Goal: Task Accomplishment & Management: Manage account settings

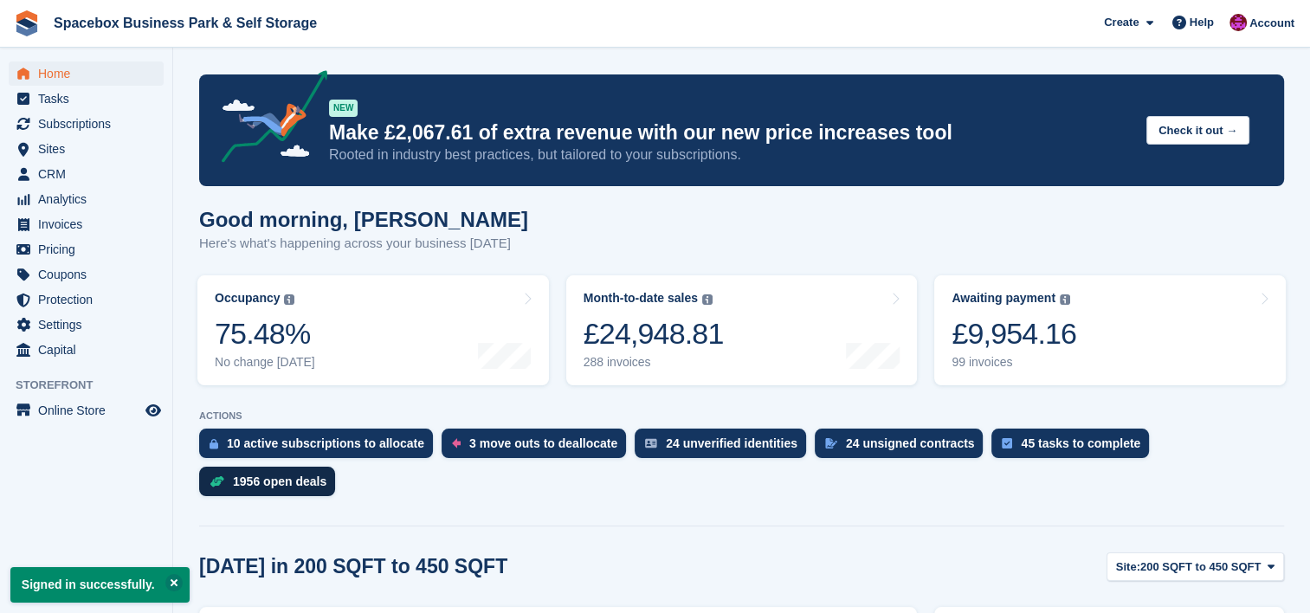
click at [326, 474] on div "1956 open deals" at bounding box center [280, 481] width 94 height 14
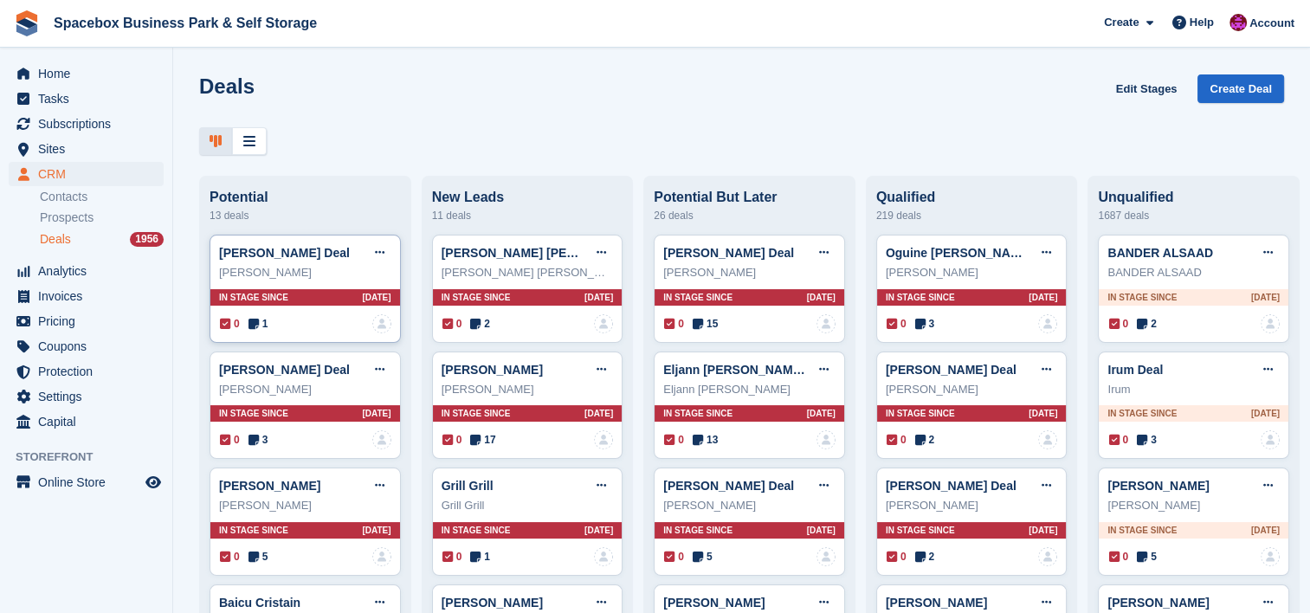
click at [256, 328] on icon at bounding box center [253, 324] width 10 height 12
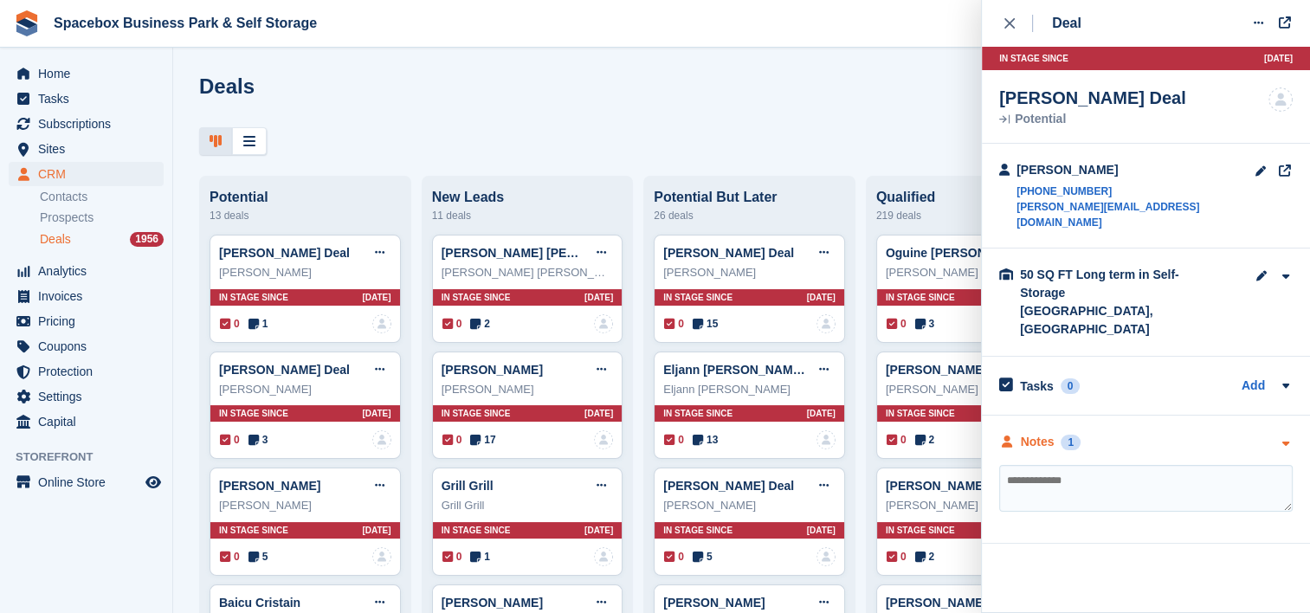
click at [1285, 438] on icon "button" at bounding box center [1285, 443] width 15 height 11
click at [1288, 416] on div "**********" at bounding box center [1146, 480] width 328 height 128
click at [0, 0] on icon "button" at bounding box center [0, 0] width 0 height 0
click icon "button"
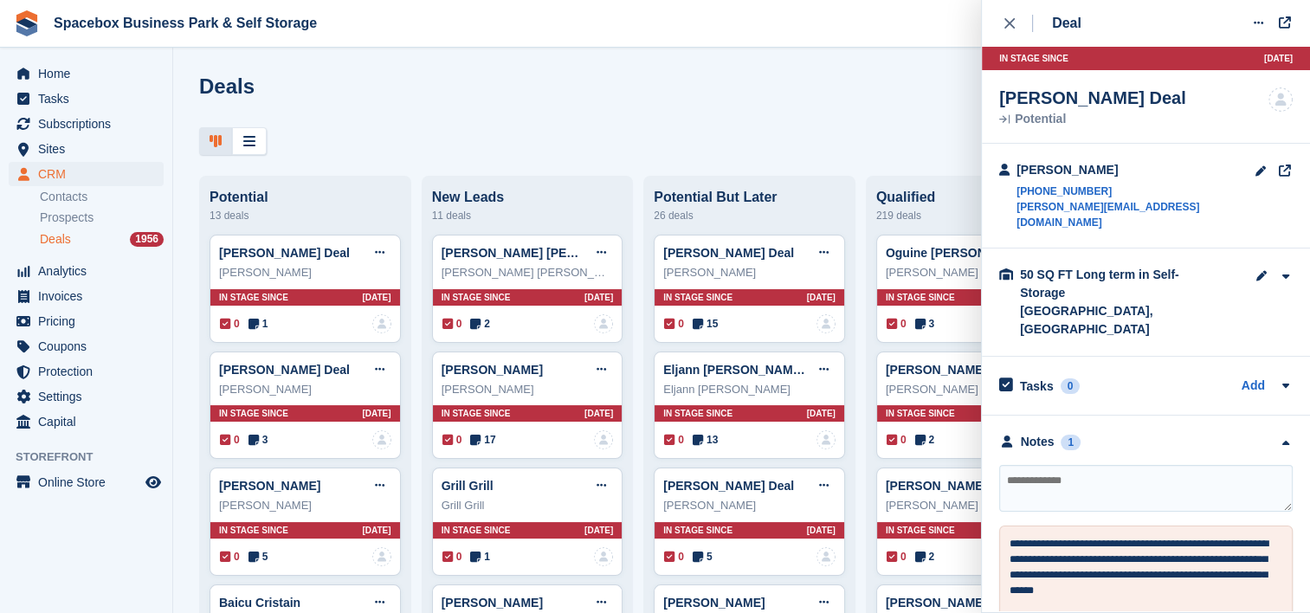
click textarea
click textarea "**********"
type textarea "**********"
click textarea "**********"
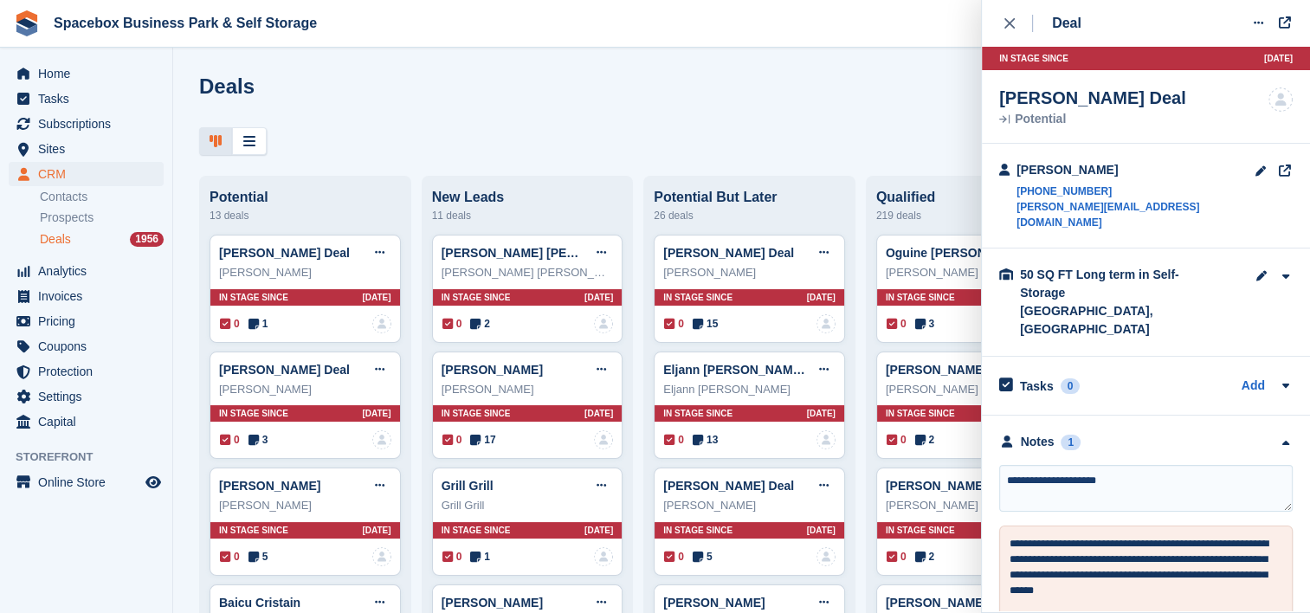
click div
click span "Home"
click link "Home"
click div "close"
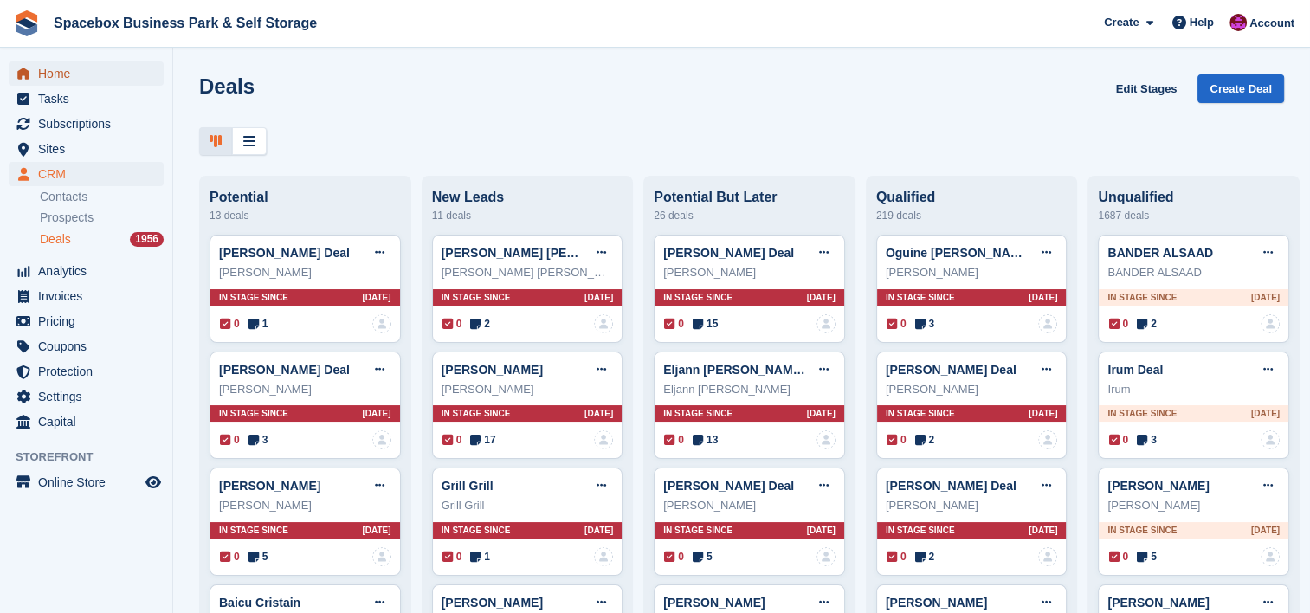
click span "Home"
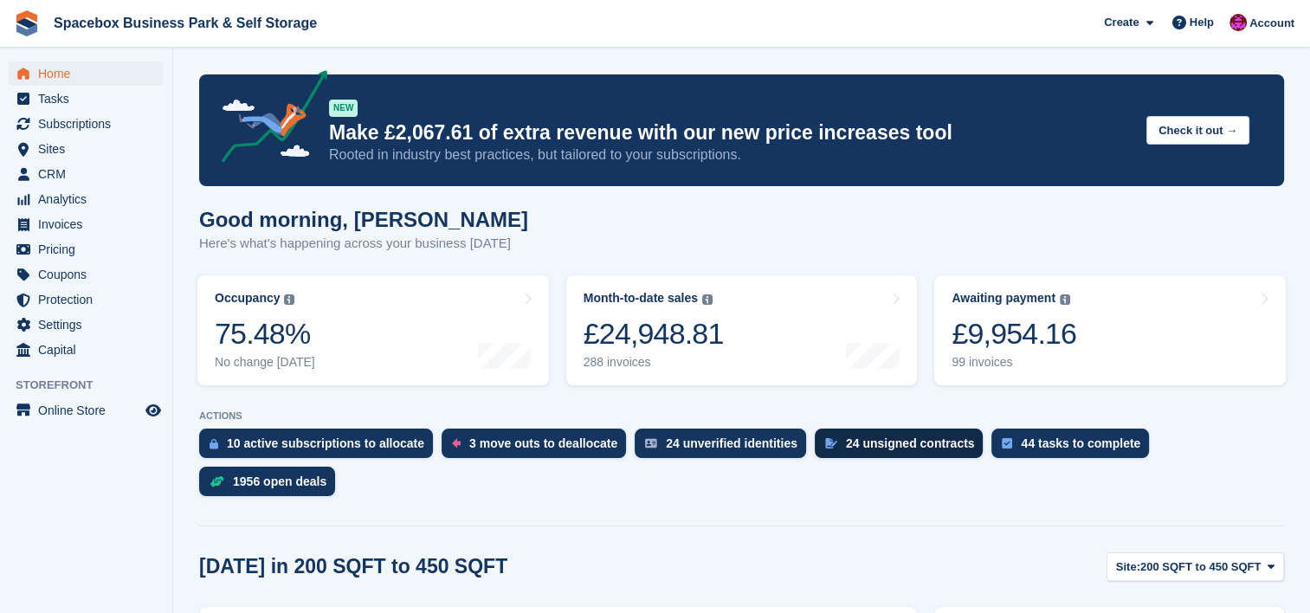
click at [932, 445] on div "24 unsigned contracts" at bounding box center [910, 443] width 129 height 14
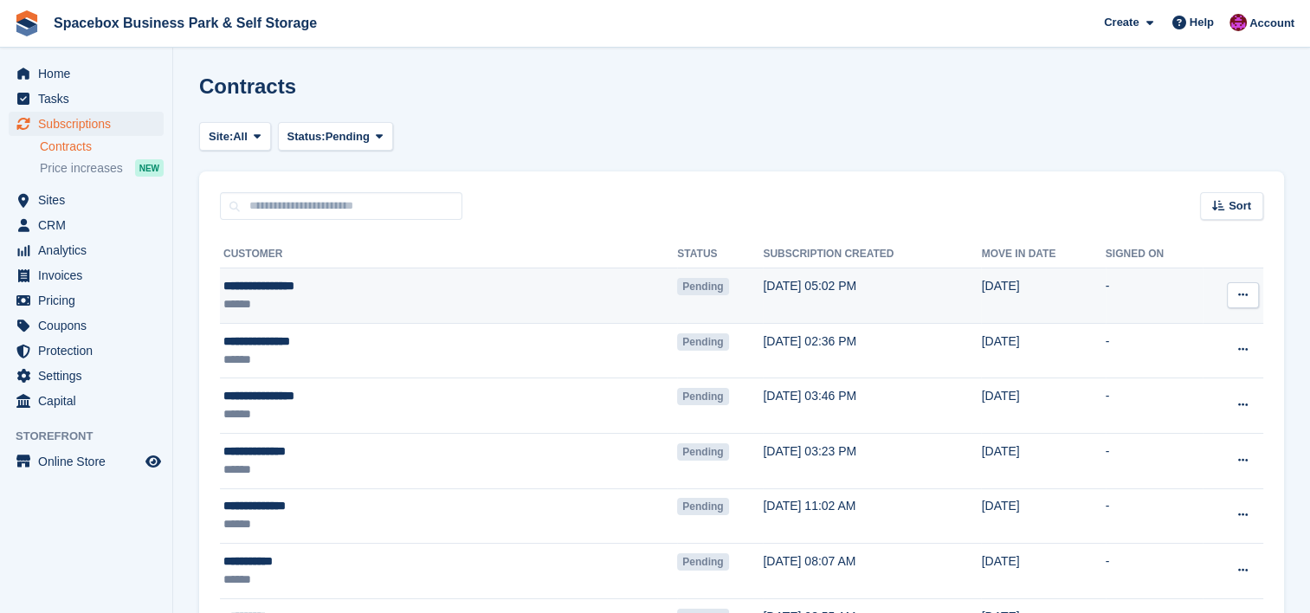
click at [397, 303] on div "******" at bounding box center [358, 304] width 271 height 18
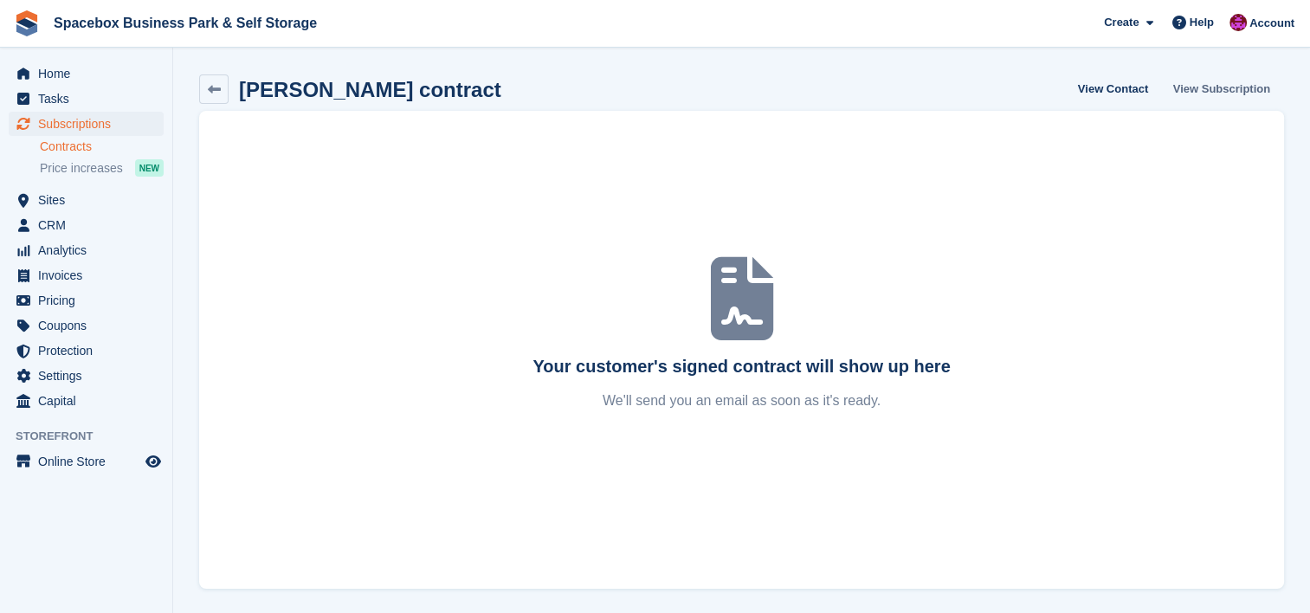
click at [1197, 92] on link "View Subscription" at bounding box center [1221, 88] width 111 height 29
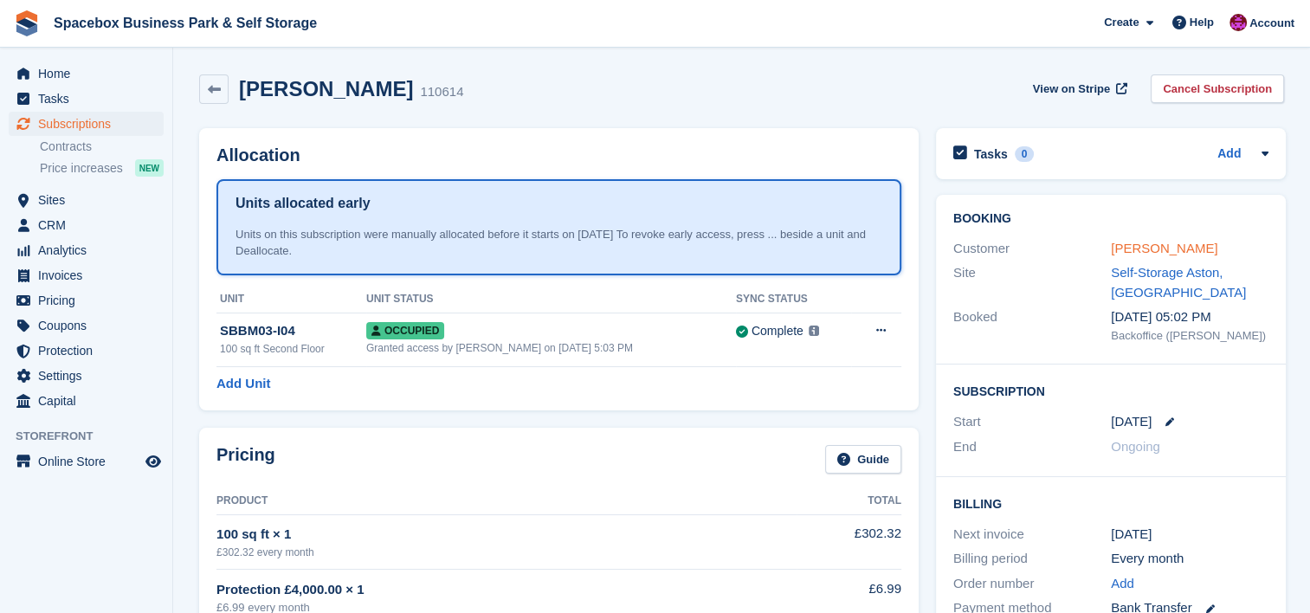
click at [1149, 253] on link "mr charles ottey" at bounding box center [1164, 248] width 106 height 15
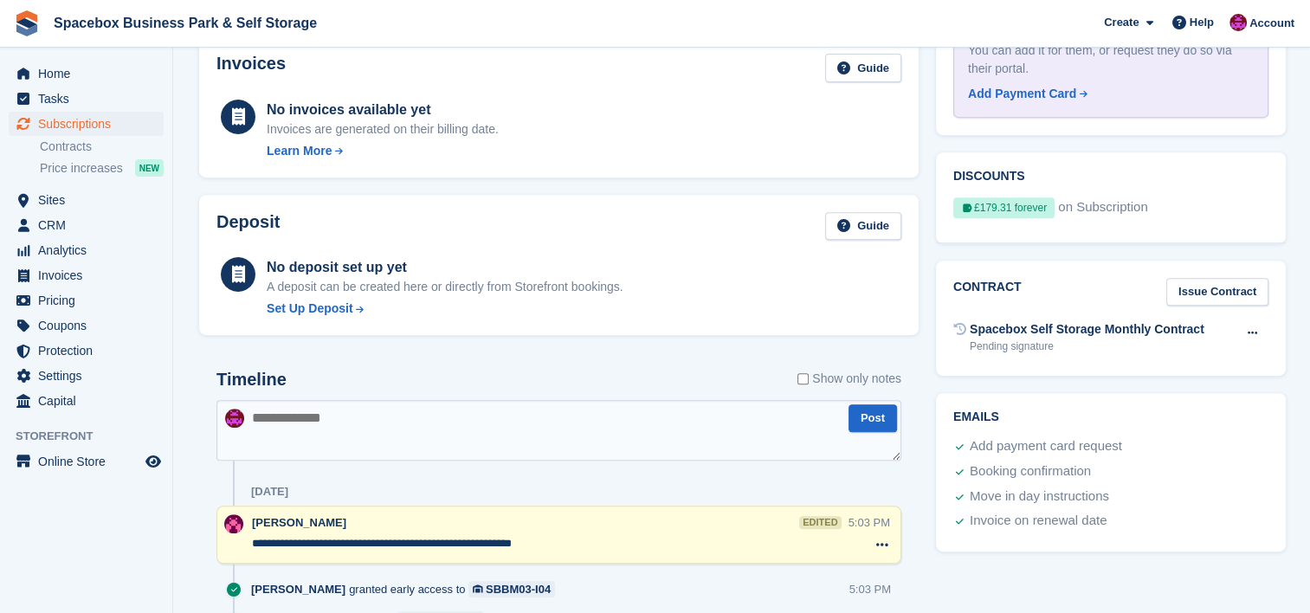
scroll to position [762, 0]
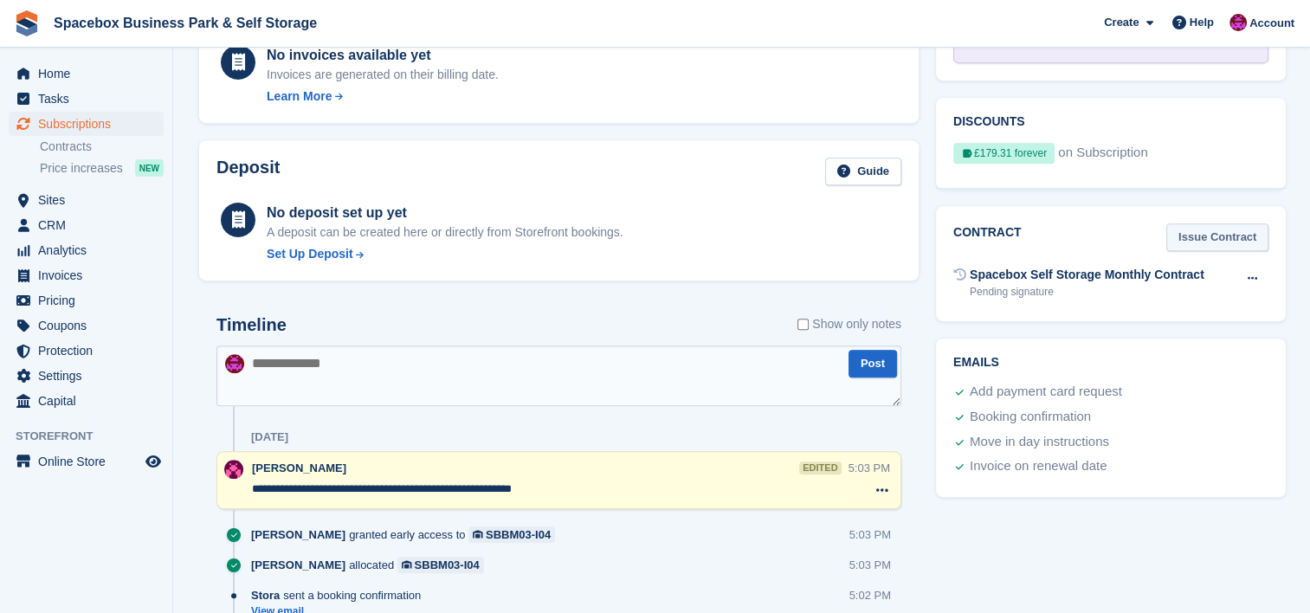
click at [1176, 231] on link "Issue Contract" at bounding box center [1217, 237] width 102 height 29
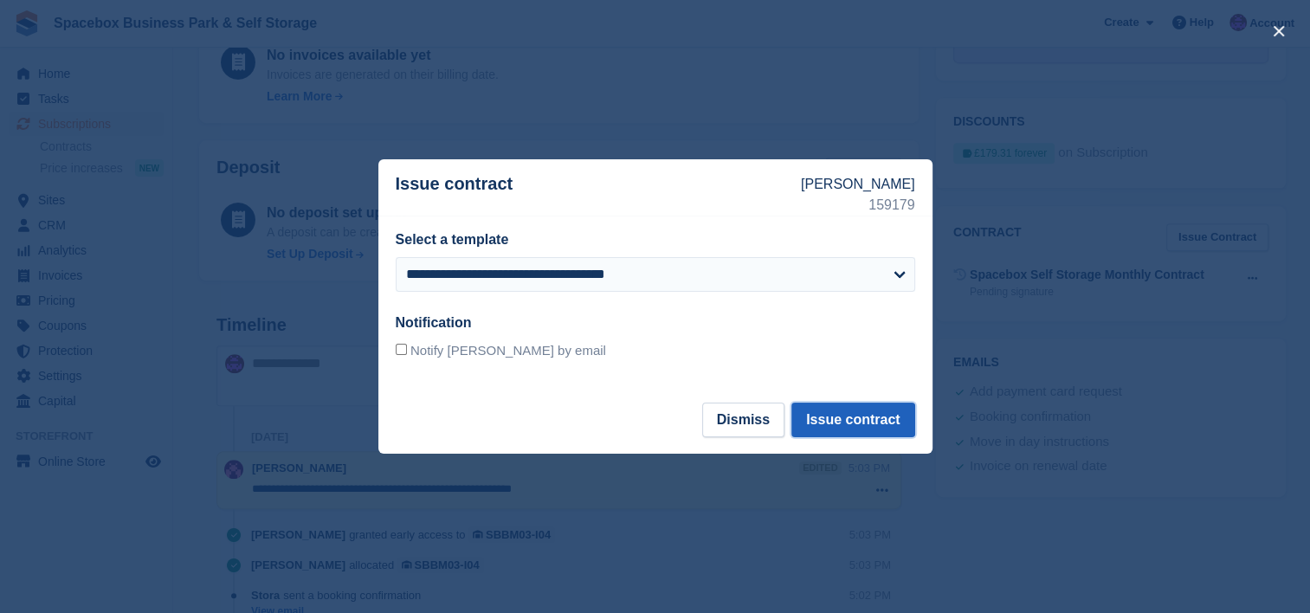
click at [851, 426] on button "Issue contract" at bounding box center [852, 420] width 123 height 35
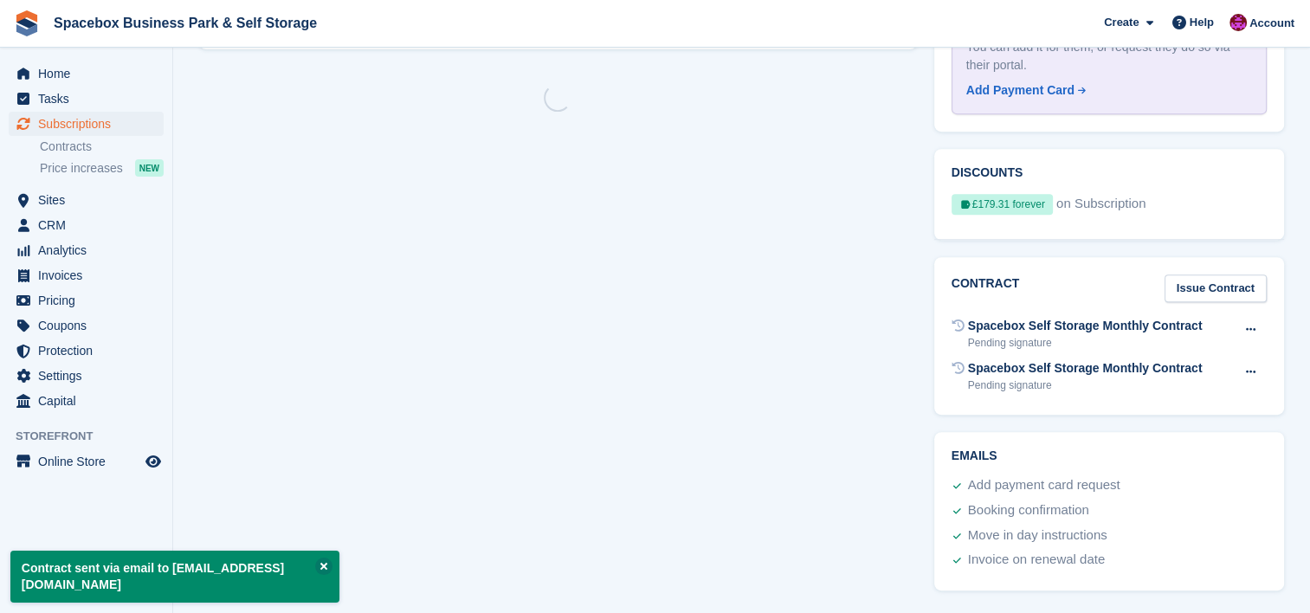
scroll to position [0, 0]
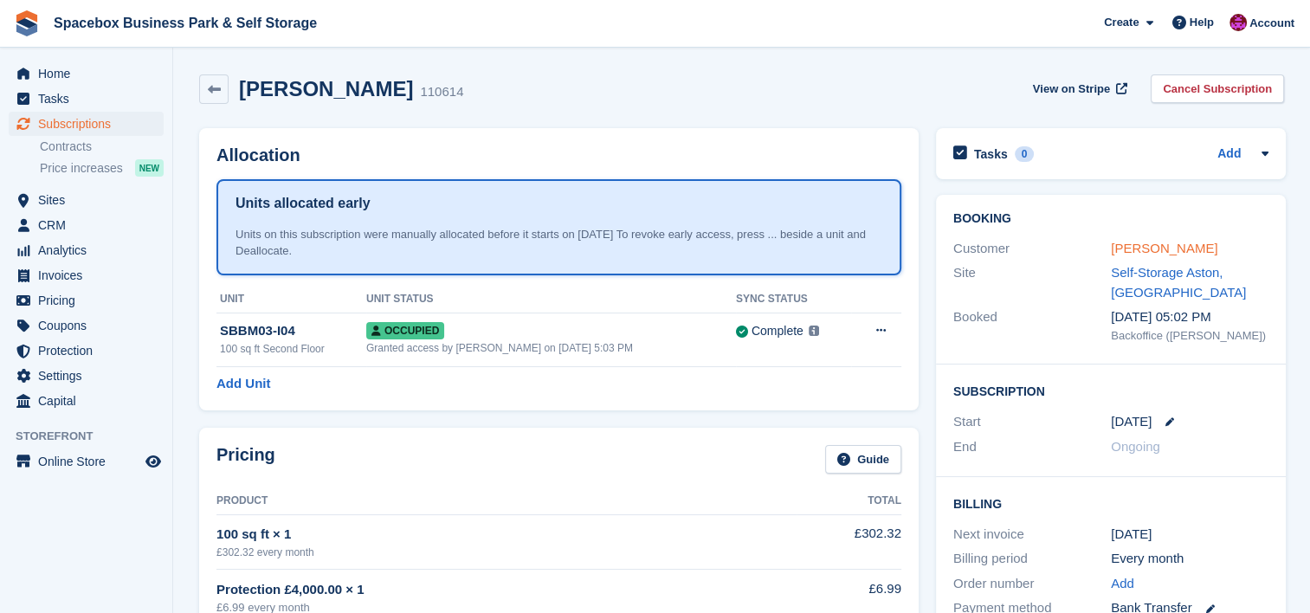
click at [1168, 242] on link "mr charles ottey" at bounding box center [1164, 248] width 106 height 15
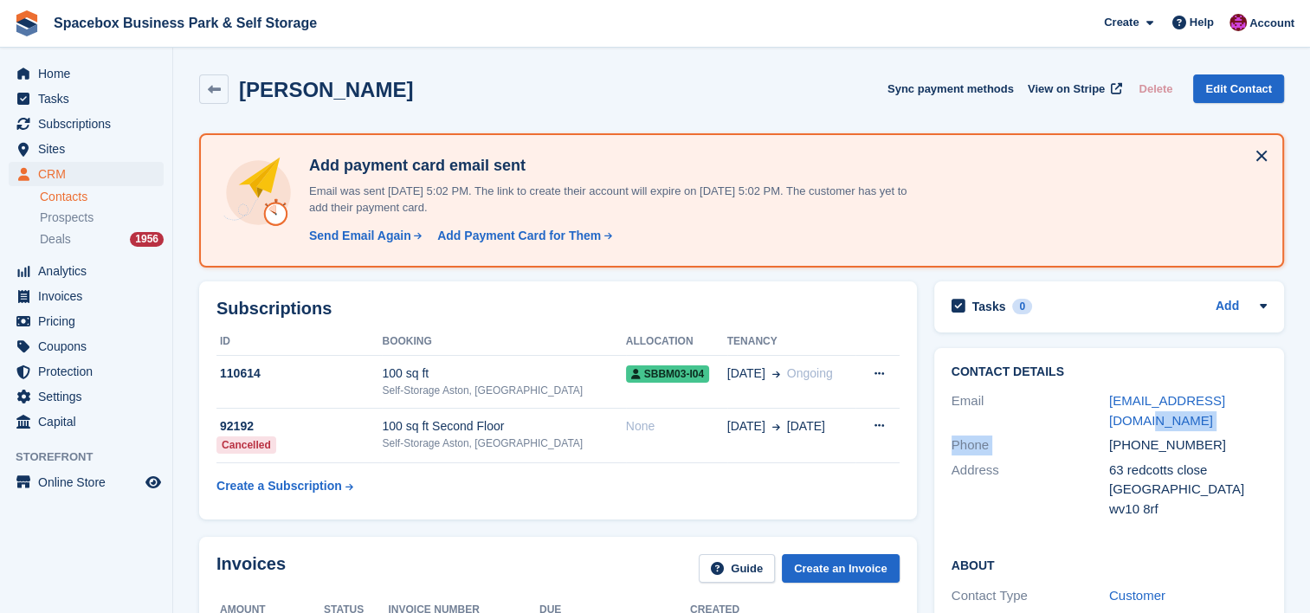
drag, startPoint x: 1246, startPoint y: 401, endPoint x: 1112, endPoint y: 423, distance: 135.9
click at [1112, 423] on div "Contact Details Email scoobiroots@gmail.com Phone +447399396090 Address 63 redc…" at bounding box center [1109, 443] width 350 height 191
drag, startPoint x: 1112, startPoint y: 423, endPoint x: 1084, endPoint y: 397, distance: 38.0
click at [1084, 397] on div "Email" at bounding box center [1031, 410] width 158 height 39
drag, startPoint x: 1248, startPoint y: 396, endPoint x: 1094, endPoint y: 401, distance: 155.1
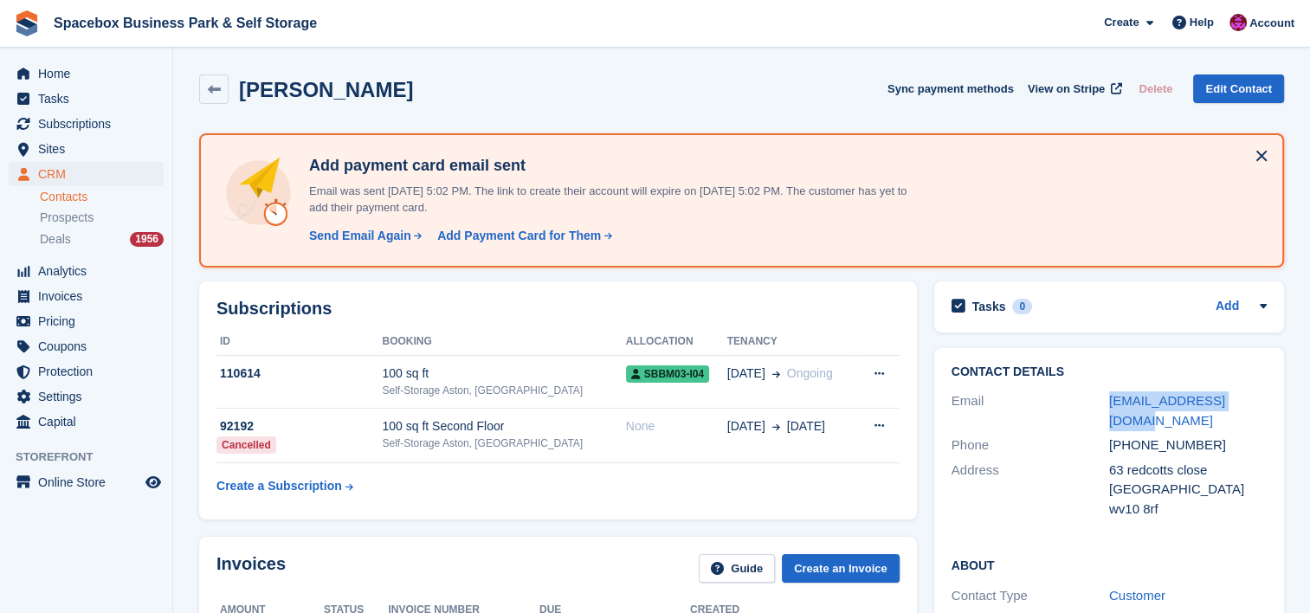
click at [1094, 401] on div "Email scoobiroots@gmail.com" at bounding box center [1109, 411] width 315 height 44
copy div "scoobiroots@gmail.com"
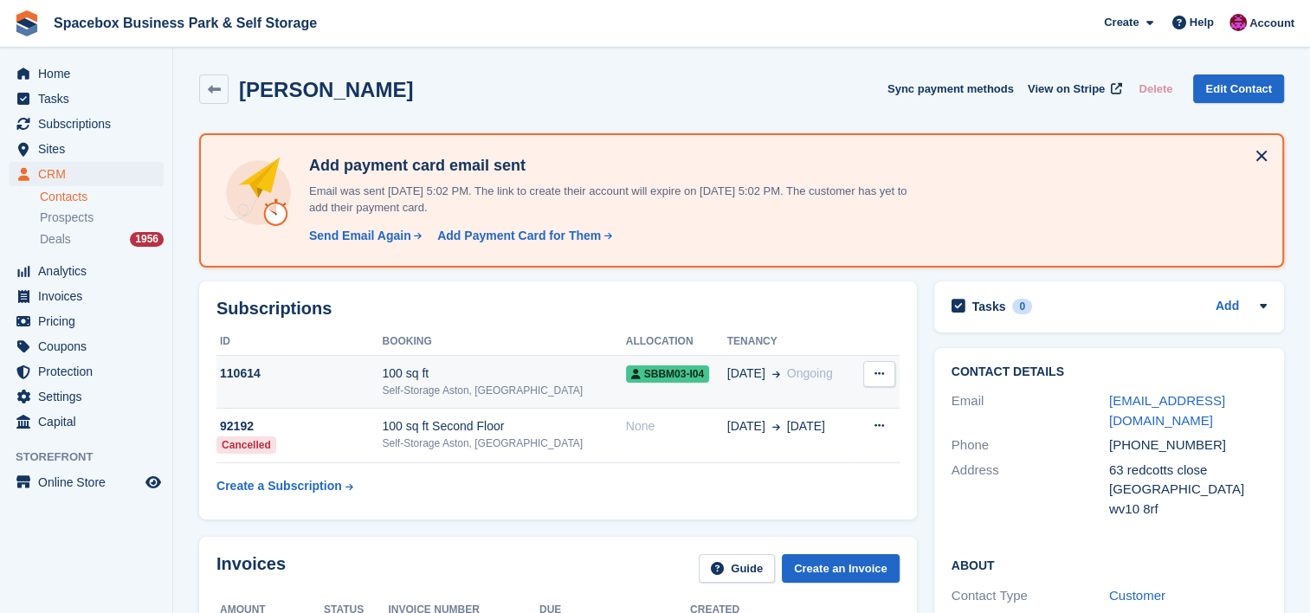
click at [468, 377] on div "100 sq ft" at bounding box center [503, 374] width 243 height 18
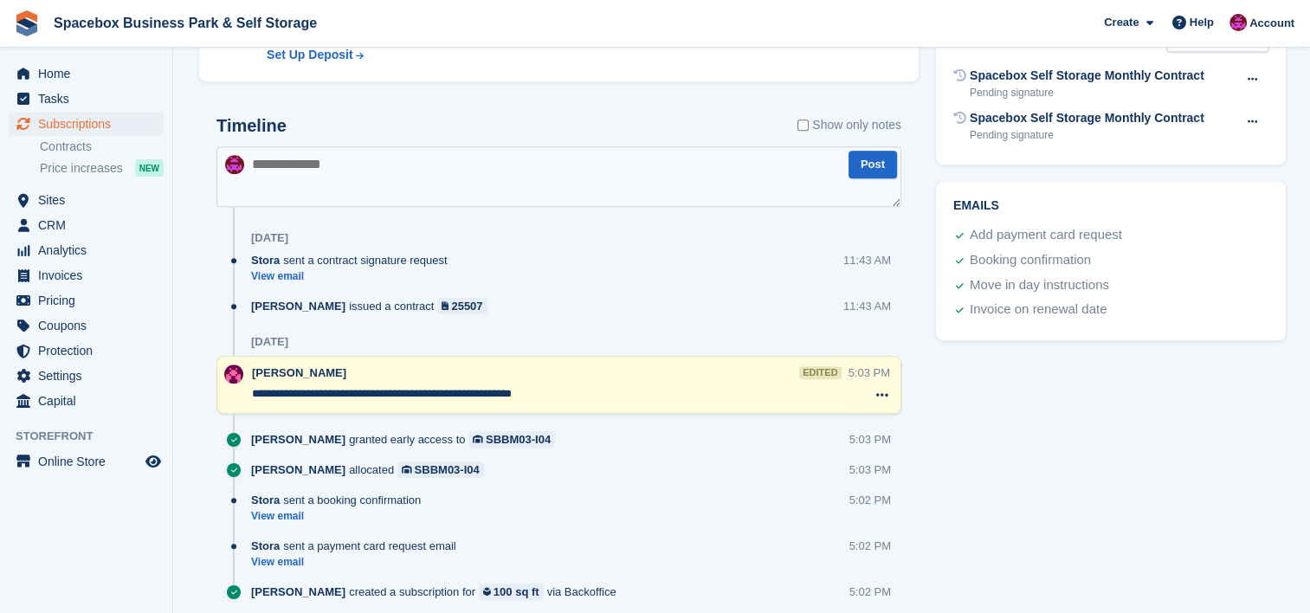
scroll to position [835, 0]
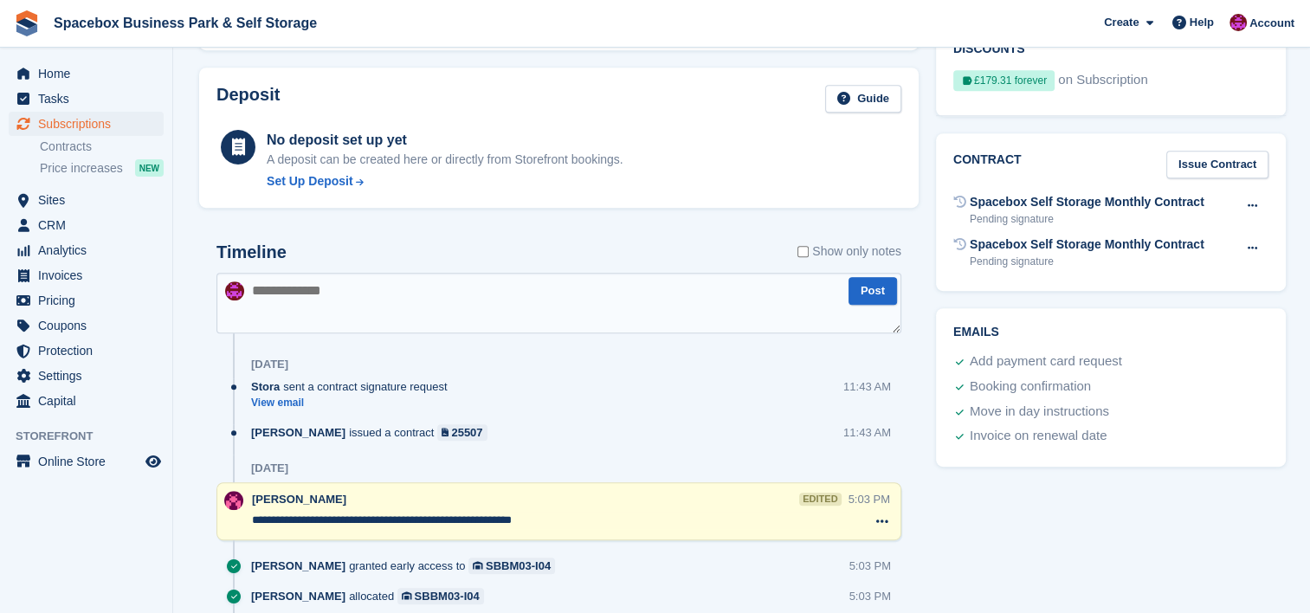
click at [519, 322] on textarea at bounding box center [558, 303] width 685 height 61
type textarea "**********"
click at [875, 291] on button "Post" at bounding box center [872, 291] width 48 height 29
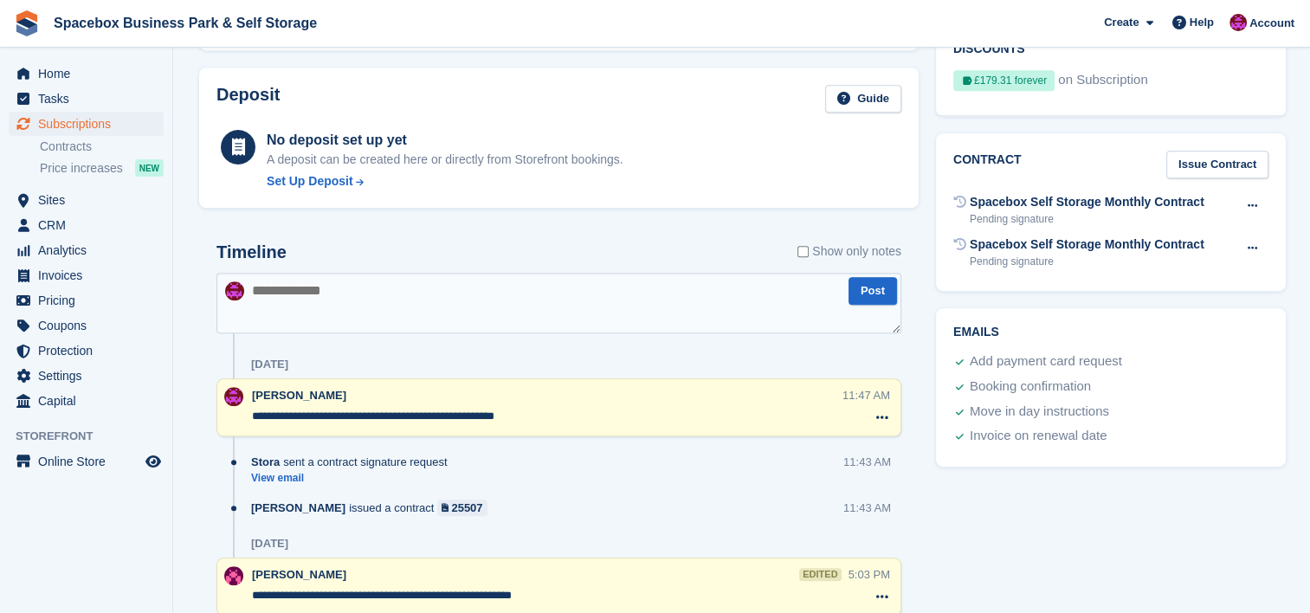
scroll to position [0, 0]
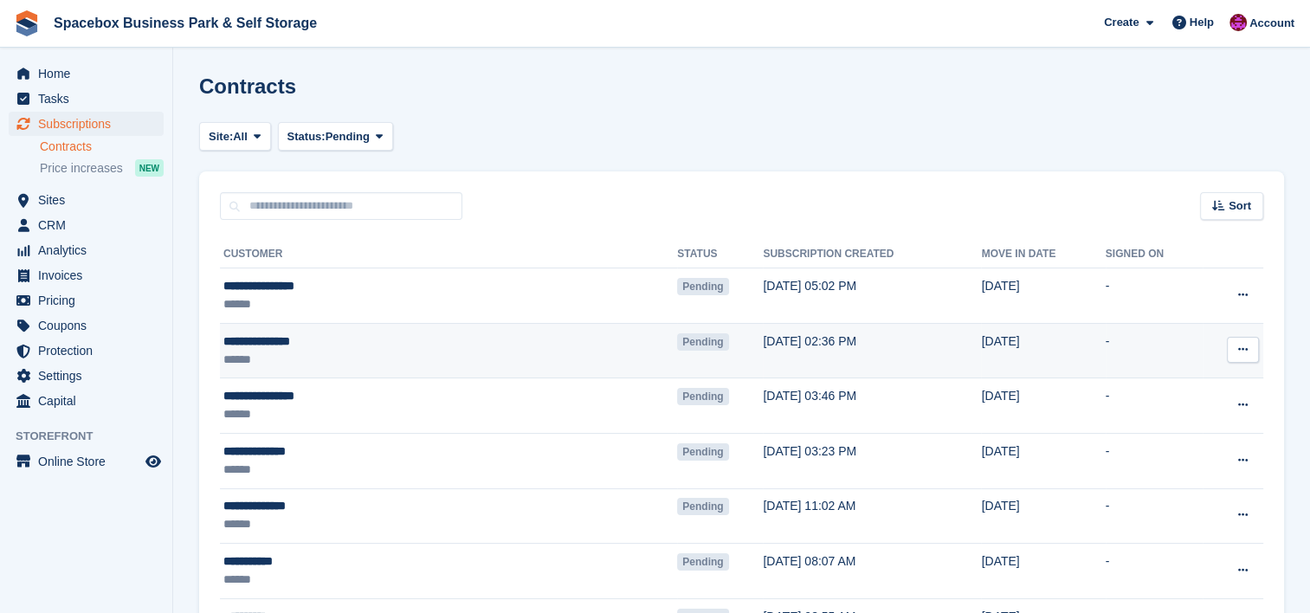
click at [491, 365] on div "******" at bounding box center [358, 360] width 271 height 18
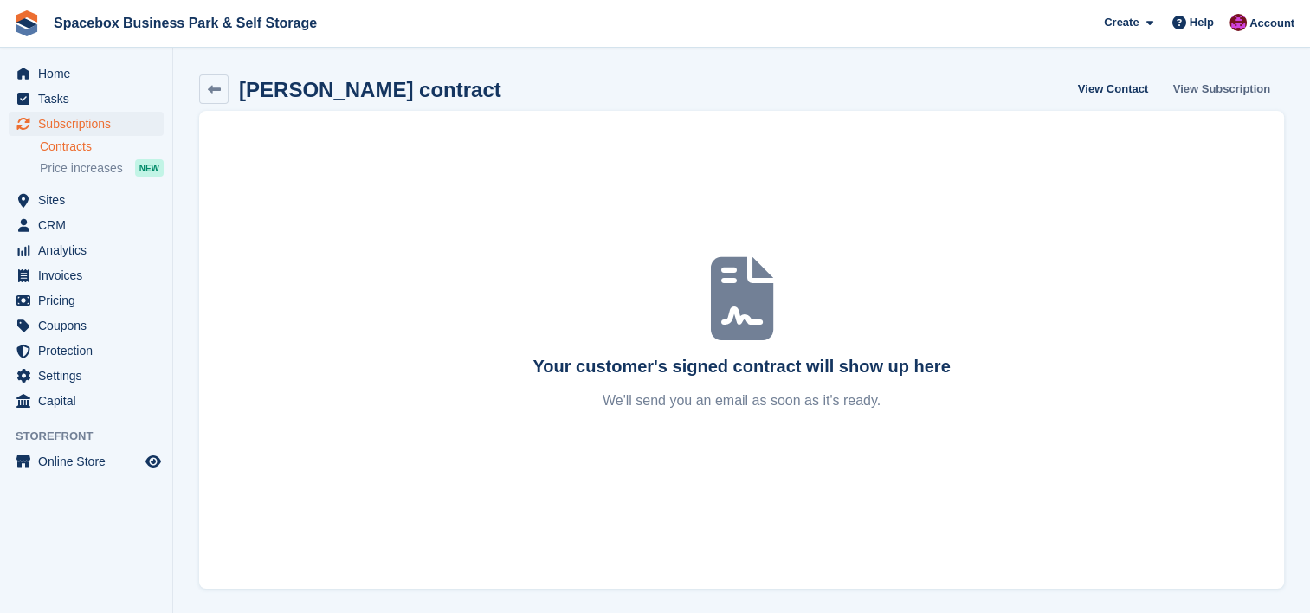
click at [1228, 89] on link "View Subscription" at bounding box center [1221, 88] width 111 height 29
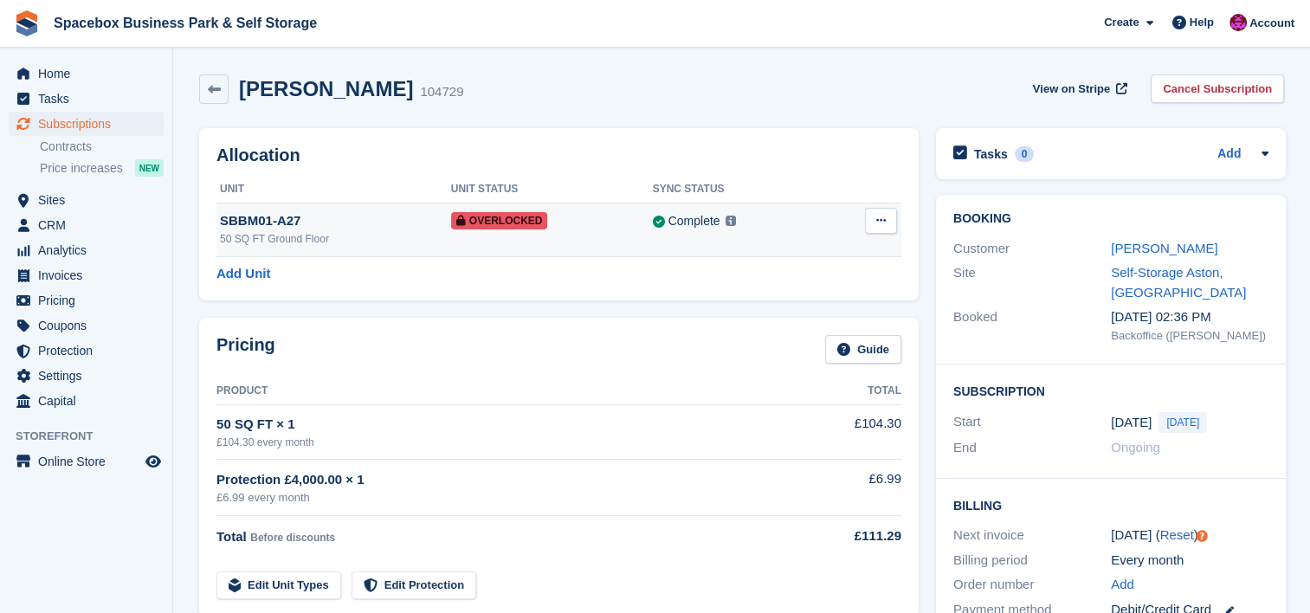
click at [610, 236] on td "Overlocked" at bounding box center [552, 230] width 202 height 54
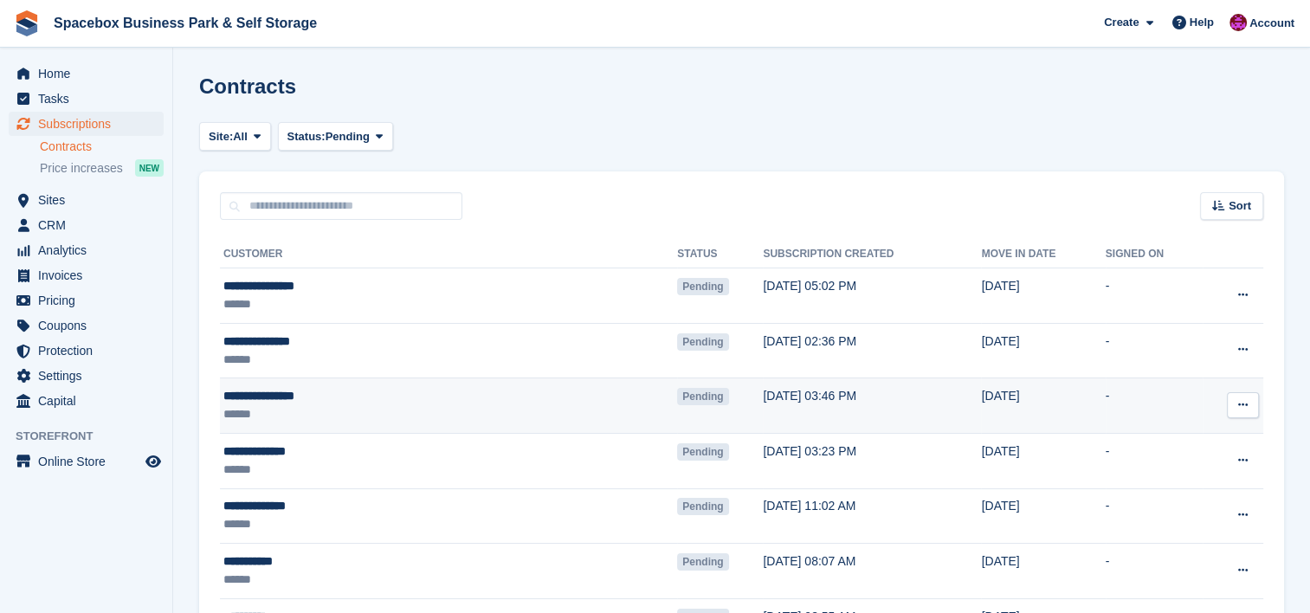
click at [328, 423] on div "******" at bounding box center [358, 414] width 271 height 18
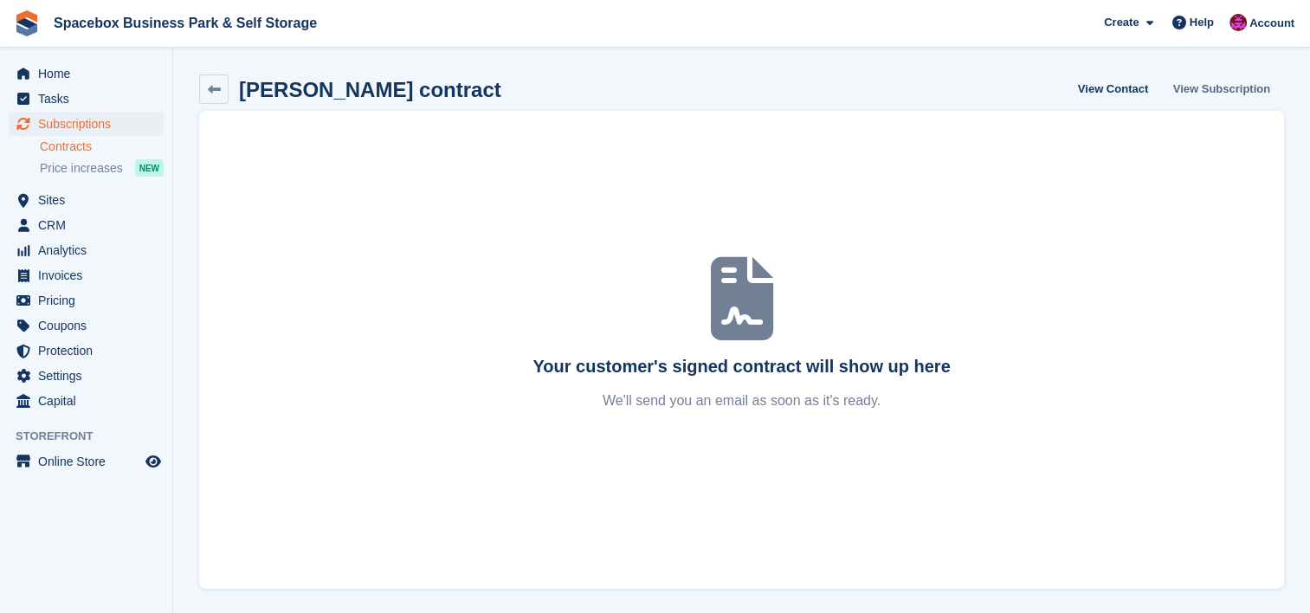
click at [1202, 90] on link "View Subscription" at bounding box center [1221, 88] width 111 height 29
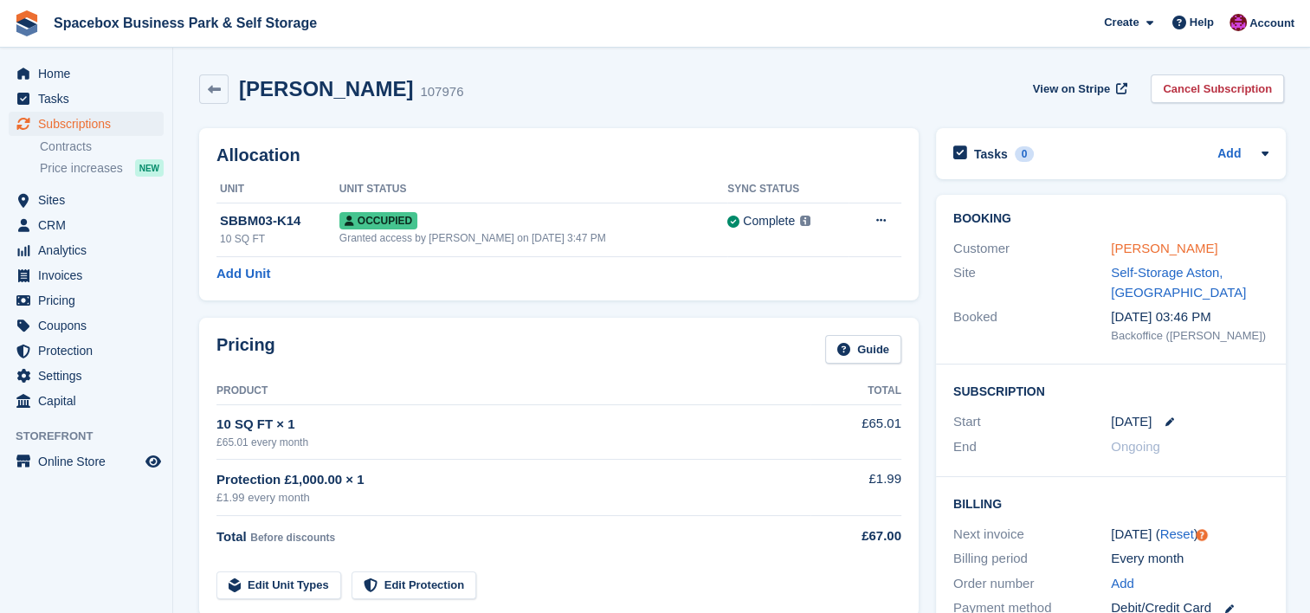
click at [1181, 244] on link "[PERSON_NAME]" at bounding box center [1164, 248] width 106 height 15
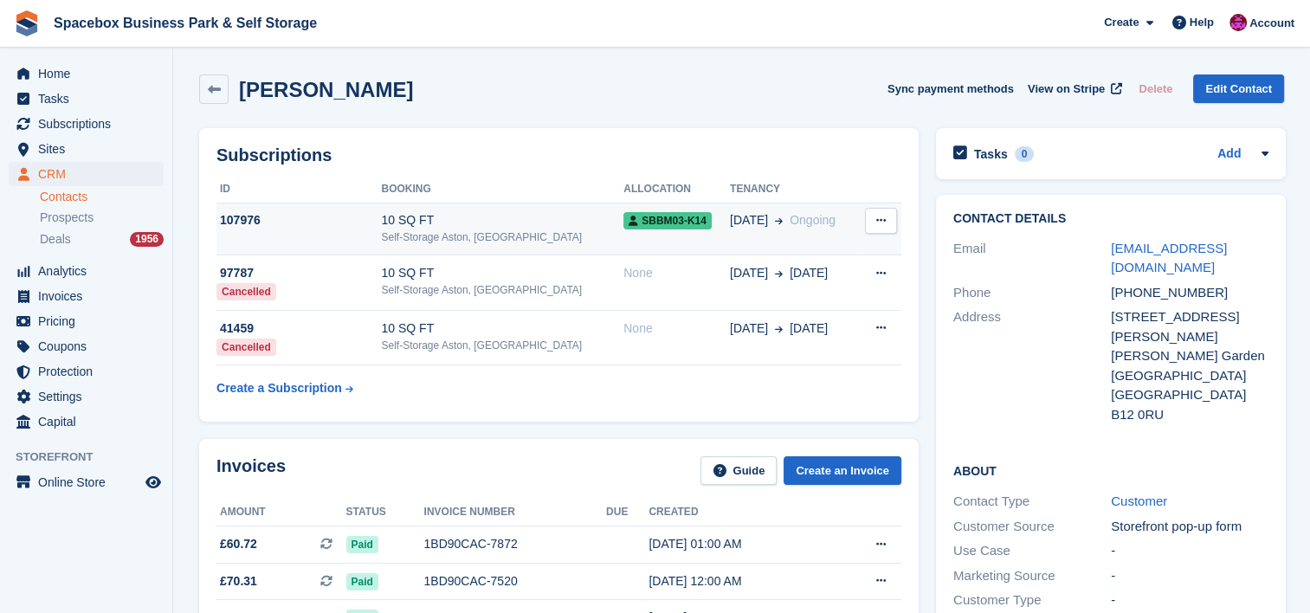
click at [443, 254] on td "10 SQ FT Self-Storage Aston, Birmingham" at bounding box center [502, 229] width 242 height 53
click at [928, 268] on div "Contact Details Email [EMAIL_ADDRESS][DOMAIN_NAME] Phone [PHONE_NUMBER] Address…" at bounding box center [1110, 505] width 367 height 638
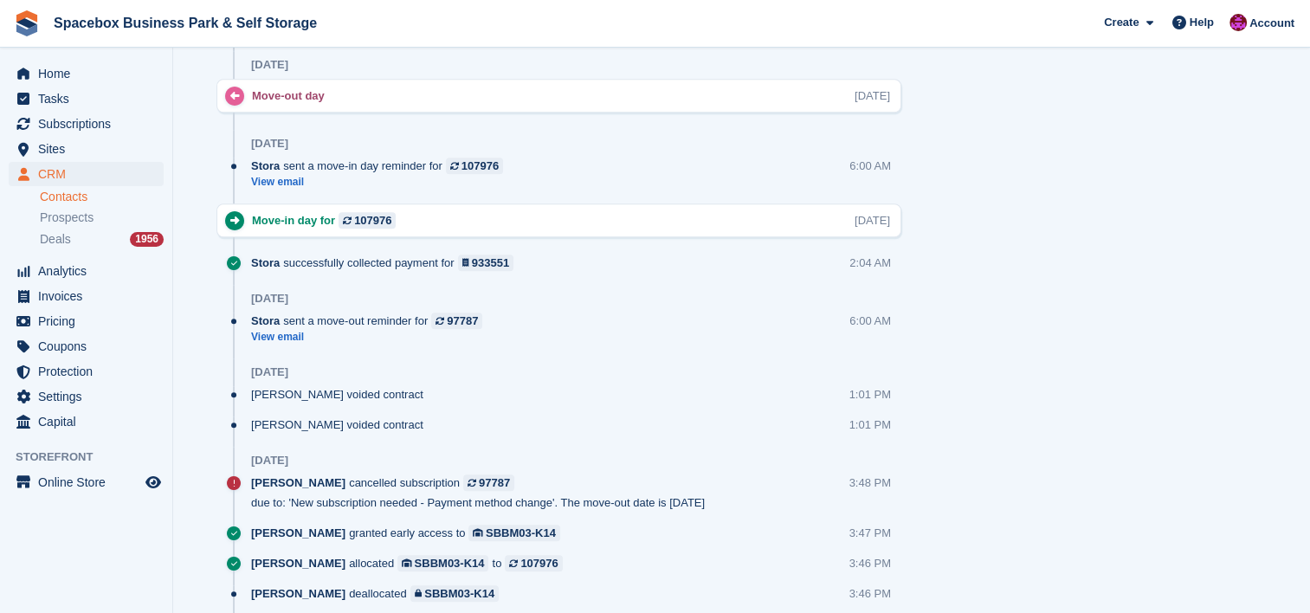
scroll to position [1108, 0]
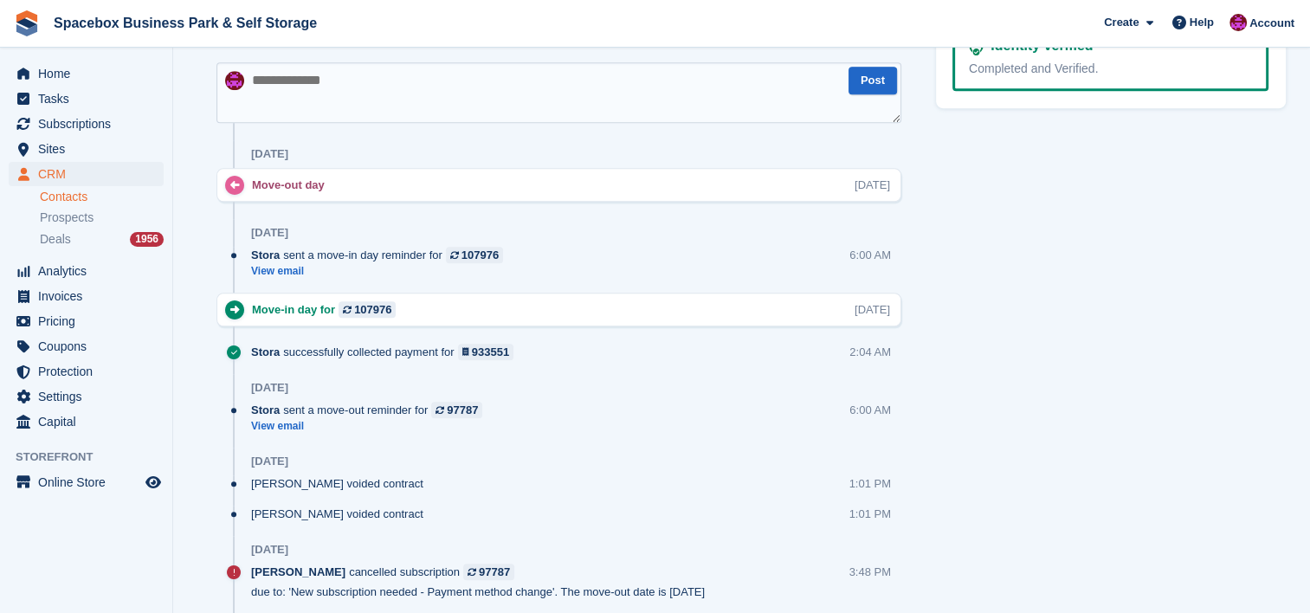
click at [581, 113] on textarea at bounding box center [558, 92] width 685 height 61
type textarea "**********"
click at [884, 75] on button "Post" at bounding box center [872, 81] width 48 height 29
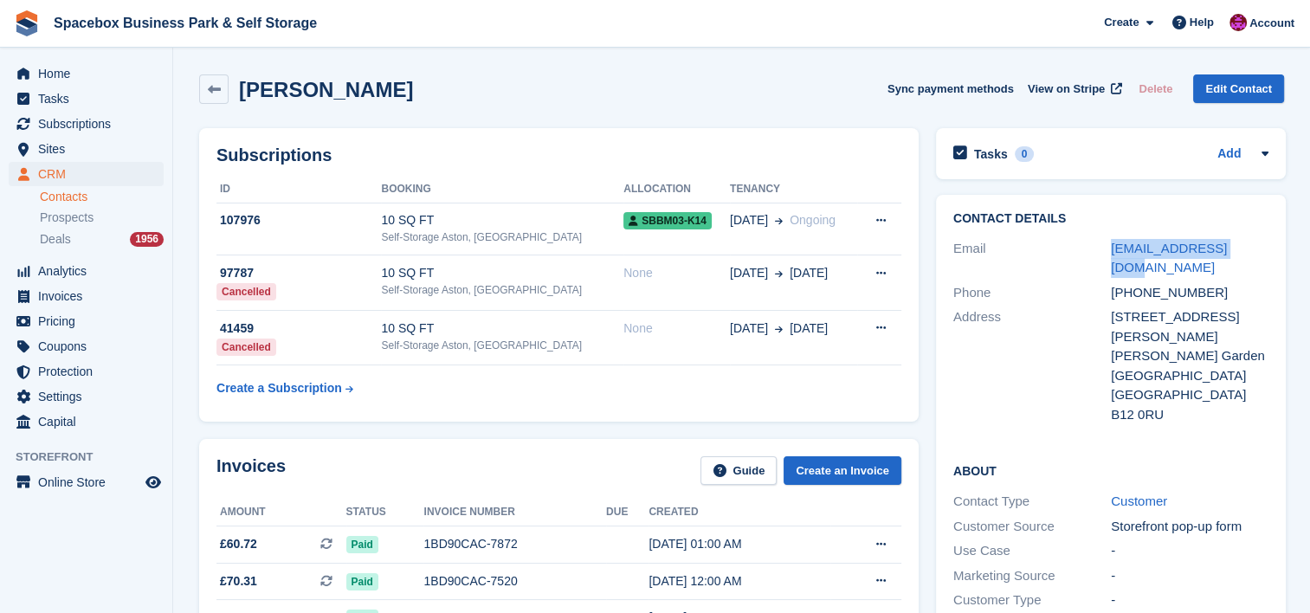
drag, startPoint x: 1247, startPoint y: 246, endPoint x: 1101, endPoint y: 253, distance: 145.6
click at [1101, 253] on div "Email abiayo166@gmail.com" at bounding box center [1110, 258] width 315 height 44
copy div "abiayo166@gmail.com"
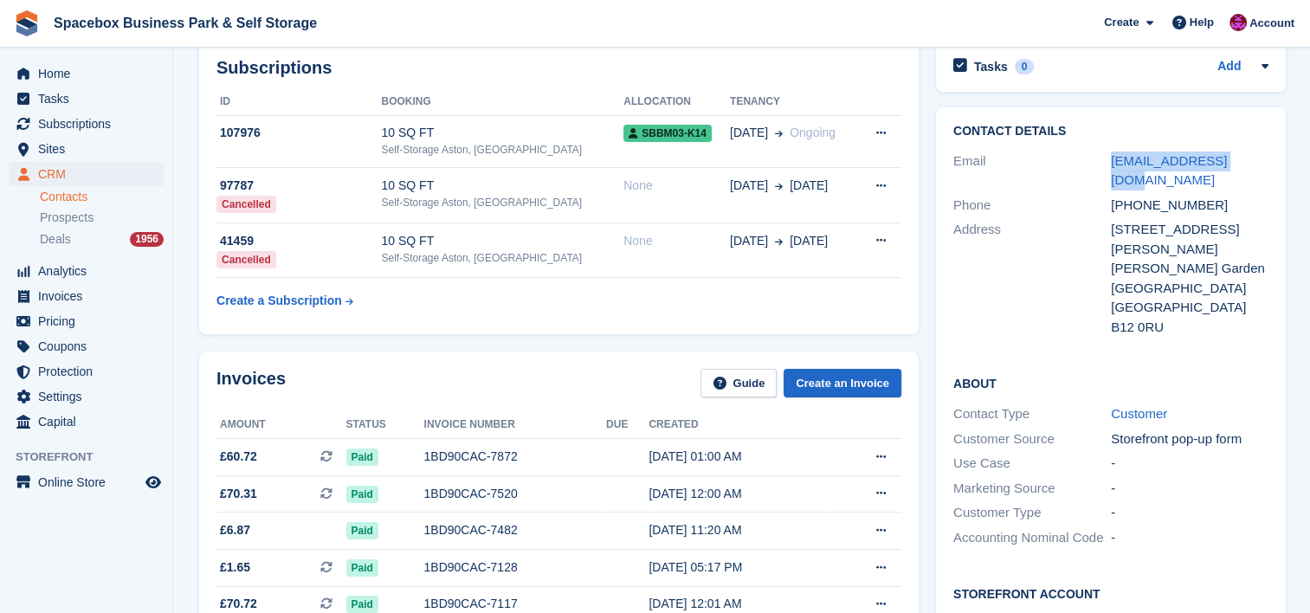
scroll to position [69, 0]
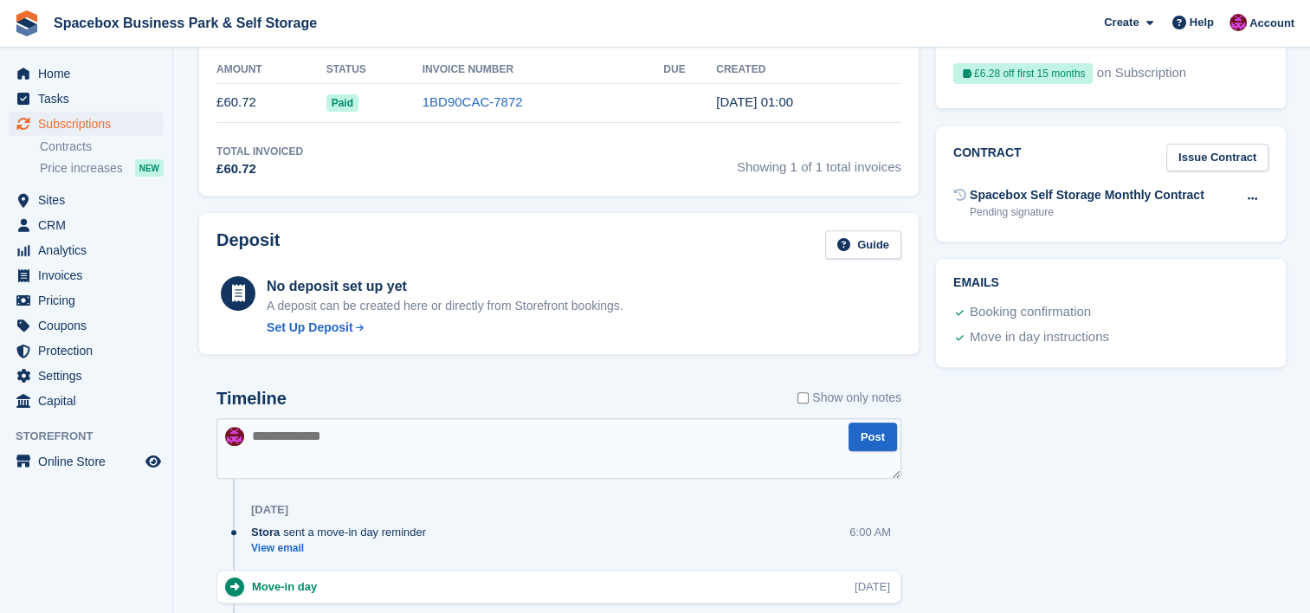
scroll to position [646, 0]
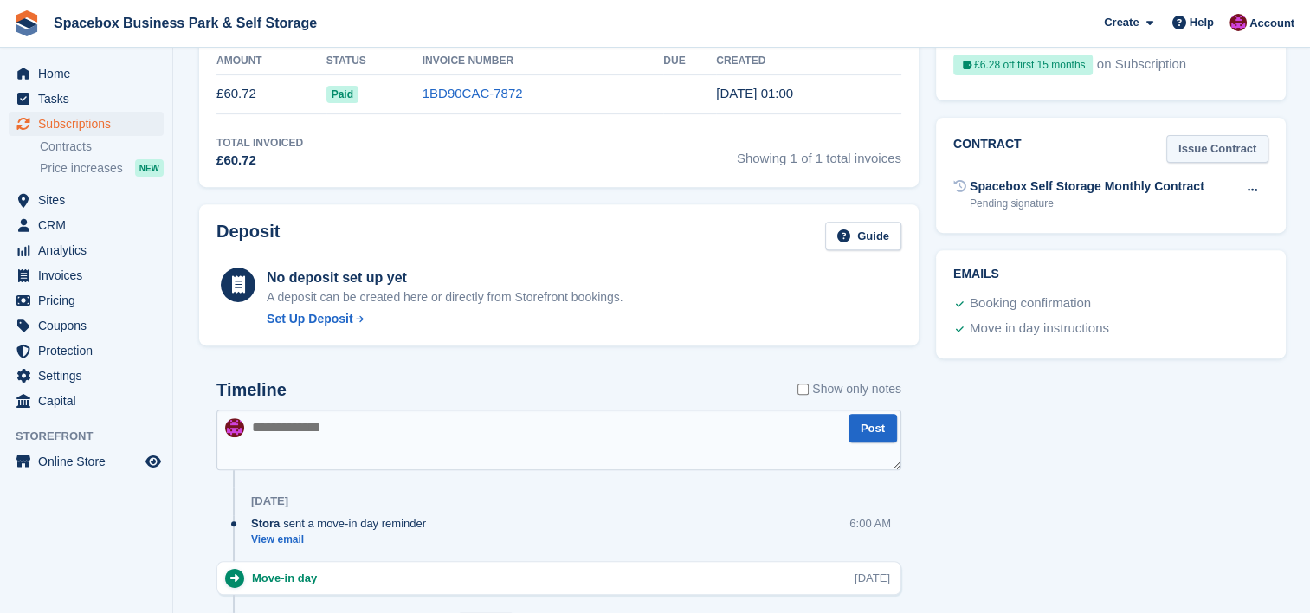
click at [1178, 139] on link "Issue Contract" at bounding box center [1217, 149] width 102 height 29
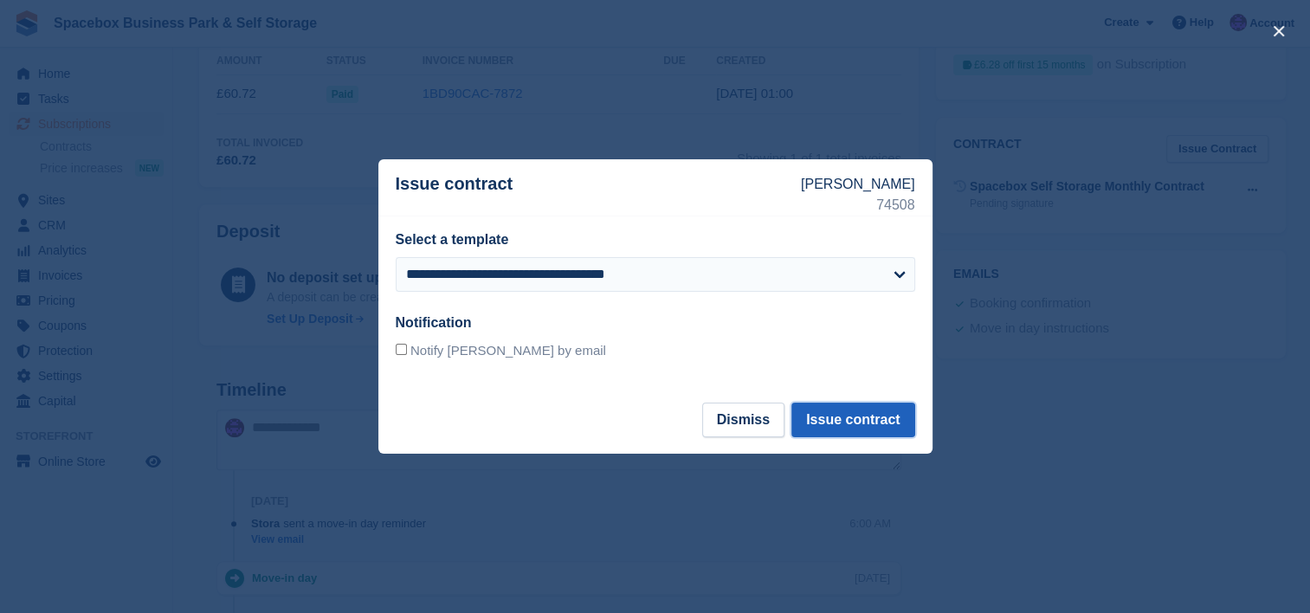
click at [843, 418] on button "Issue contract" at bounding box center [852, 420] width 123 height 35
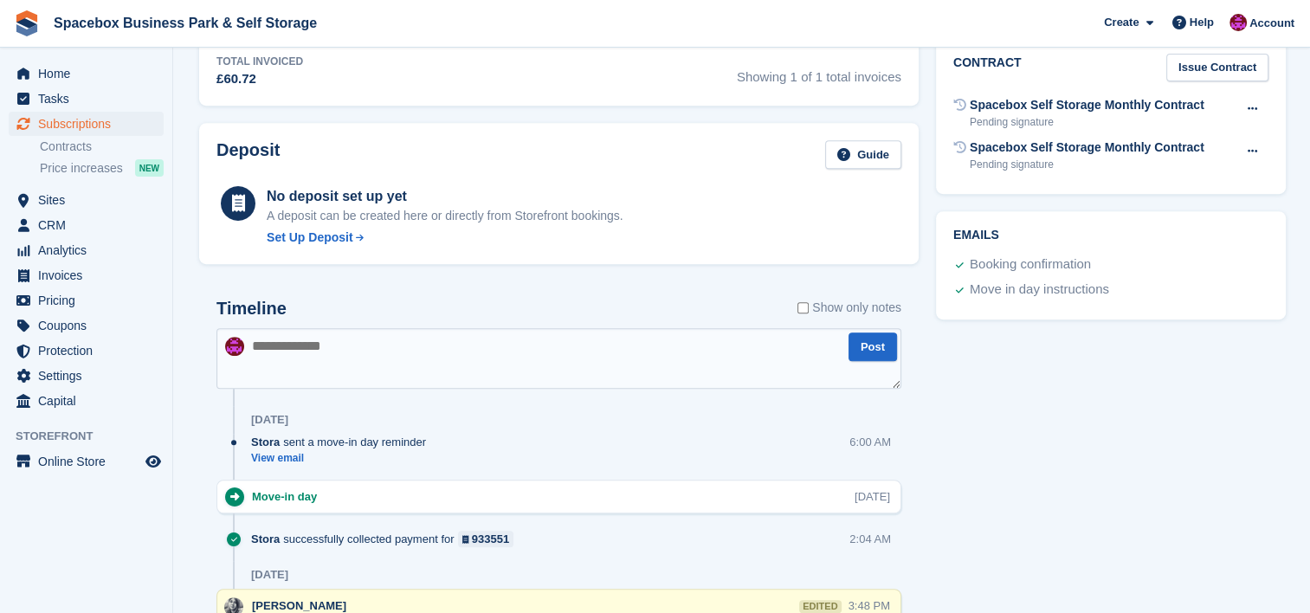
scroll to position [0, 0]
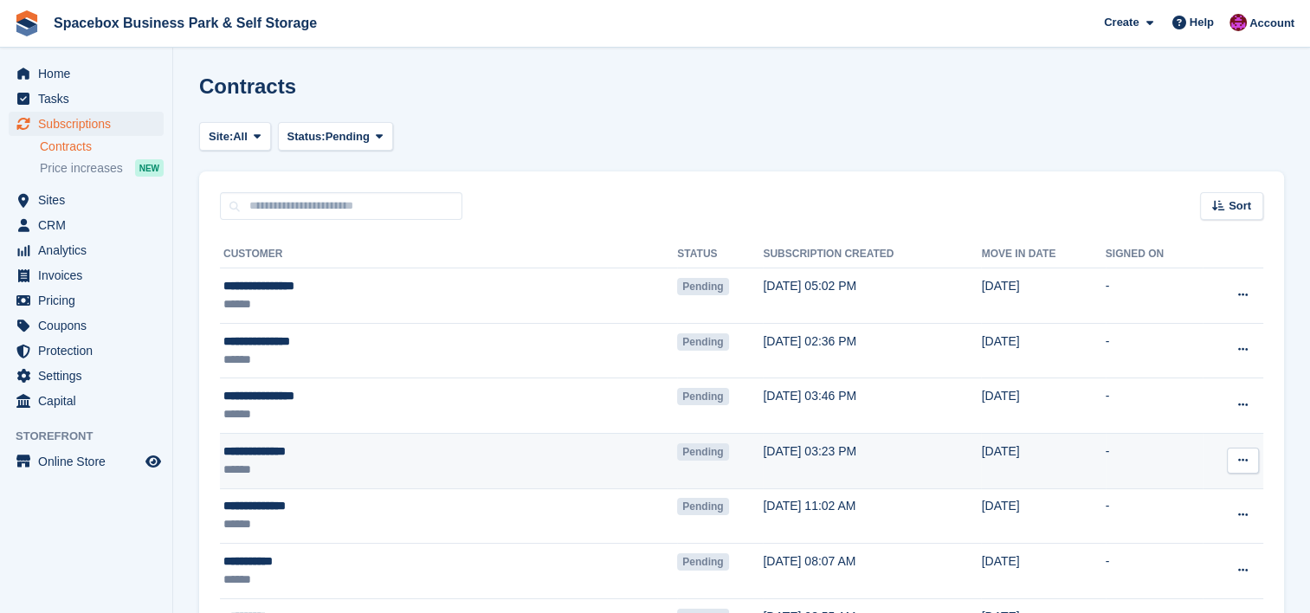
click at [284, 470] on div "******" at bounding box center [358, 470] width 271 height 18
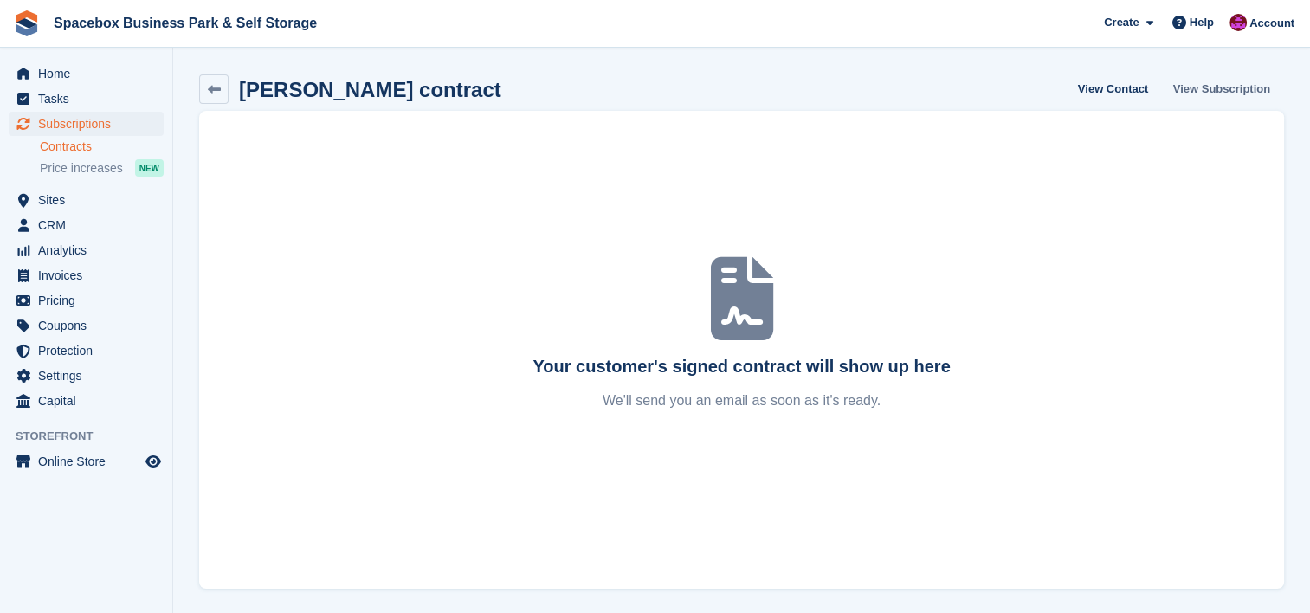
click at [1257, 91] on link "View Subscription" at bounding box center [1221, 88] width 111 height 29
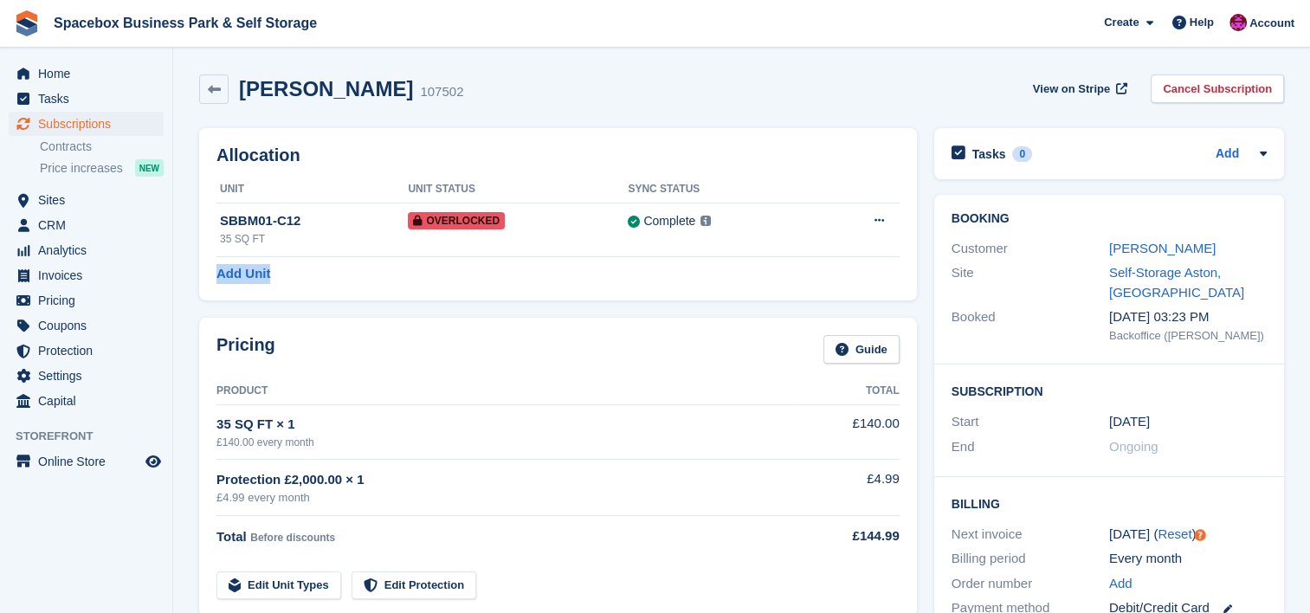
click at [842, 262] on div "Allocation Unit Unit Status Sync Status SBBM01-C12 35 SQ FT Overlocked Complete…" at bounding box center [558, 214] width 718 height 172
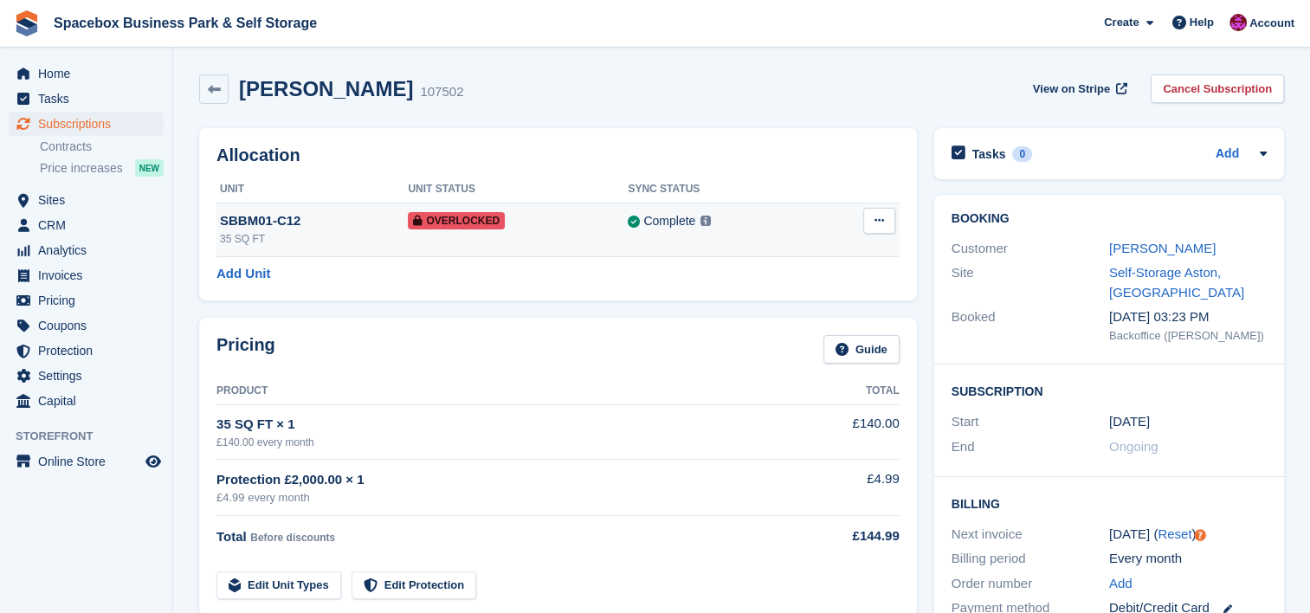
click at [542, 216] on div "Overlocked" at bounding box center [518, 220] width 220 height 18
click at [249, 106] on div "[PERSON_NAME] 107502 View on Stripe Cancel Subscription" at bounding box center [741, 93] width 1102 height 54
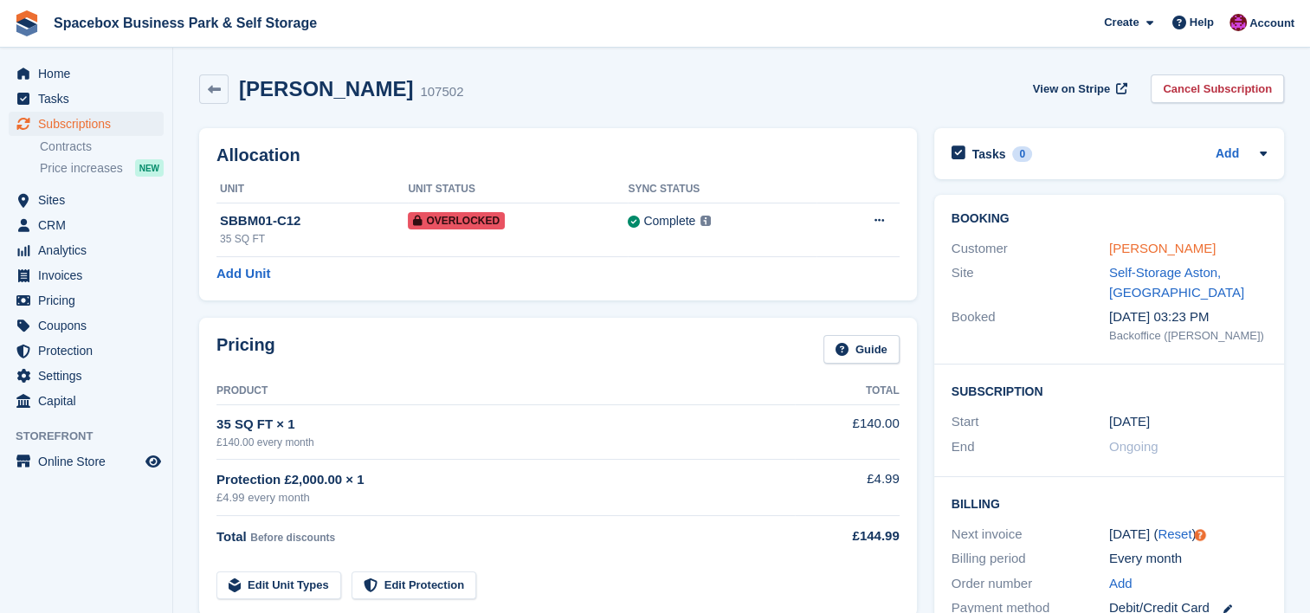
click at [1158, 241] on link "[PERSON_NAME]" at bounding box center [1162, 248] width 106 height 15
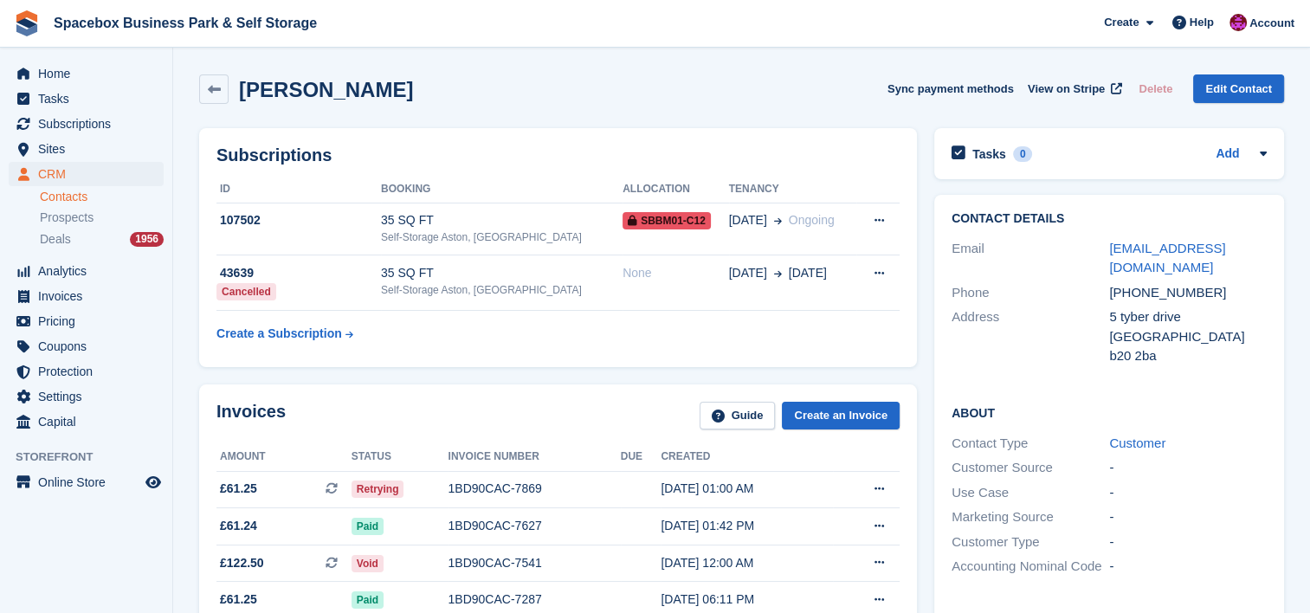
click at [526, 439] on div "Invoices Guide Create an Invoice" at bounding box center [557, 421] width 683 height 39
click at [48, 575] on div "Home Tasks Subscriptions Subscriptions Subscriptions Contracts Price increases …" at bounding box center [86, 354] width 173 height 613
click at [519, 237] on div "Self-Storage Aston, [GEOGRAPHIC_DATA]" at bounding box center [502, 237] width 242 height 16
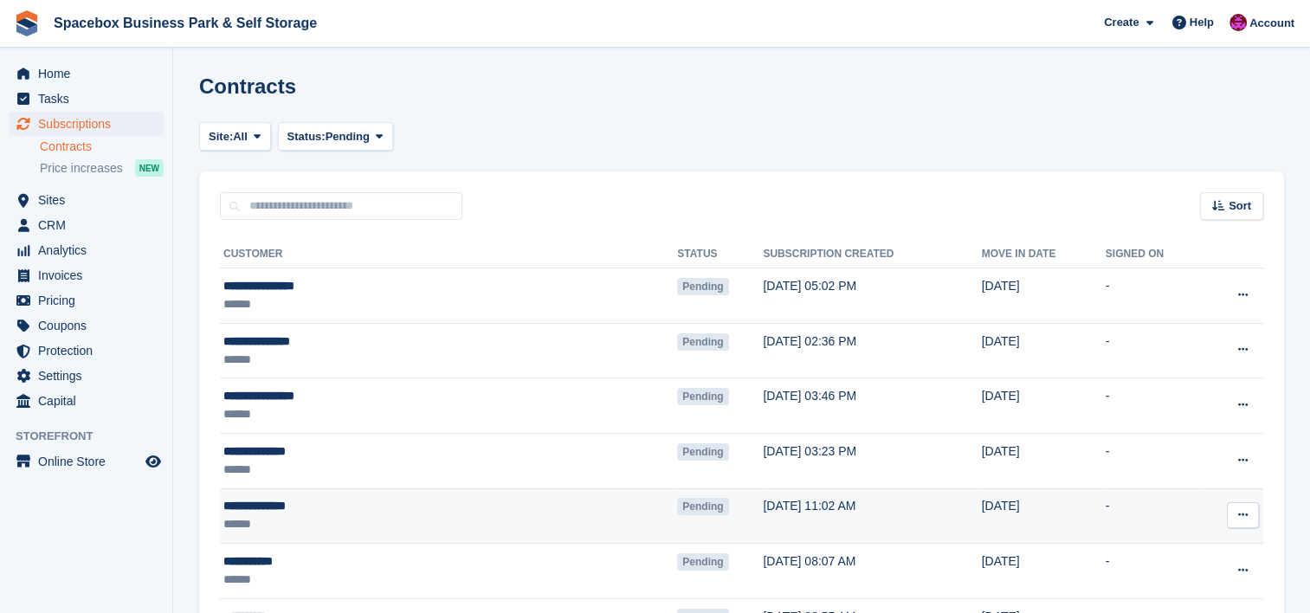
click at [287, 513] on div "**********" at bounding box center [358, 506] width 271 height 18
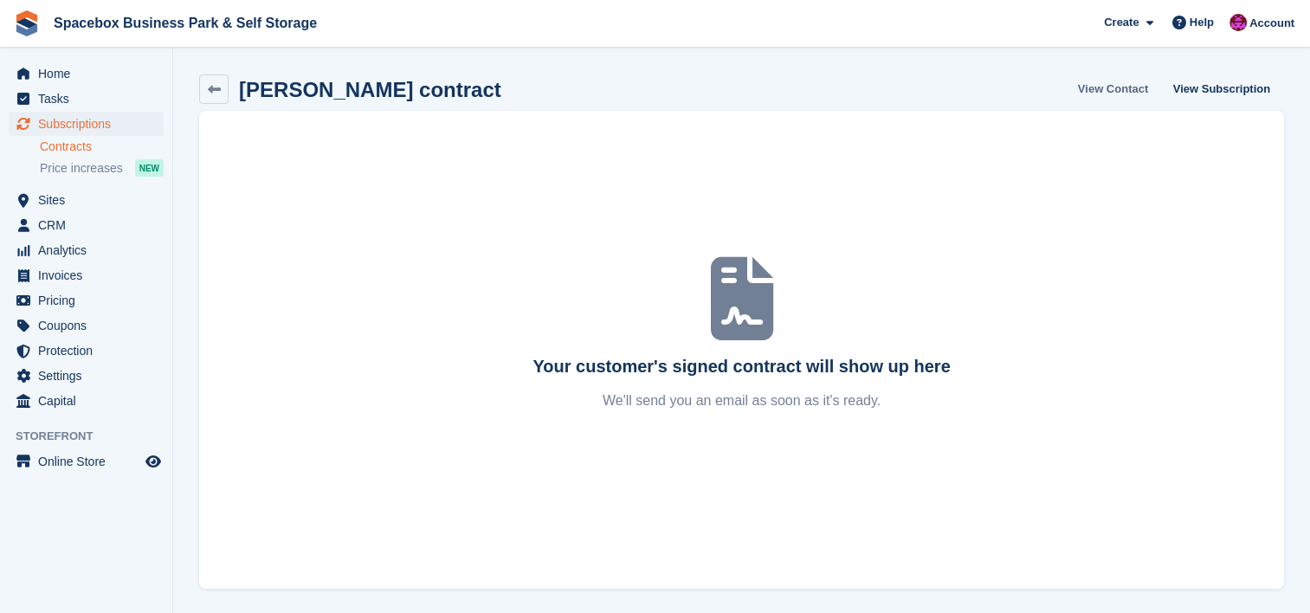
click at [1132, 95] on link "View Contact" at bounding box center [1113, 88] width 84 height 29
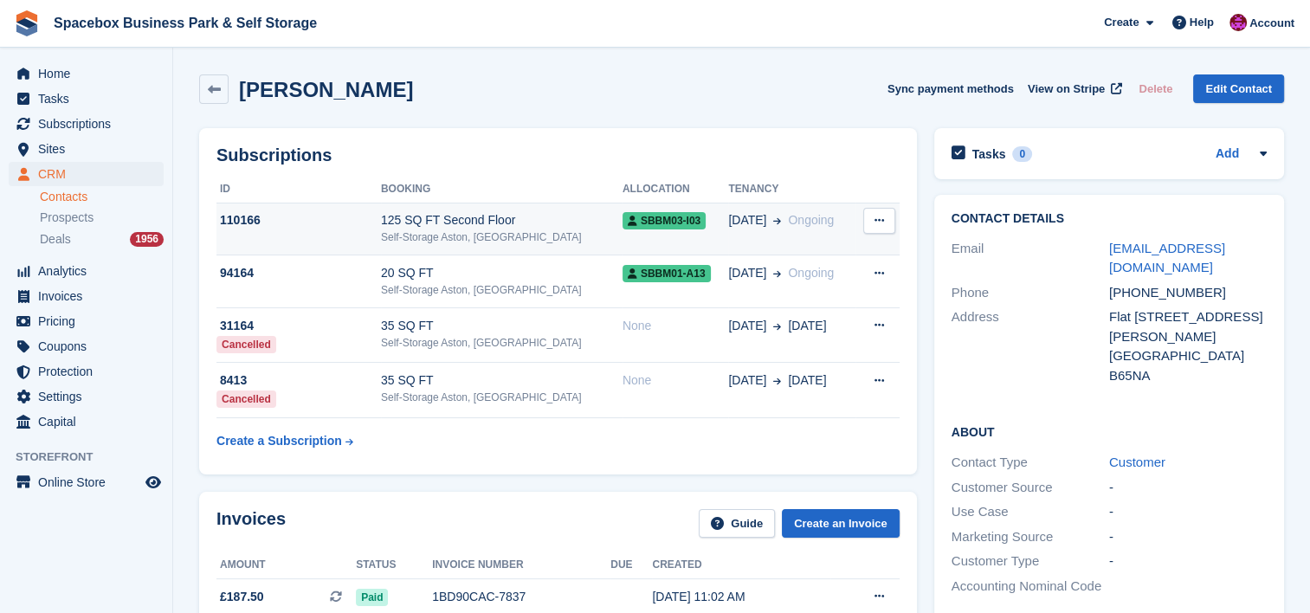
click at [487, 225] on div "125 SQ FT Second Floor" at bounding box center [502, 220] width 242 height 18
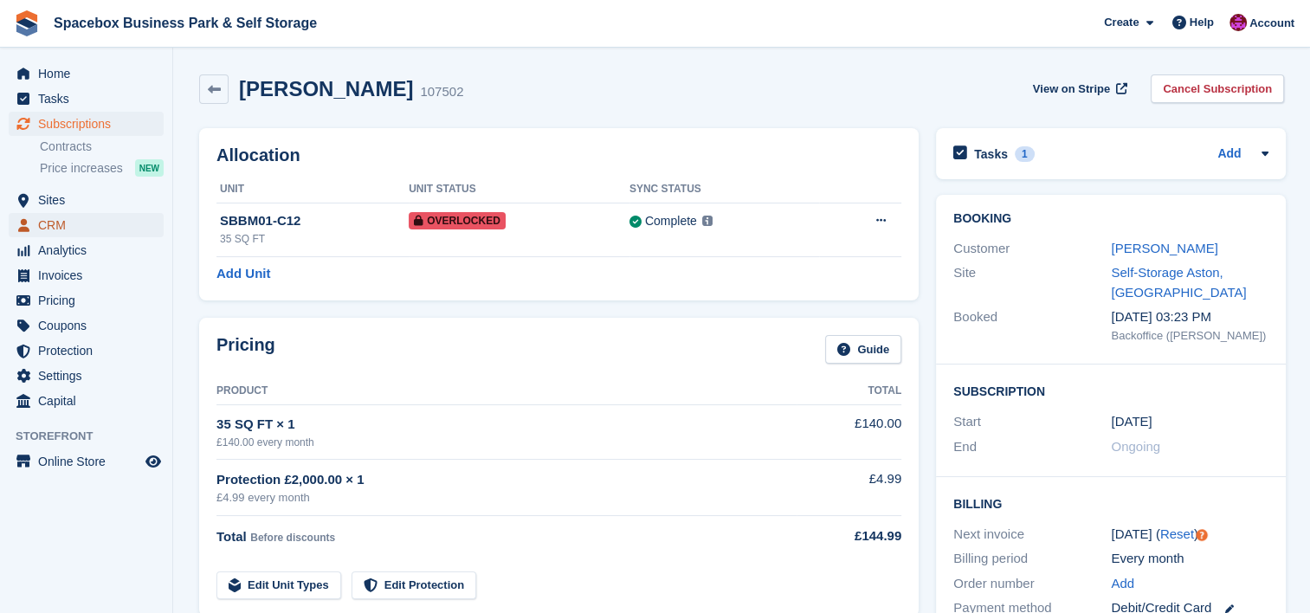
click at [82, 225] on span "CRM" at bounding box center [90, 225] width 104 height 24
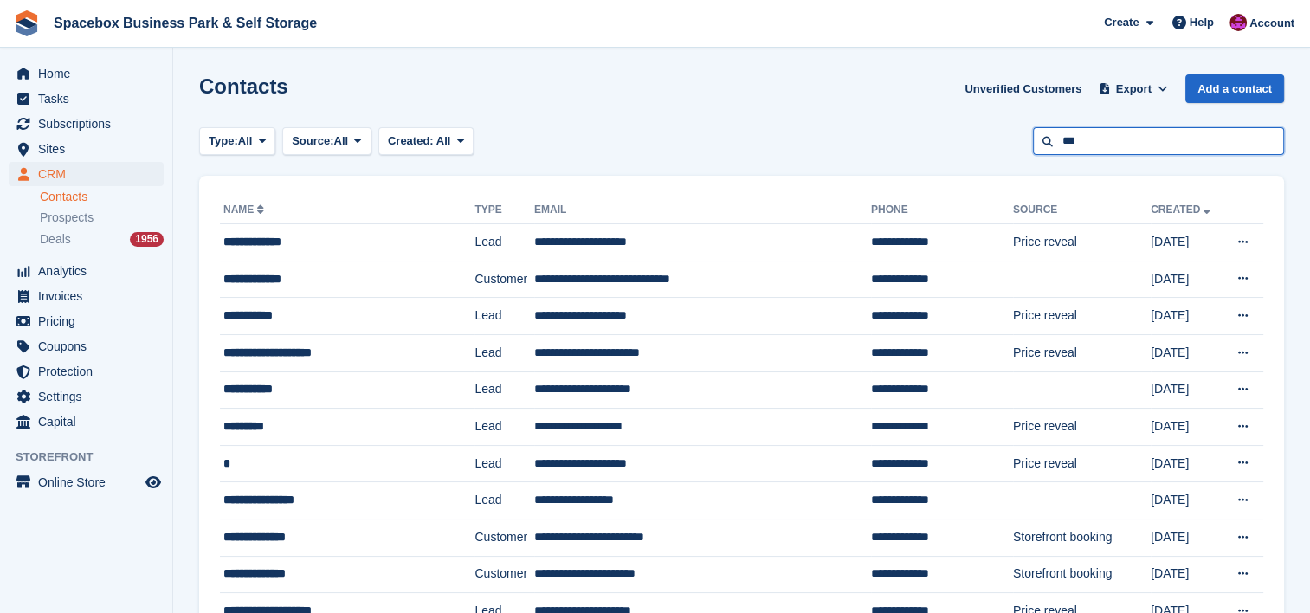
click at [1194, 145] on input "***" at bounding box center [1158, 141] width 251 height 29
type input "*"
type input "******"
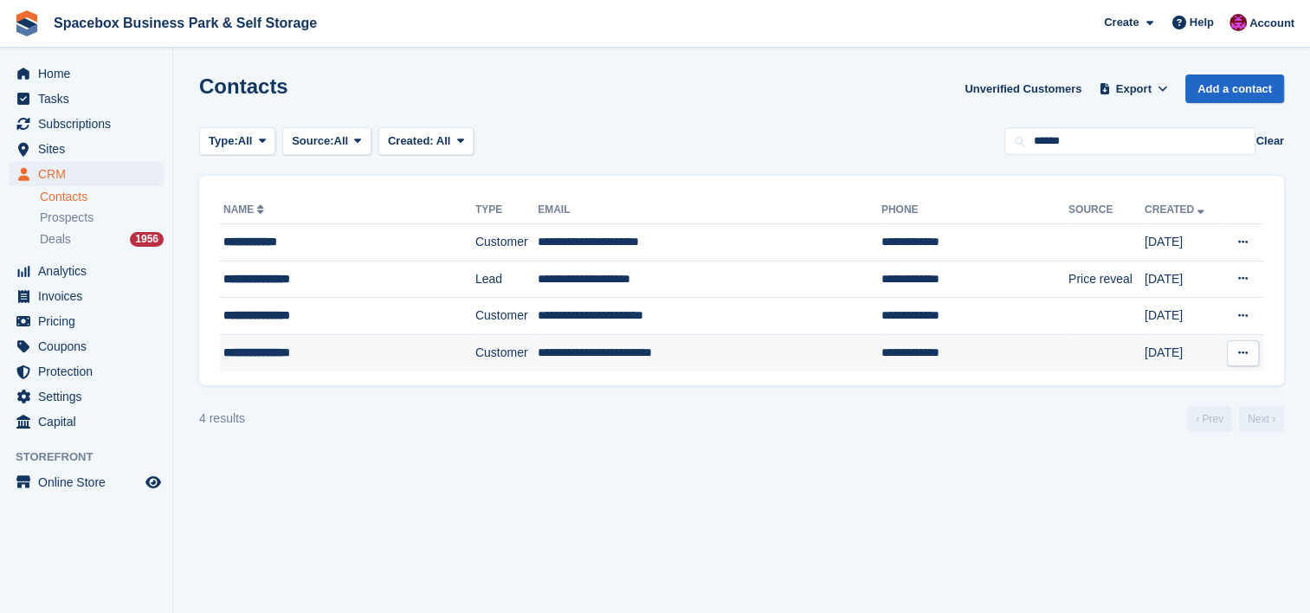
click at [400, 351] on div "**********" at bounding box center [328, 353] width 211 height 18
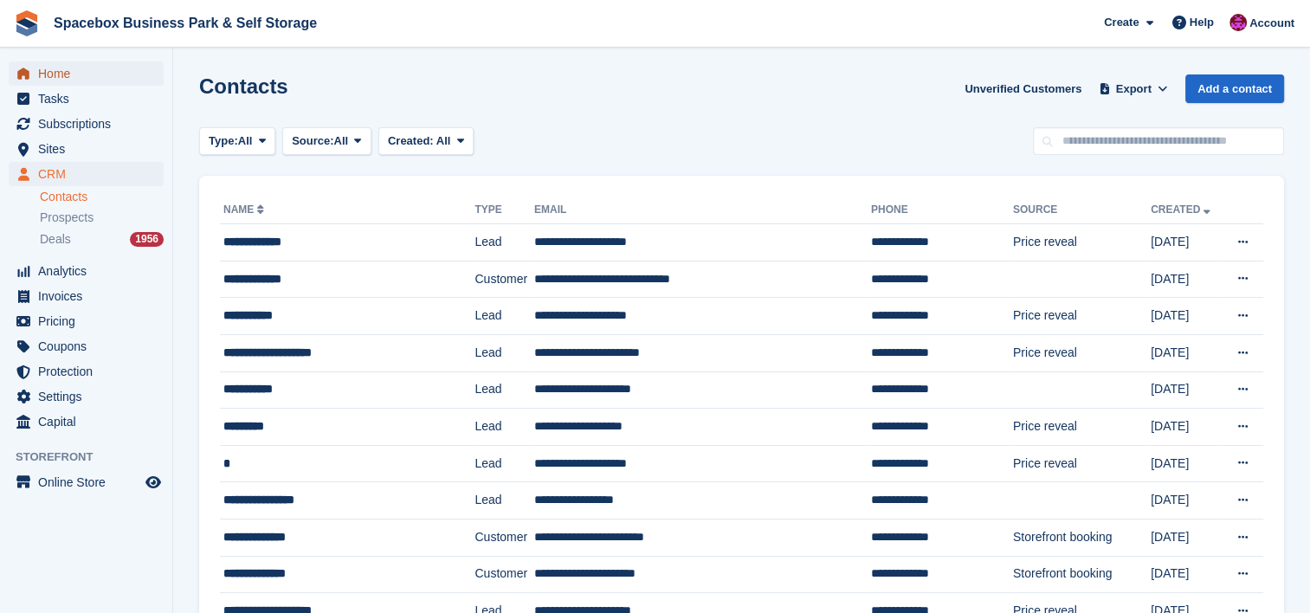
click at [113, 84] on span "Home" at bounding box center [90, 73] width 104 height 24
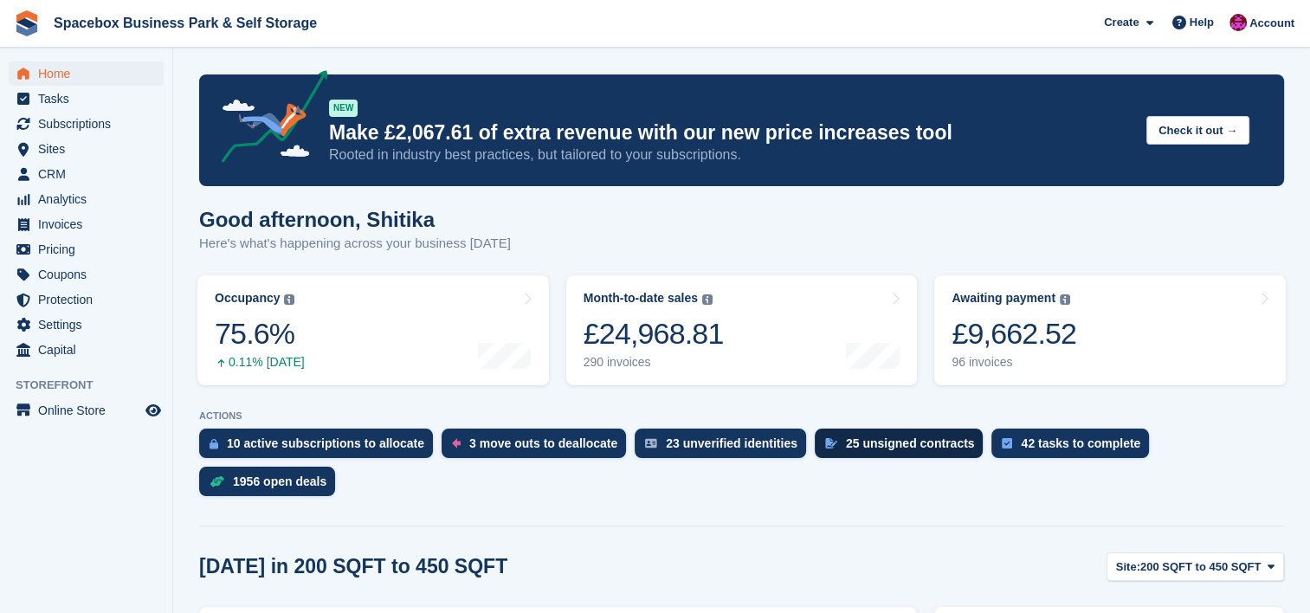
click at [880, 442] on div "25 unsigned contracts" at bounding box center [910, 443] width 129 height 14
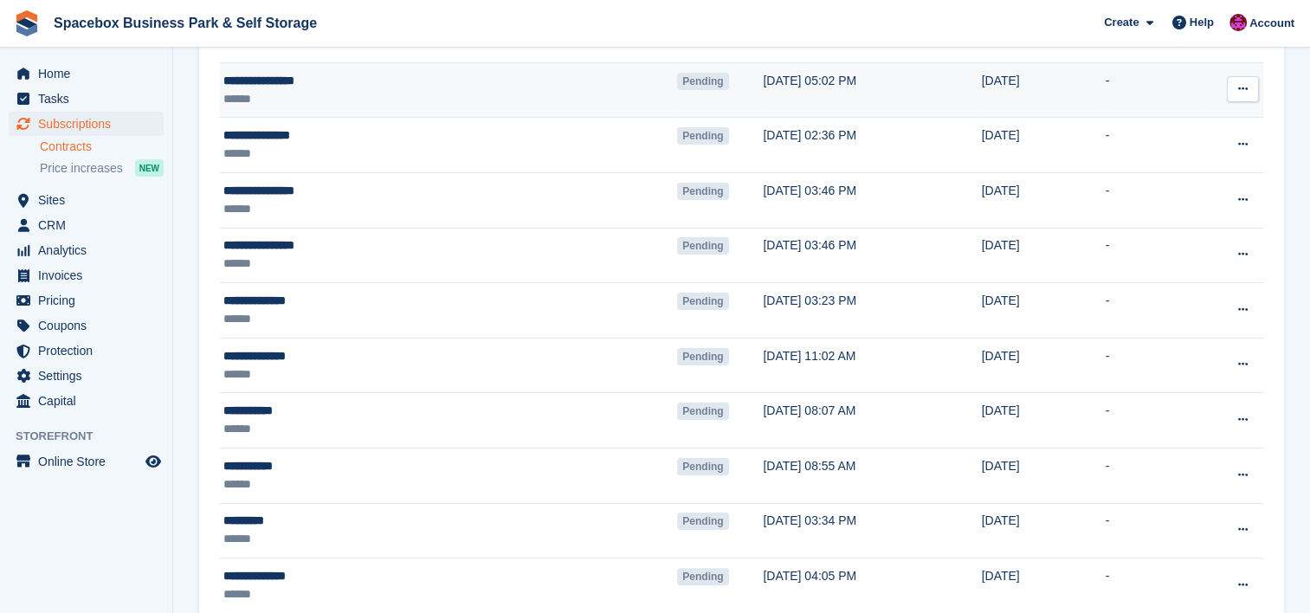
scroll to position [277, 0]
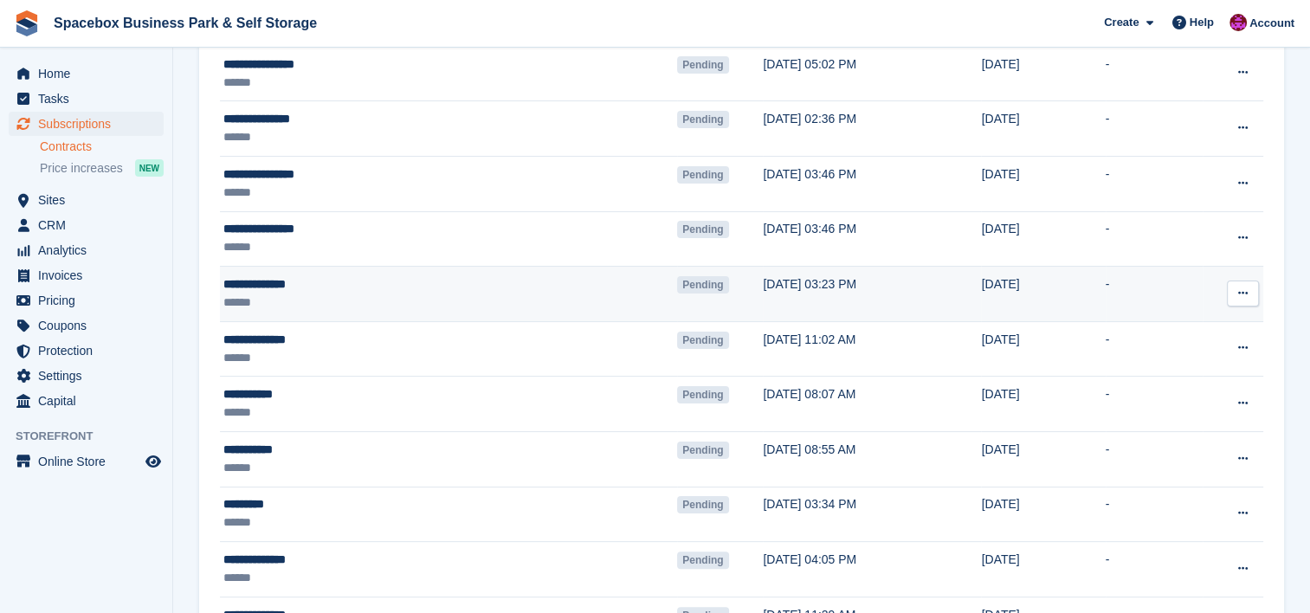
click at [428, 283] on div "**********" at bounding box center [358, 284] width 271 height 18
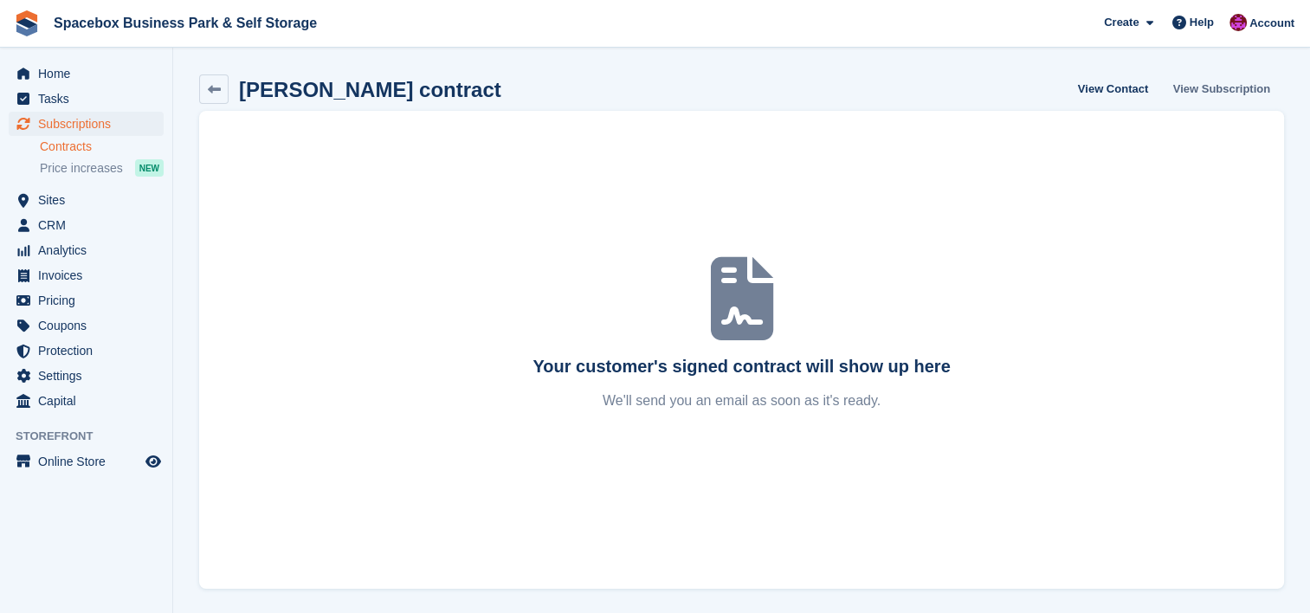
click at [1219, 97] on link "View Subscription" at bounding box center [1221, 88] width 111 height 29
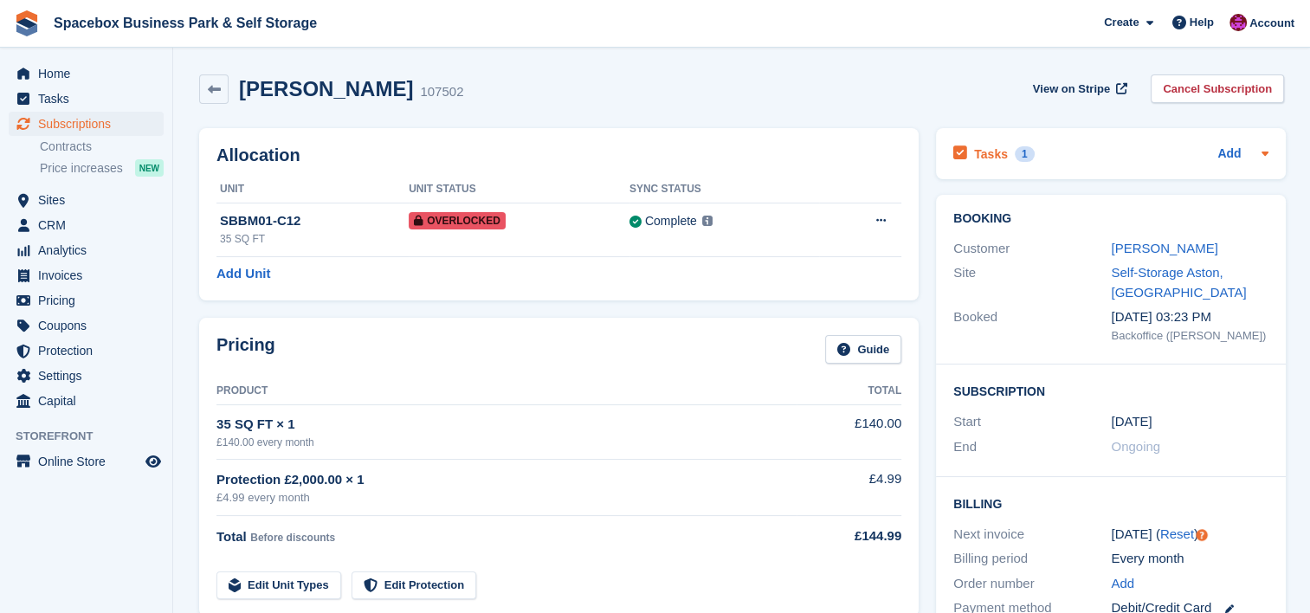
click at [1262, 153] on icon at bounding box center [1264, 154] width 7 height 4
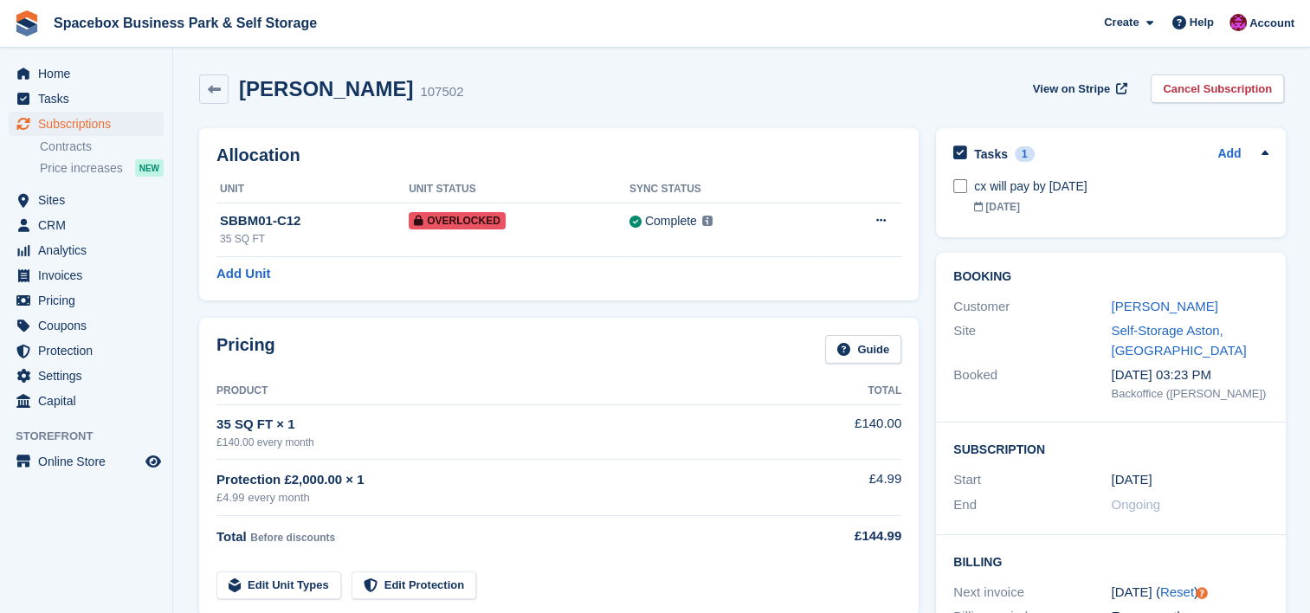
click at [1262, 153] on icon at bounding box center [1264, 152] width 7 height 4
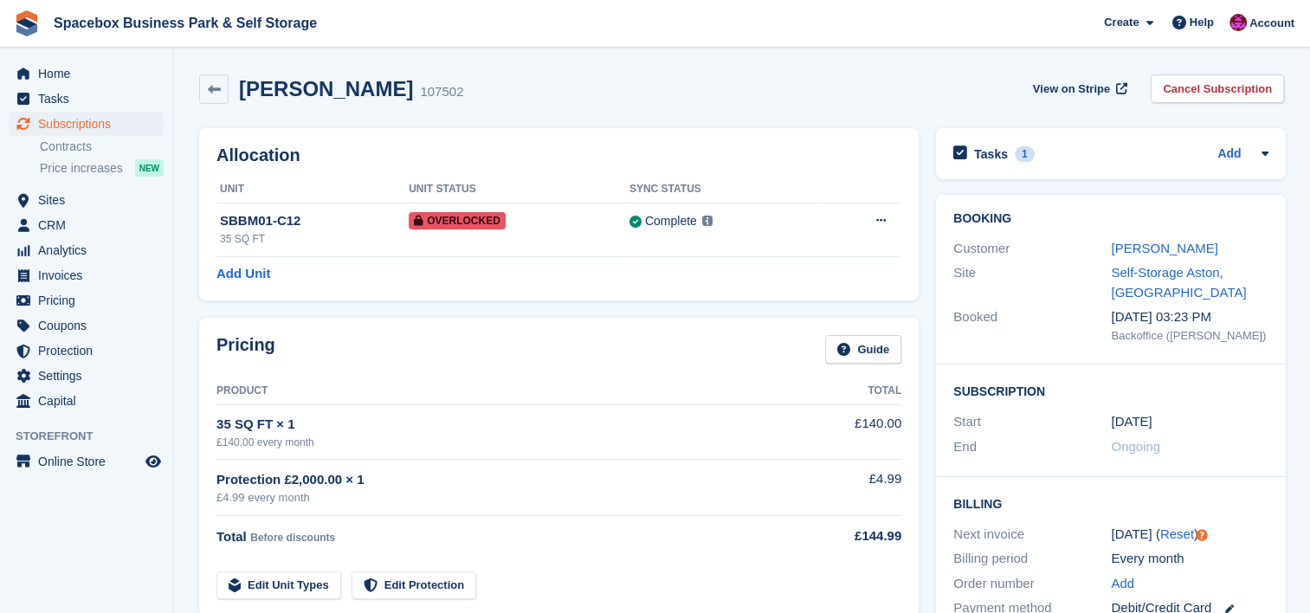
click at [847, 42] on span "Spacebox Business Park & Self Storage Create Subscription Invoice Contact Deal …" at bounding box center [655, 23] width 1310 height 47
click at [65, 68] on span "Home" at bounding box center [90, 73] width 104 height 24
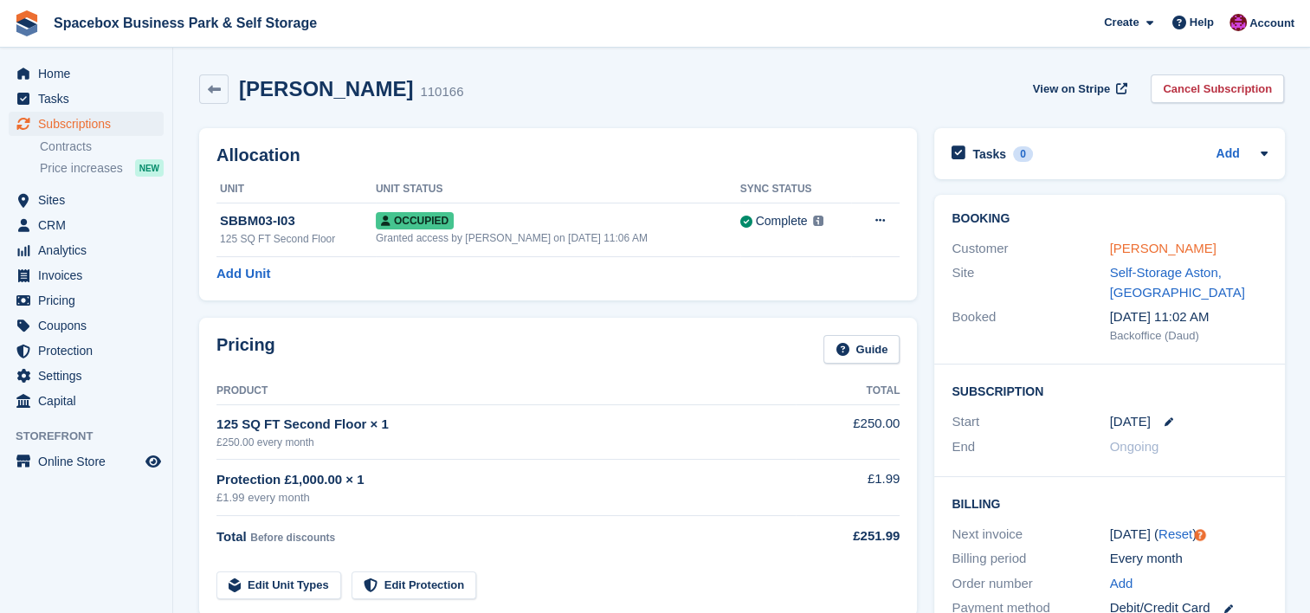
click at [1129, 245] on link "[PERSON_NAME]" at bounding box center [1162, 248] width 106 height 15
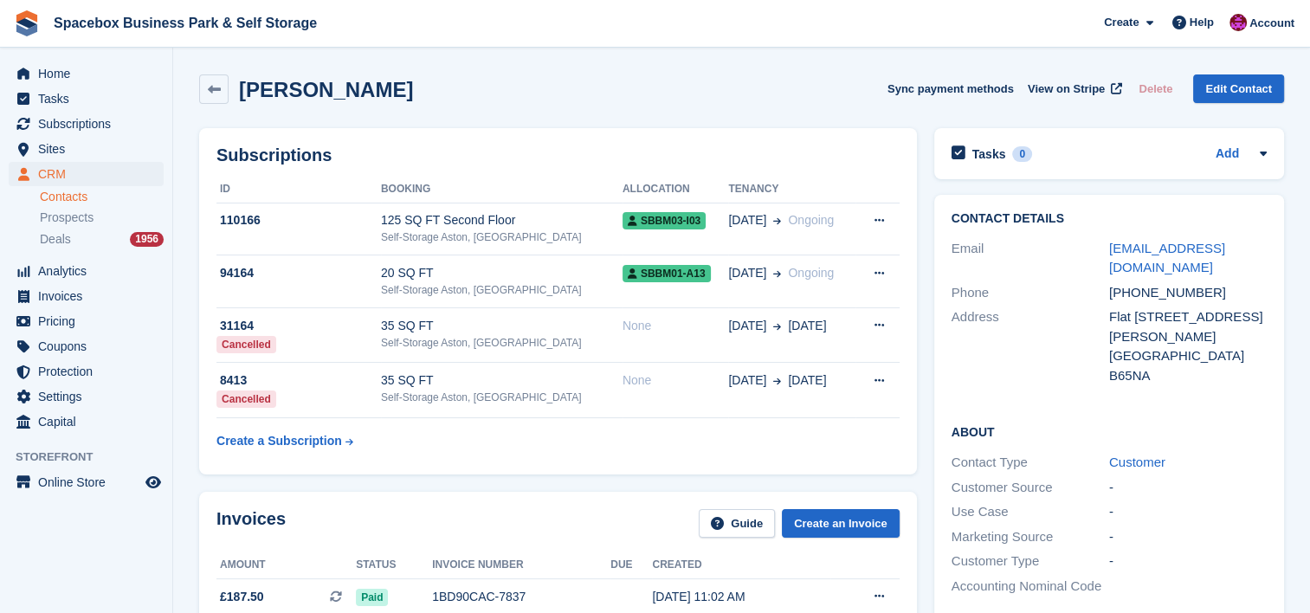
click at [1129, 245] on link "[EMAIL_ADDRESS][DOMAIN_NAME]" at bounding box center [1167, 258] width 116 height 35
click at [777, 111] on div "[PERSON_NAME] Sync payment methods View on Stripe Delete Edit Contact" at bounding box center [741, 93] width 1102 height 54
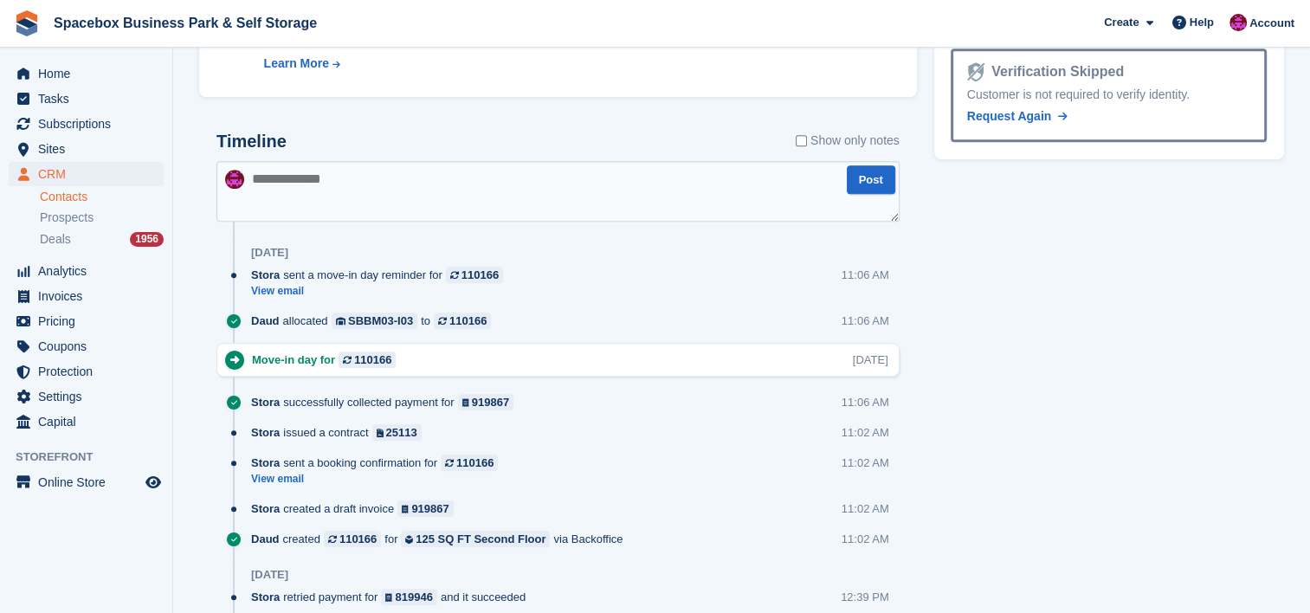
scroll to position [1039, 0]
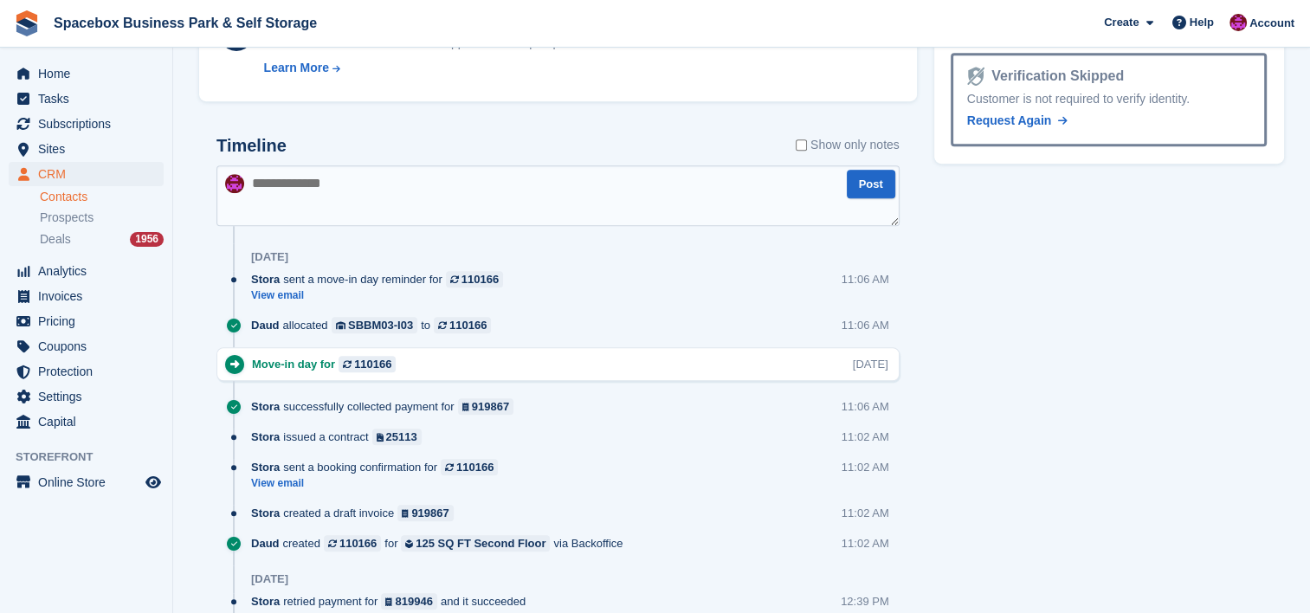
click at [454, 187] on textarea at bounding box center [557, 195] width 683 height 61
type textarea "**********"
click at [864, 184] on button "Post" at bounding box center [871, 184] width 48 height 29
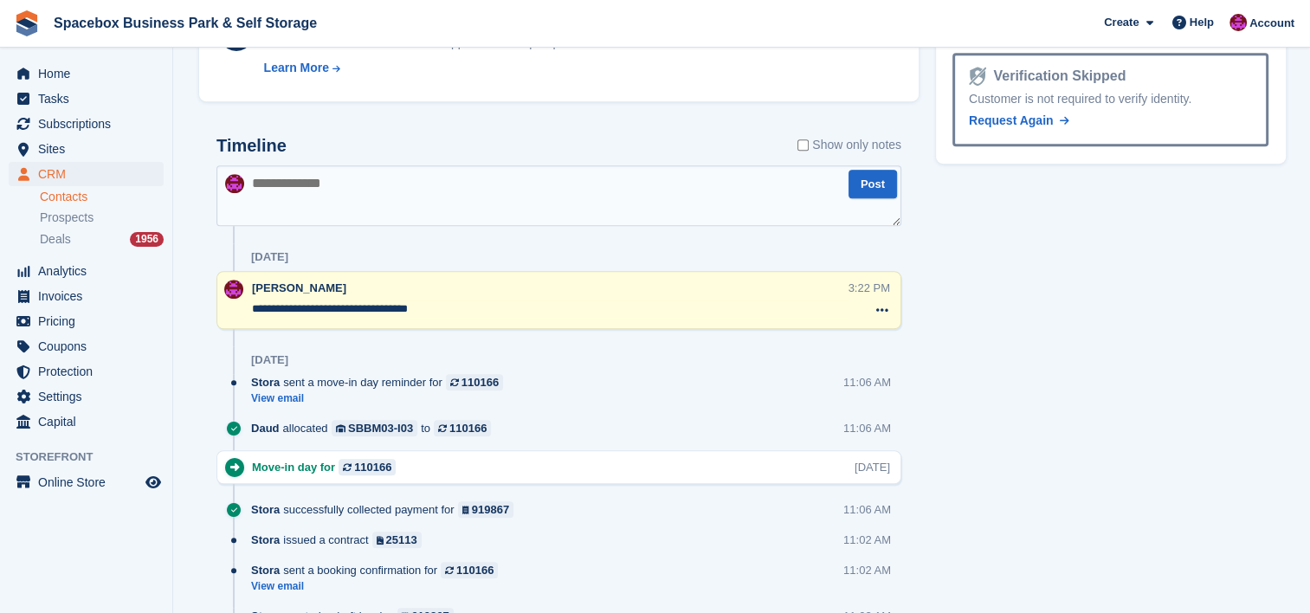
scroll to position [0, 0]
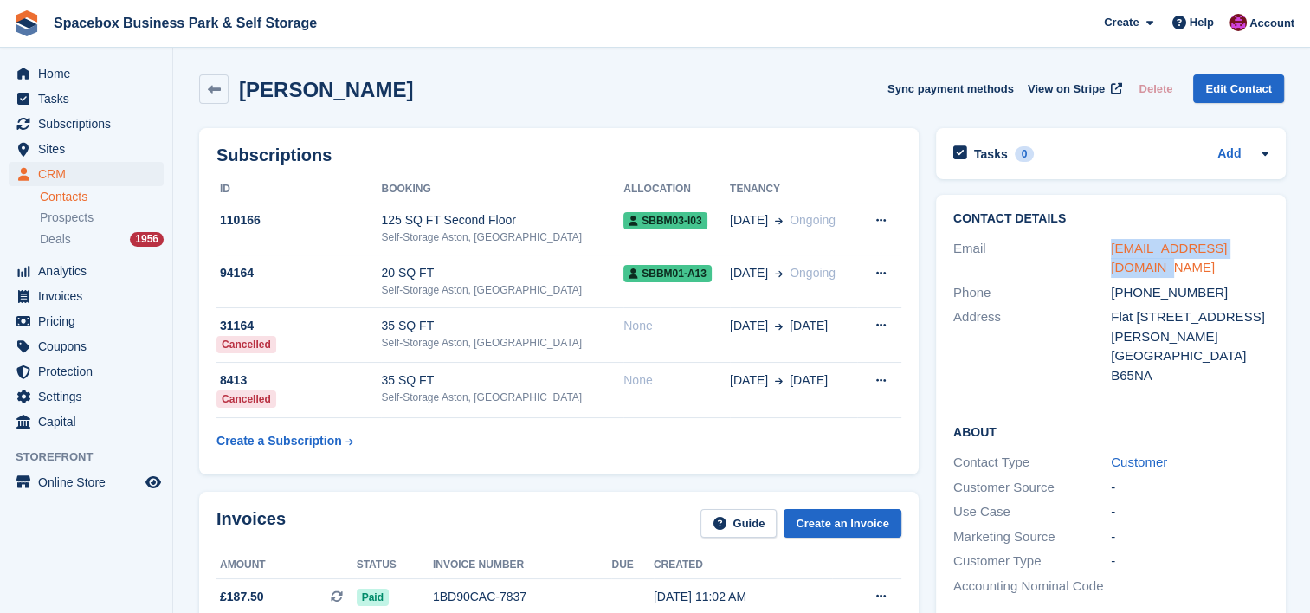
drag, startPoint x: 1268, startPoint y: 241, endPoint x: 1108, endPoint y: 245, distance: 159.4
click at [1108, 245] on div "Contact Details Email [EMAIL_ADDRESS][DOMAIN_NAME] Phone [PHONE_NUMBER] Address…" at bounding box center [1111, 300] width 350 height 210
copy link "[EMAIL_ADDRESS][DOMAIN_NAME]"
click at [705, 94] on div "[PERSON_NAME] Sync payment methods View on Stripe Delete Edit Contact" at bounding box center [741, 88] width 1085 height 29
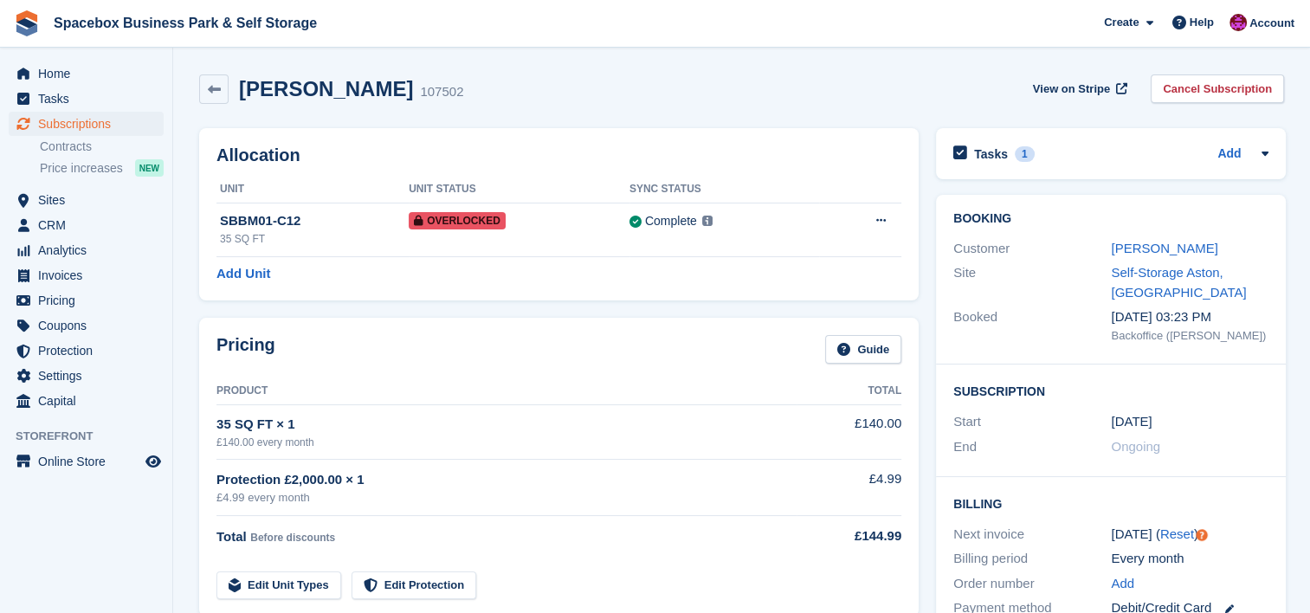
drag, startPoint x: 0, startPoint y: 0, endPoint x: 1184, endPoint y: 238, distance: 1207.3
click at [1184, 238] on div "Customer Nakesha Nelson" at bounding box center [1110, 248] width 315 height 25
click at [1182, 246] on link "Nakesha Nelson" at bounding box center [1164, 248] width 106 height 15
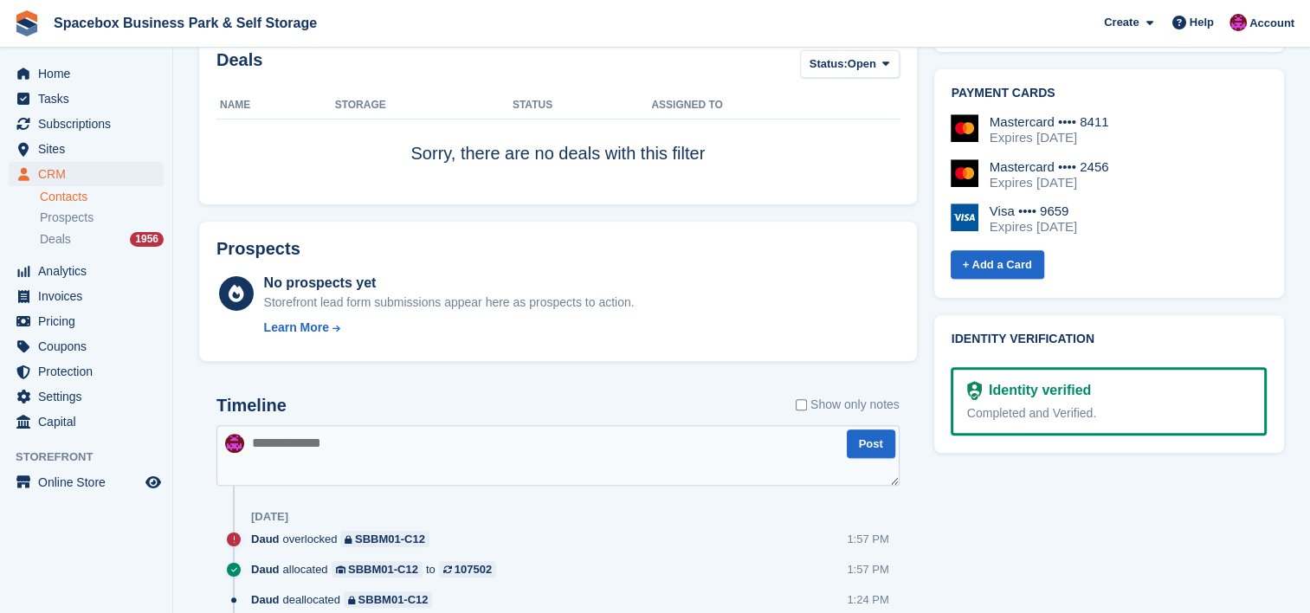
scroll to position [923, 0]
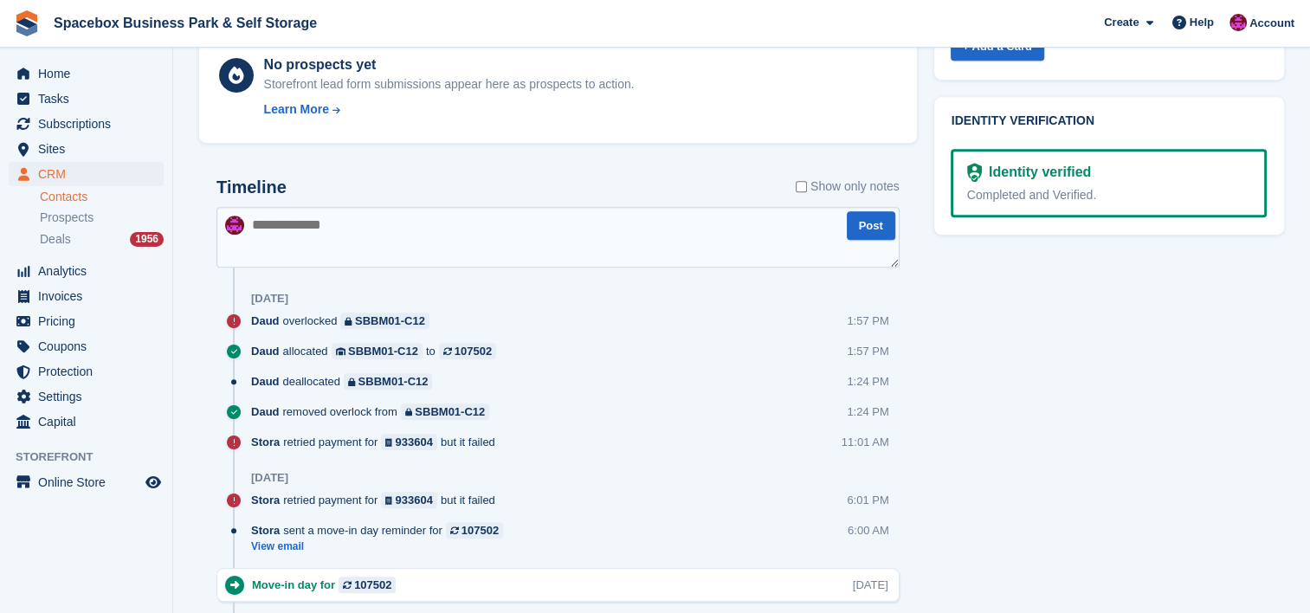
click at [552, 223] on textarea at bounding box center [557, 237] width 683 height 61
type textarea "**********"
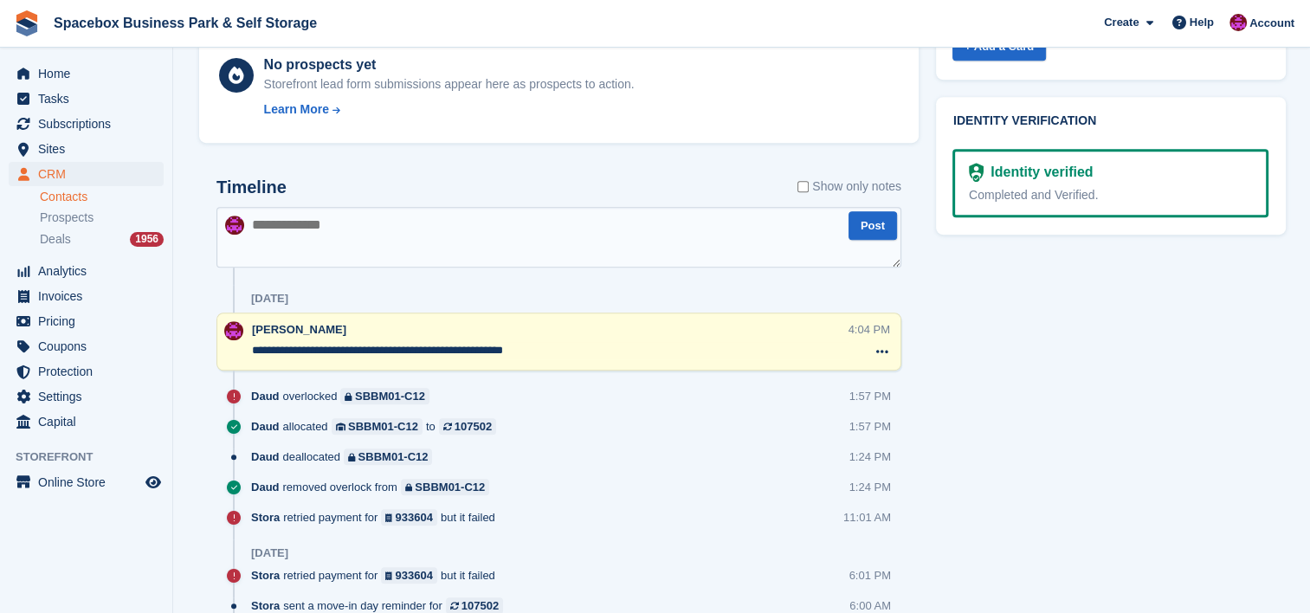
scroll to position [0, 0]
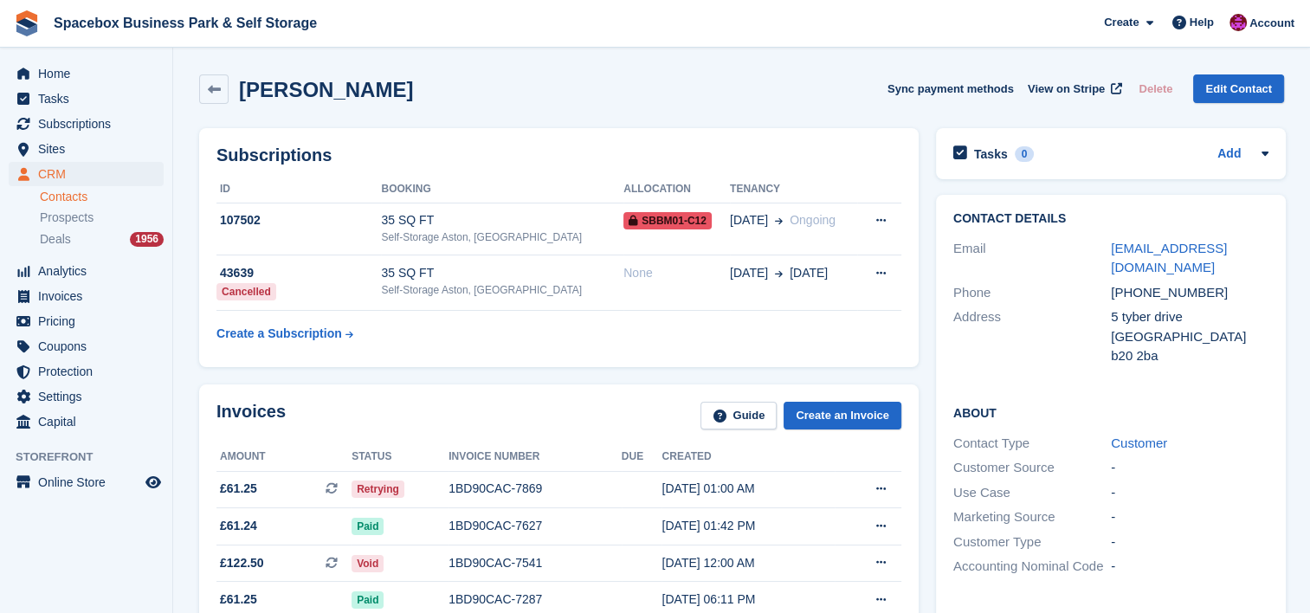
drag, startPoint x: 1152, startPoint y: 268, endPoint x: 1105, endPoint y: 246, distance: 51.5
click at [1105, 246] on div "Email nakeshanelson16@hotmail.co.uk" at bounding box center [1110, 258] width 315 height 44
copy div "nakeshanelson16@hotmail.co.uk"
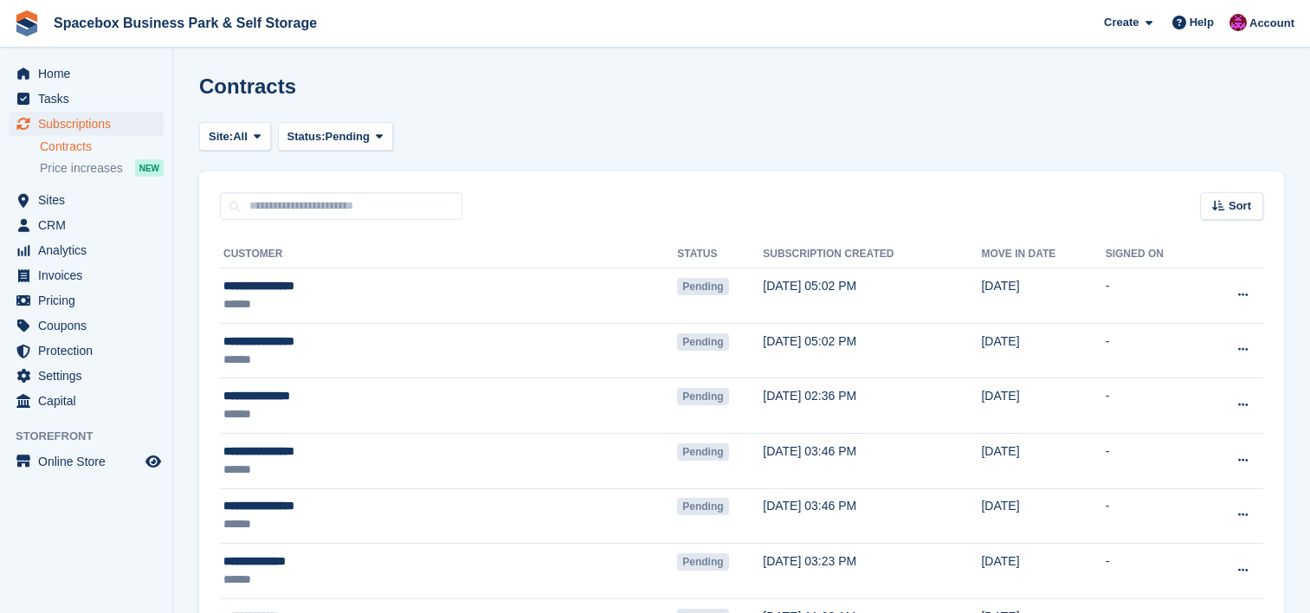
scroll to position [277, 0]
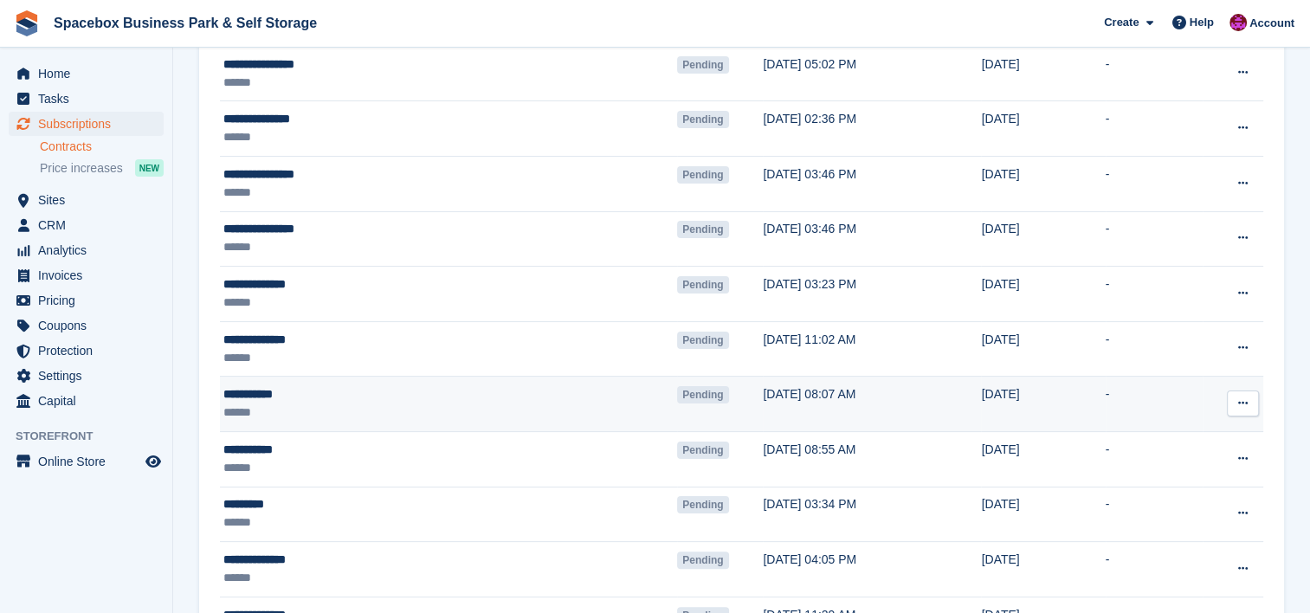
click at [351, 410] on div "******" at bounding box center [358, 412] width 271 height 18
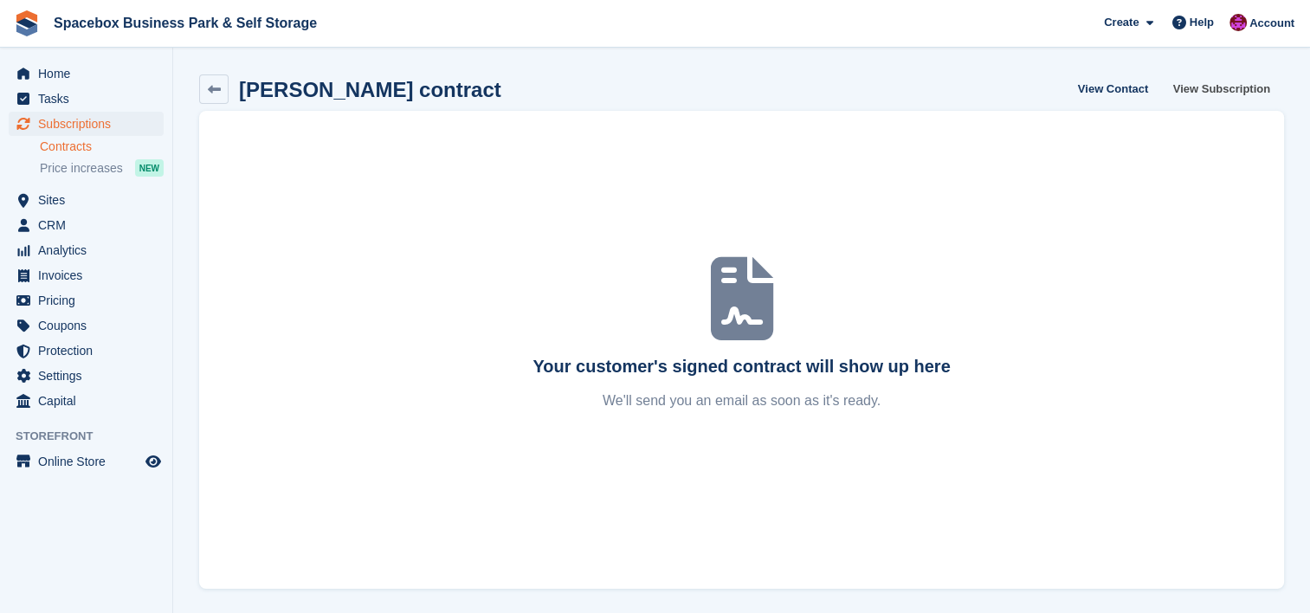
click at [1240, 98] on link "View Subscription" at bounding box center [1221, 88] width 111 height 29
drag, startPoint x: 0, startPoint y: 0, endPoint x: 1240, endPoint y: 98, distance: 1243.7
click at [1240, 98] on link "View Subscription" at bounding box center [1221, 88] width 111 height 29
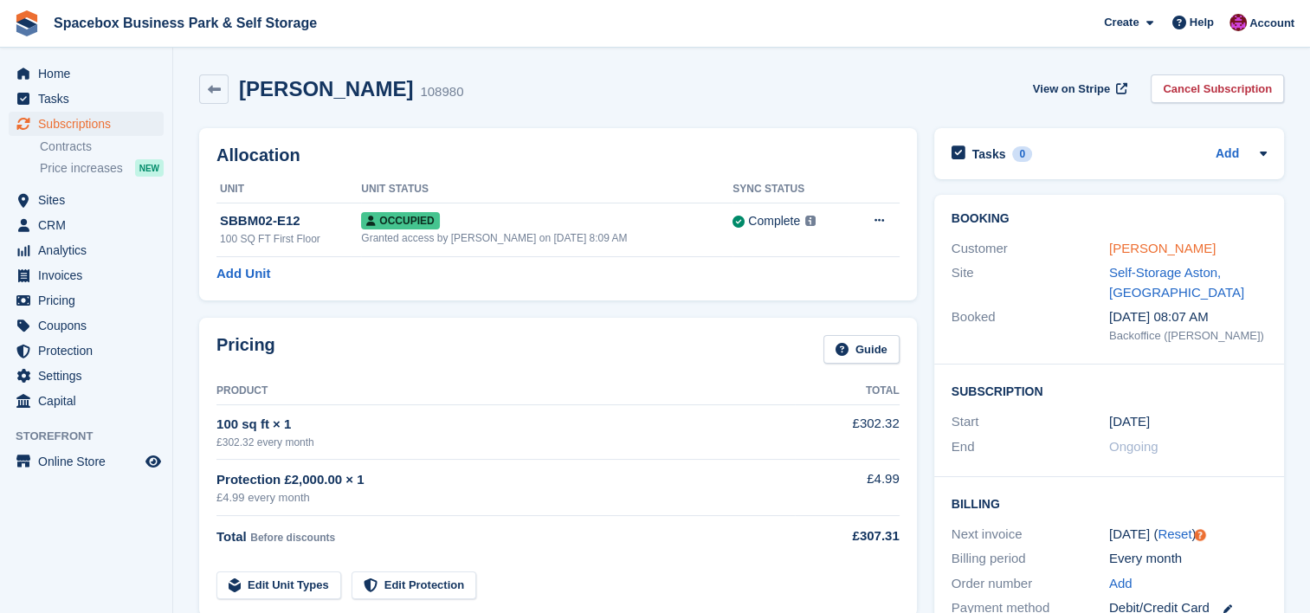
click at [1157, 248] on link "stephen sia" at bounding box center [1162, 248] width 106 height 15
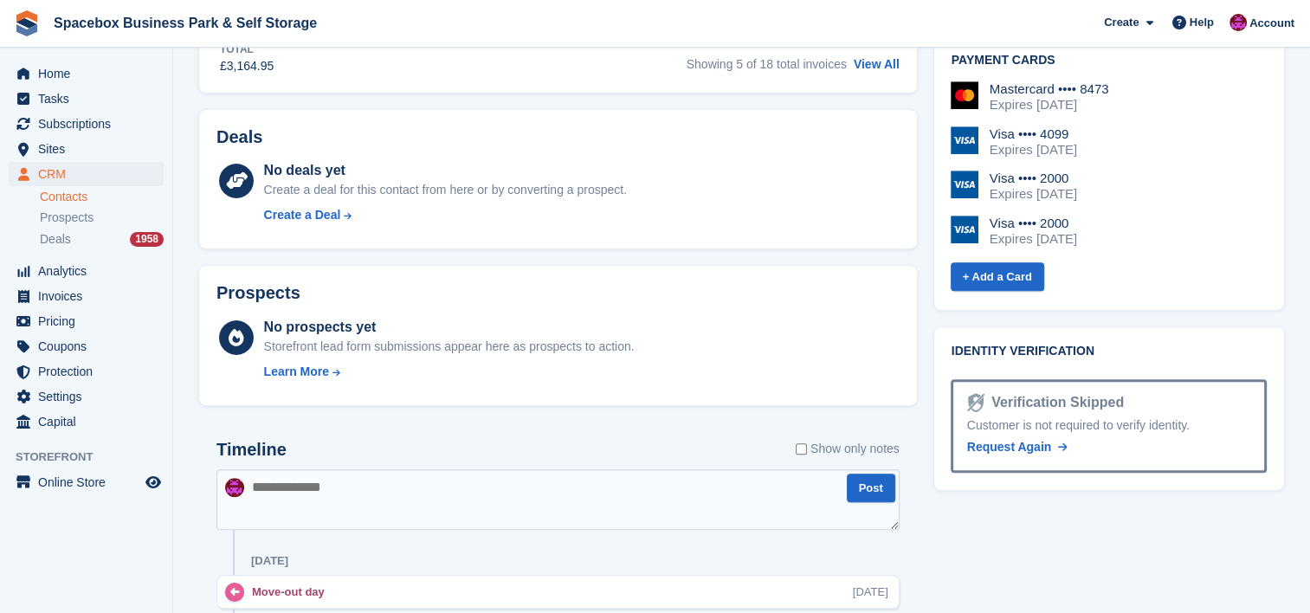
scroll to position [739, 0]
click at [341, 486] on textarea at bounding box center [557, 498] width 683 height 61
type textarea "*"
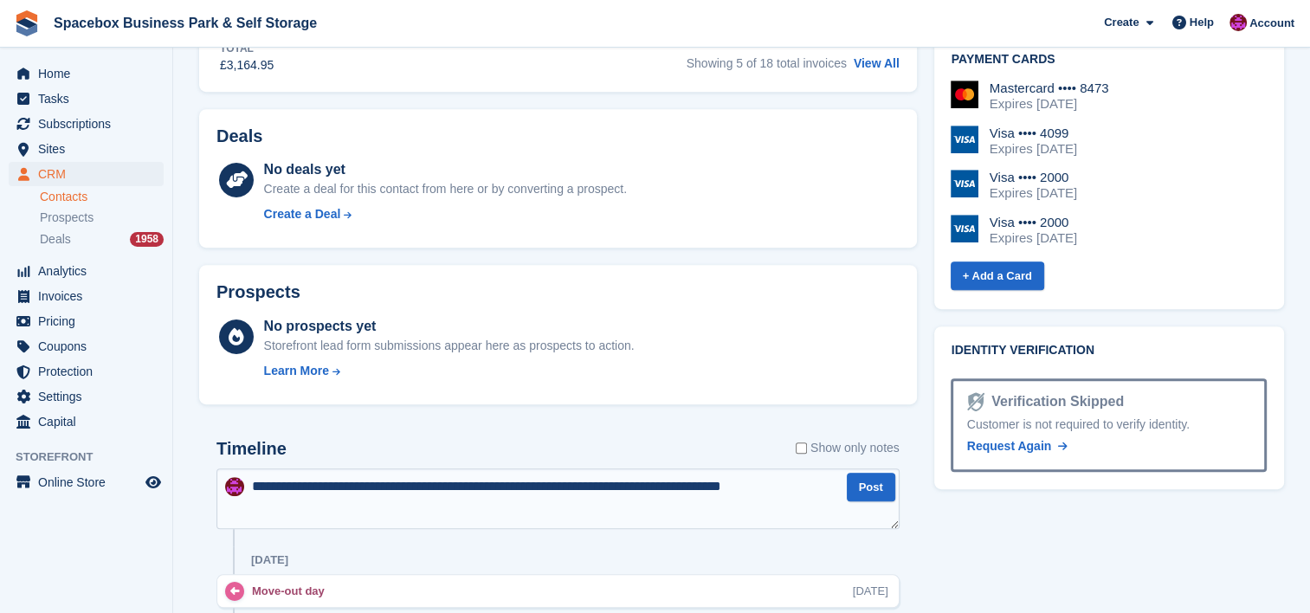
type textarea "**********"
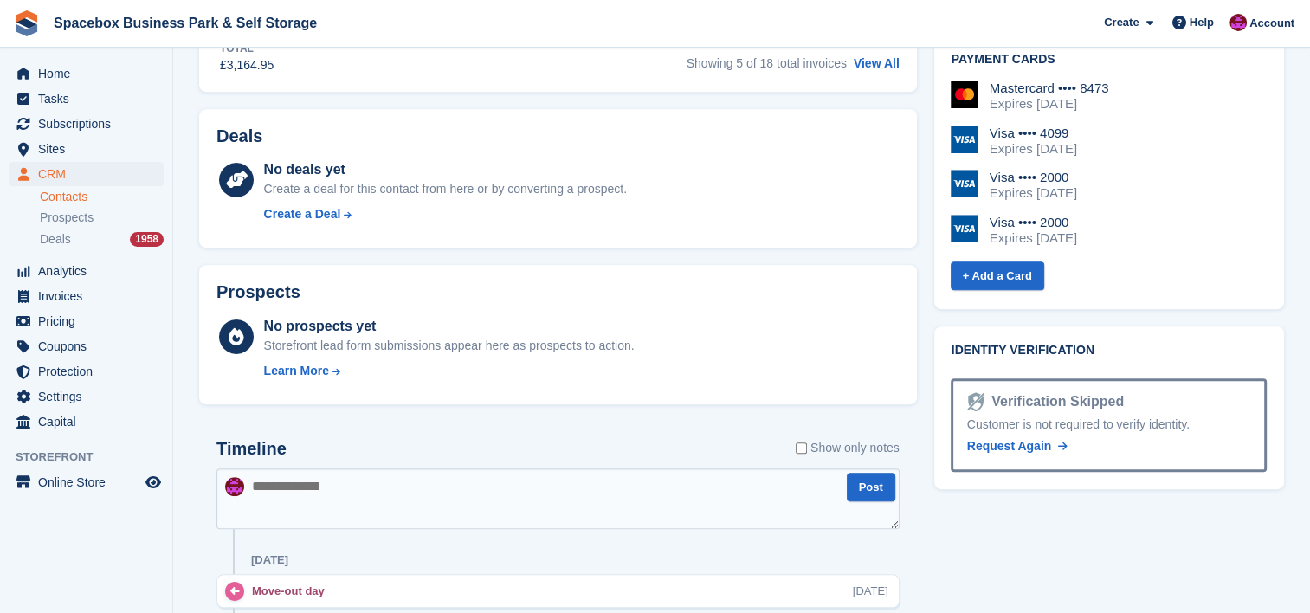
scroll to position [0, 0]
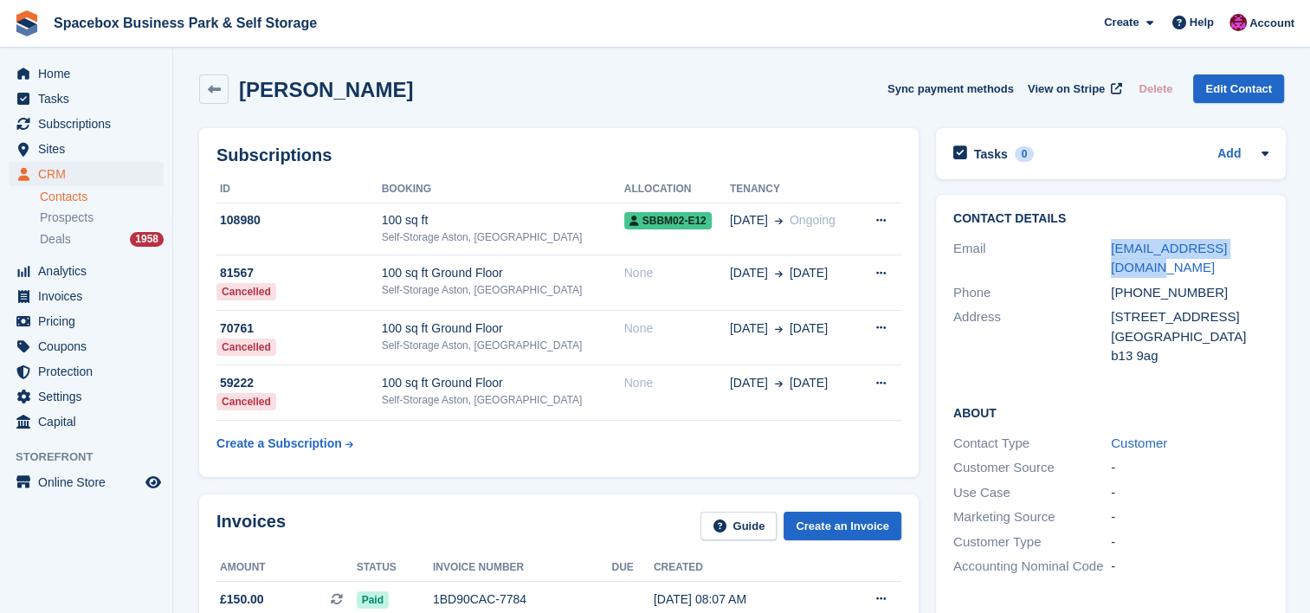
drag, startPoint x: 1261, startPoint y: 242, endPoint x: 1084, endPoint y: 258, distance: 178.2
click at [1084, 258] on div "Email stephensia62@gmail.com" at bounding box center [1110, 258] width 315 height 44
copy div "stephensia62@gmail.com"
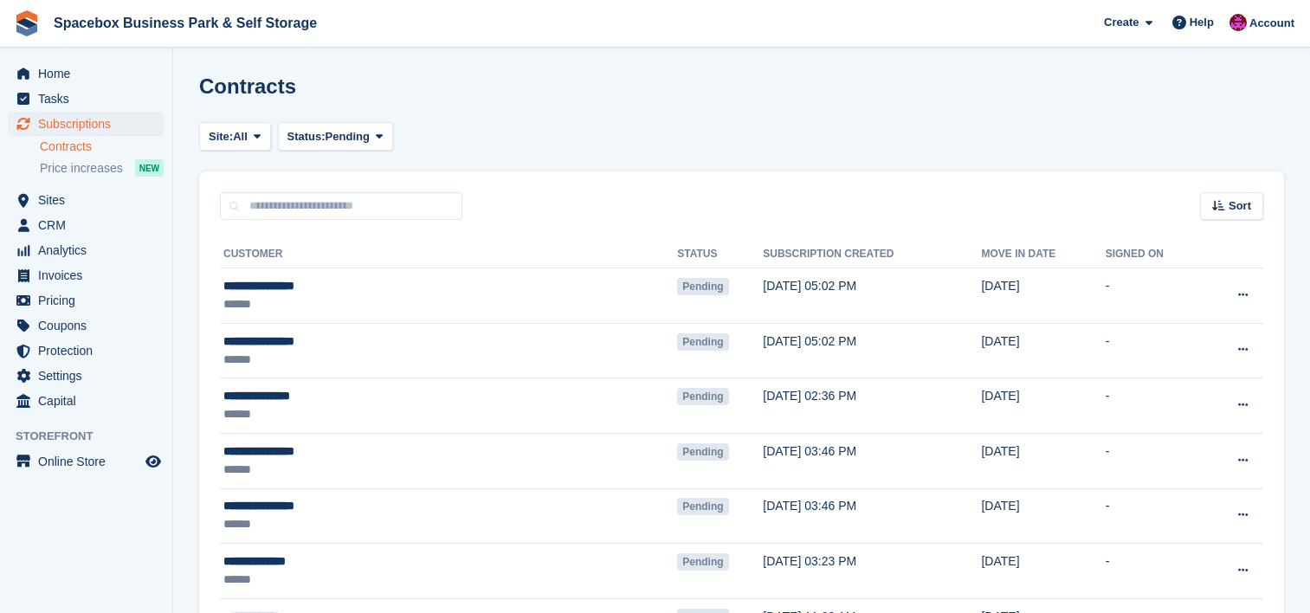
scroll to position [277, 0]
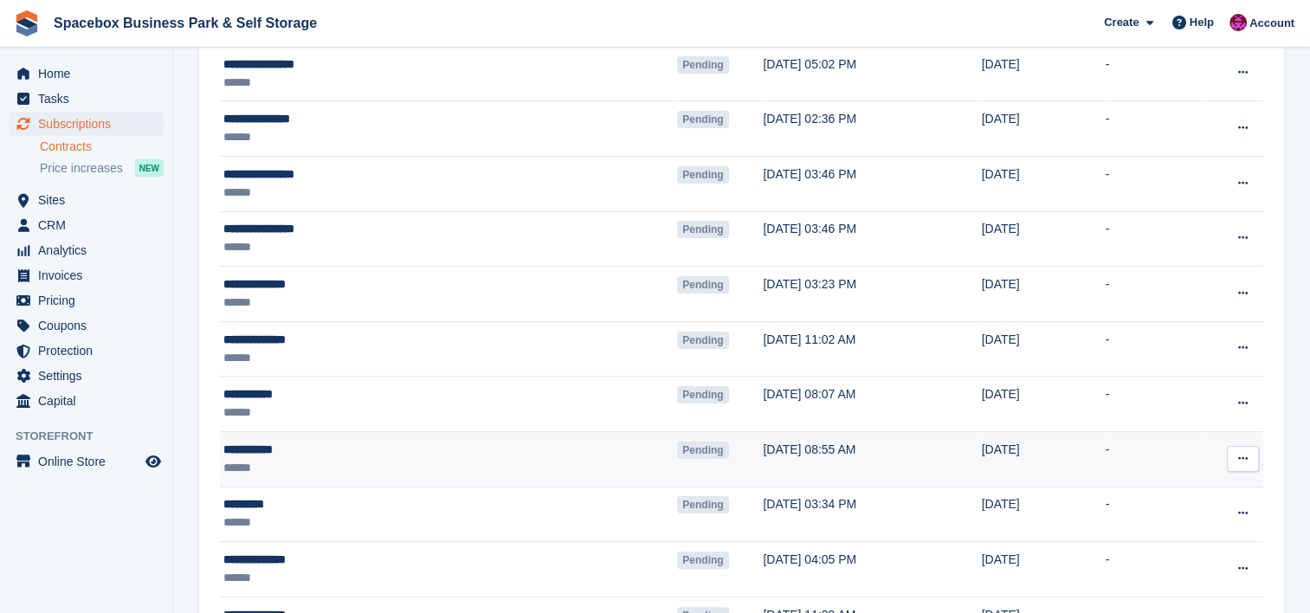
click at [370, 444] on div "**********" at bounding box center [358, 450] width 271 height 18
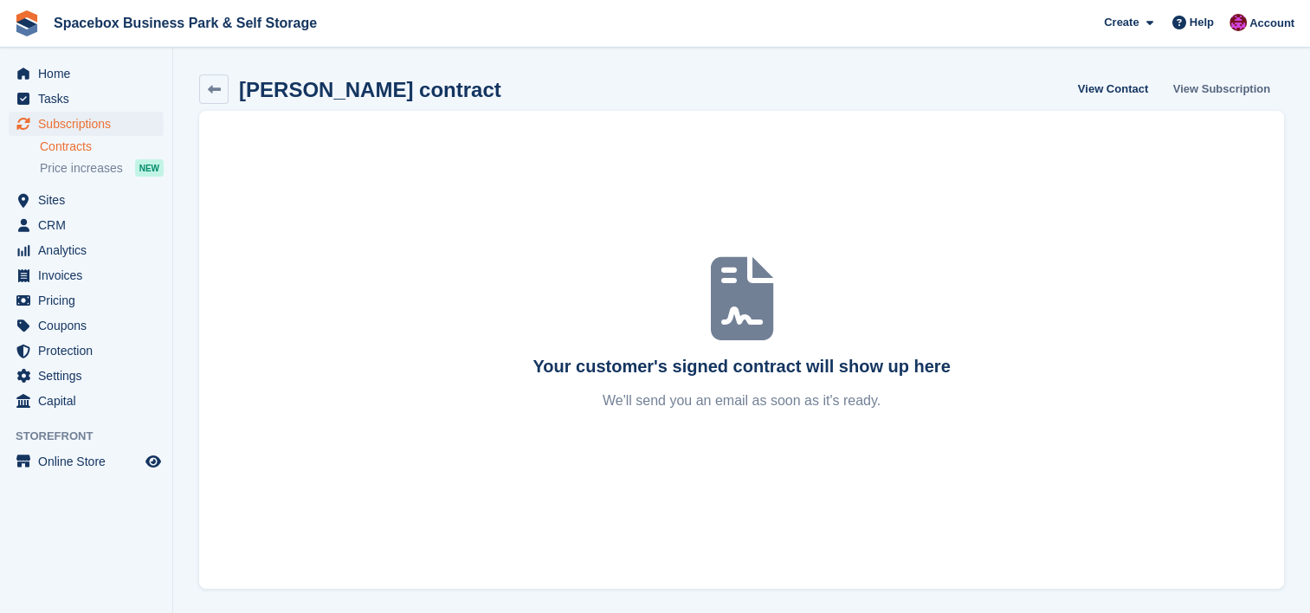
click at [1247, 88] on link "View Subscription" at bounding box center [1221, 88] width 111 height 29
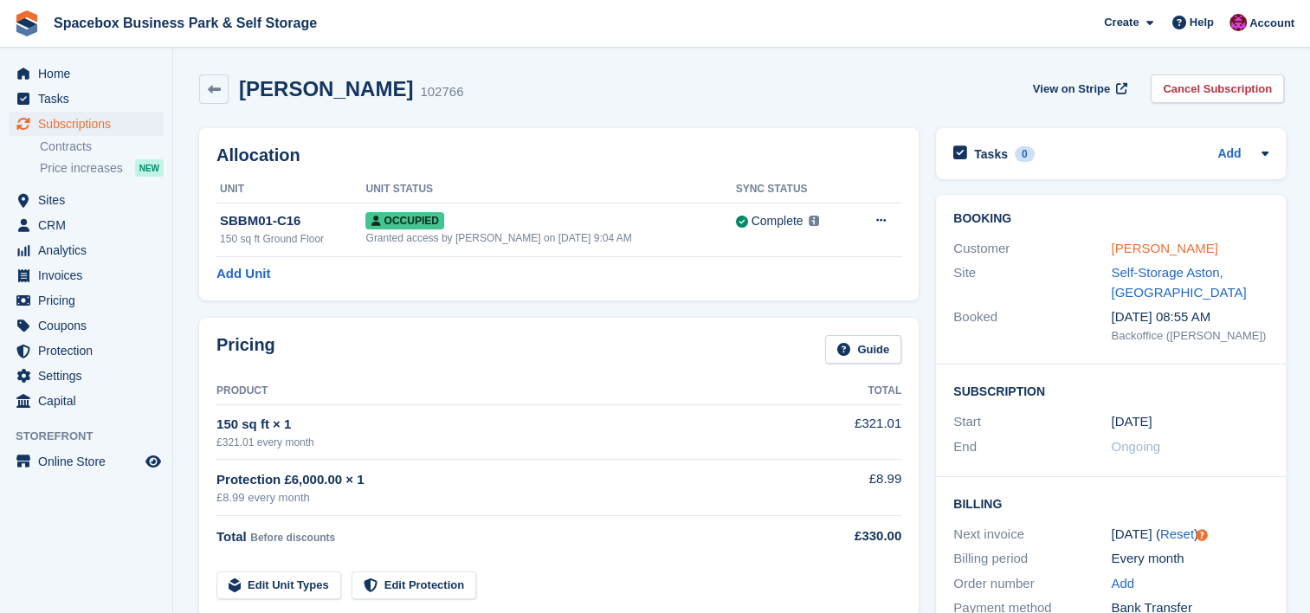
click at [1132, 249] on link "Rena Thomas" at bounding box center [1164, 248] width 106 height 15
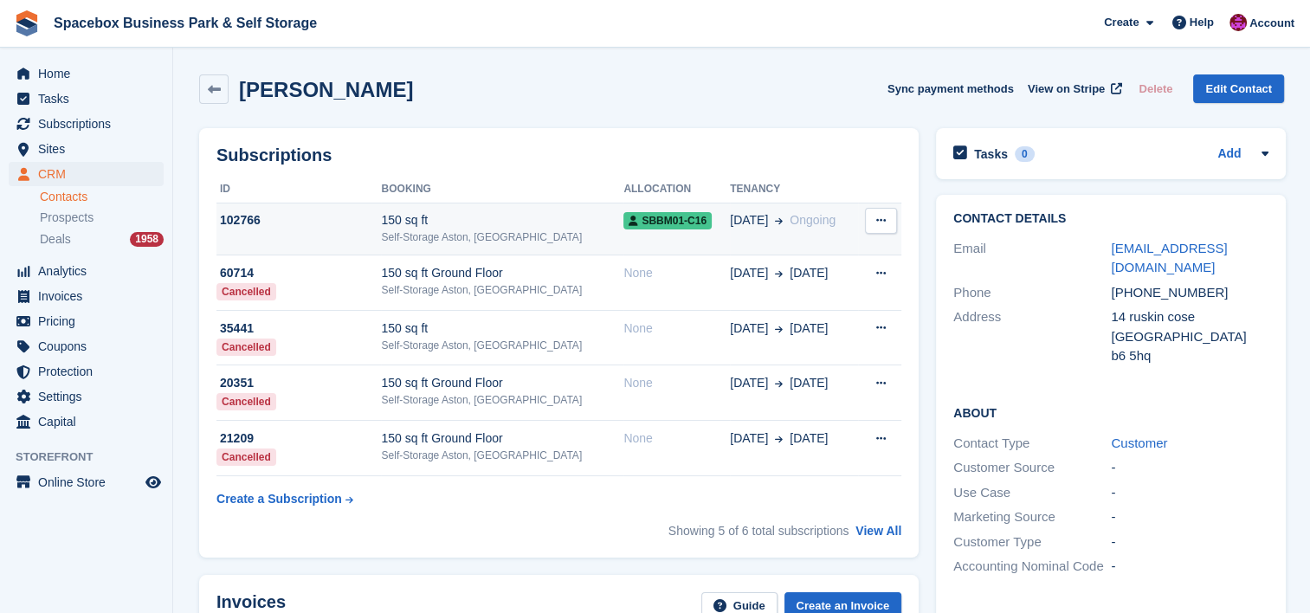
click at [531, 235] on div "Self-Storage Aston, [GEOGRAPHIC_DATA]" at bounding box center [502, 237] width 242 height 16
click at [1167, 209] on div "Contact Details Email mypartypackage4u@gmail.com Phone +447393744887 Address 14…" at bounding box center [1111, 290] width 350 height 191
click at [414, 219] on div "150 sq ft" at bounding box center [502, 220] width 242 height 18
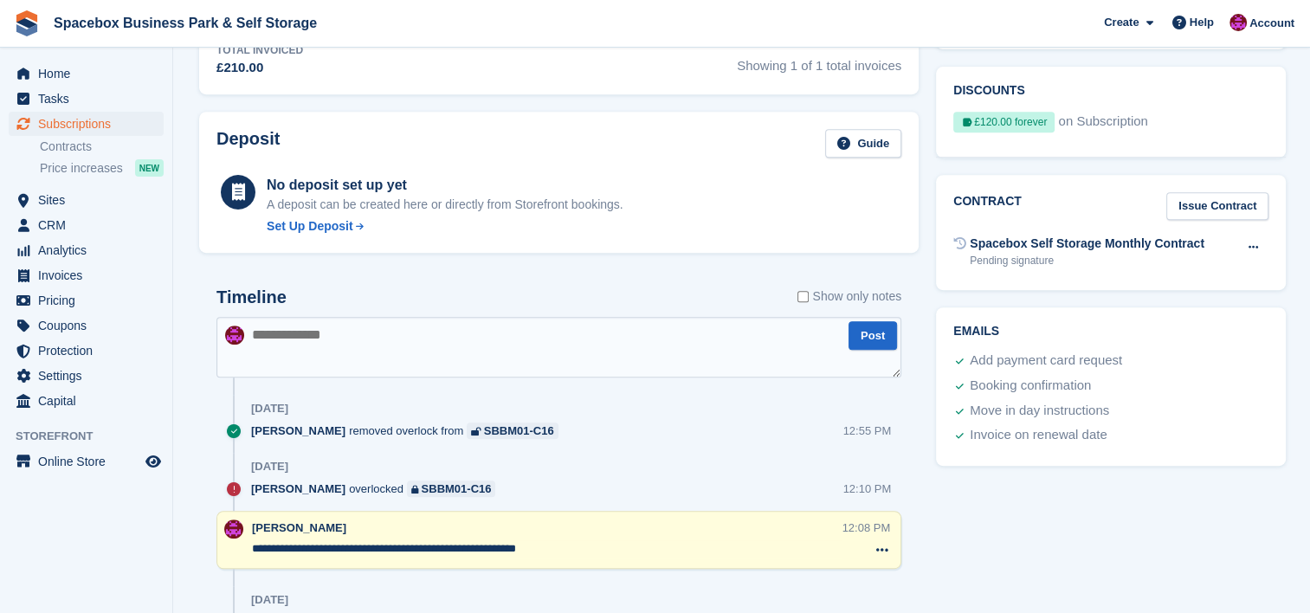
scroll to position [715, 0]
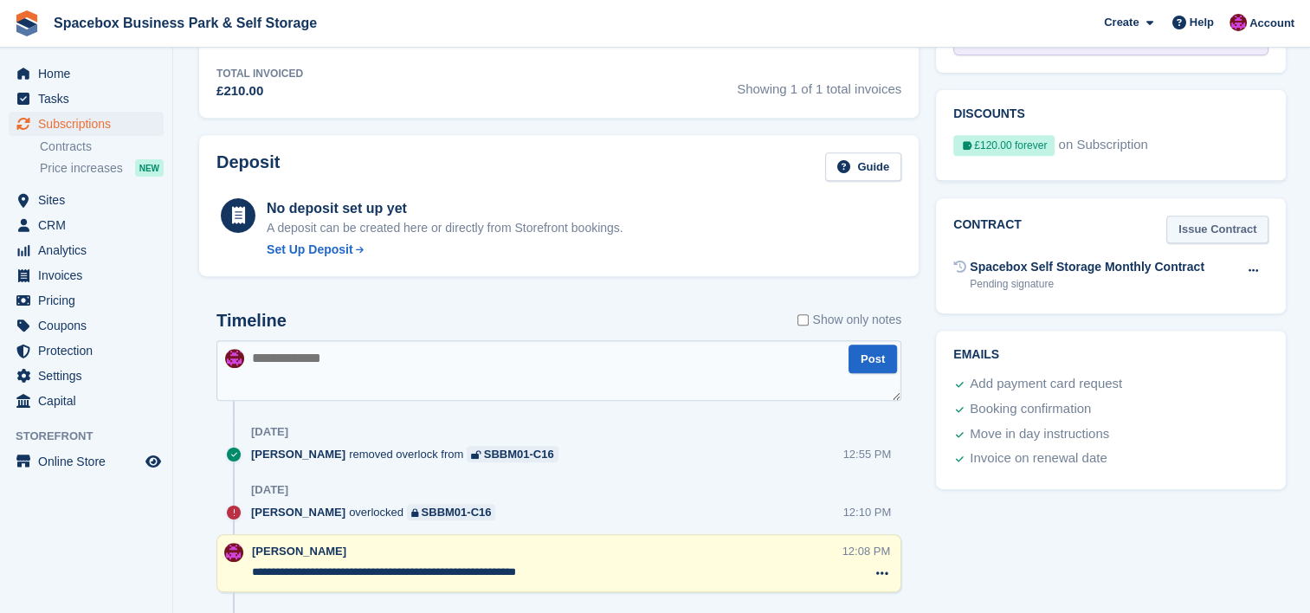
click at [1220, 220] on link "Issue Contract" at bounding box center [1217, 230] width 102 height 29
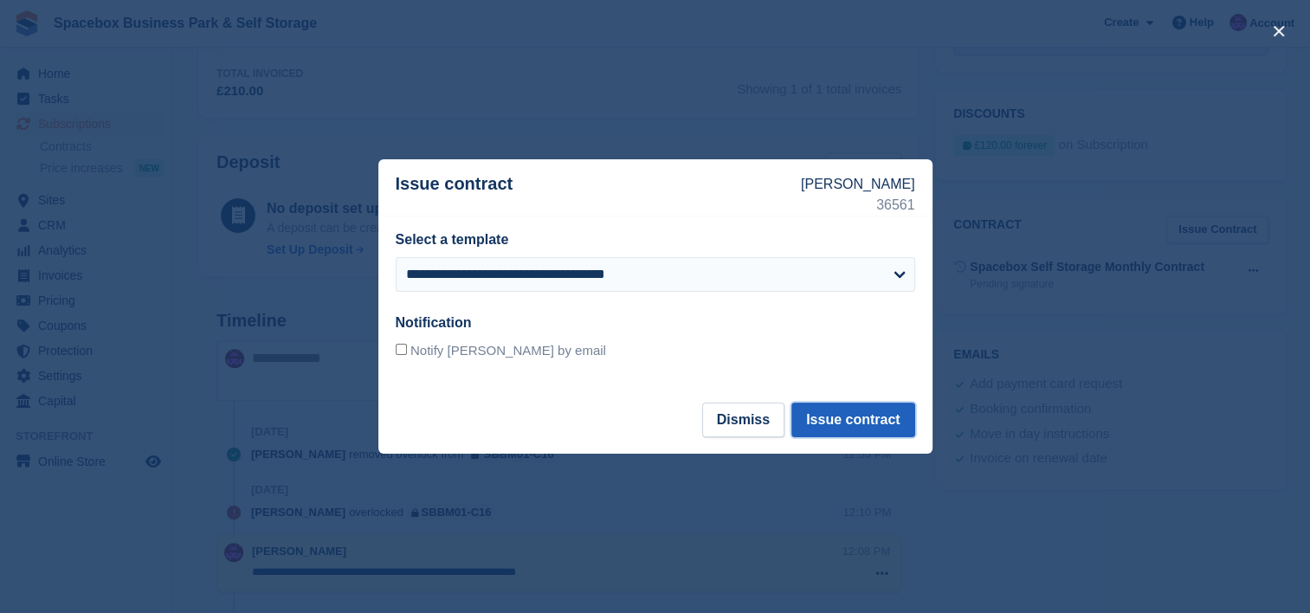
click at [889, 418] on button "Issue contract" at bounding box center [852, 420] width 123 height 35
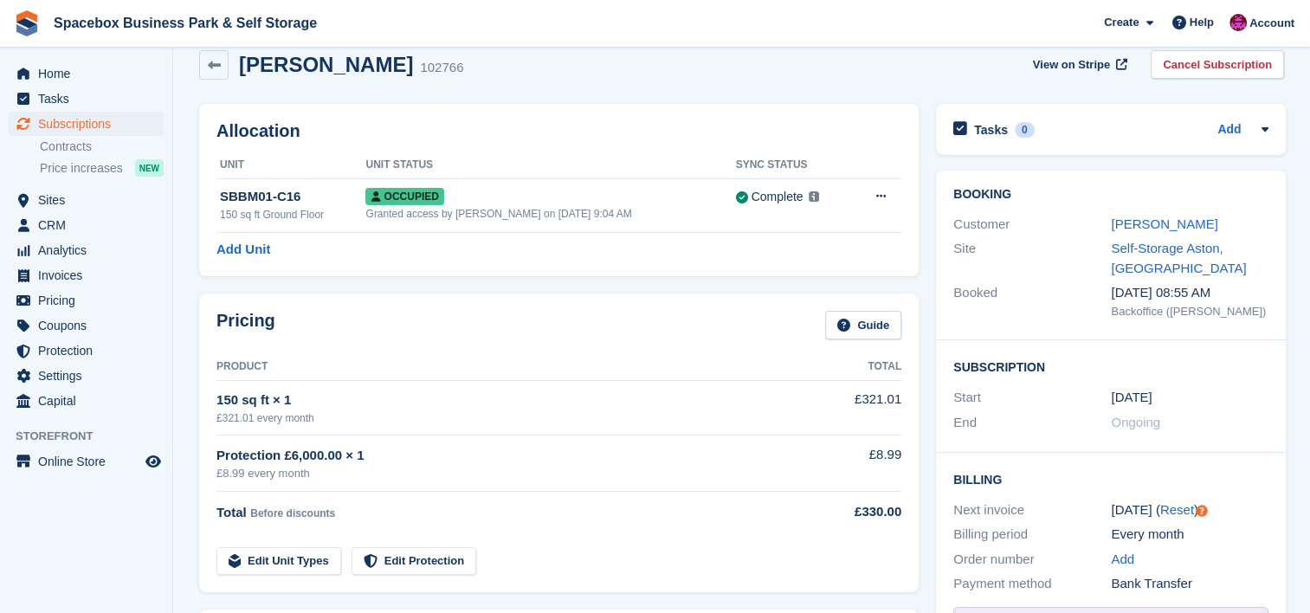
scroll to position [0, 0]
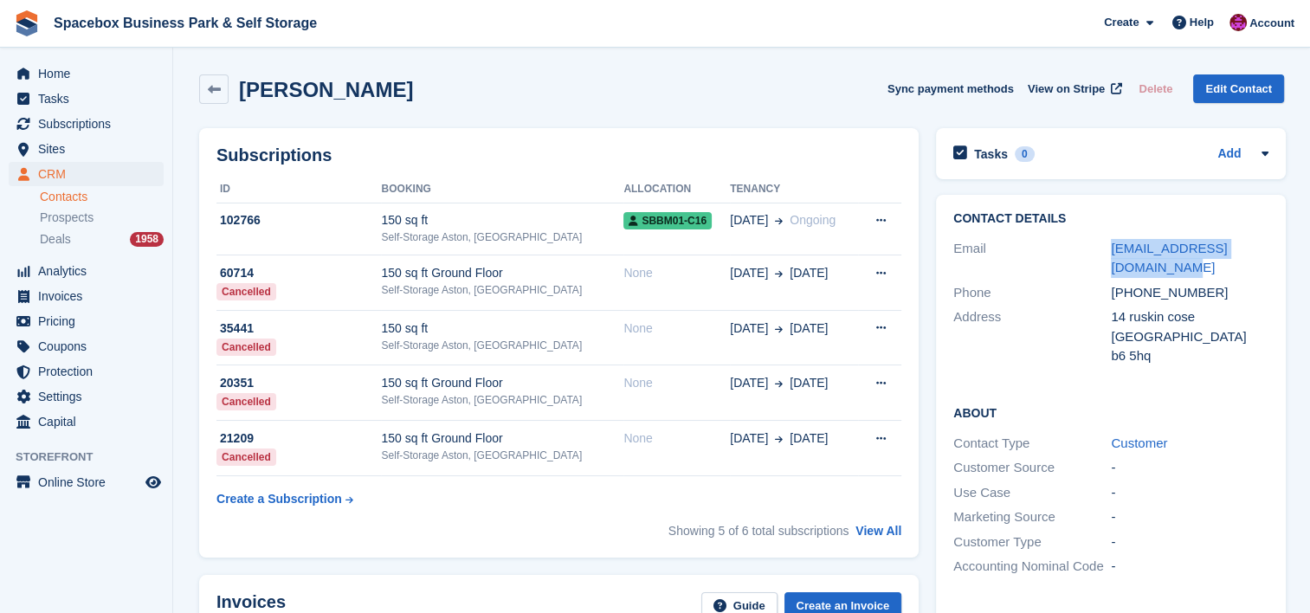
drag, startPoint x: 1136, startPoint y: 271, endPoint x: 1100, endPoint y: 242, distance: 46.1
click at [1100, 242] on div "Email [EMAIL_ADDRESS][DOMAIN_NAME]" at bounding box center [1110, 258] width 315 height 44
copy div "[EMAIL_ADDRESS][DOMAIN_NAME]"
click at [1100, 242] on div "Email" at bounding box center [1032, 258] width 158 height 39
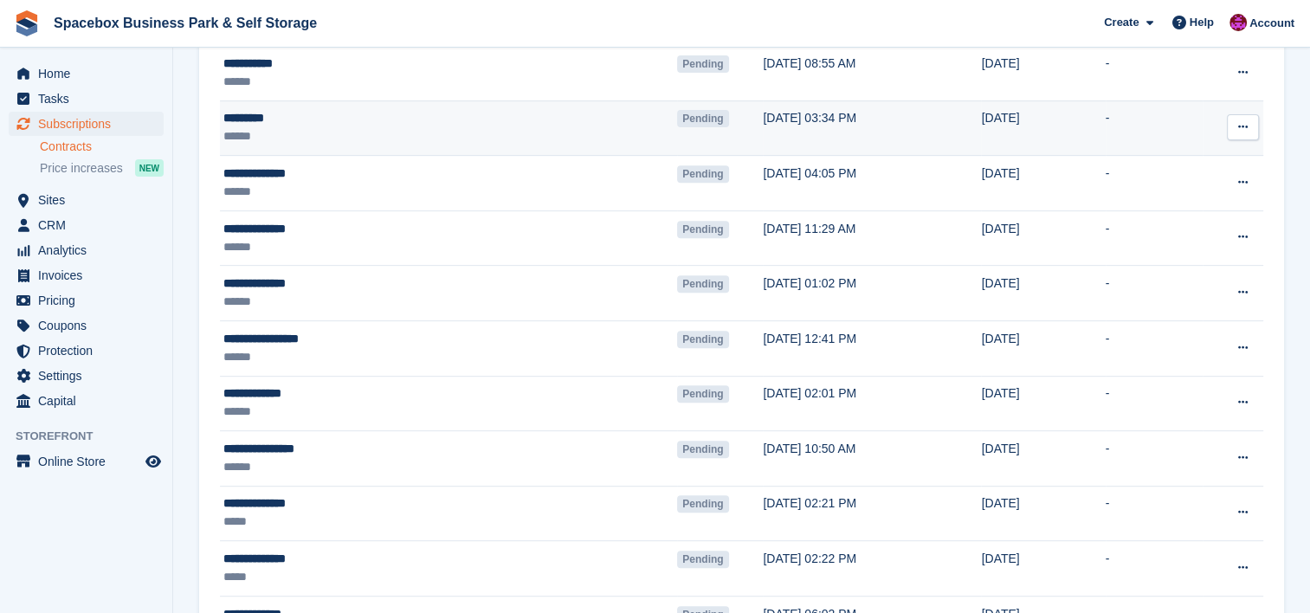
scroll to position [646, 0]
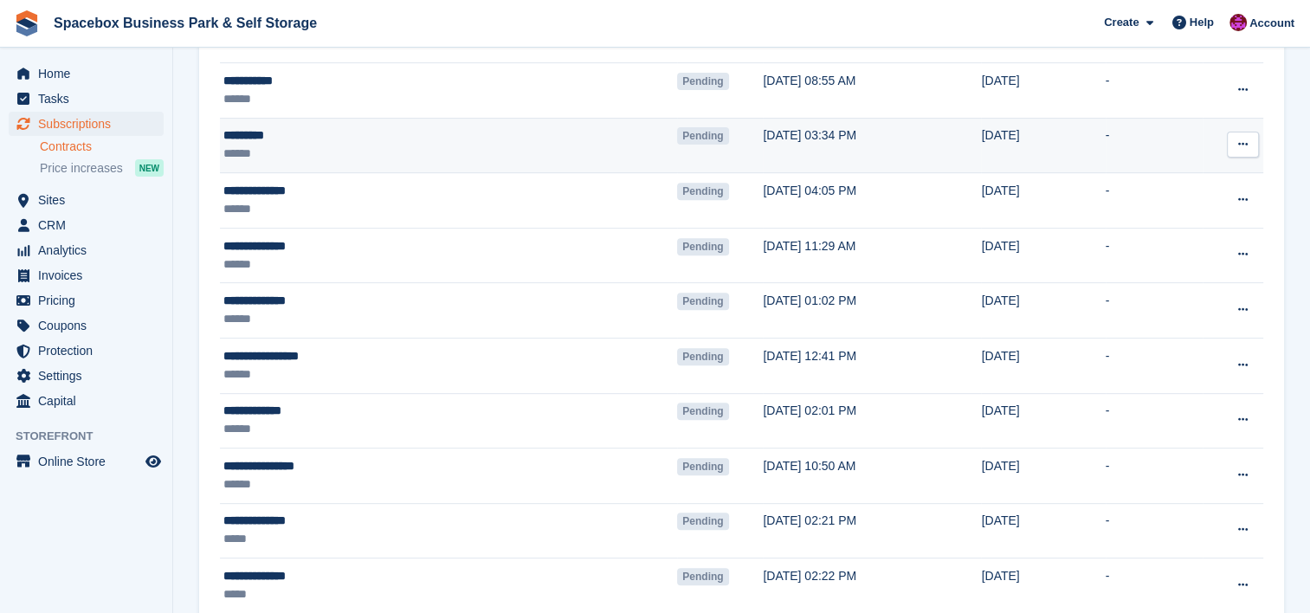
click at [388, 145] on div "******" at bounding box center [358, 154] width 271 height 18
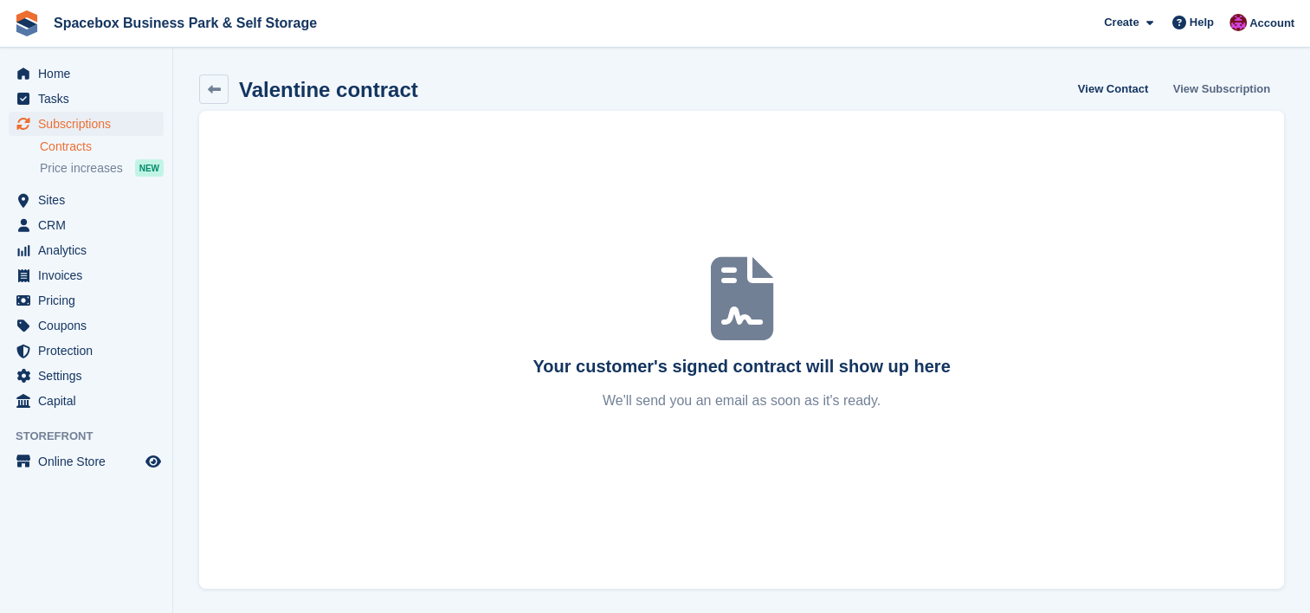
click at [1203, 88] on link "View Subscription" at bounding box center [1221, 88] width 111 height 29
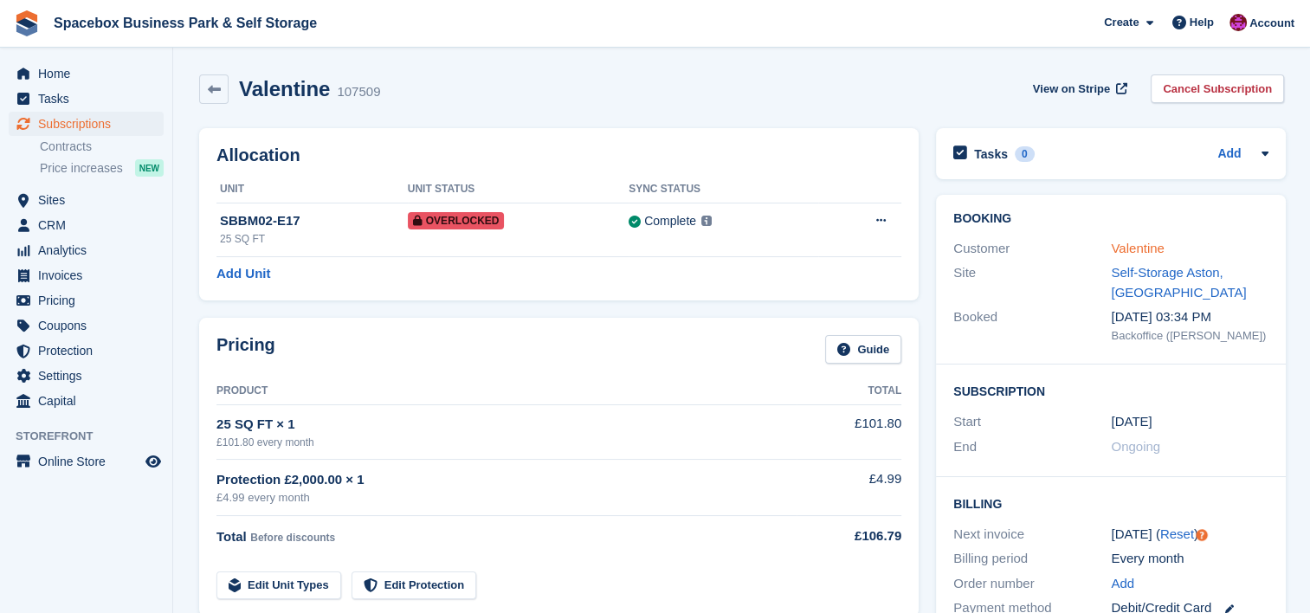
click at [1145, 253] on link "Valentine" at bounding box center [1137, 248] width 53 height 15
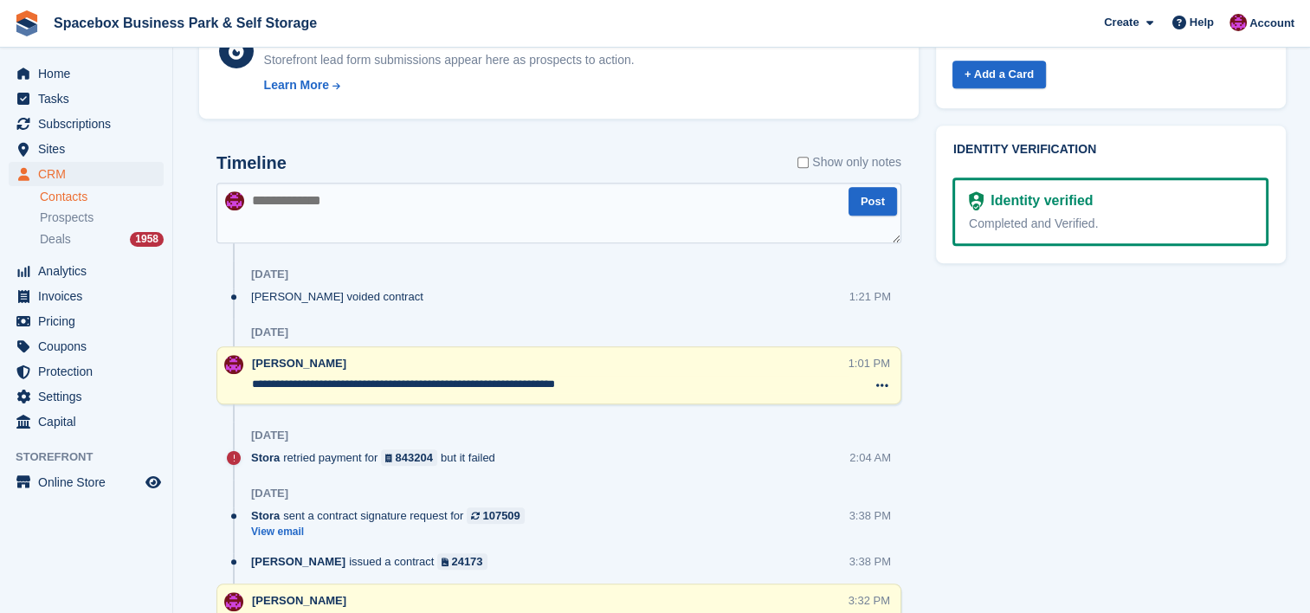
scroll to position [923, 0]
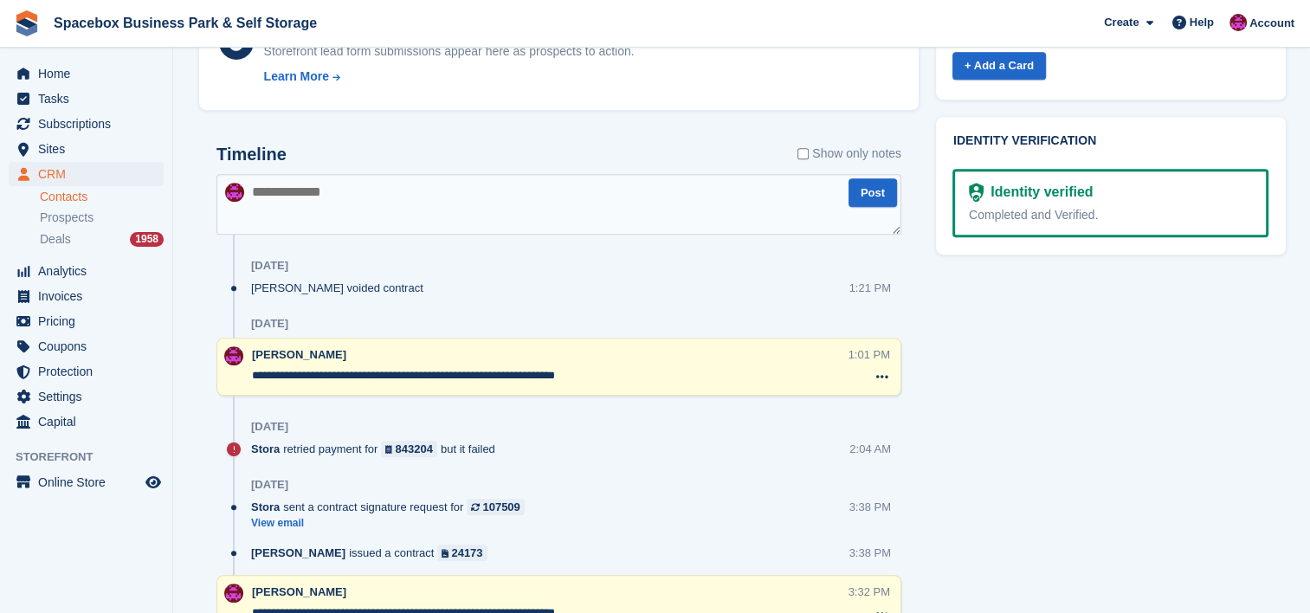
click at [630, 197] on textarea at bounding box center [558, 204] width 685 height 61
type textarea "**********"
click at [601, 319] on div "[DATE]" at bounding box center [576, 324] width 650 height 28
click at [855, 193] on button "Post" at bounding box center [872, 192] width 48 height 29
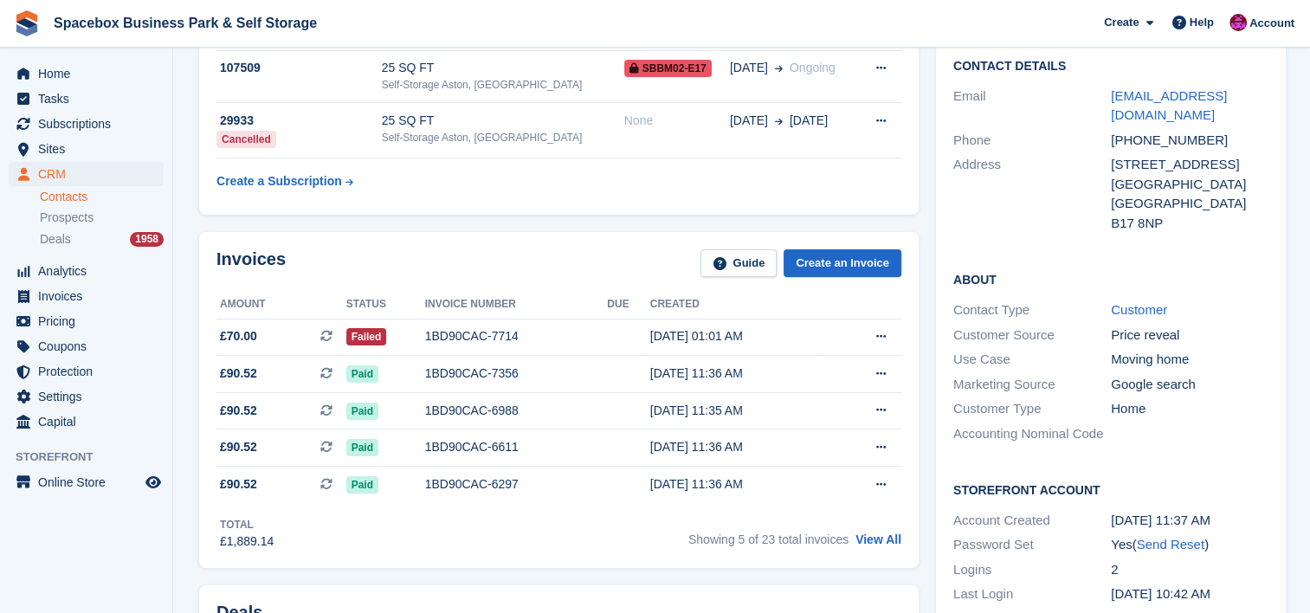
scroll to position [0, 0]
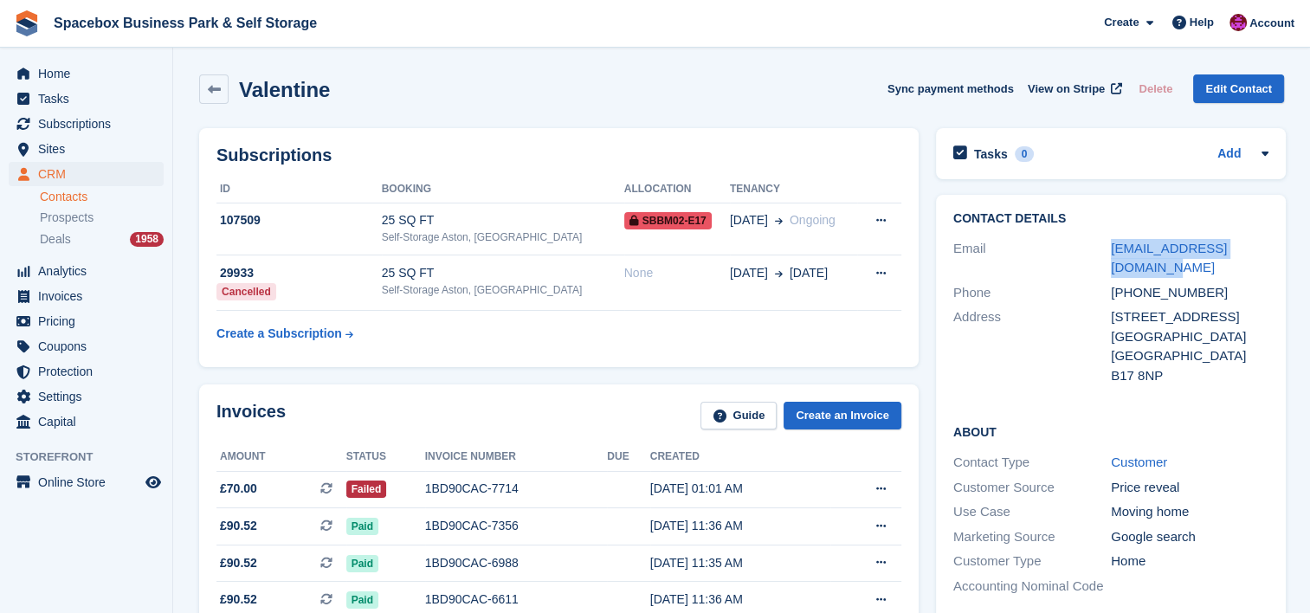
drag, startPoint x: 1266, startPoint y: 243, endPoint x: 1086, endPoint y: 235, distance: 180.3
click at [1086, 235] on div "Contact Details Email valentine622@yahoo.co.uk Phone +447495737426 Address 93, …" at bounding box center [1111, 300] width 350 height 210
copy div "valentine622@yahoo.co.uk"
click at [857, 189] on th at bounding box center [879, 190] width 44 height 28
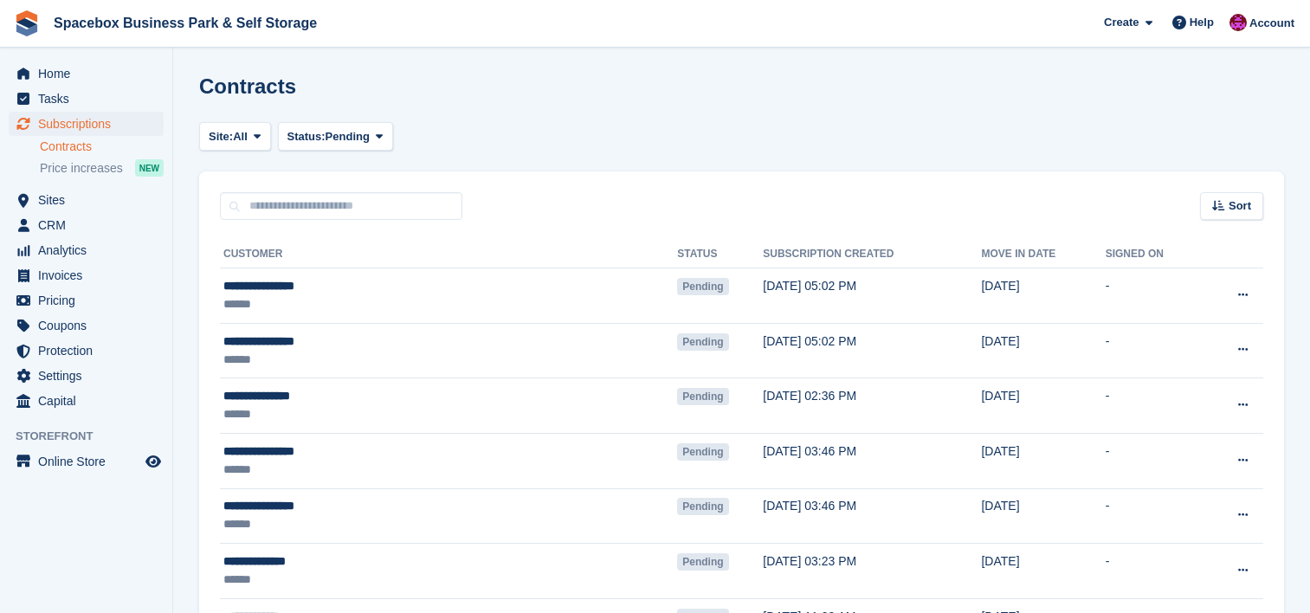
scroll to position [646, 0]
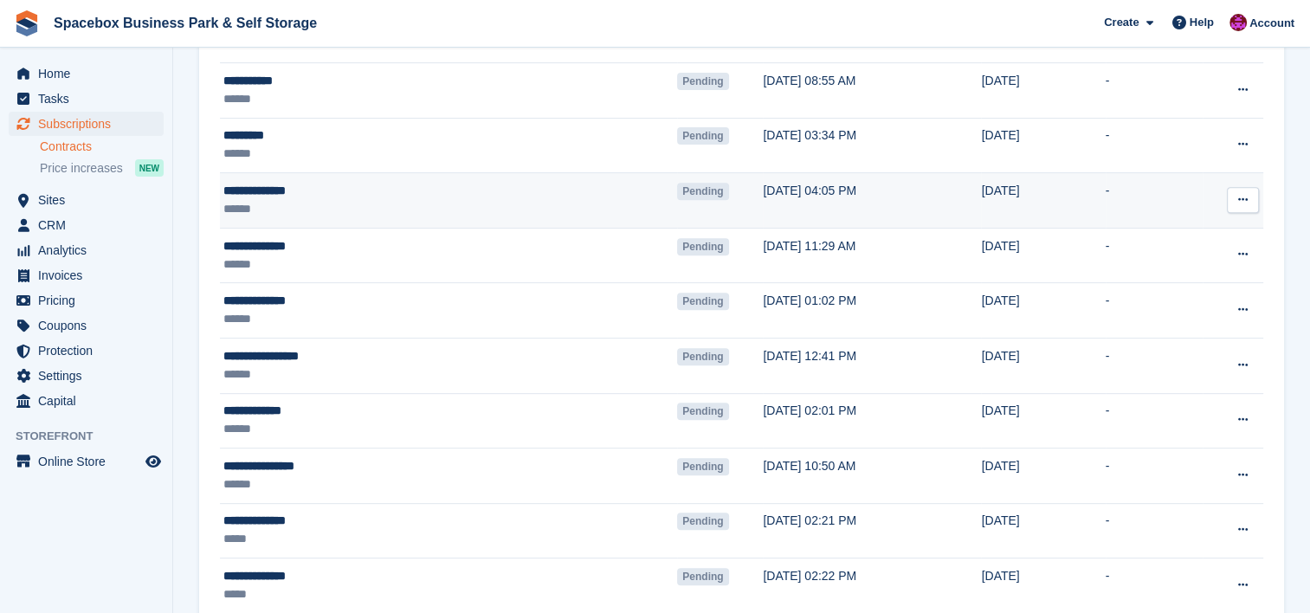
click at [335, 208] on div "******" at bounding box center [358, 209] width 271 height 18
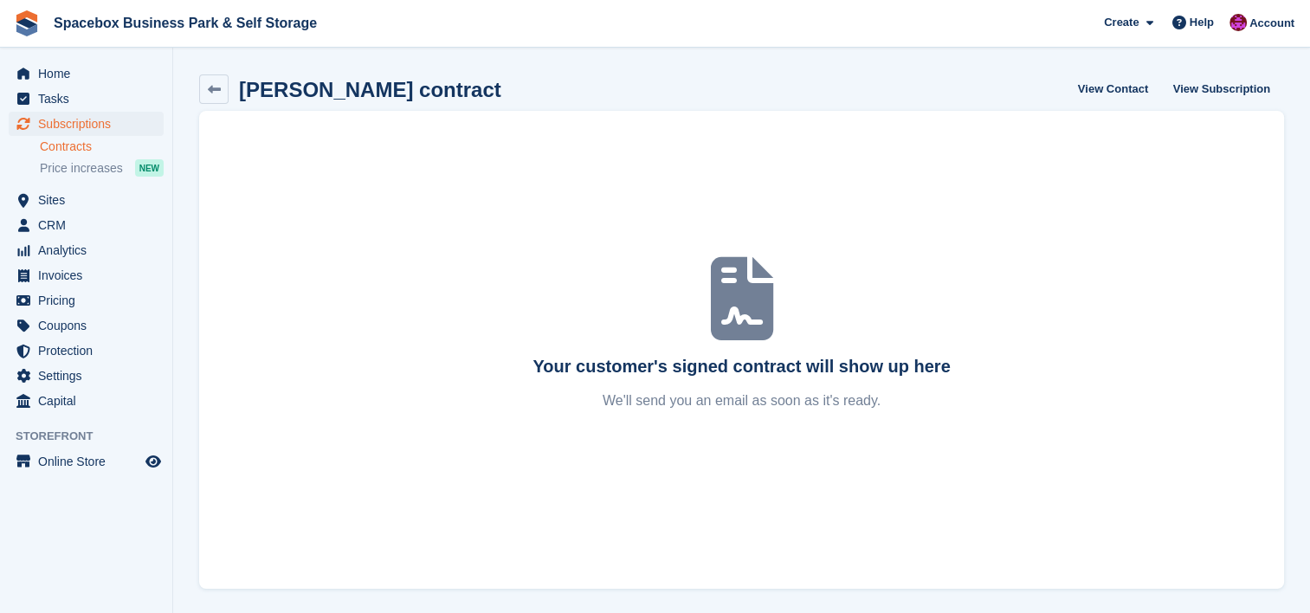
click at [335, 208] on div "Your customer's signed contract will show up here We'll send you an email as so…" at bounding box center [741, 350] width 1085 height 478
click at [1228, 94] on link "View Subscription" at bounding box center [1221, 88] width 111 height 29
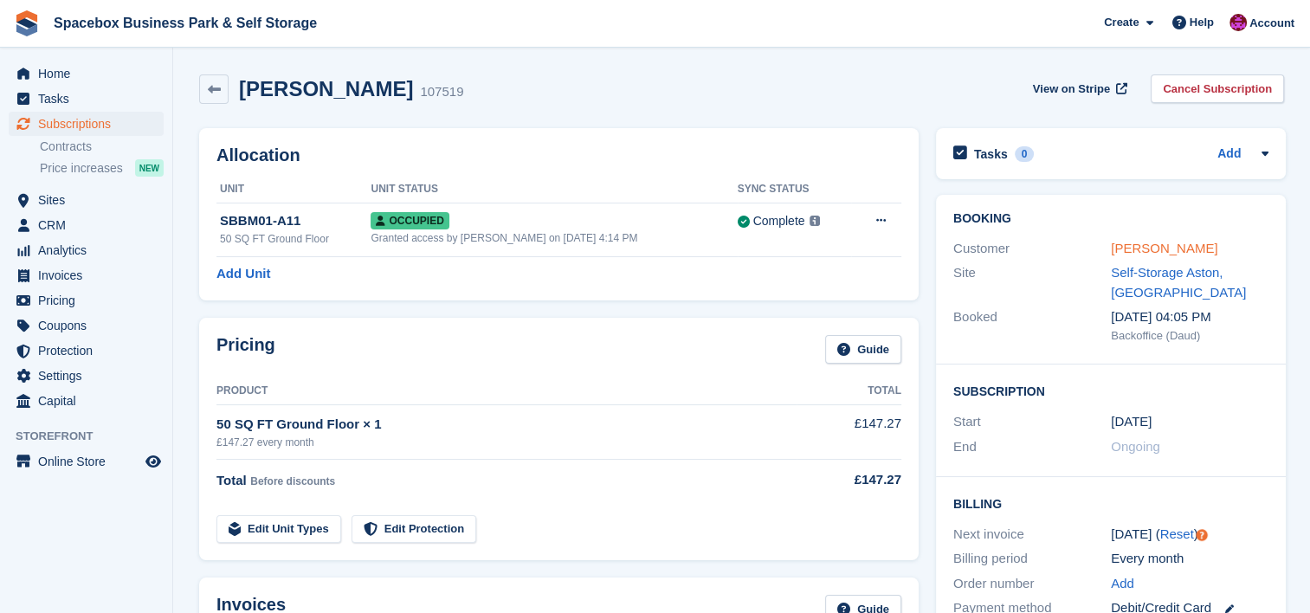
click at [1157, 255] on link "[PERSON_NAME]" at bounding box center [1164, 248] width 106 height 15
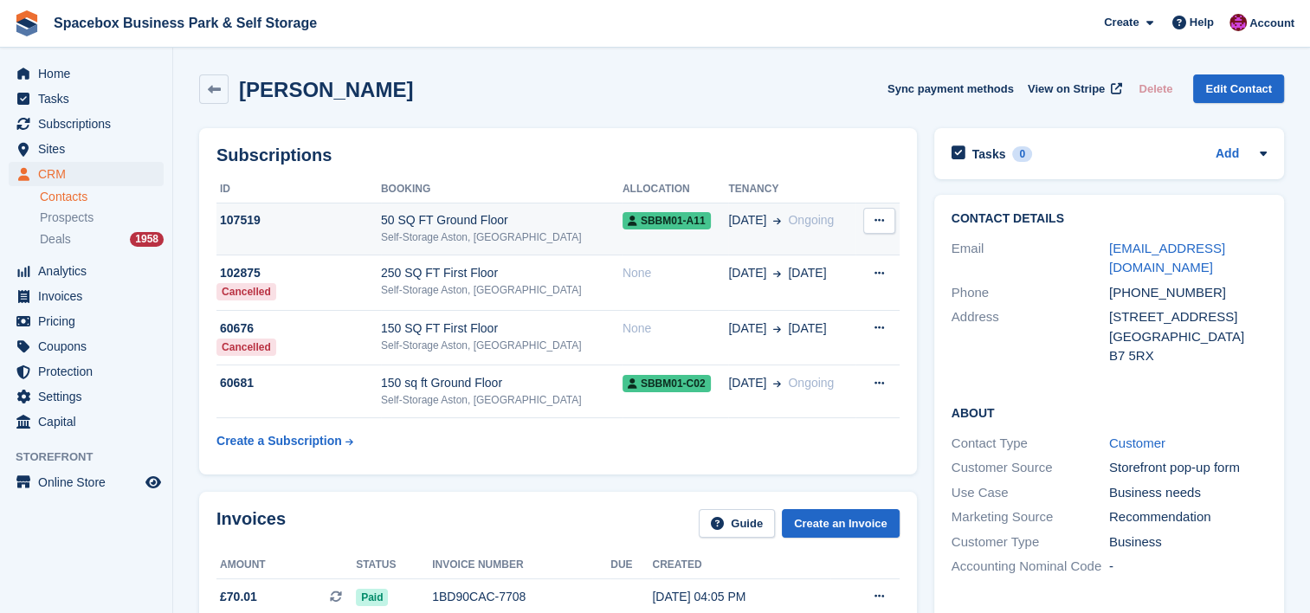
click at [462, 210] on td "50 SQ FT Ground Floor Self-Storage Aston, Birmingham" at bounding box center [502, 229] width 242 height 53
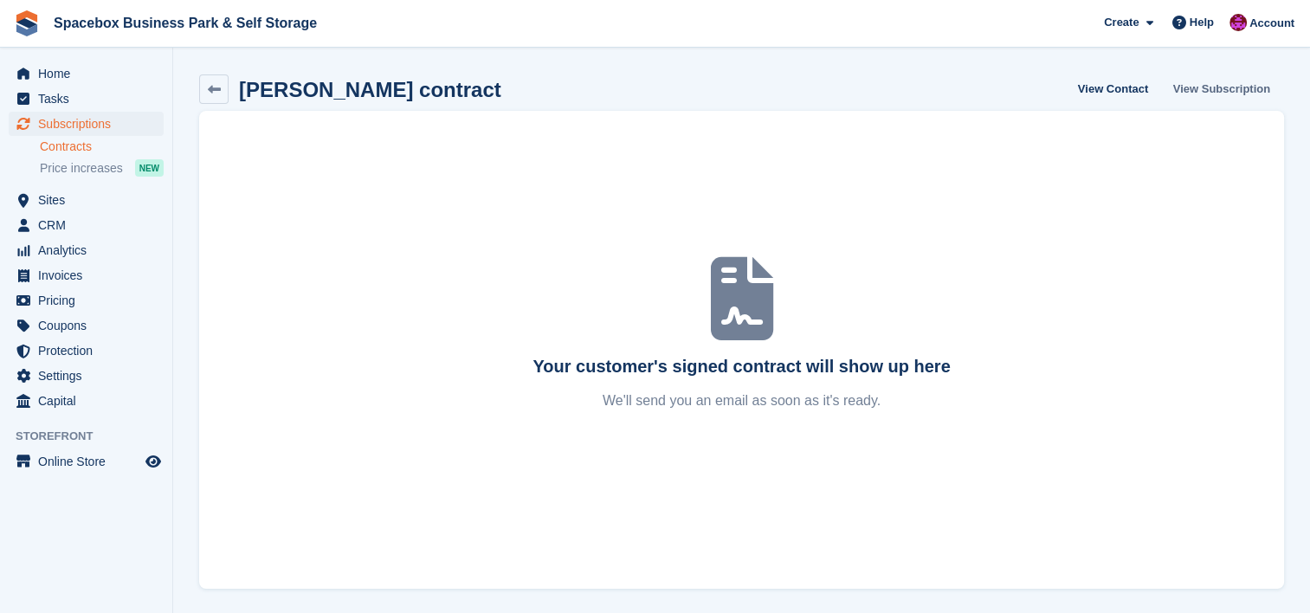
click at [1244, 93] on link "View Subscription" at bounding box center [1221, 88] width 111 height 29
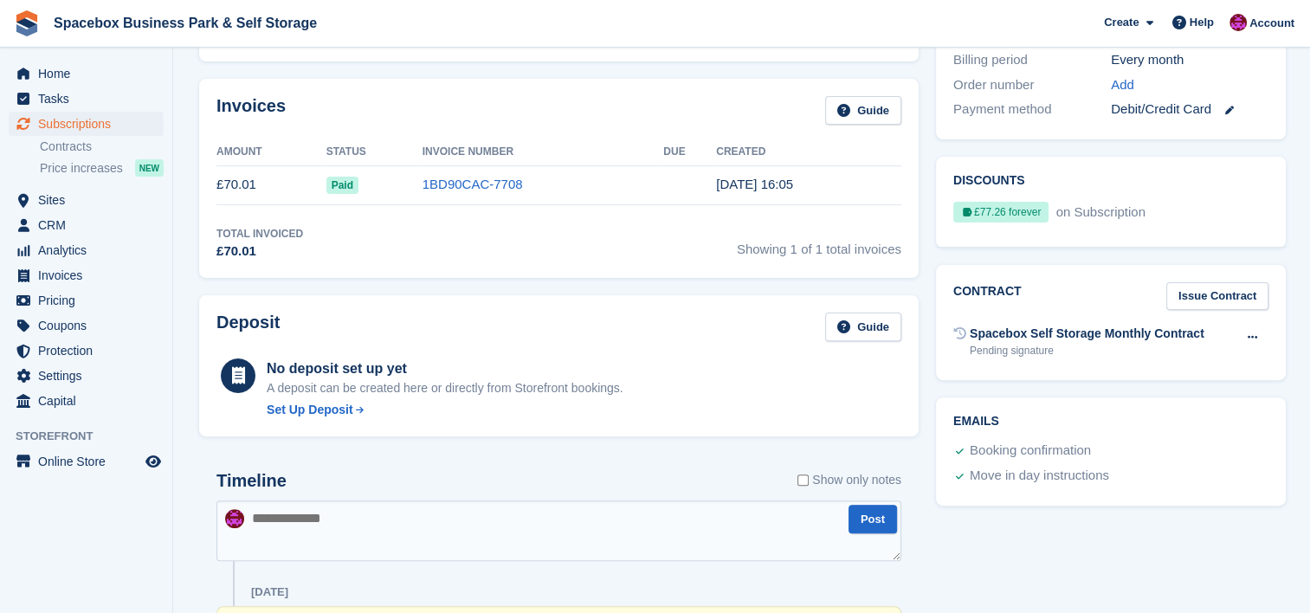
scroll to position [498, 0]
paste textarea "**********"
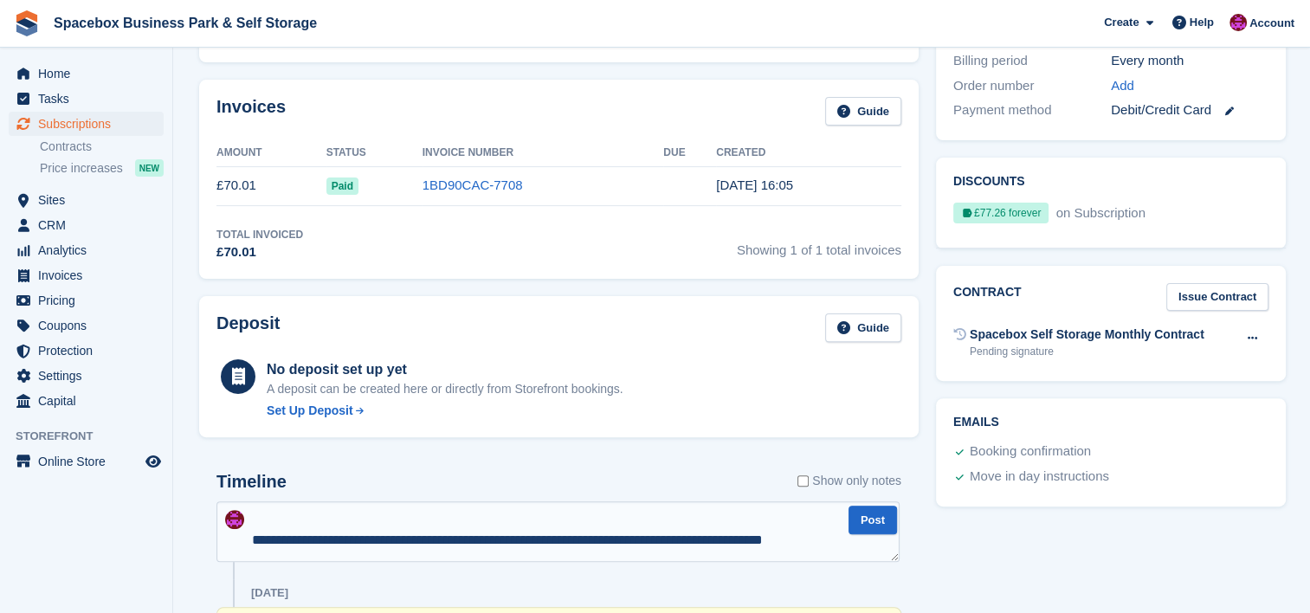
scroll to position [125, 0]
drag, startPoint x: 827, startPoint y: 536, endPoint x: 270, endPoint y: 313, distance: 599.9
click at [270, 313] on div "Allocation Unit Unit Status Sync Status SBBM01-A11 50 SQ FT Ground Floor Occupi…" at bounding box center [558, 417] width 737 height 1591
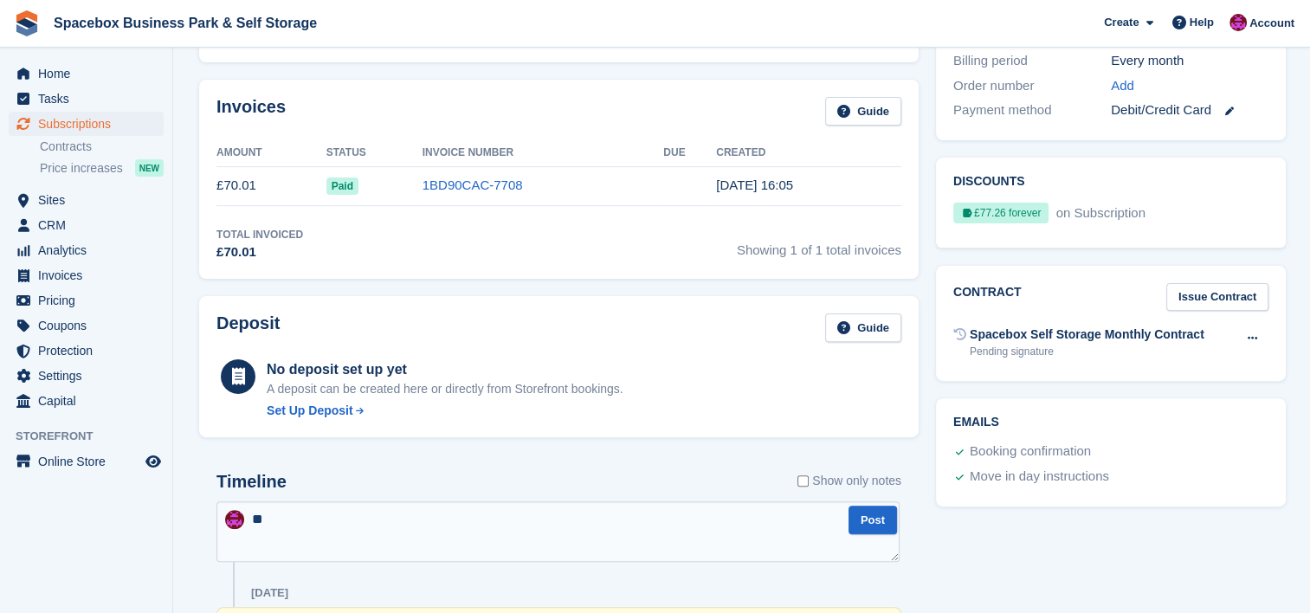
scroll to position [0, 0]
type textarea "*"
type textarea "**********"
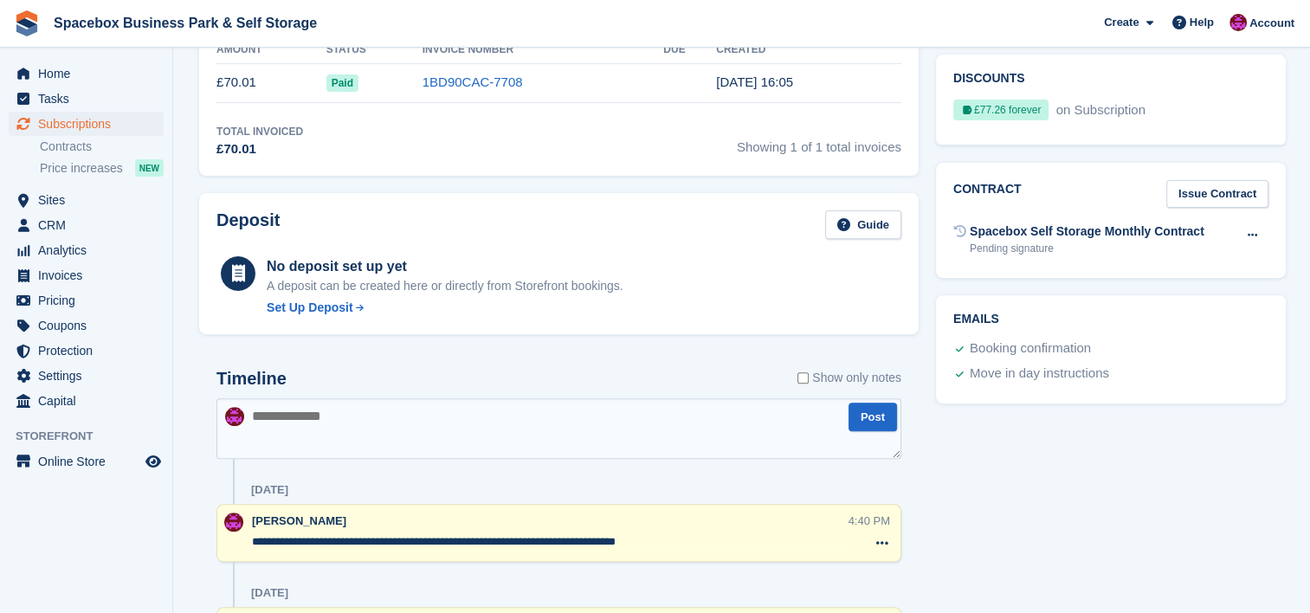
scroll to position [775, 0]
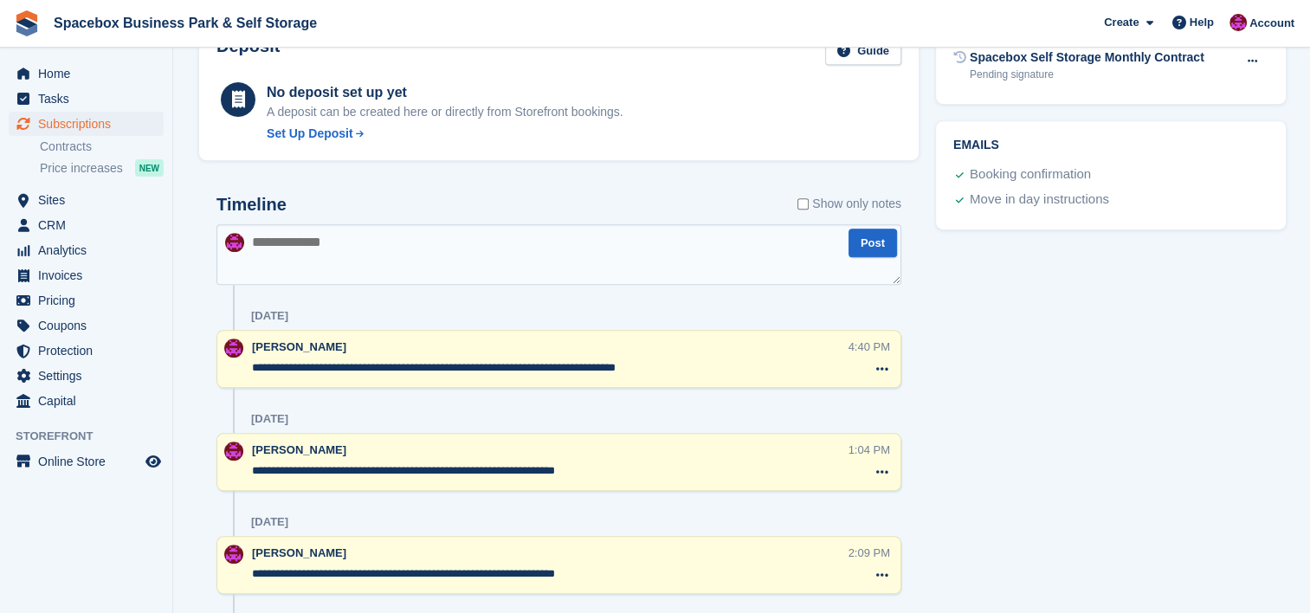
click at [568, 186] on div "**********" at bounding box center [558, 604] width 719 height 855
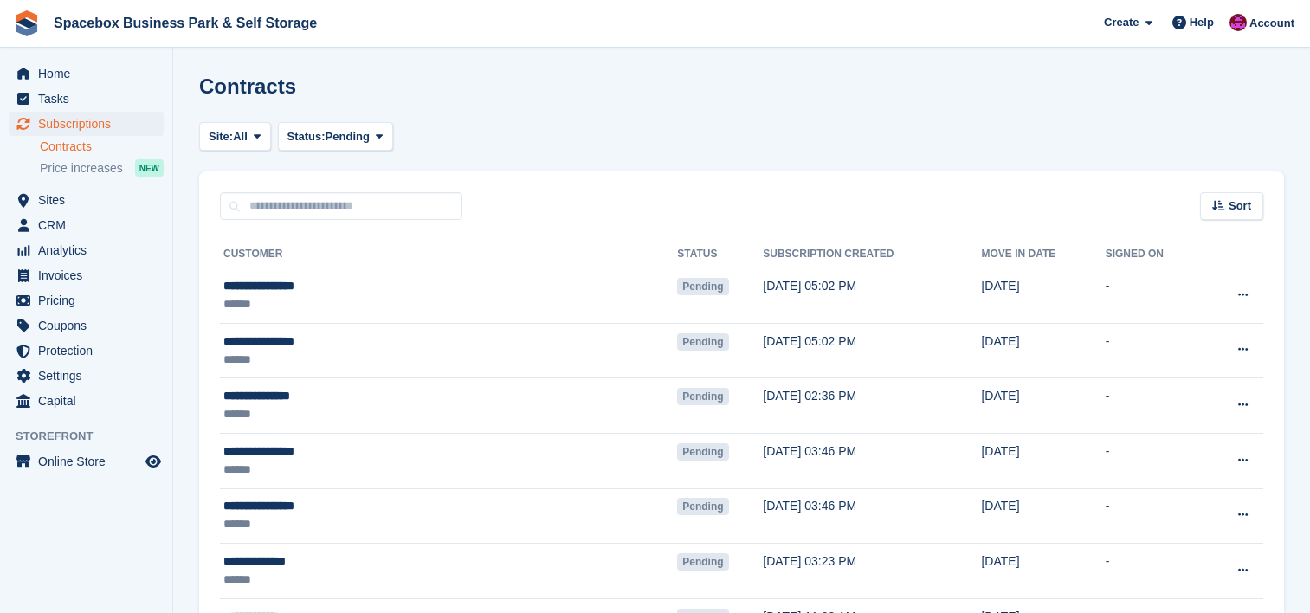
scroll to position [646, 0]
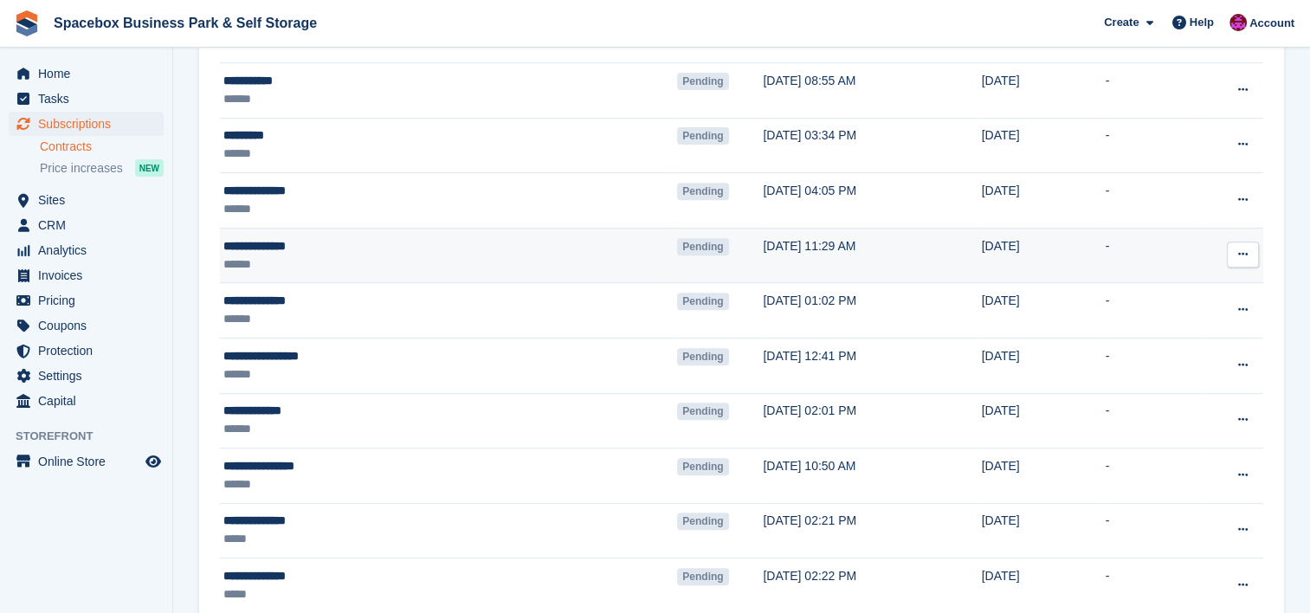
click at [447, 249] on div "**********" at bounding box center [358, 246] width 271 height 18
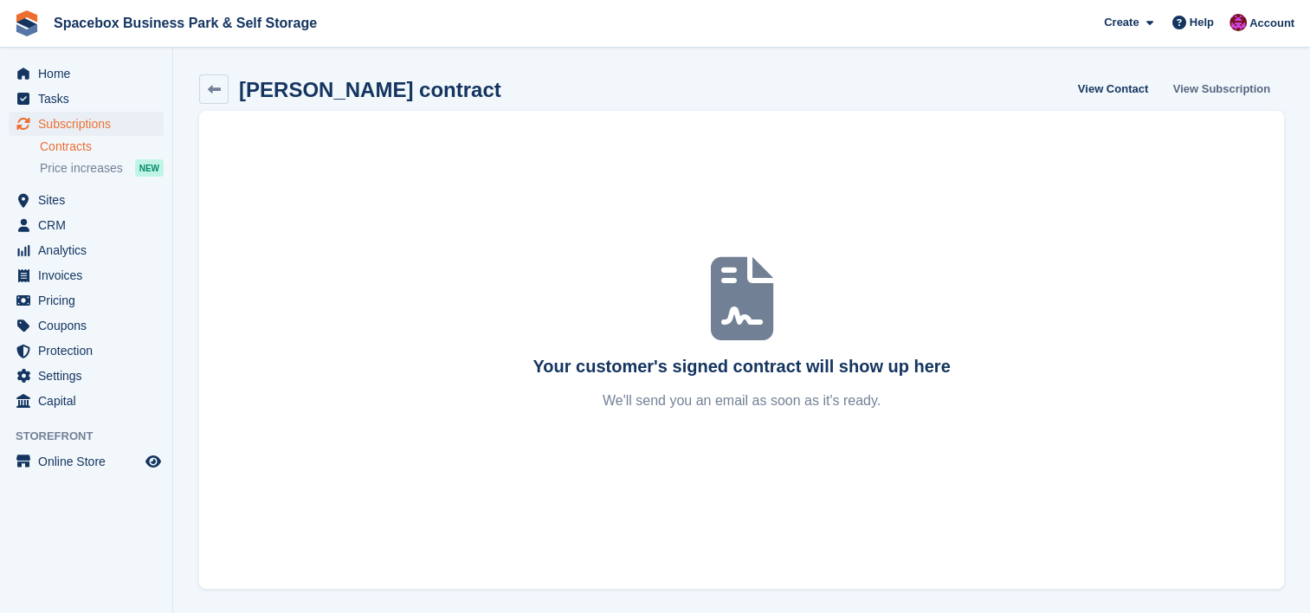
click at [1249, 100] on link "View Subscription" at bounding box center [1221, 88] width 111 height 29
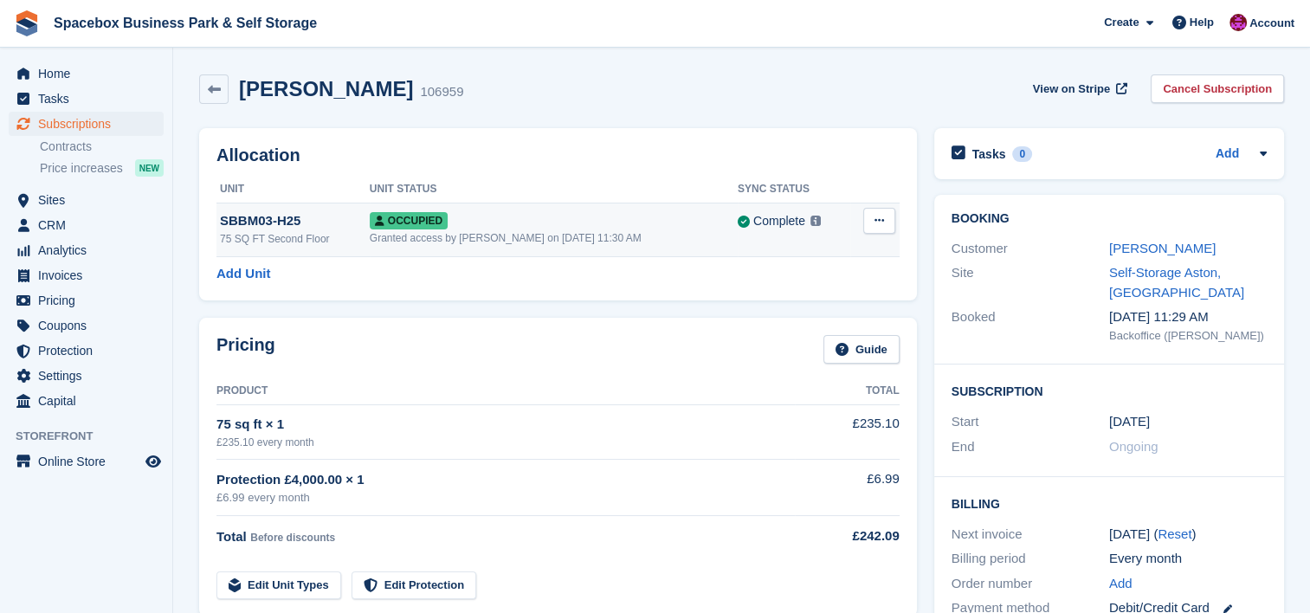
click at [672, 227] on div "Occupied" at bounding box center [554, 220] width 368 height 18
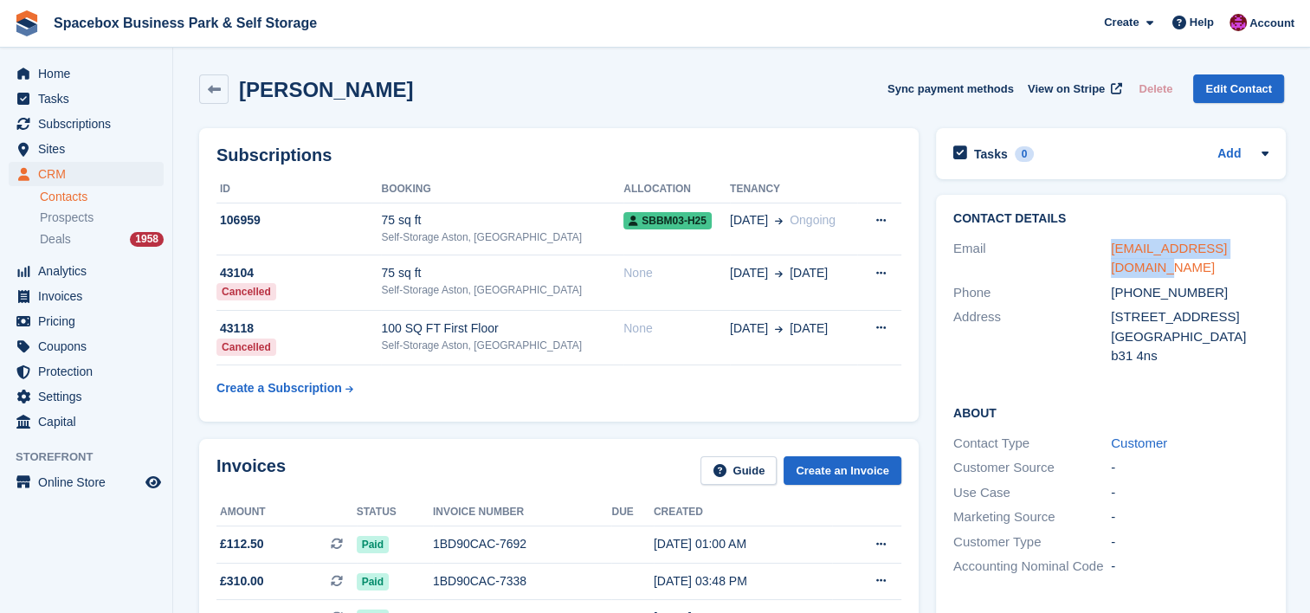
drag, startPoint x: 1121, startPoint y: 267, endPoint x: 1108, endPoint y: 245, distance: 25.2
click at [1111, 245] on div "royshonbrowne@gmail.com" at bounding box center [1190, 258] width 158 height 39
copy link "royshonbrowne@gmail.com"
click at [735, 146] on h2 "Subscriptions" at bounding box center [558, 155] width 685 height 20
click at [511, 426] on div "Subscriptions ID Booking Allocation Tenancy 106959 75 sq ft Self-Storage Aston,…" at bounding box center [558, 274] width 737 height 311
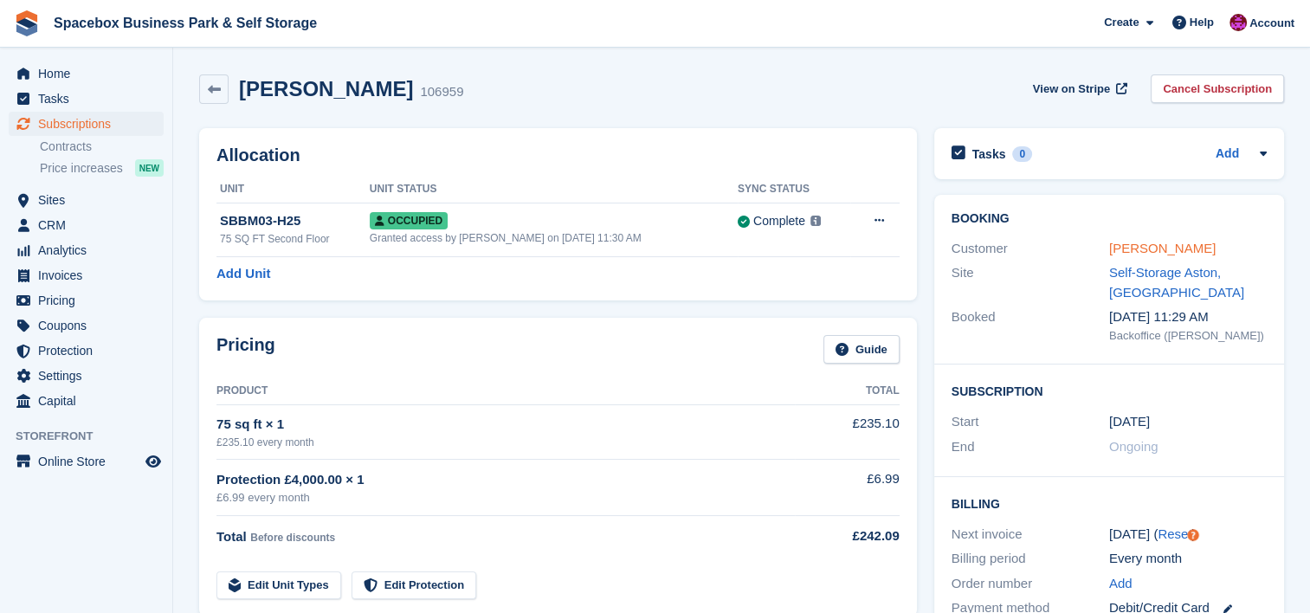
click at [1159, 239] on div "Customer royshon browne" at bounding box center [1109, 248] width 315 height 25
click at [1156, 253] on link "royshon browne" at bounding box center [1162, 248] width 106 height 15
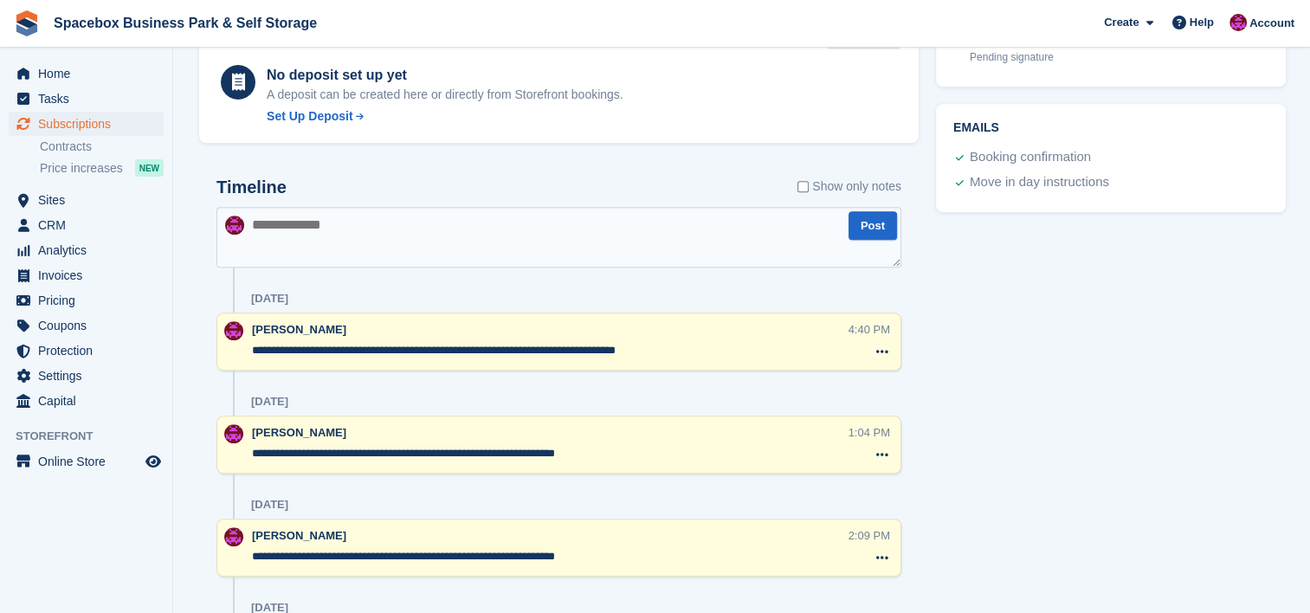
scroll to position [808, 0]
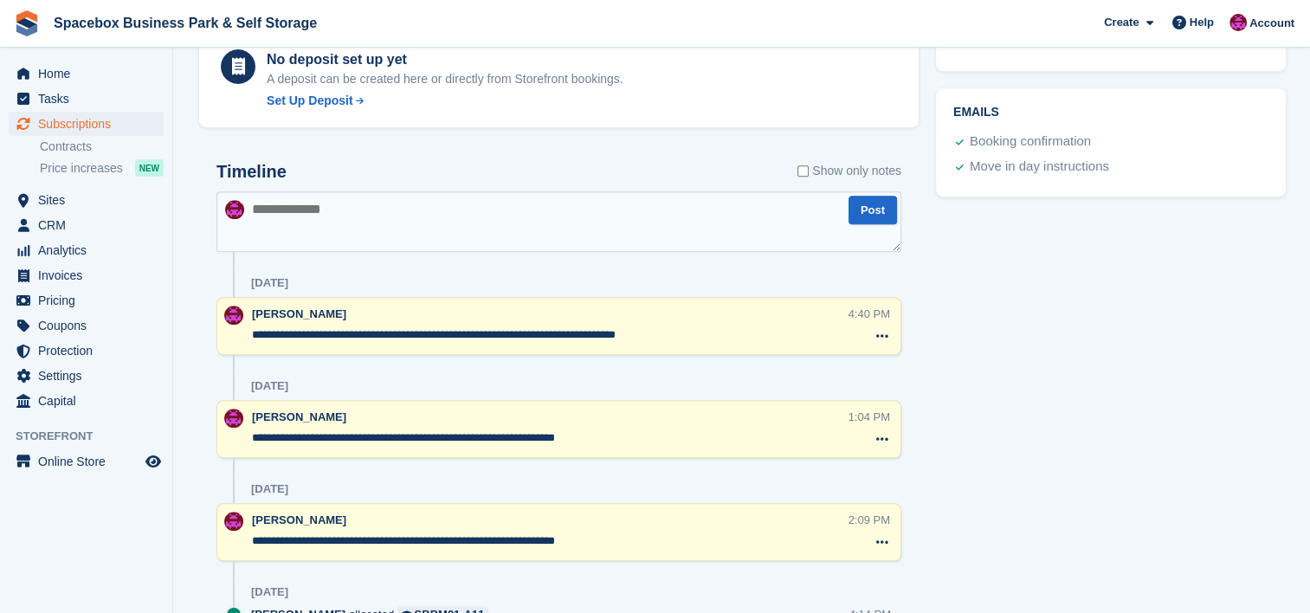
click at [675, 329] on textarea "**********" at bounding box center [550, 334] width 597 height 17
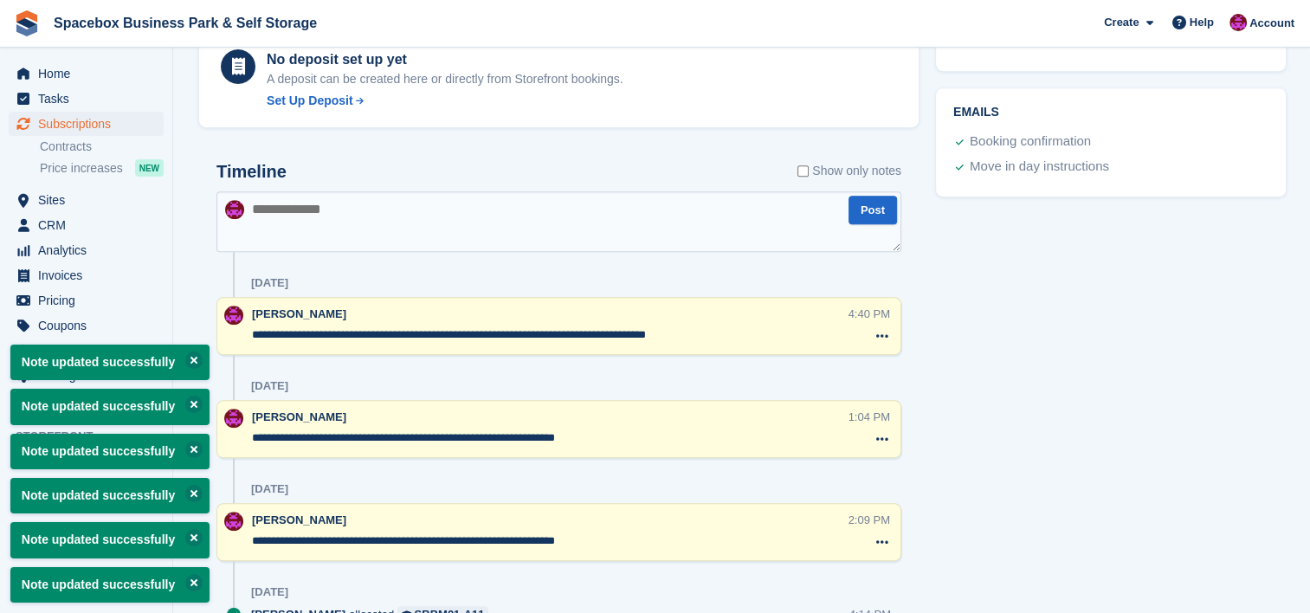
click at [762, 332] on textarea "**********" at bounding box center [550, 334] width 597 height 17
type textarea "**********"
click at [1012, 293] on div "Tasks 0 Add No tasks related to Subscription #107519 Booking Customer [PERSON_N…" at bounding box center [1110, 159] width 367 height 1694
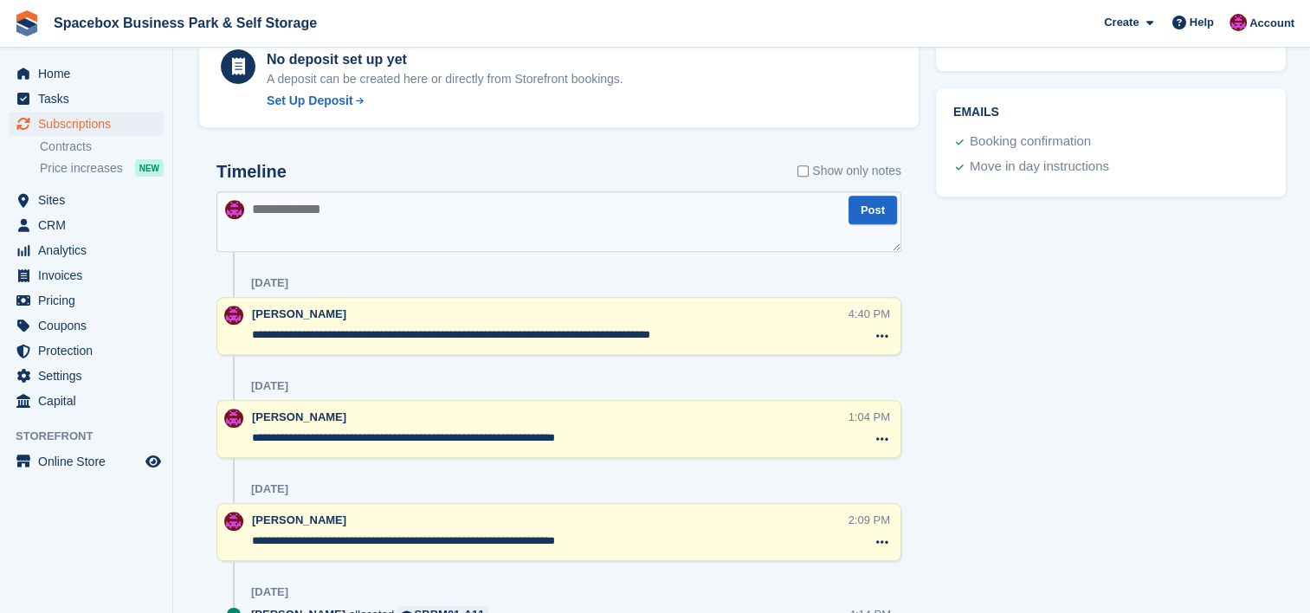
scroll to position [0, 0]
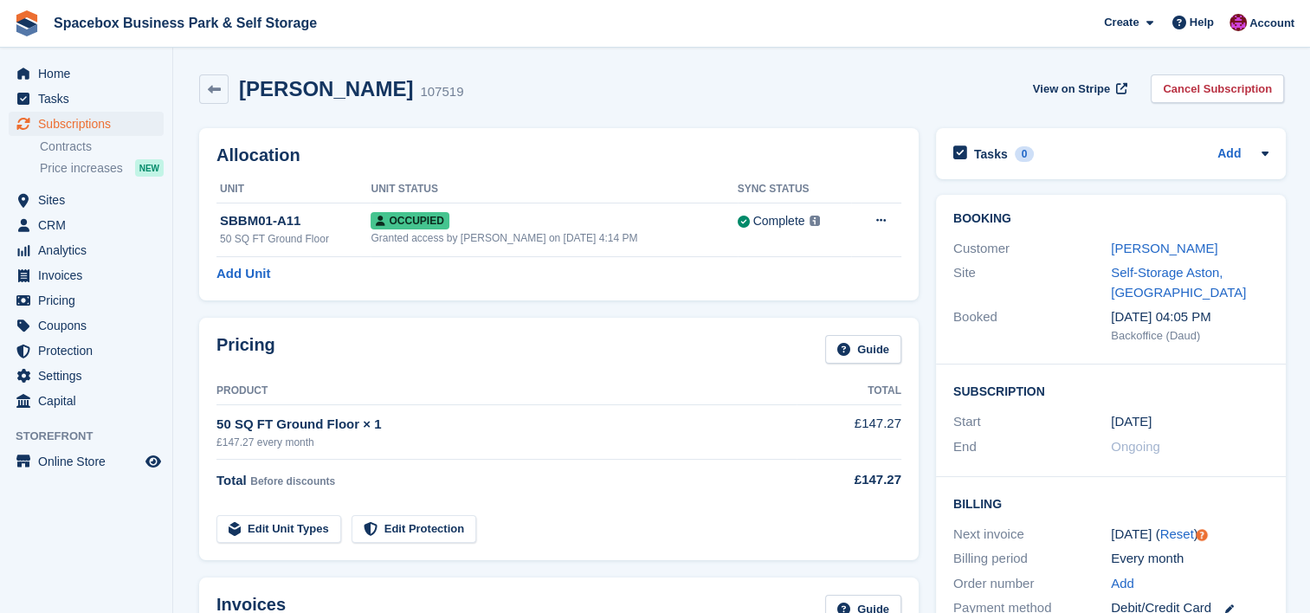
click at [868, 81] on div "[PERSON_NAME] 107519 View on Stripe Cancel Subscription" at bounding box center [741, 88] width 1085 height 29
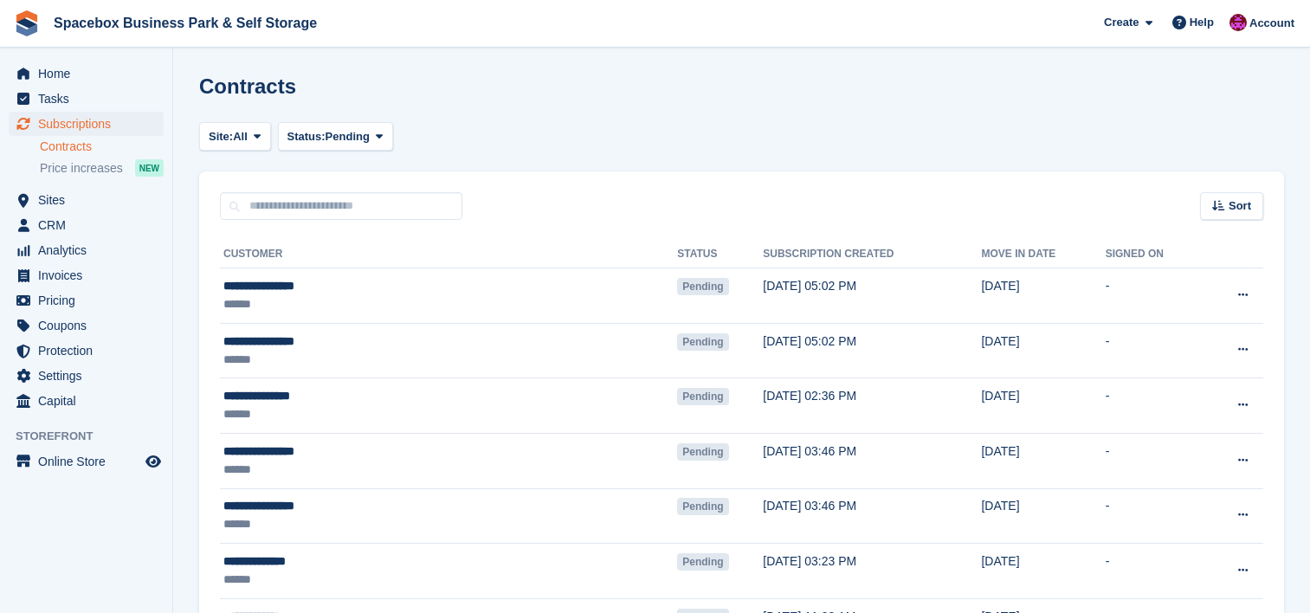
scroll to position [646, 0]
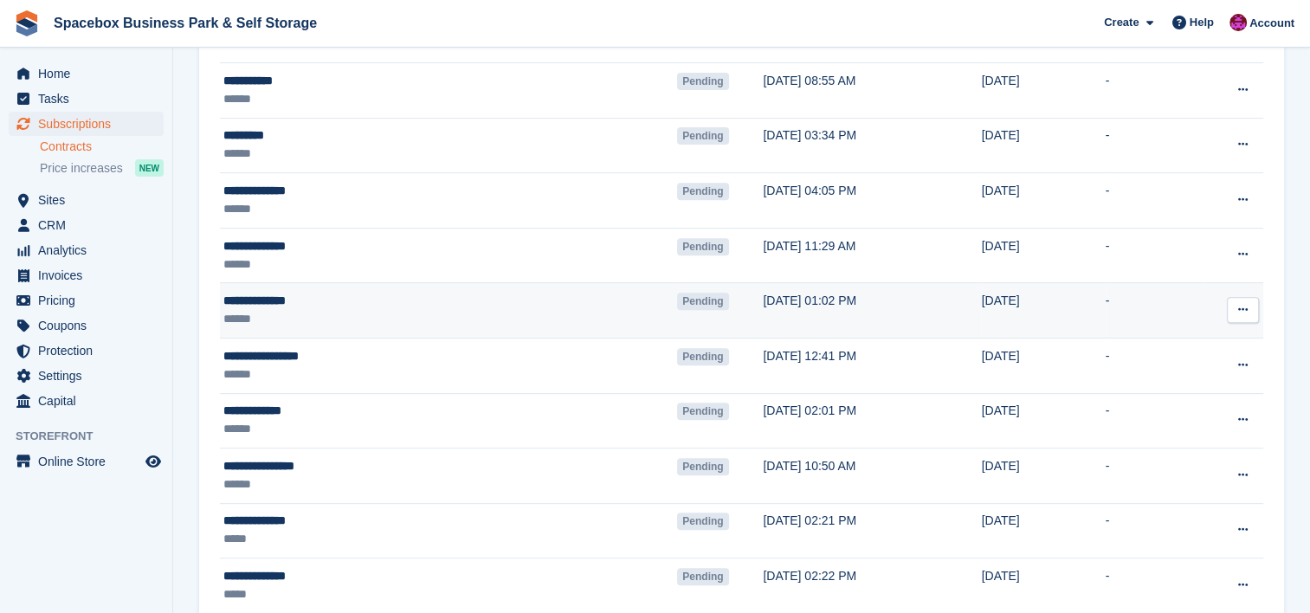
click at [315, 311] on div "******" at bounding box center [358, 319] width 271 height 18
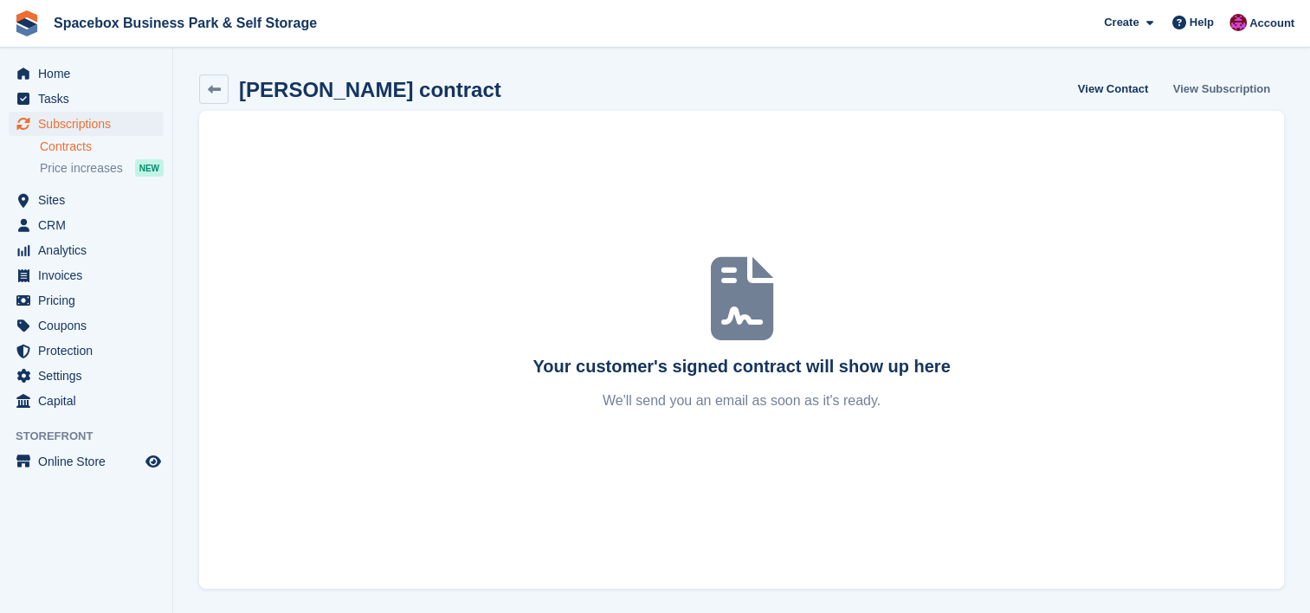
click at [1210, 91] on link "View Subscription" at bounding box center [1221, 88] width 111 height 29
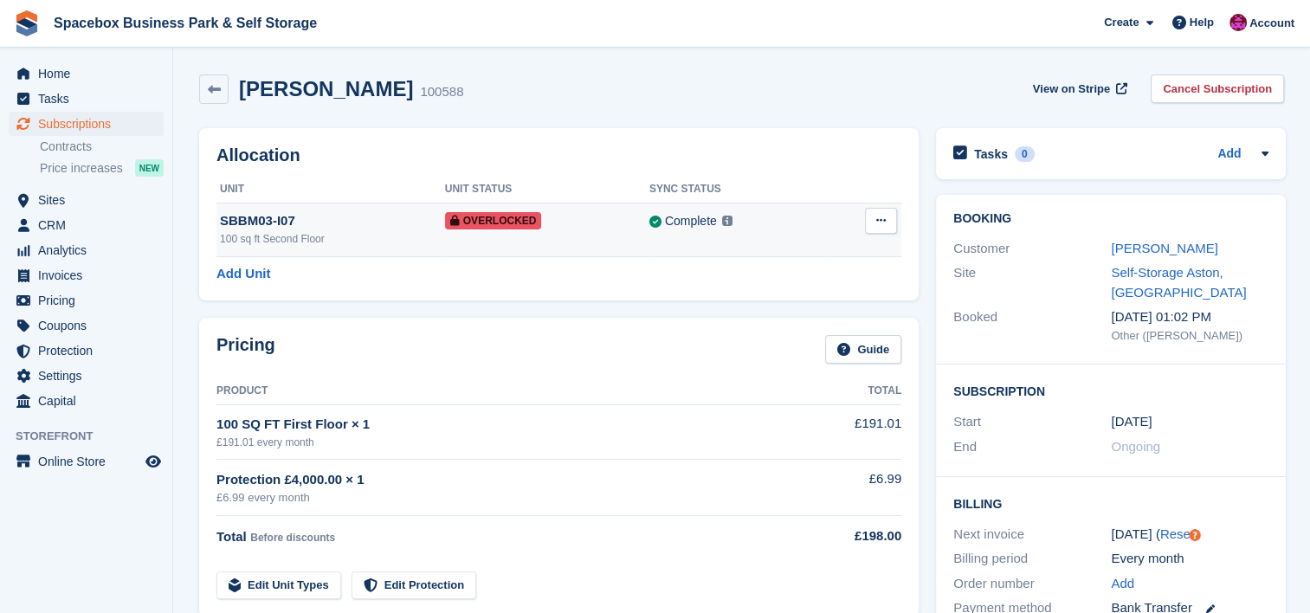
click at [571, 239] on td "Overlocked" at bounding box center [547, 230] width 204 height 54
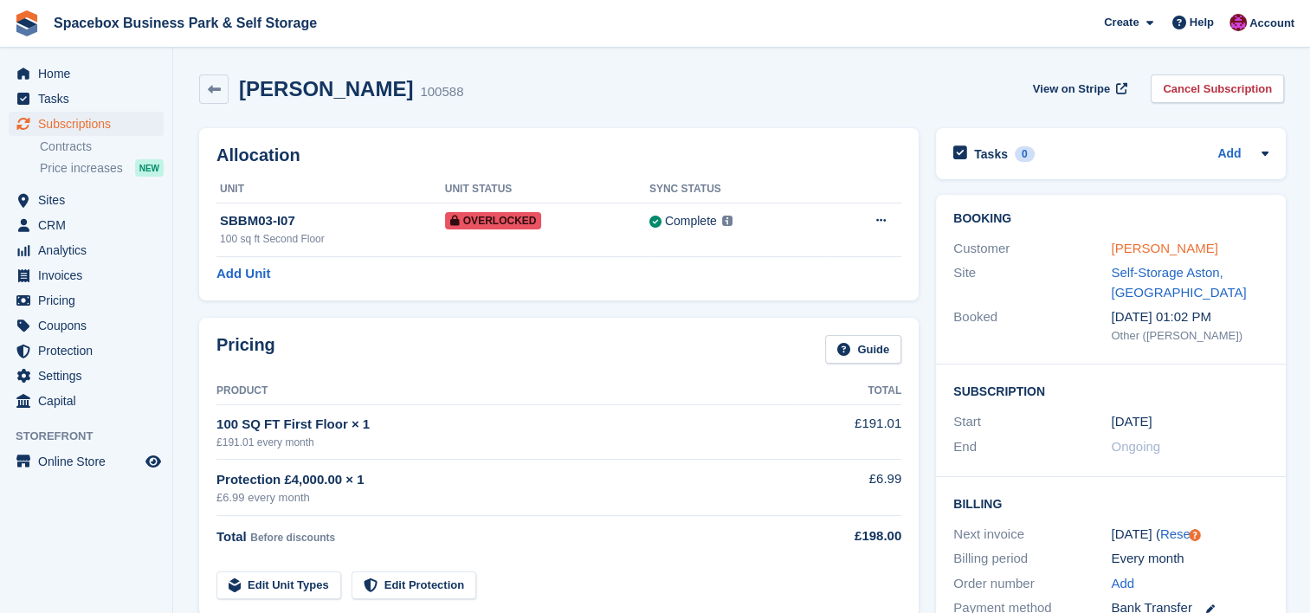
click at [1149, 249] on link "[PERSON_NAME]" at bounding box center [1164, 248] width 106 height 15
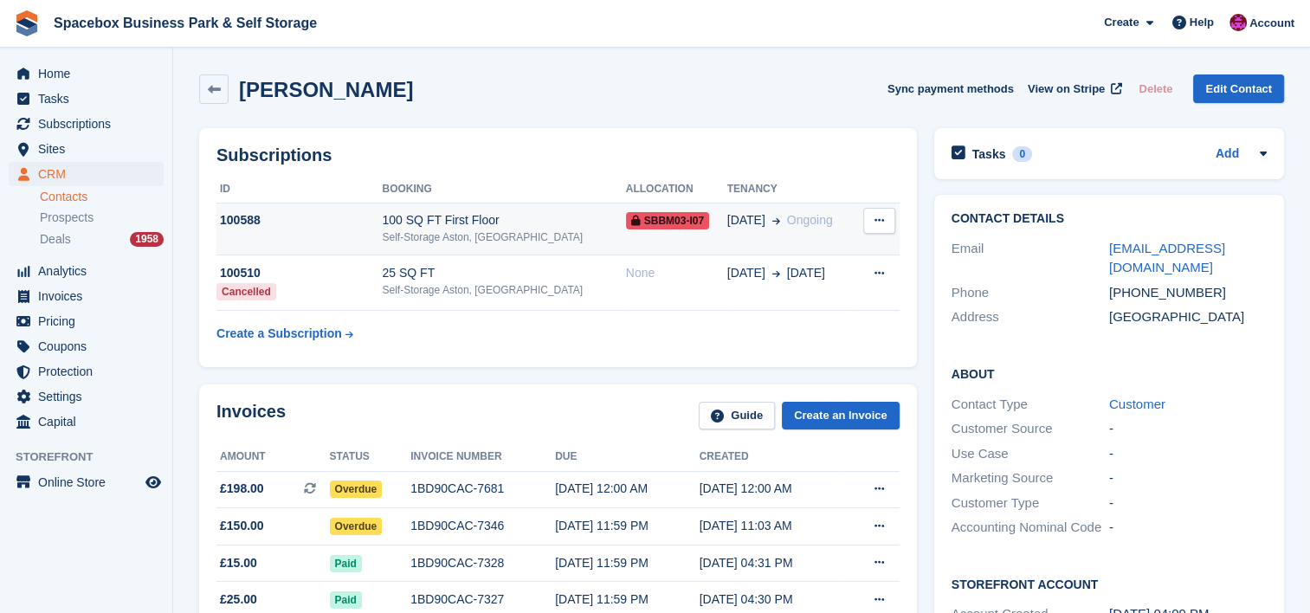
click at [504, 233] on div "Self-Storage Aston, [GEOGRAPHIC_DATA]" at bounding box center [503, 237] width 243 height 16
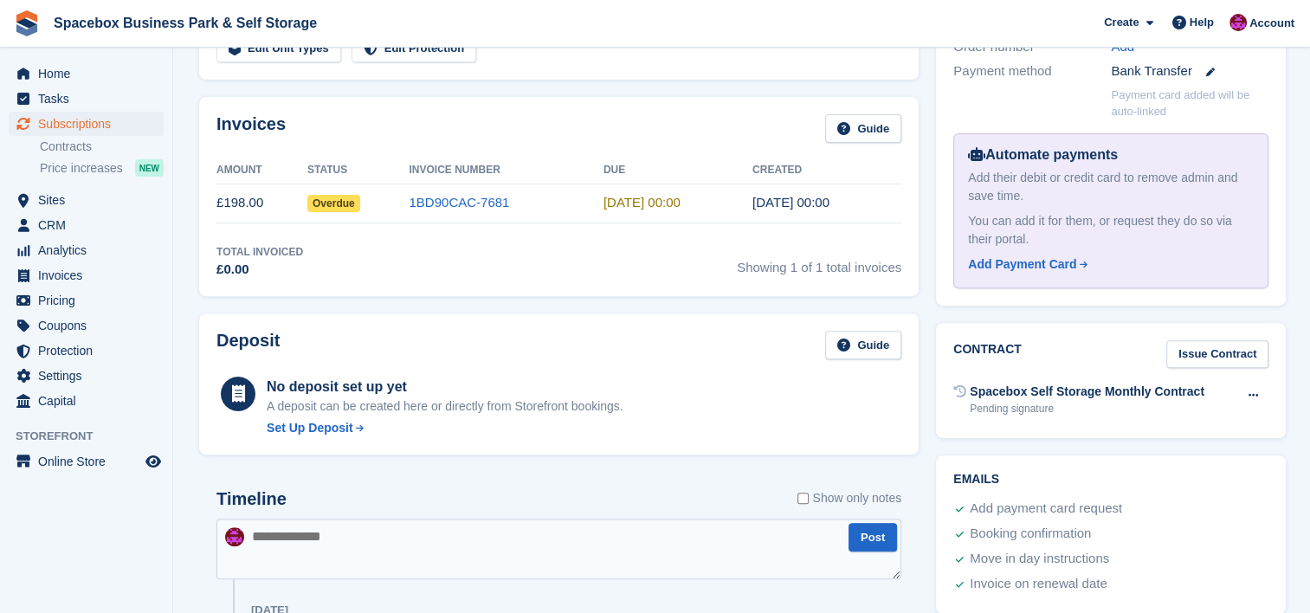
scroll to position [923, 0]
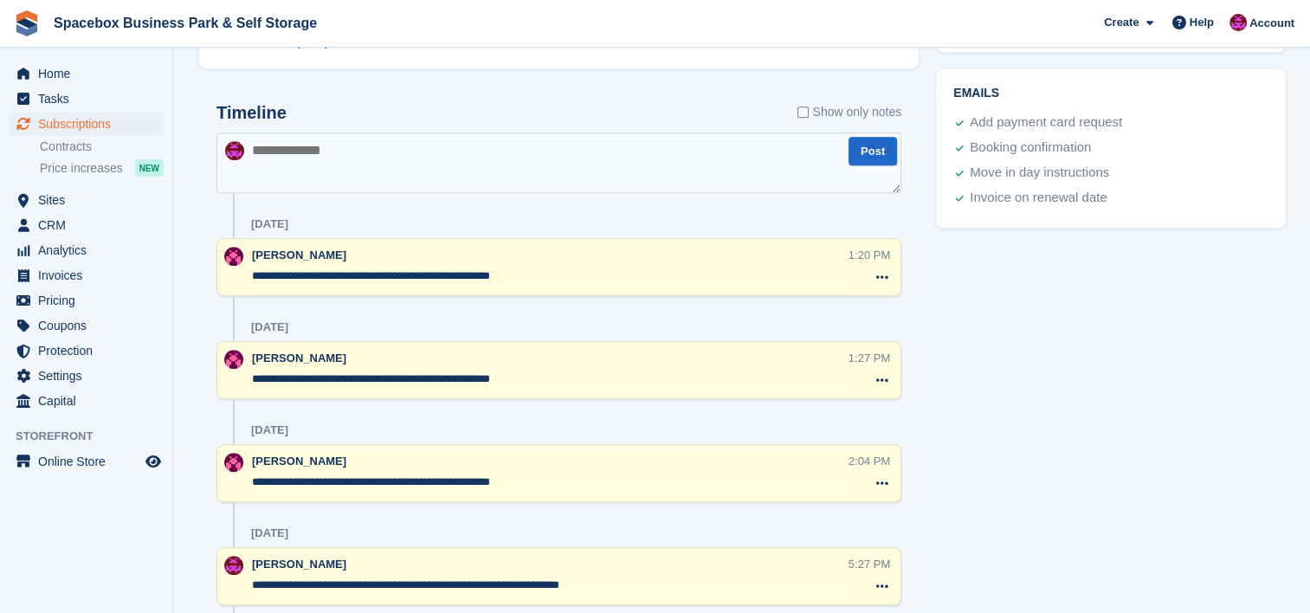
click at [565, 172] on textarea at bounding box center [558, 162] width 685 height 61
type textarea "**********"
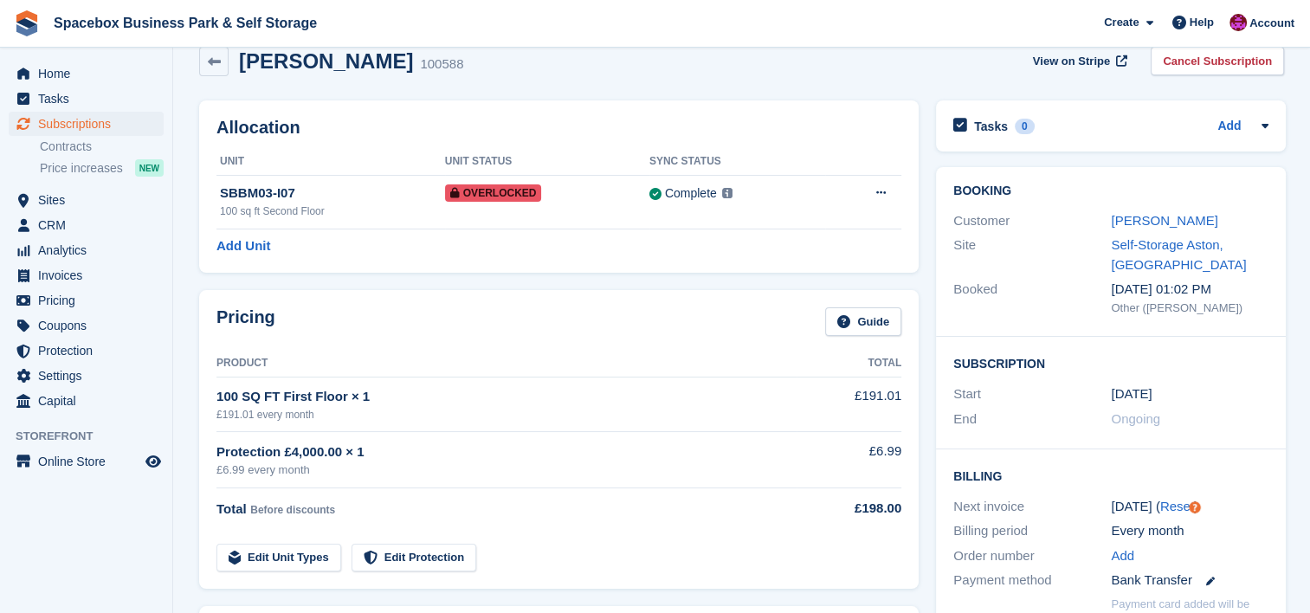
scroll to position [0, 0]
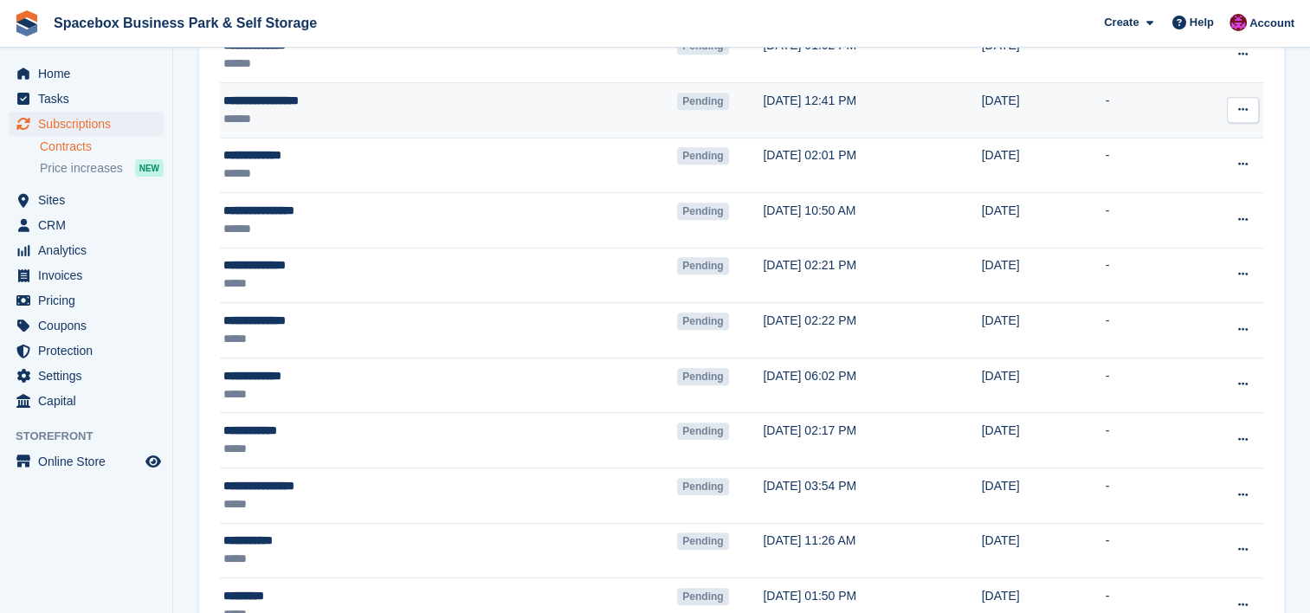
scroll to position [885, 0]
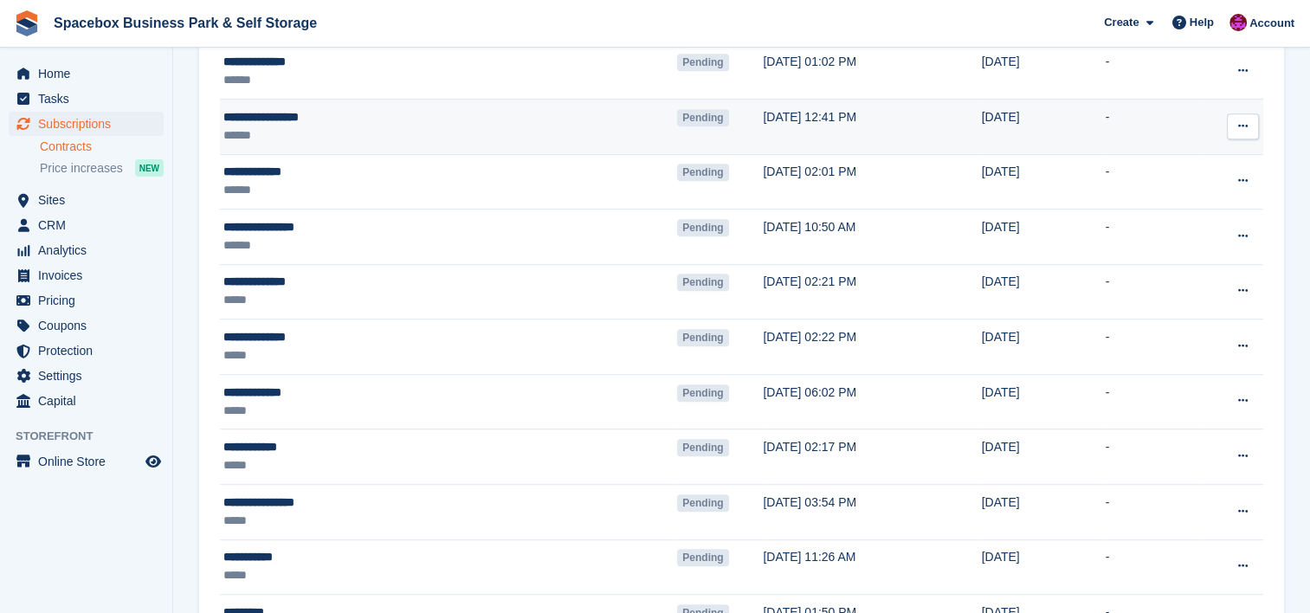
click at [398, 143] on td "**********" at bounding box center [448, 126] width 457 height 55
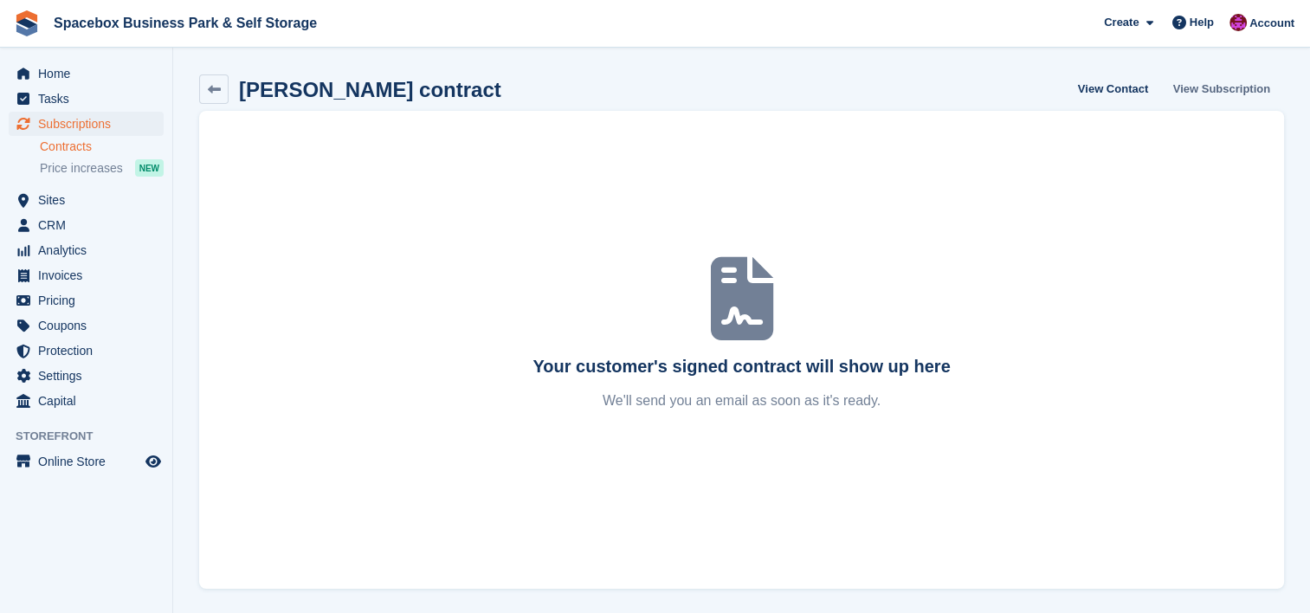
click at [1235, 81] on link "View Subscription" at bounding box center [1221, 88] width 111 height 29
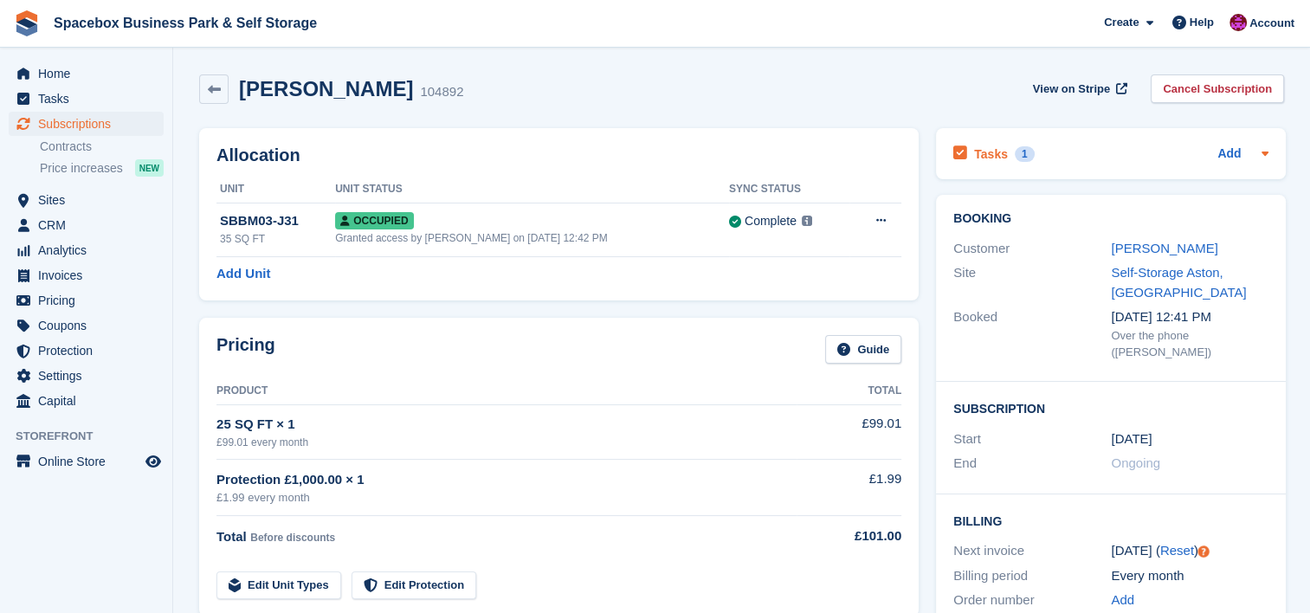
click at [1262, 158] on icon at bounding box center [1265, 153] width 14 height 14
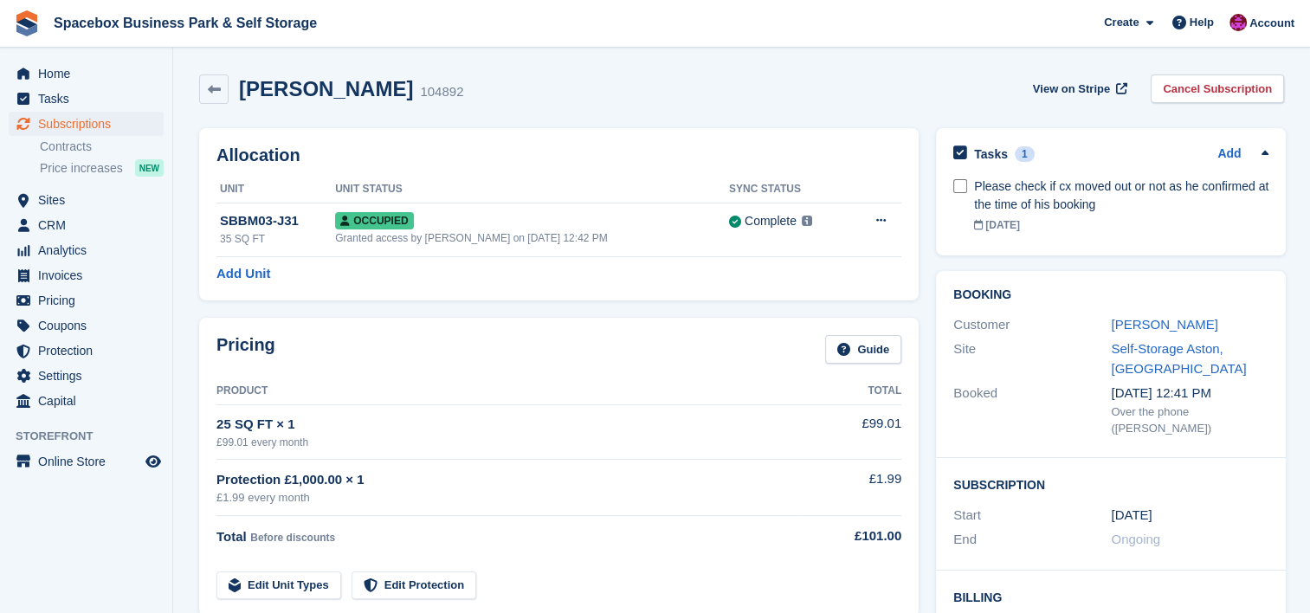
click at [1262, 158] on icon at bounding box center [1265, 153] width 14 height 14
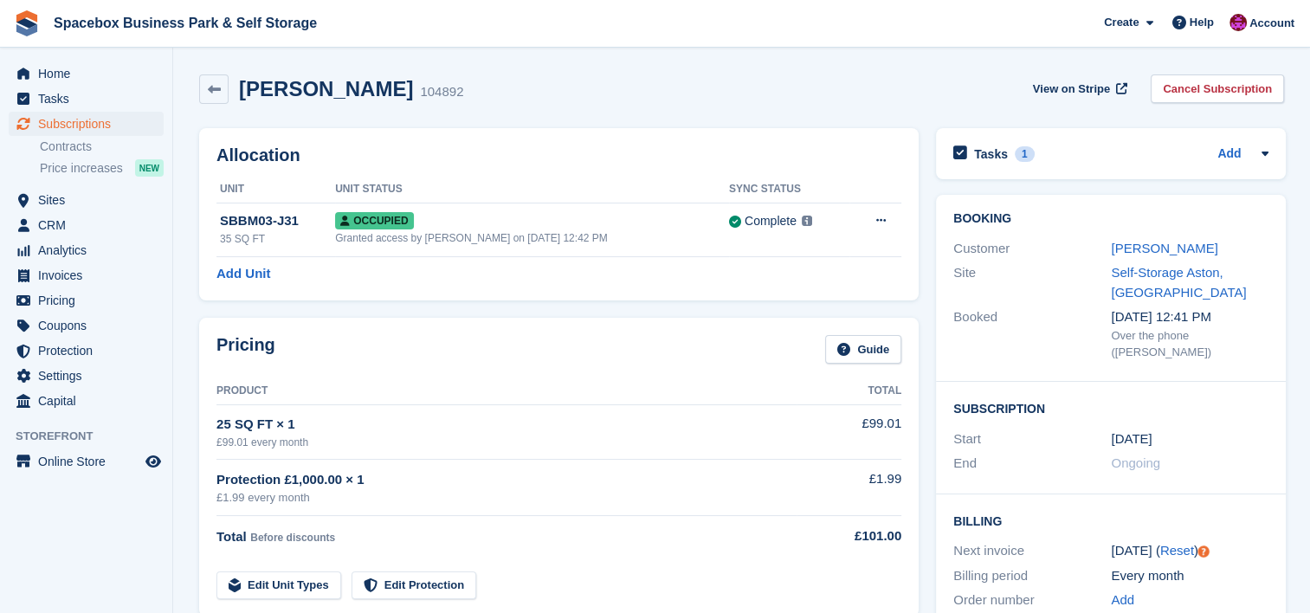
click at [1262, 158] on icon at bounding box center [1265, 153] width 14 height 14
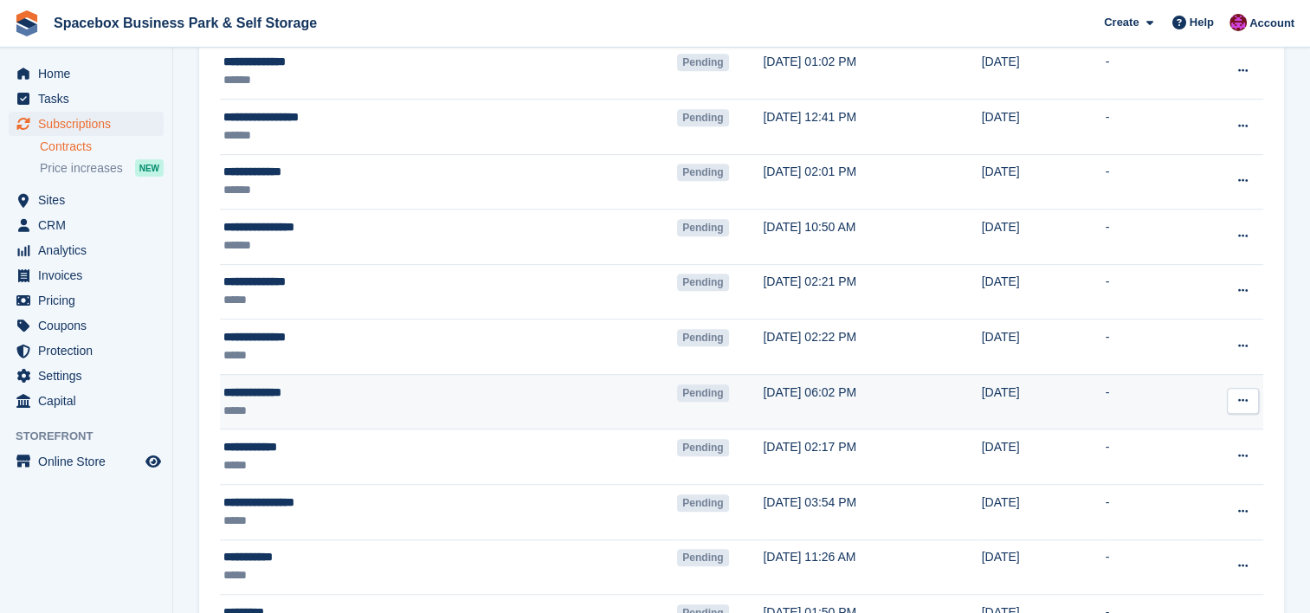
scroll to position [885, 0]
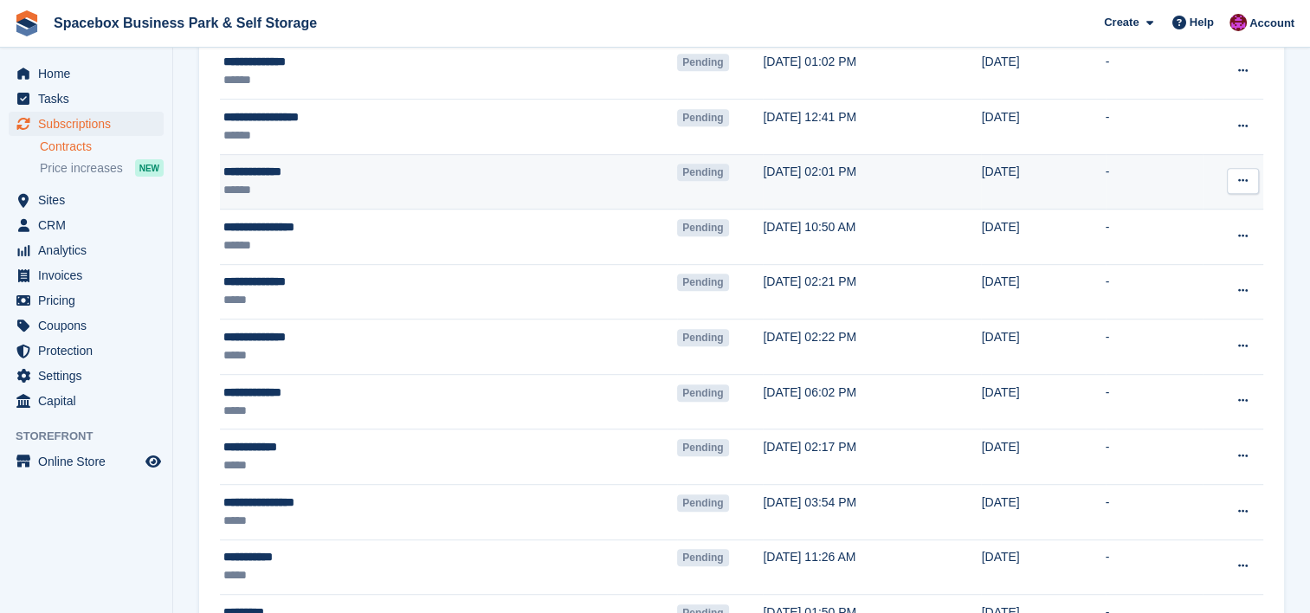
click at [461, 197] on td "**********" at bounding box center [448, 181] width 457 height 55
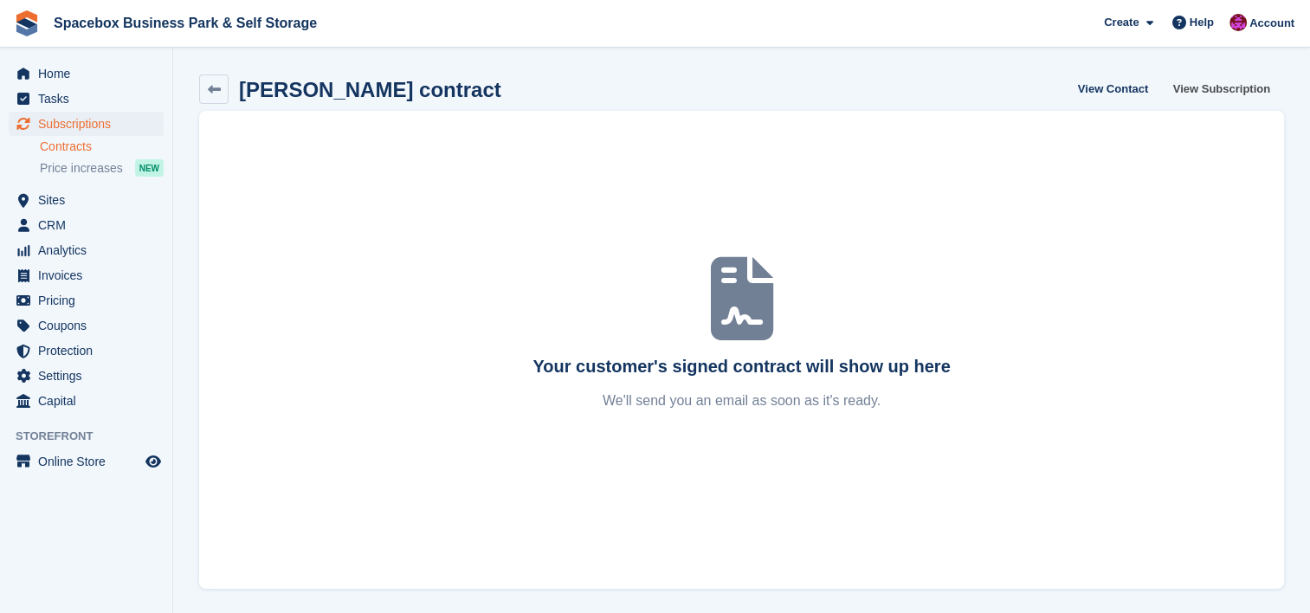
click at [1248, 94] on link "View Subscription" at bounding box center [1221, 88] width 111 height 29
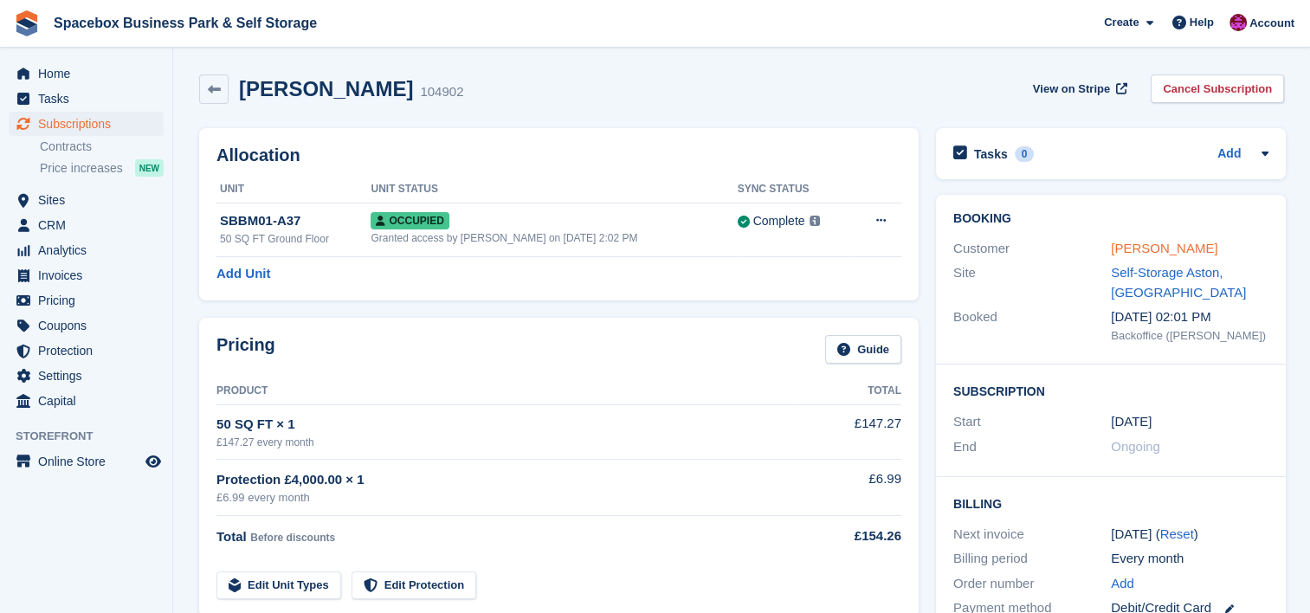
click at [1145, 246] on link "[PERSON_NAME]" at bounding box center [1164, 248] width 106 height 15
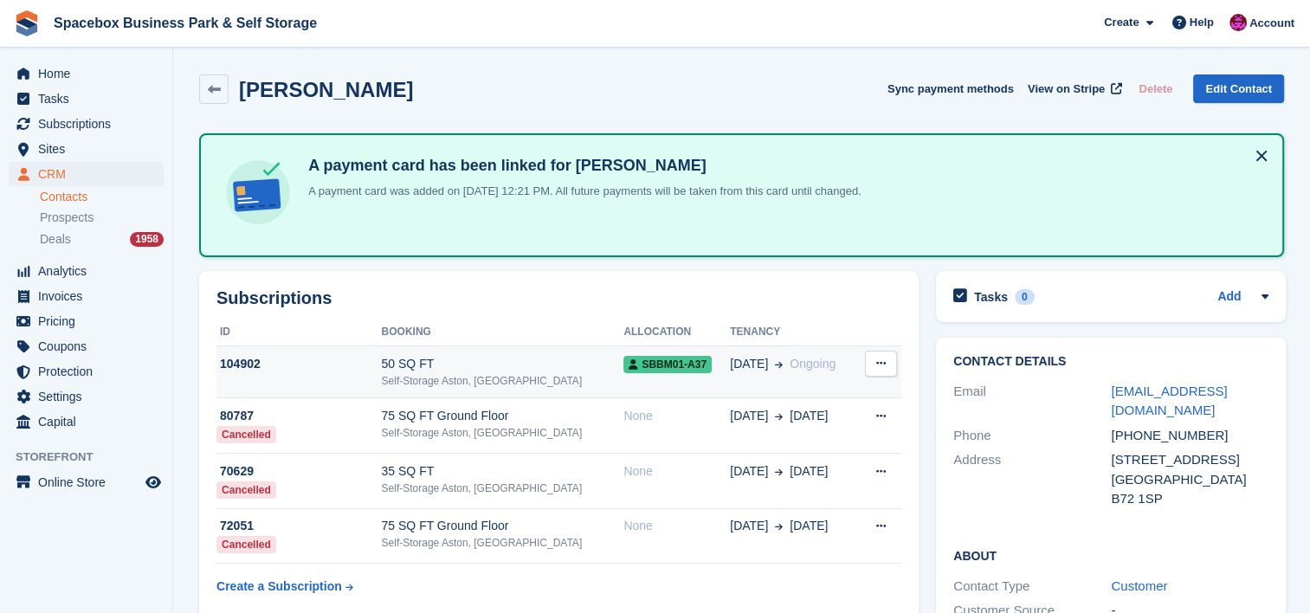
click at [512, 377] on div "Self-Storage Aston, [GEOGRAPHIC_DATA]" at bounding box center [502, 381] width 242 height 16
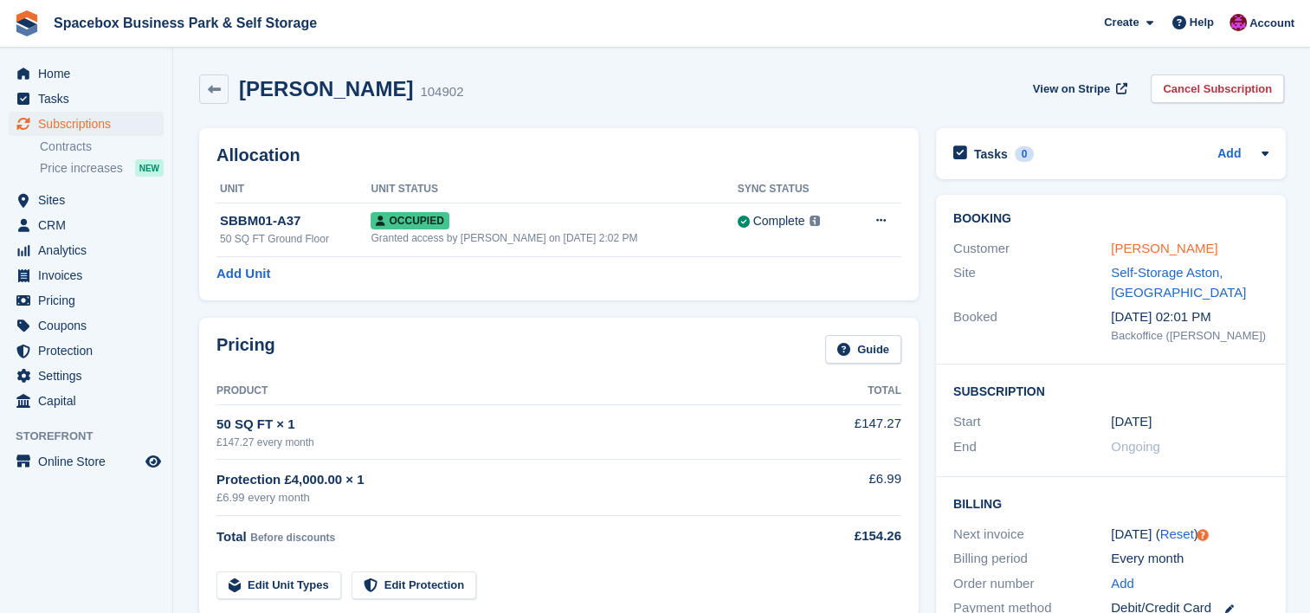
click at [1155, 246] on link "[PERSON_NAME]" at bounding box center [1164, 248] width 106 height 15
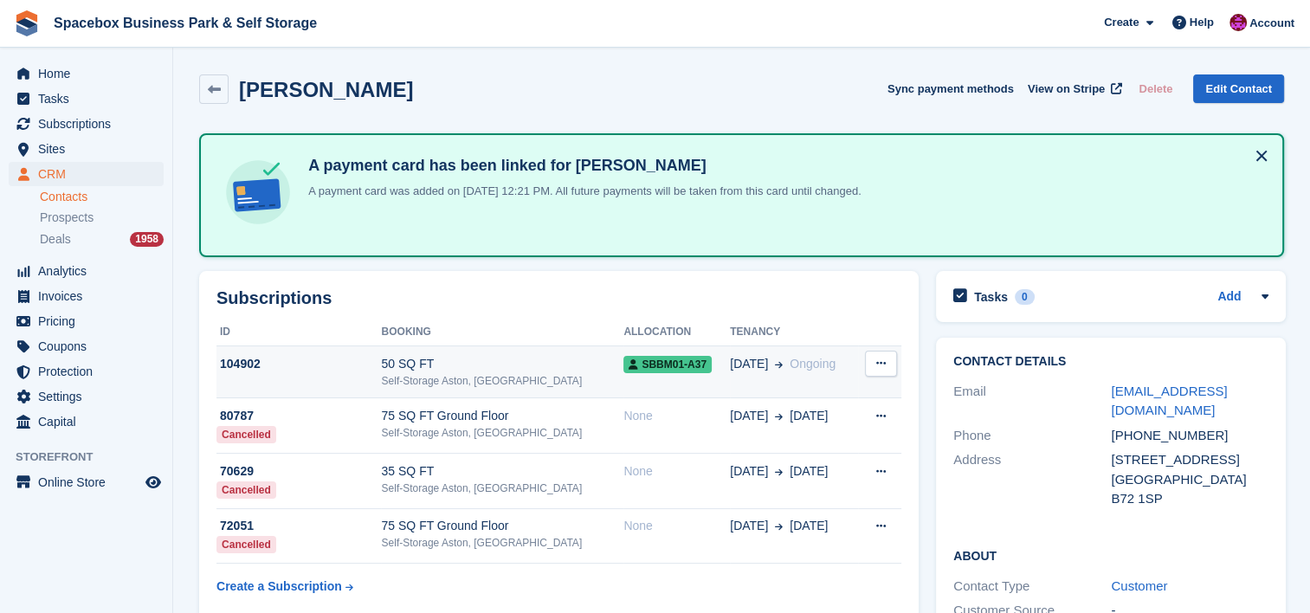
click at [510, 355] on div "50 SQ FT" at bounding box center [502, 364] width 242 height 18
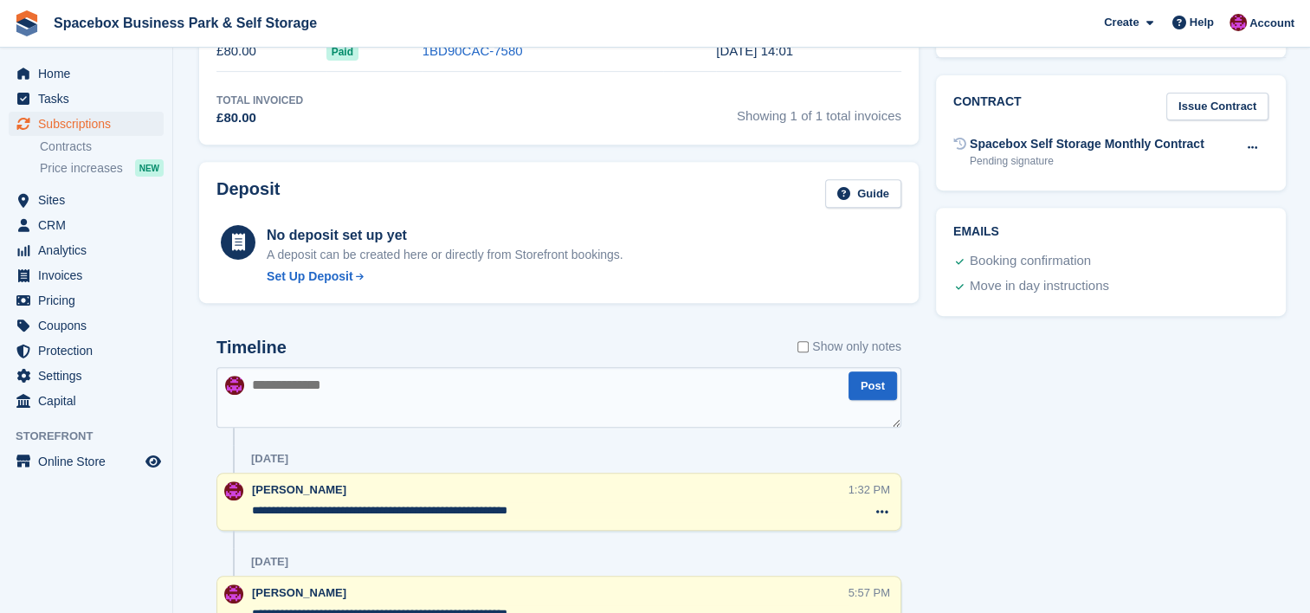
scroll to position [668, 0]
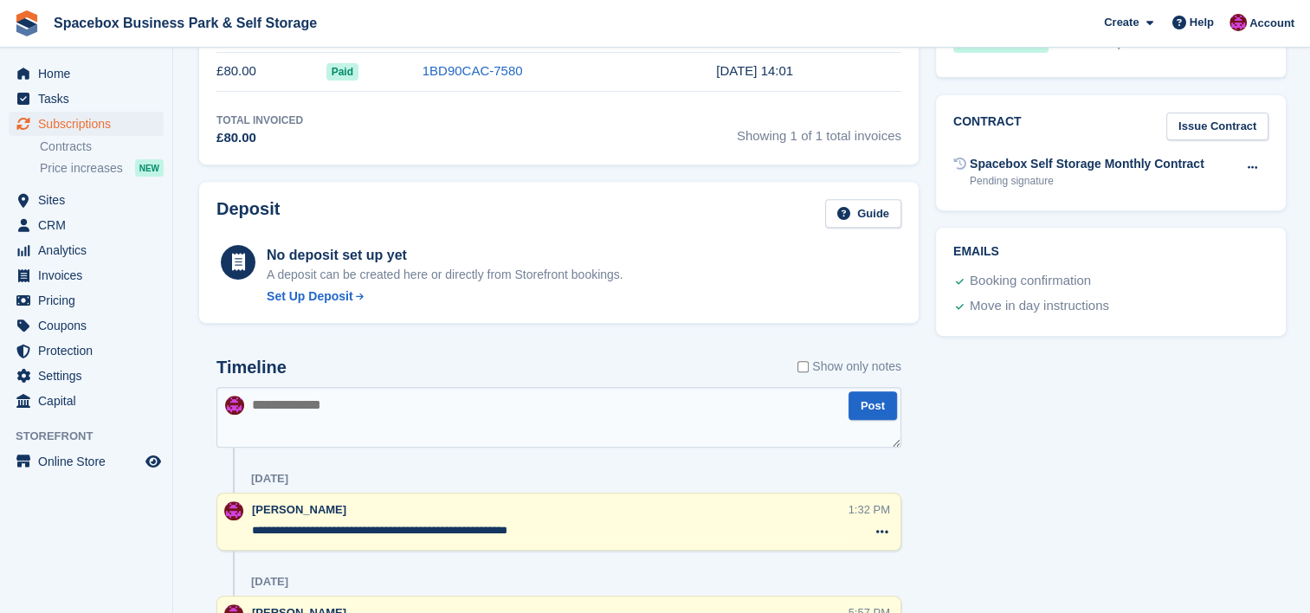
click at [463, 423] on textarea at bounding box center [558, 417] width 685 height 61
drag, startPoint x: 540, startPoint y: 529, endPoint x: 206, endPoint y: 513, distance: 334.6
click at [339, 439] on textarea at bounding box center [558, 417] width 685 height 61
paste textarea "**********"
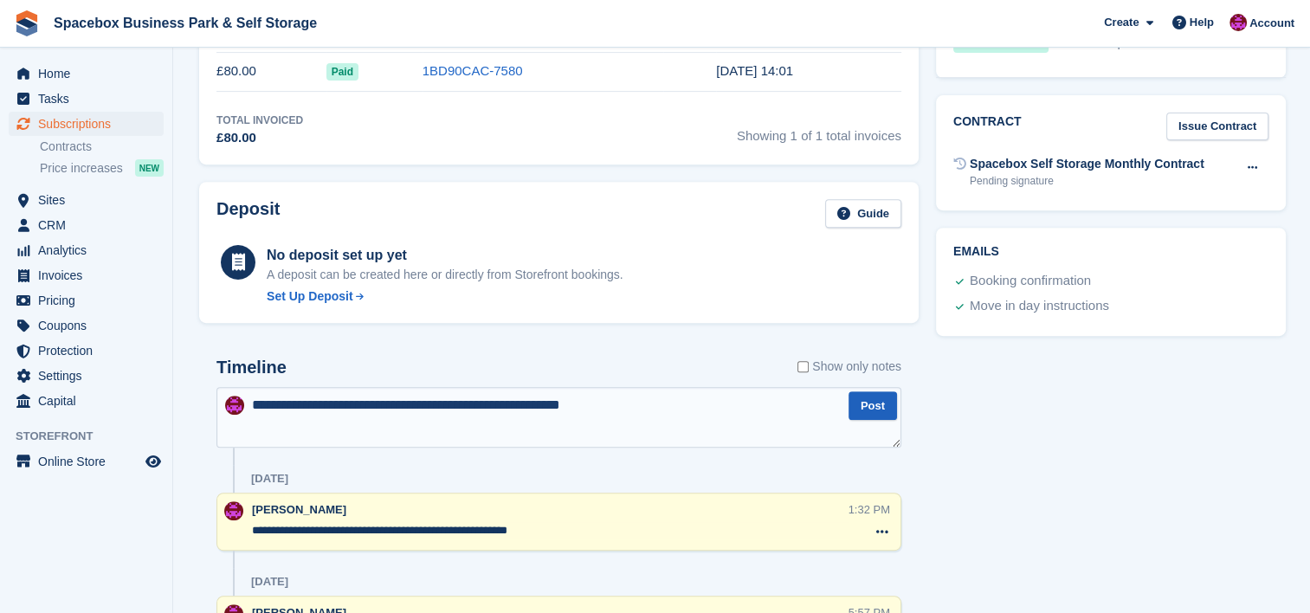
type textarea "**********"
click at [869, 402] on button "Post" at bounding box center [872, 405] width 48 height 29
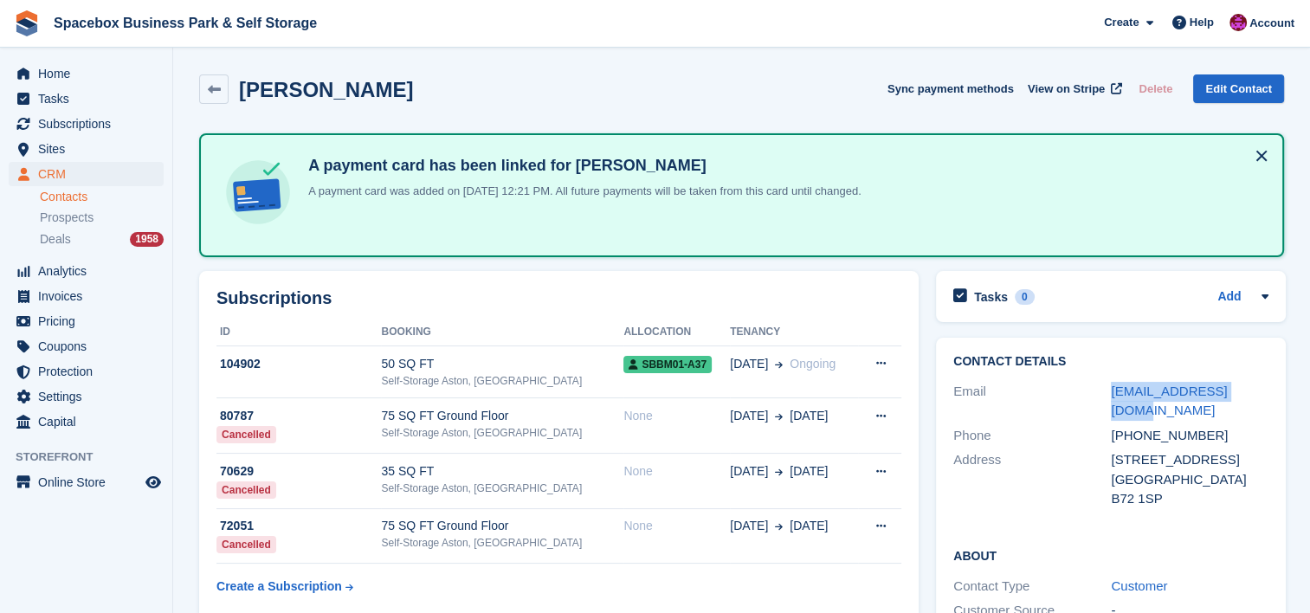
drag, startPoint x: 1247, startPoint y: 395, endPoint x: 1087, endPoint y: 374, distance: 160.7
click at [1087, 374] on div "Contact Details Email knightya@yahoo.co.uk Phone +447799148488 Address 40 Royal…" at bounding box center [1111, 433] width 350 height 191
copy div "[EMAIL_ADDRESS][DOMAIN_NAME]"
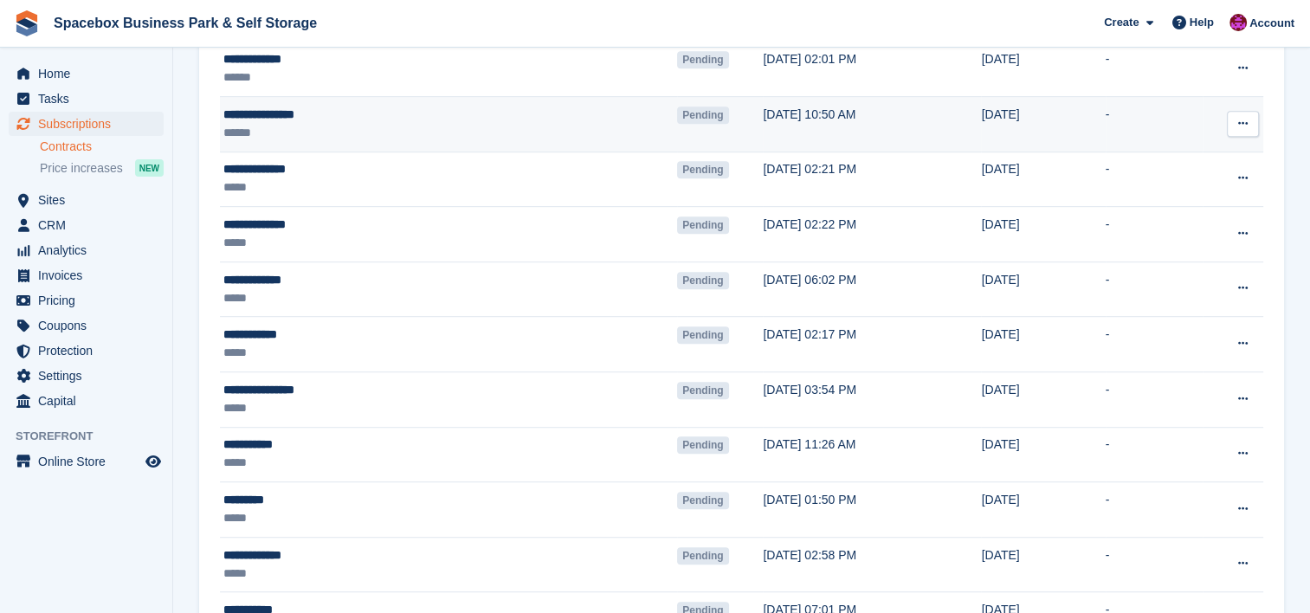
scroll to position [885, 0]
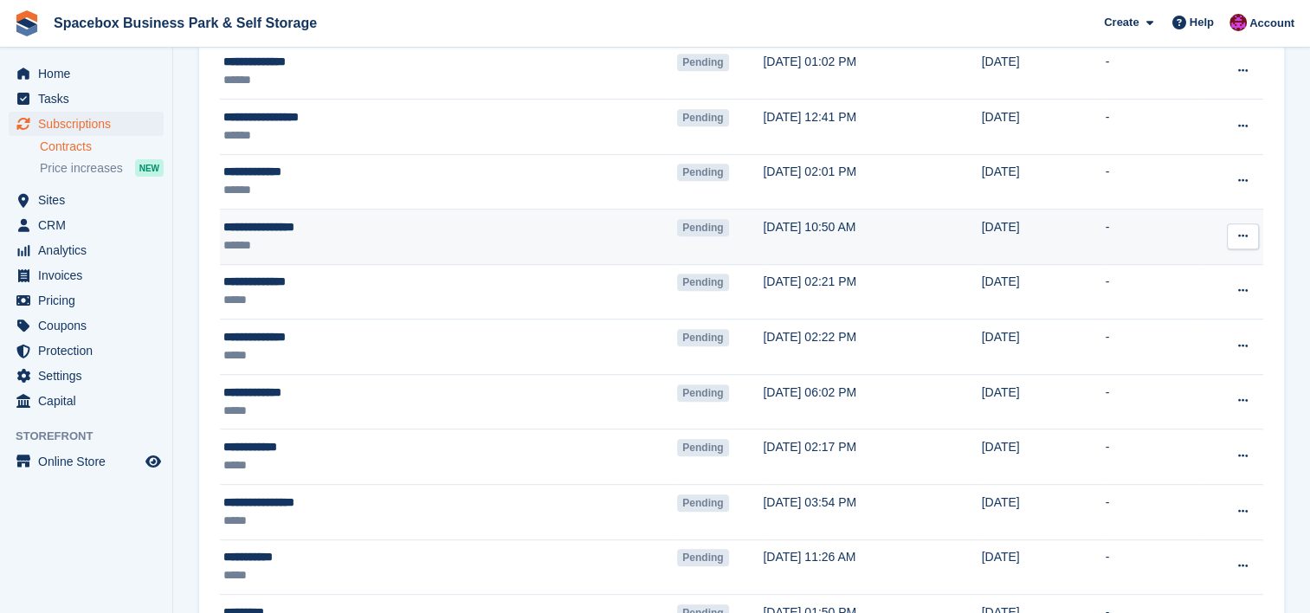
click at [400, 242] on div "******" at bounding box center [358, 245] width 271 height 18
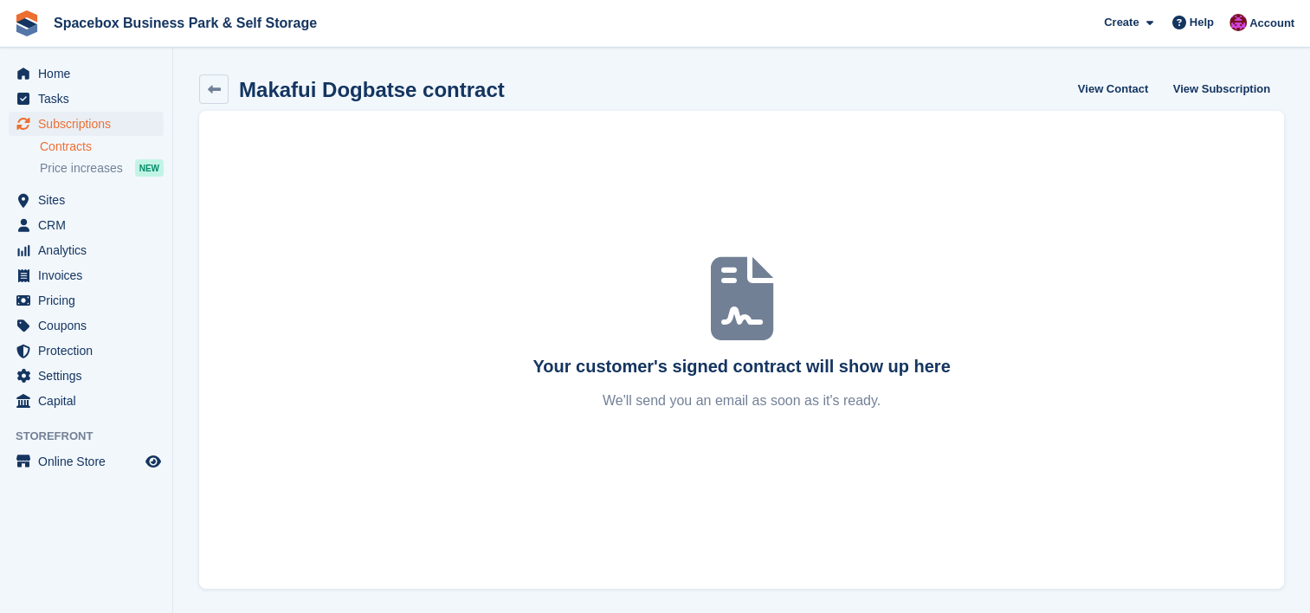
click at [400, 242] on div "Your customer's signed contract will show up here We'll send you an email as so…" at bounding box center [741, 350] width 1085 height 478
drag, startPoint x: 1189, startPoint y: 87, endPoint x: 1055, endPoint y: 96, distance: 133.7
click at [1055, 95] on div "Makafui Dogbatse contract View Contact View Subscription" at bounding box center [741, 88] width 1085 height 29
click at [1203, 90] on link "View Subscription" at bounding box center [1221, 88] width 111 height 29
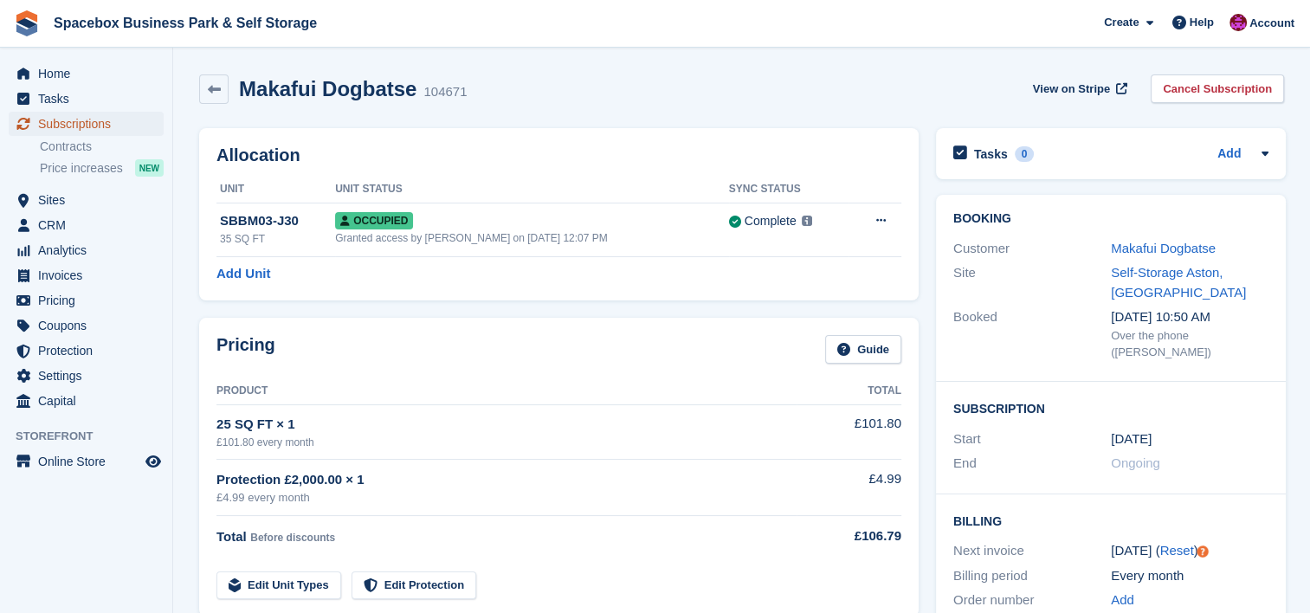
click at [163, 127] on link "Subscriptions" at bounding box center [86, 124] width 155 height 24
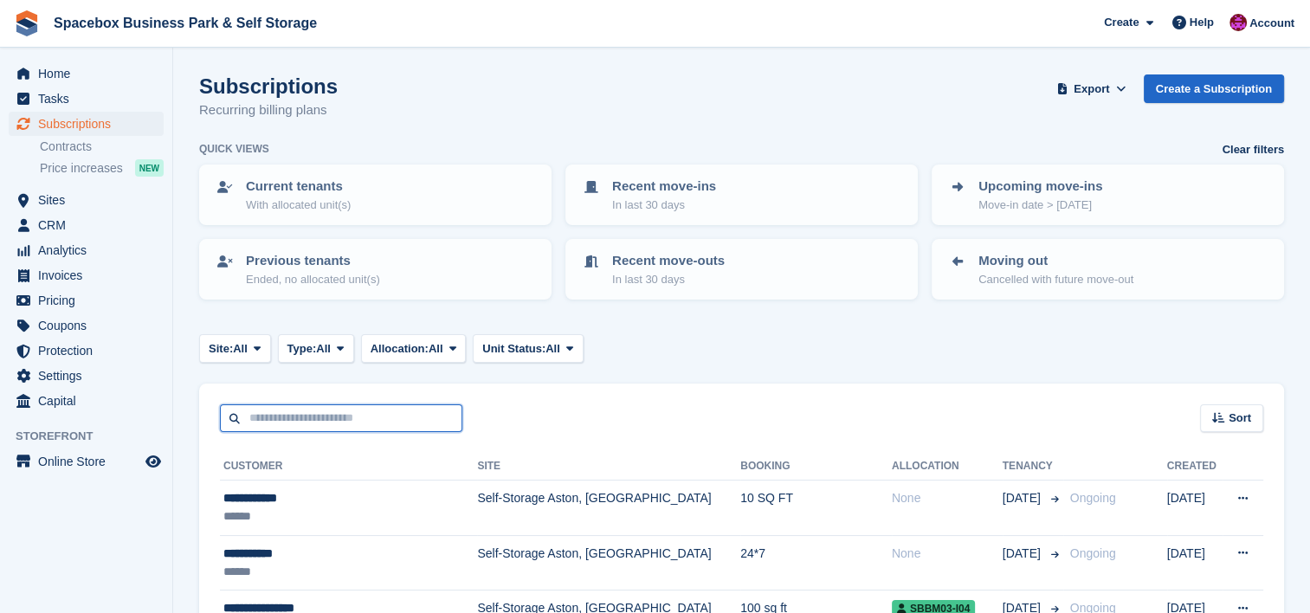
click at [374, 419] on input "text" at bounding box center [341, 418] width 242 height 29
type input "******"
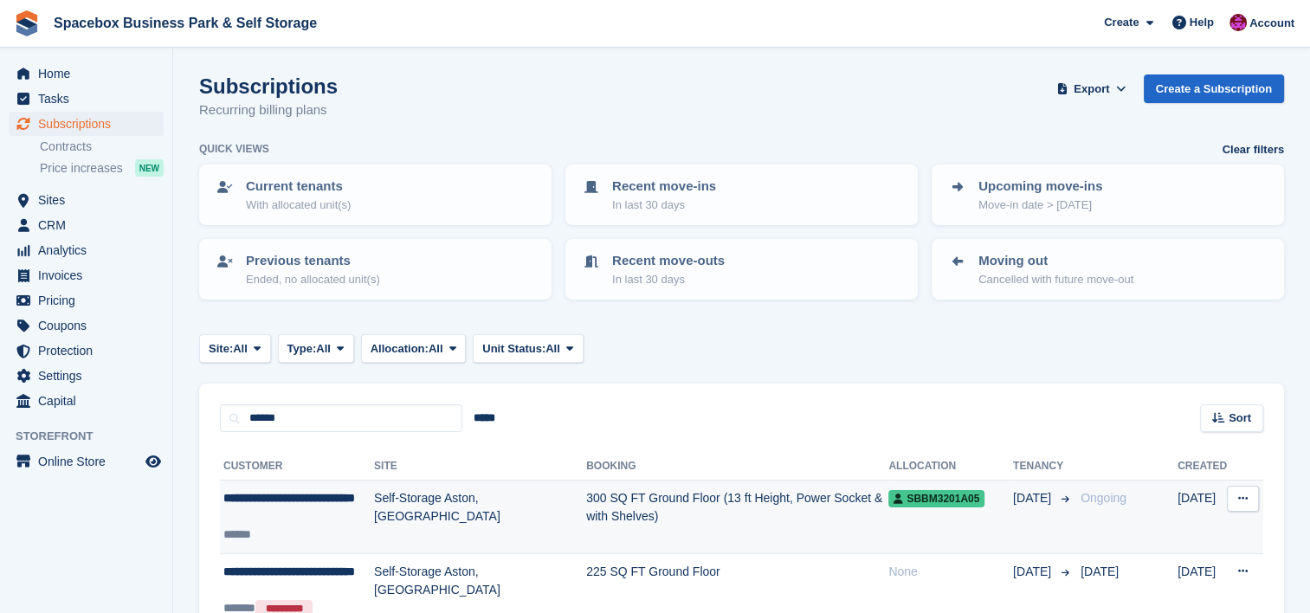
click at [332, 533] on div "******" at bounding box center [298, 535] width 151 height 18
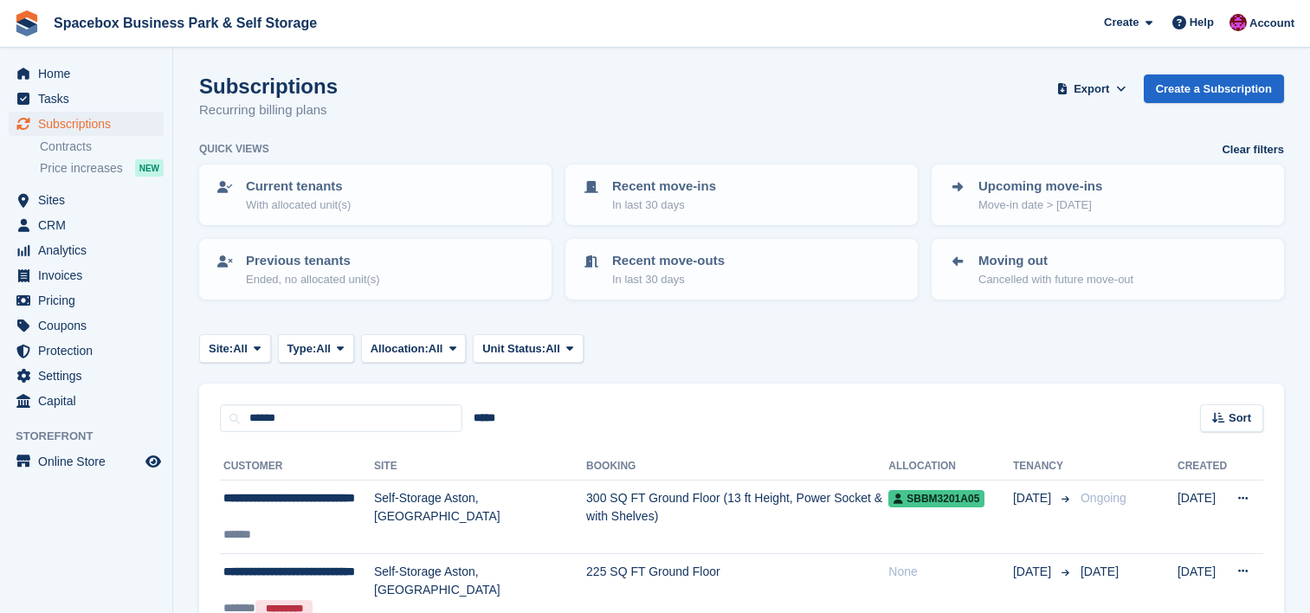
scroll to position [392, 0]
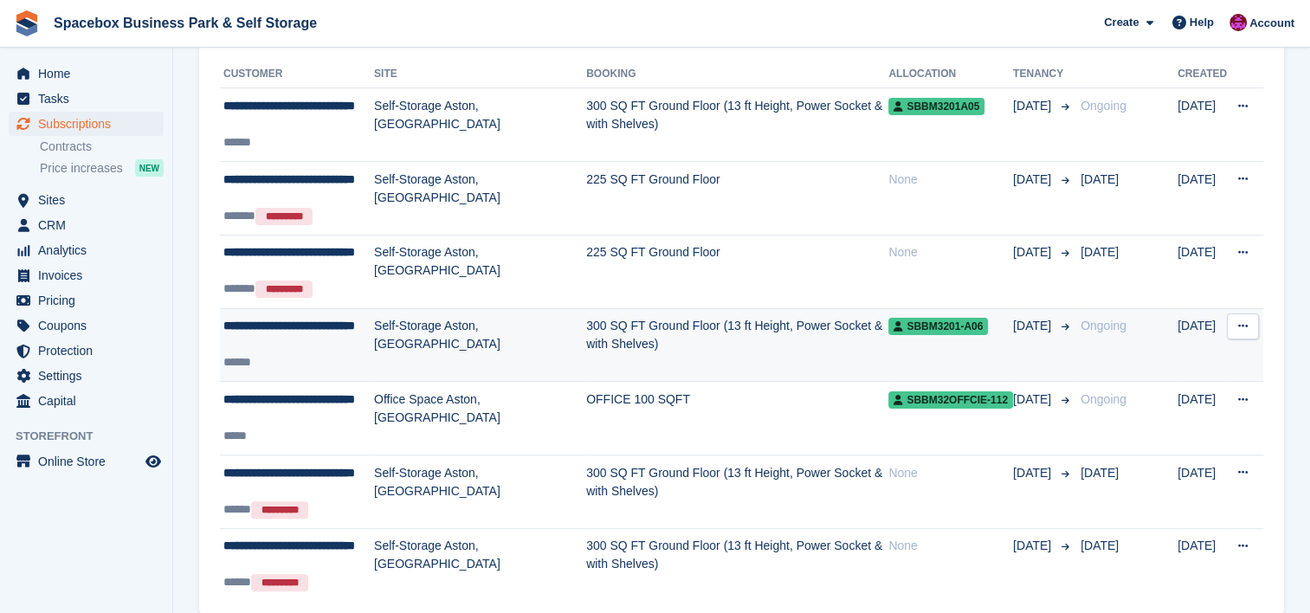
click at [339, 358] on div "******" at bounding box center [298, 362] width 151 height 18
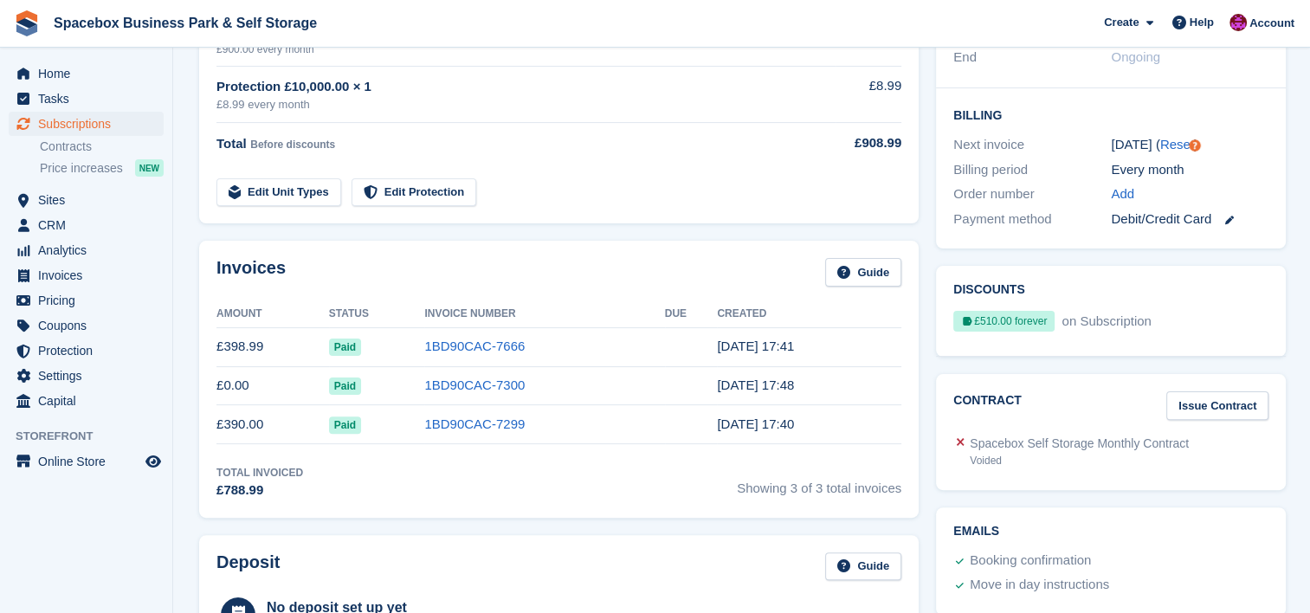
scroll to position [392, 0]
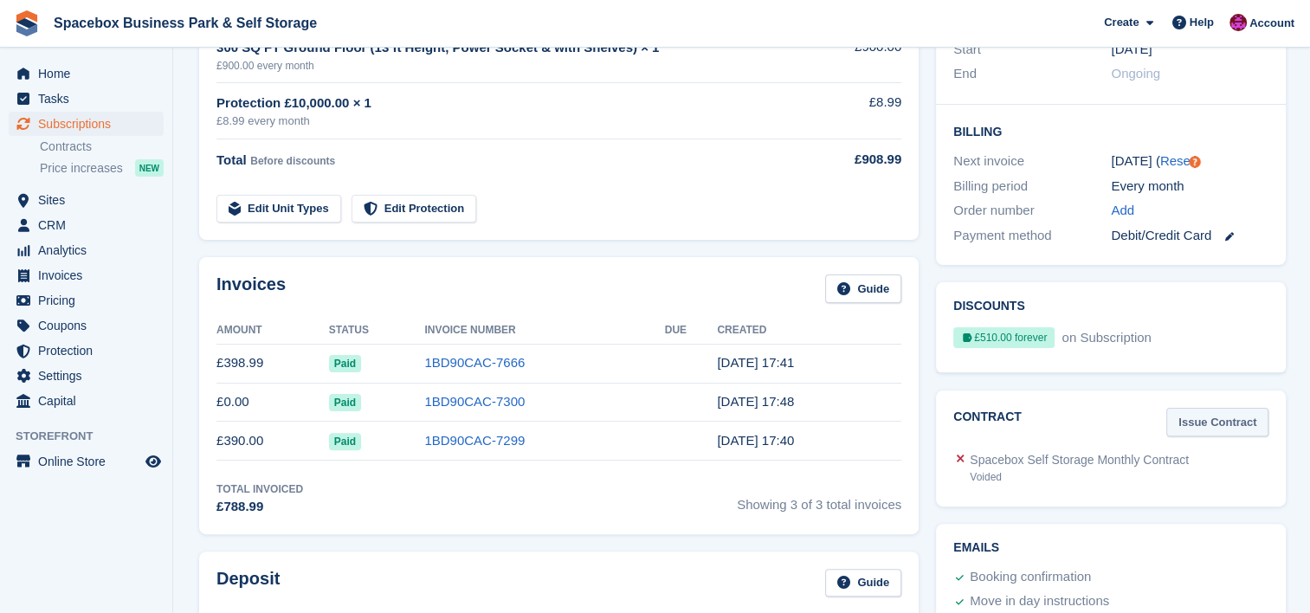
click at [1193, 415] on link "Issue Contract" at bounding box center [1217, 422] width 102 height 29
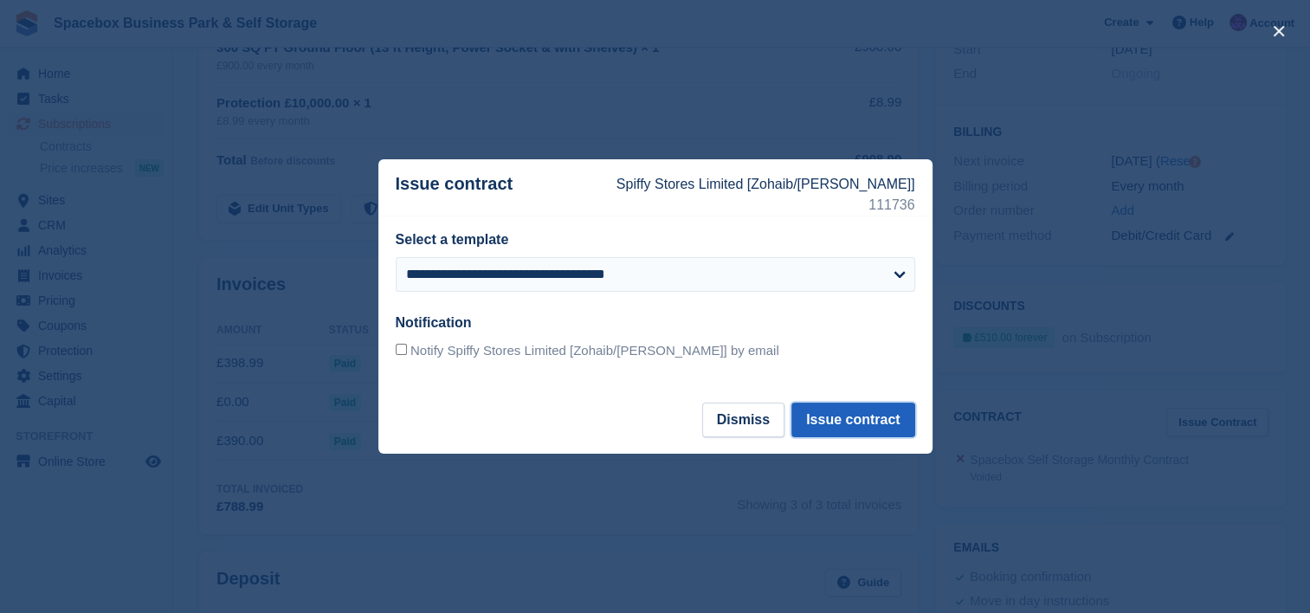
click at [864, 426] on button "Issue contract" at bounding box center [852, 420] width 123 height 35
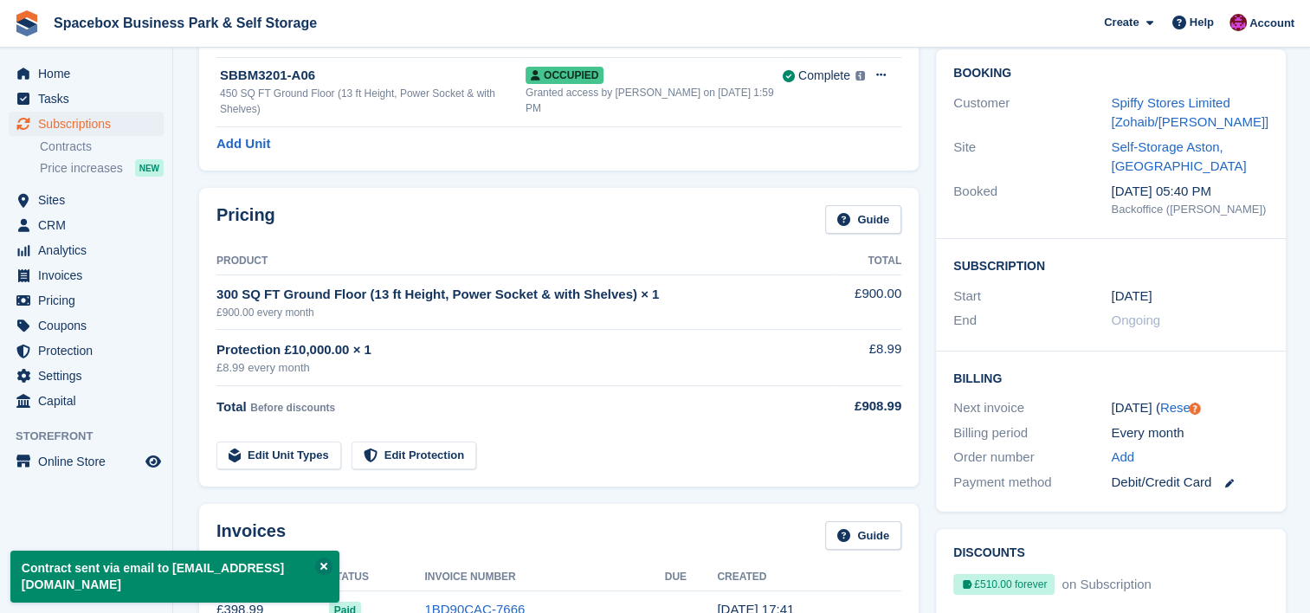
scroll to position [0, 0]
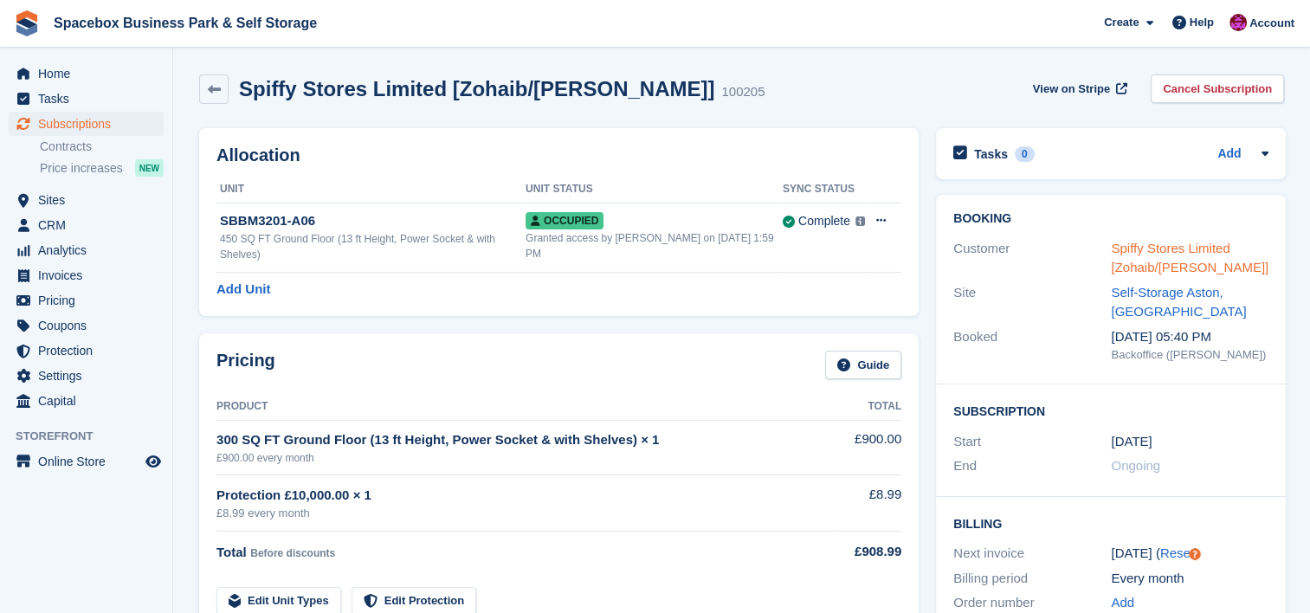
click at [1169, 253] on link "Spiffy Stores Limited [Zohaib/izram shah]" at bounding box center [1190, 258] width 158 height 35
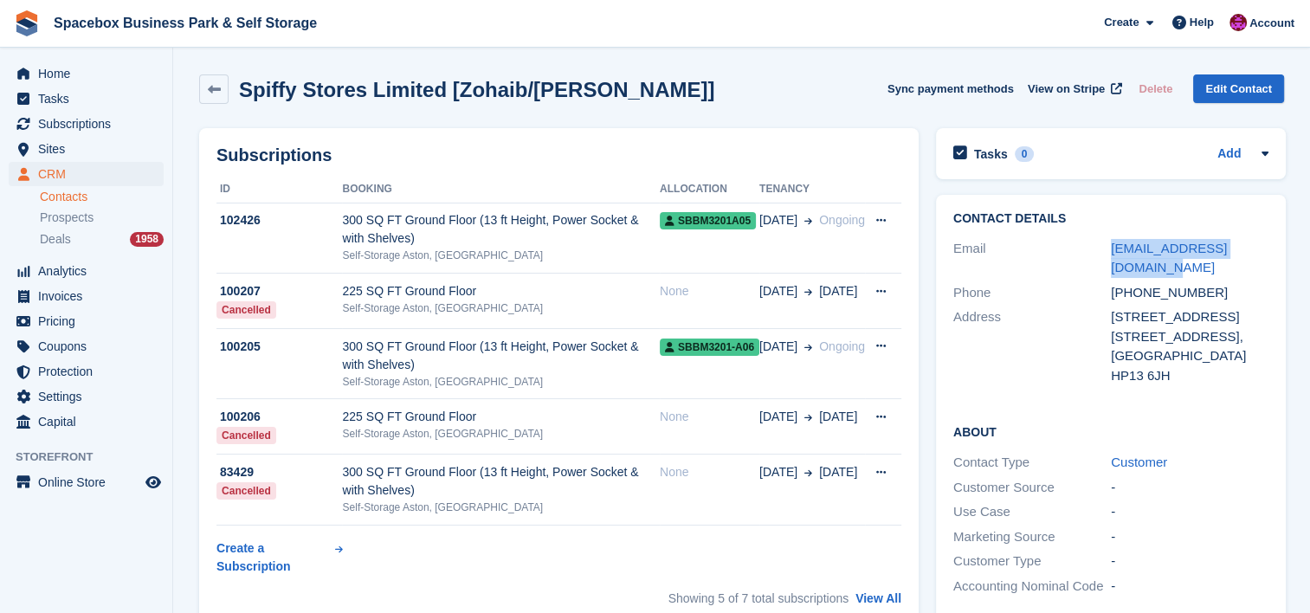
drag, startPoint x: 1261, startPoint y: 247, endPoint x: 1105, endPoint y: 248, distance: 155.8
click at [1105, 248] on div "Email zohaib@spiffystore.co.uk" at bounding box center [1110, 258] width 315 height 44
copy div "zohaib@spiffystore.co.uk"
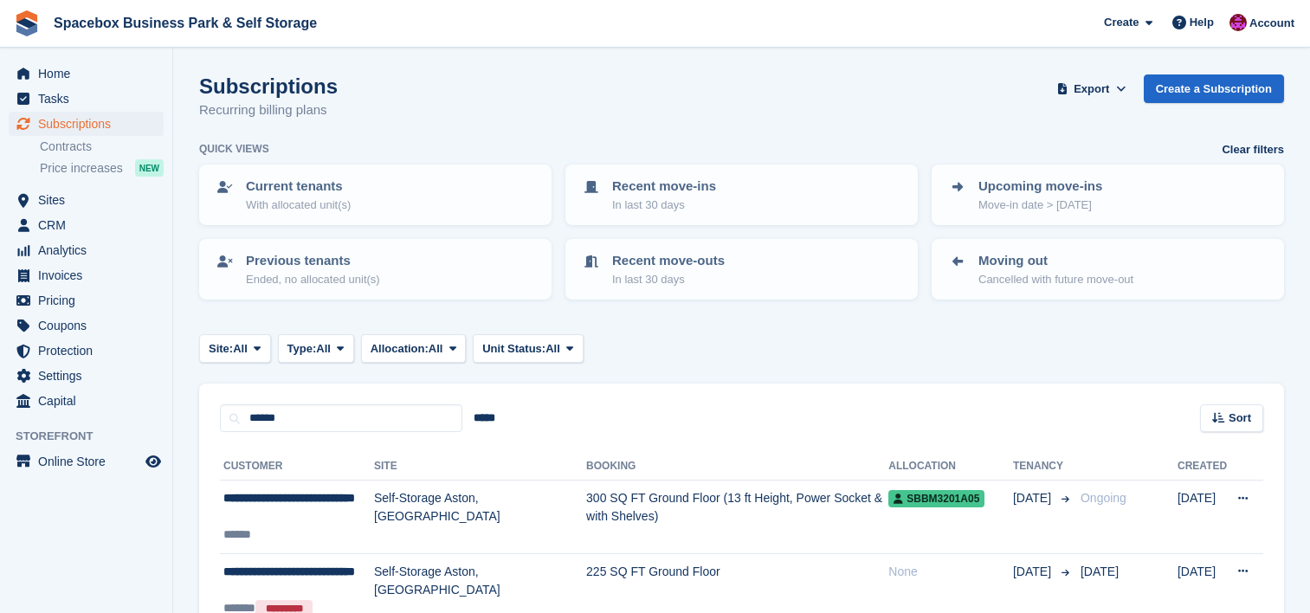
scroll to position [392, 0]
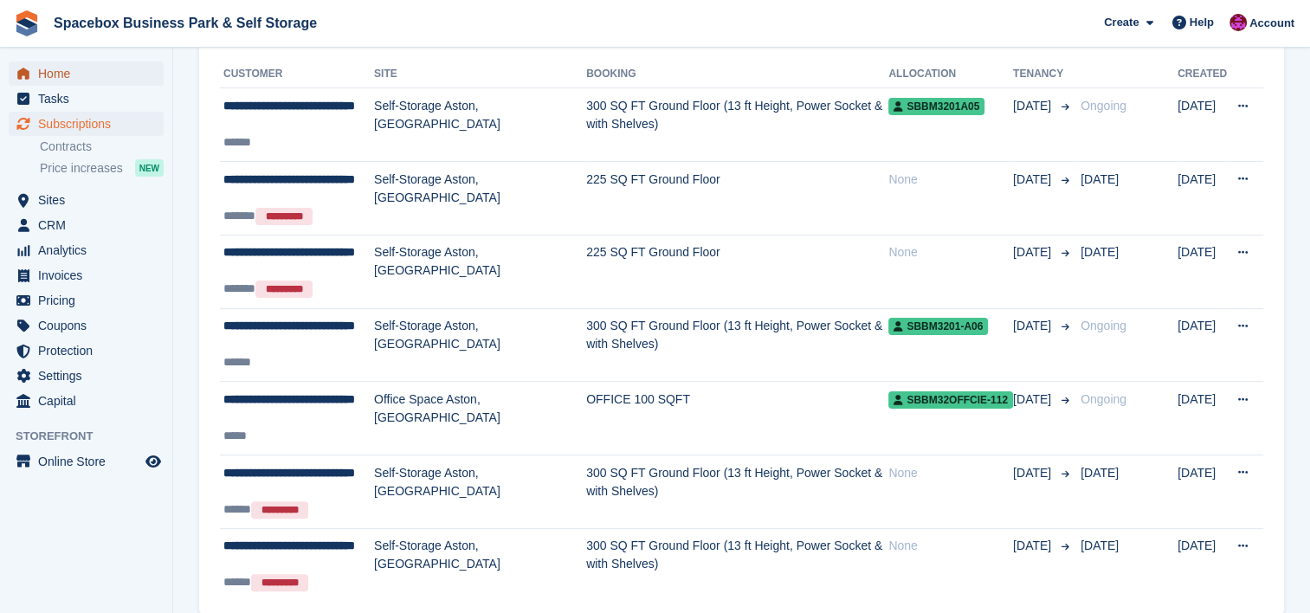
click at [93, 67] on span "Home" at bounding box center [90, 73] width 104 height 24
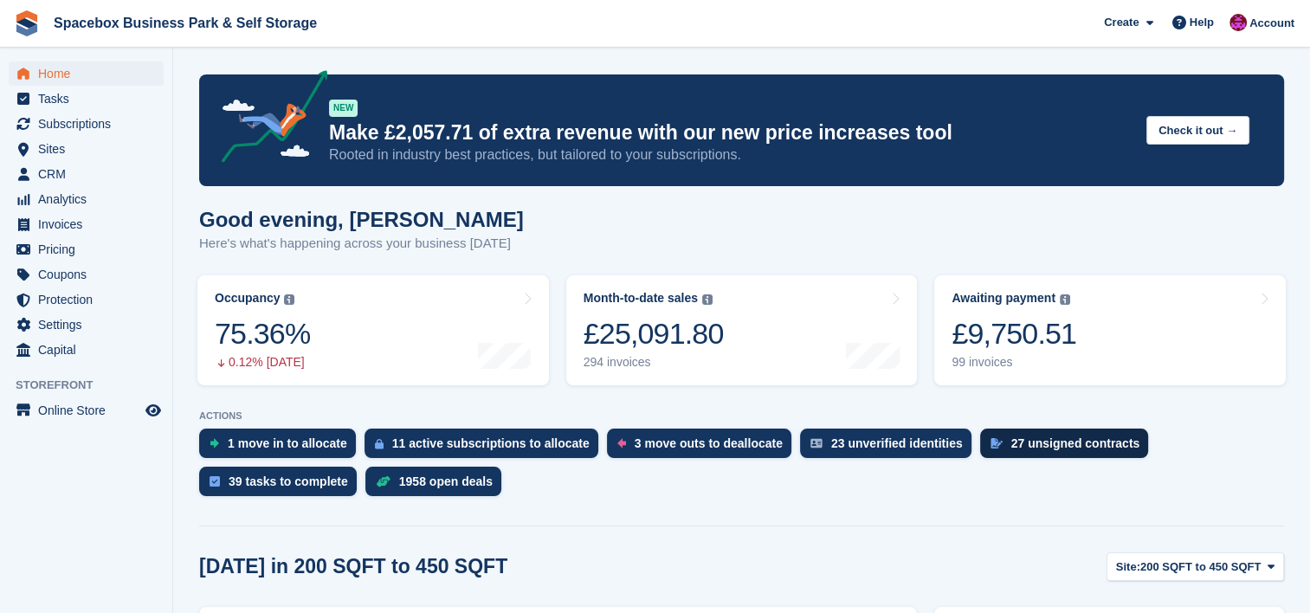
click at [1034, 442] on div "27 unsigned contracts" at bounding box center [1075, 443] width 129 height 14
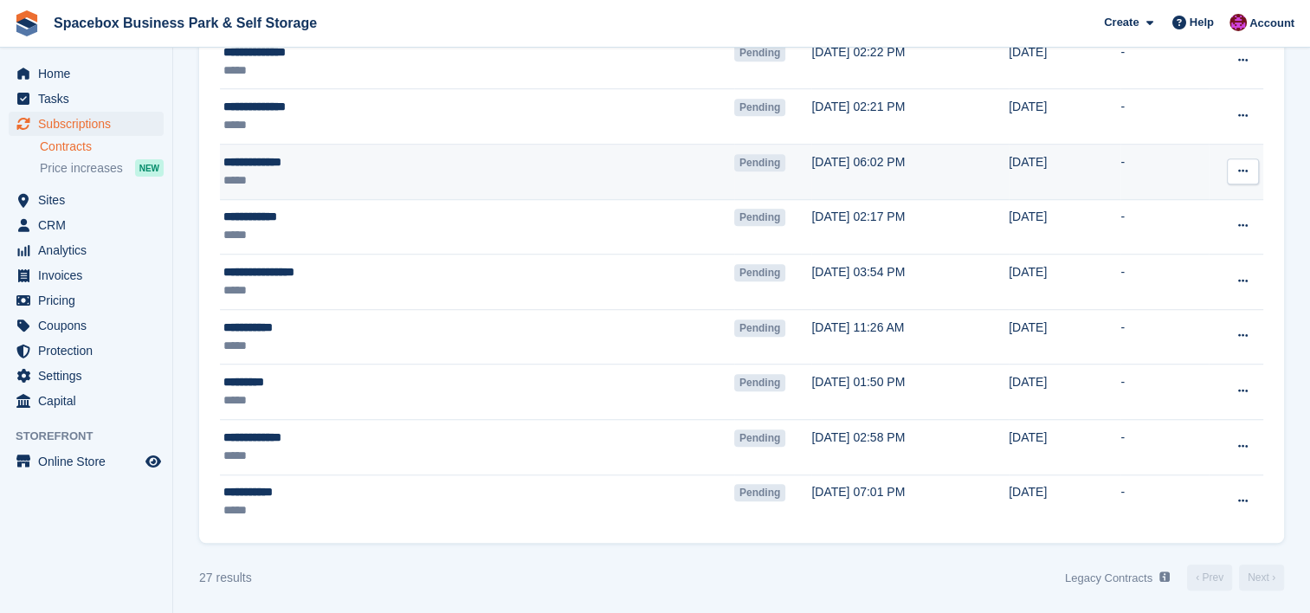
scroll to position [1063, 0]
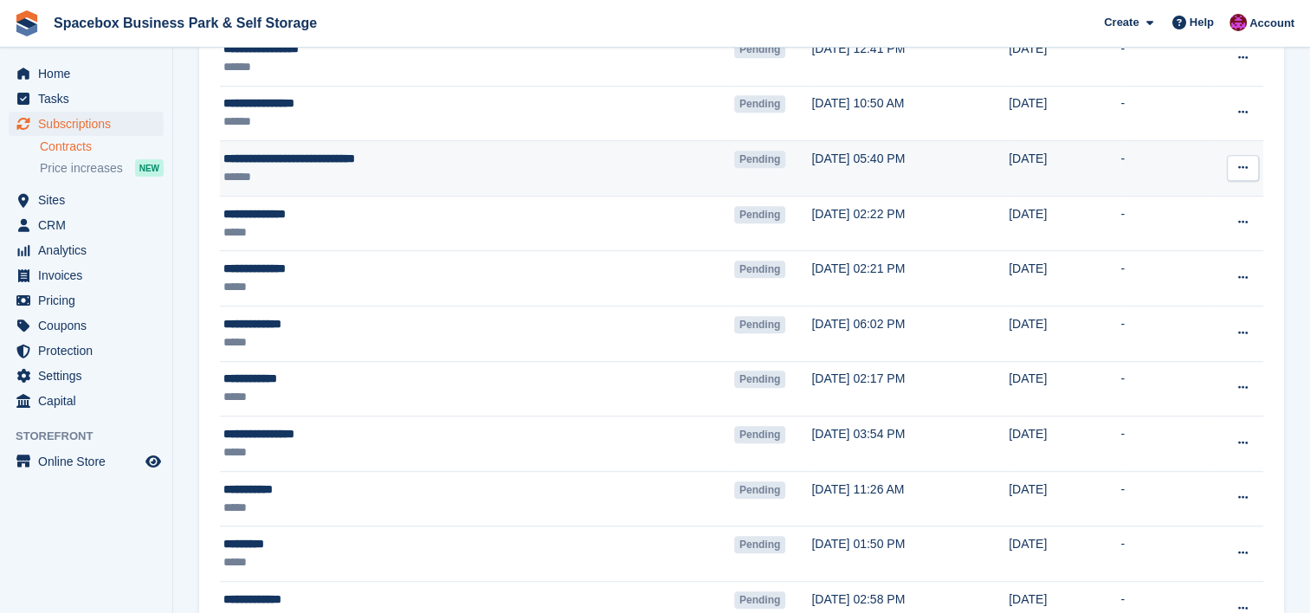
click at [464, 175] on div "******" at bounding box center [392, 177] width 338 height 18
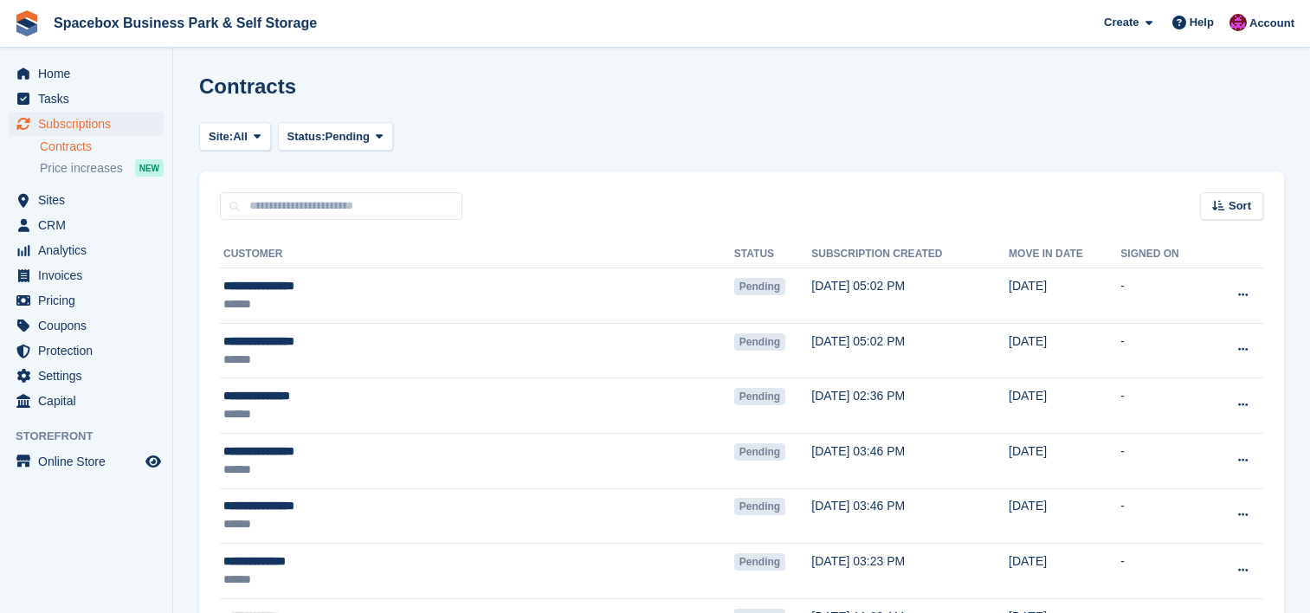
scroll to position [1063, 0]
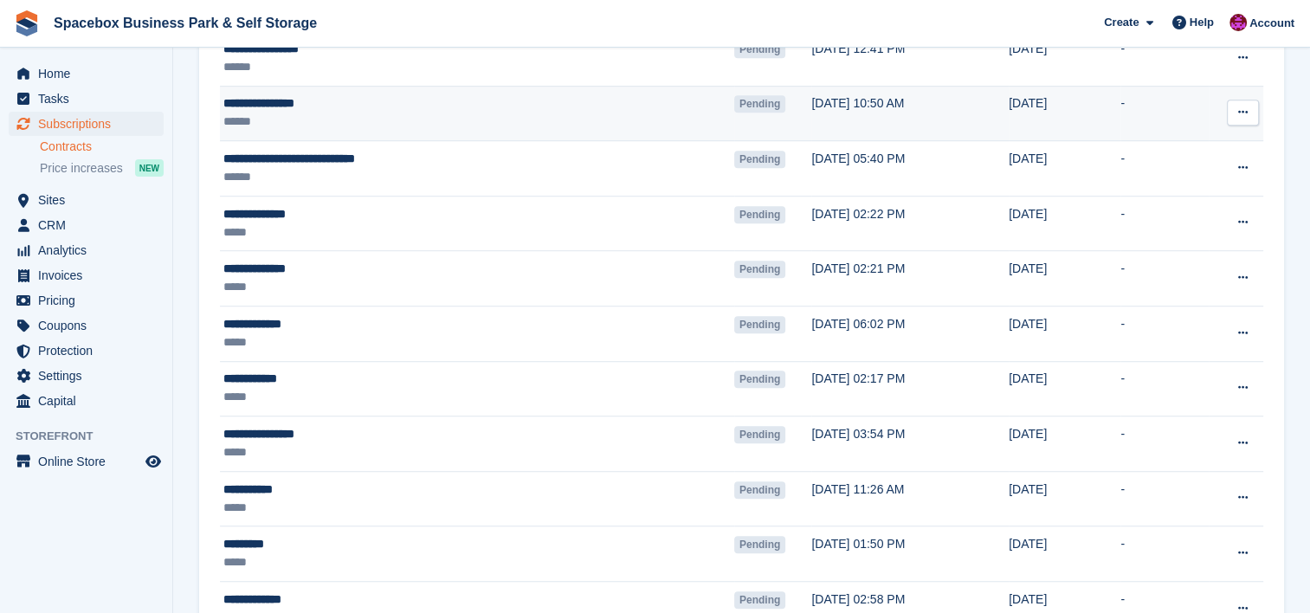
click at [397, 123] on div "******" at bounding box center [392, 122] width 338 height 18
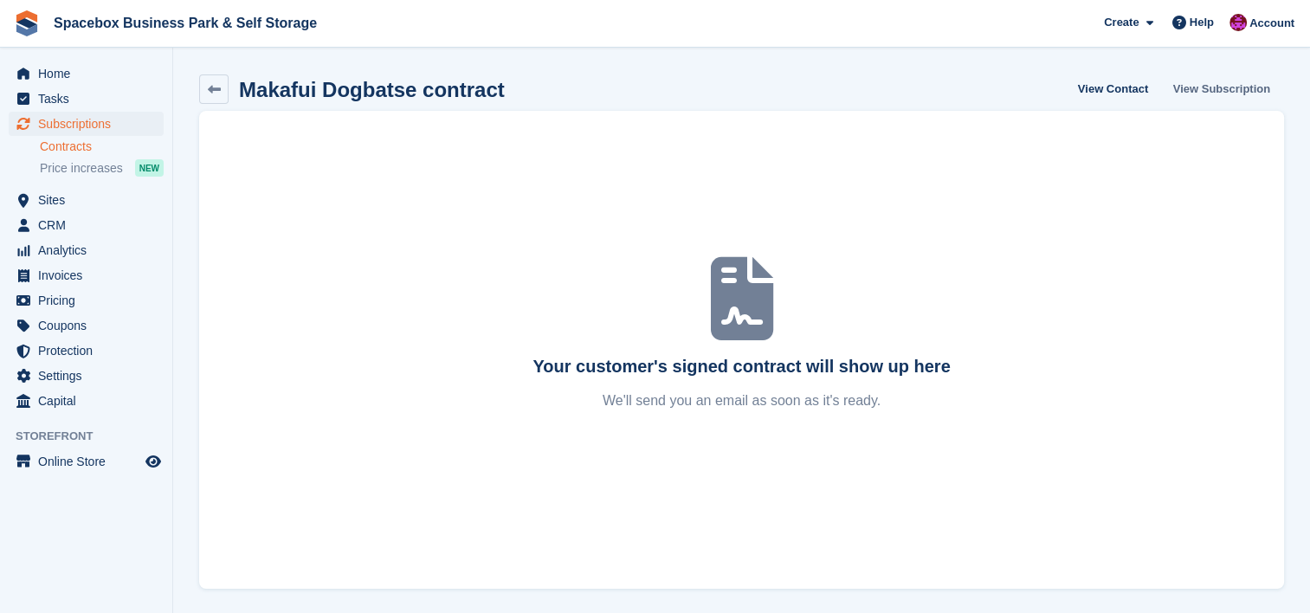
click at [1212, 92] on link "View Subscription" at bounding box center [1221, 88] width 111 height 29
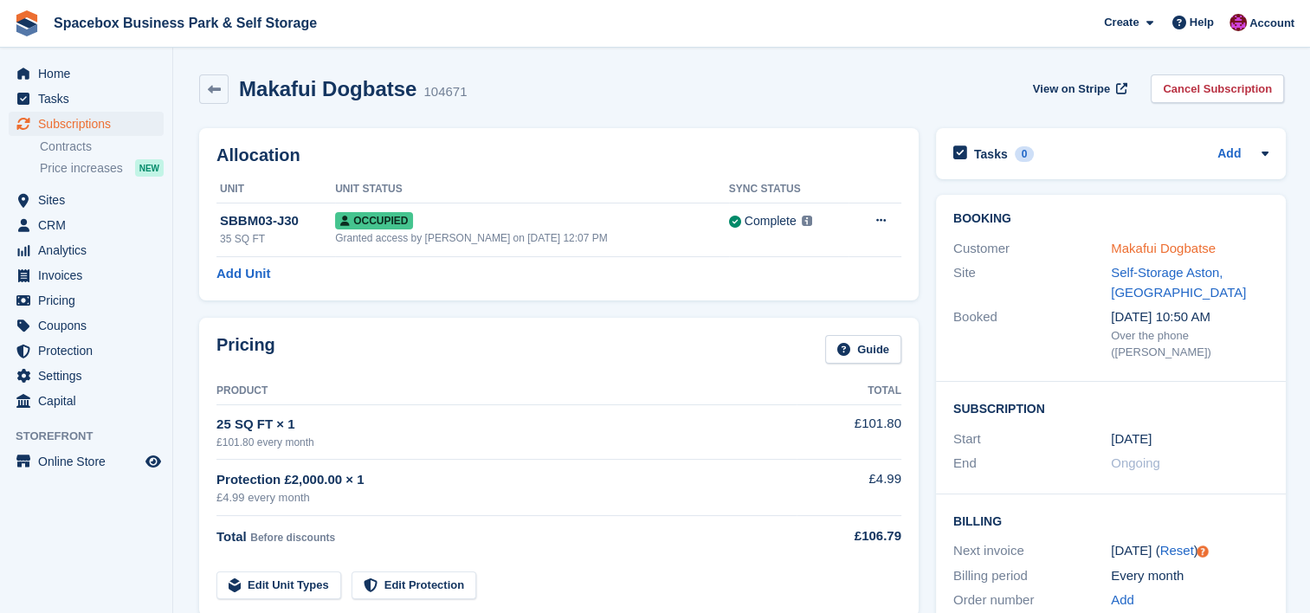
click at [1205, 246] on link "Makafui Dogbatse" at bounding box center [1163, 248] width 105 height 15
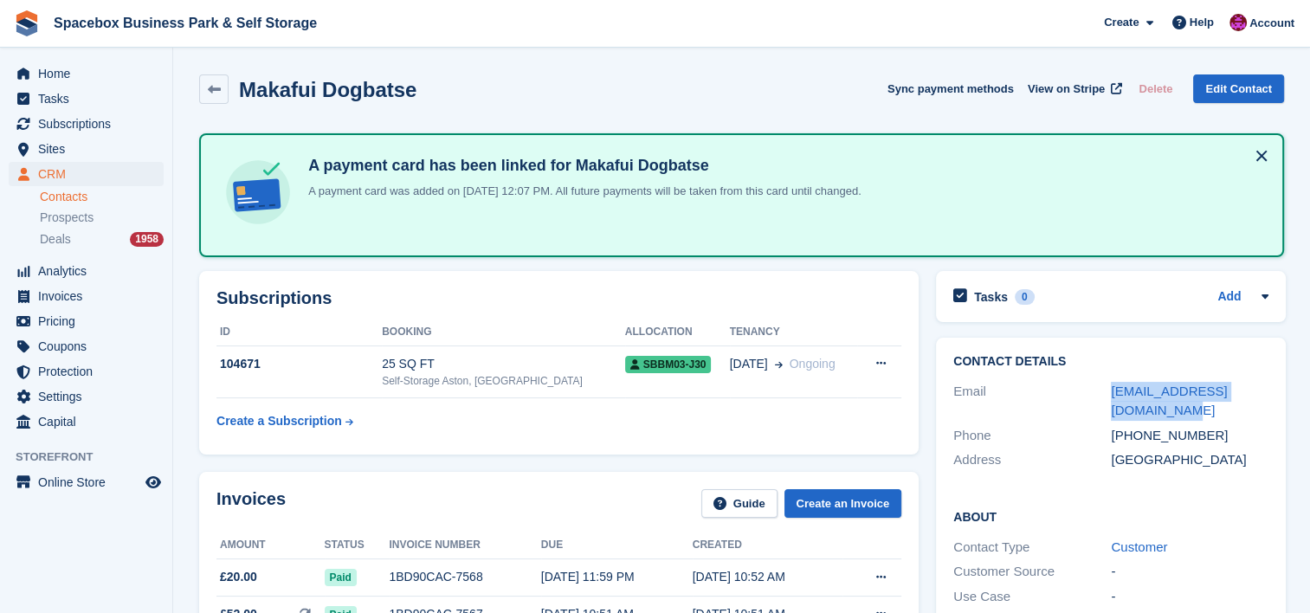
drag, startPoint x: 1145, startPoint y: 405, endPoint x: 1083, endPoint y: 379, distance: 66.7
click at [1083, 379] on div "Email kafuidogbatse525@gmail.com" at bounding box center [1110, 401] width 315 height 44
copy div "kafuidogbatse525@gmail.com"
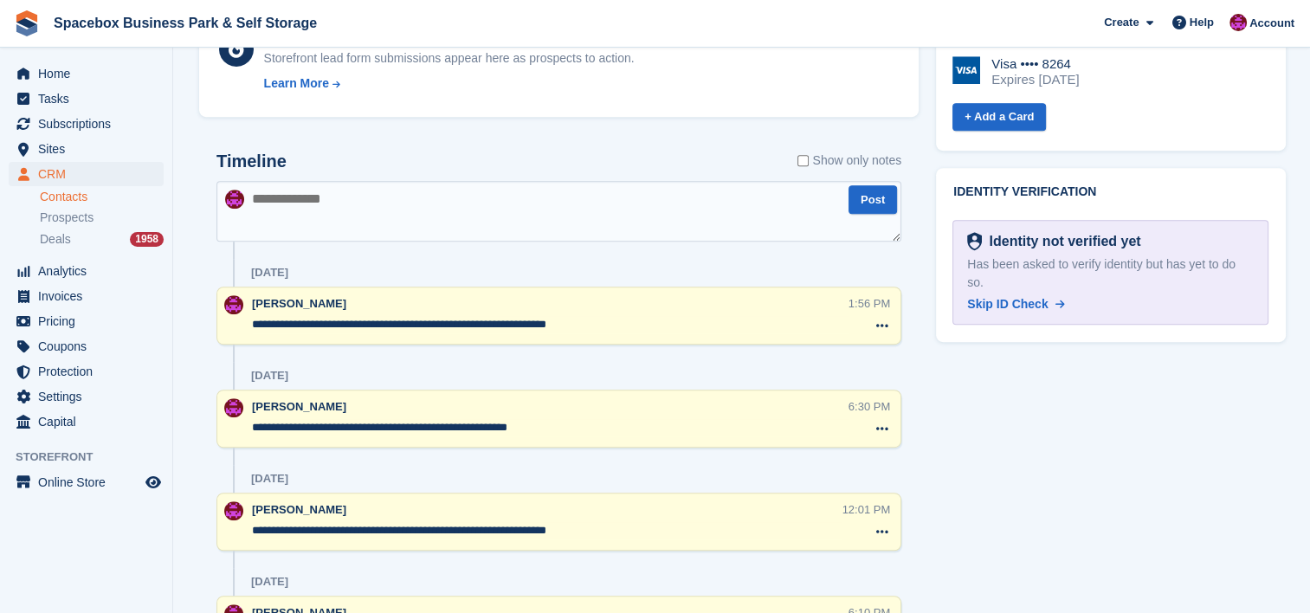
scroll to position [883, 0]
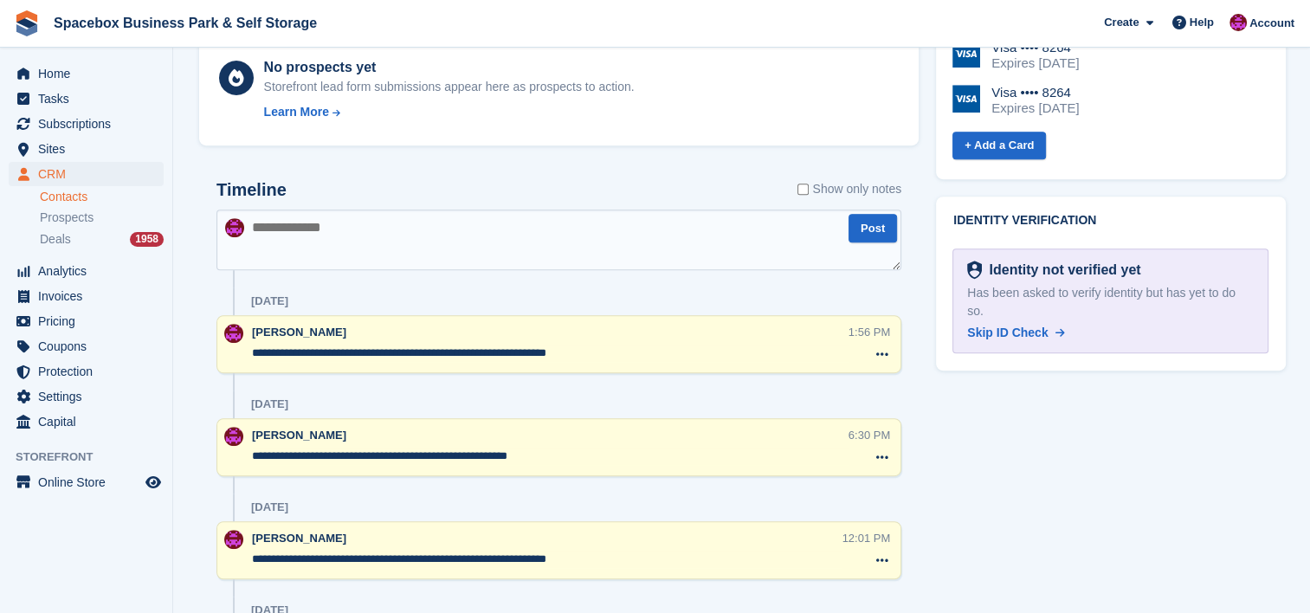
drag, startPoint x: 592, startPoint y: 353, endPoint x: 252, endPoint y: 353, distance: 340.3
click at [252, 353] on textarea "**********" at bounding box center [550, 353] width 597 height 17
click at [531, 189] on div "Timeline Show only notes" at bounding box center [558, 195] width 685 height 30
click at [528, 242] on textarea at bounding box center [558, 240] width 685 height 61
paste textarea "**********"
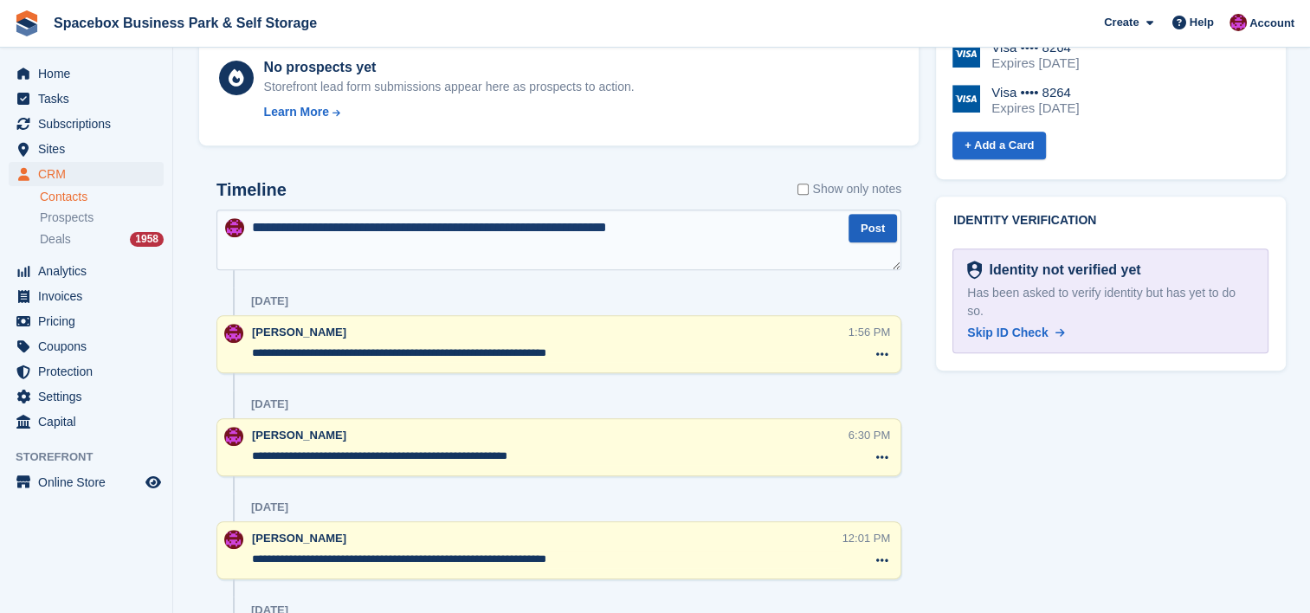
type textarea "**********"
click at [878, 222] on button "Post" at bounding box center [872, 228] width 48 height 29
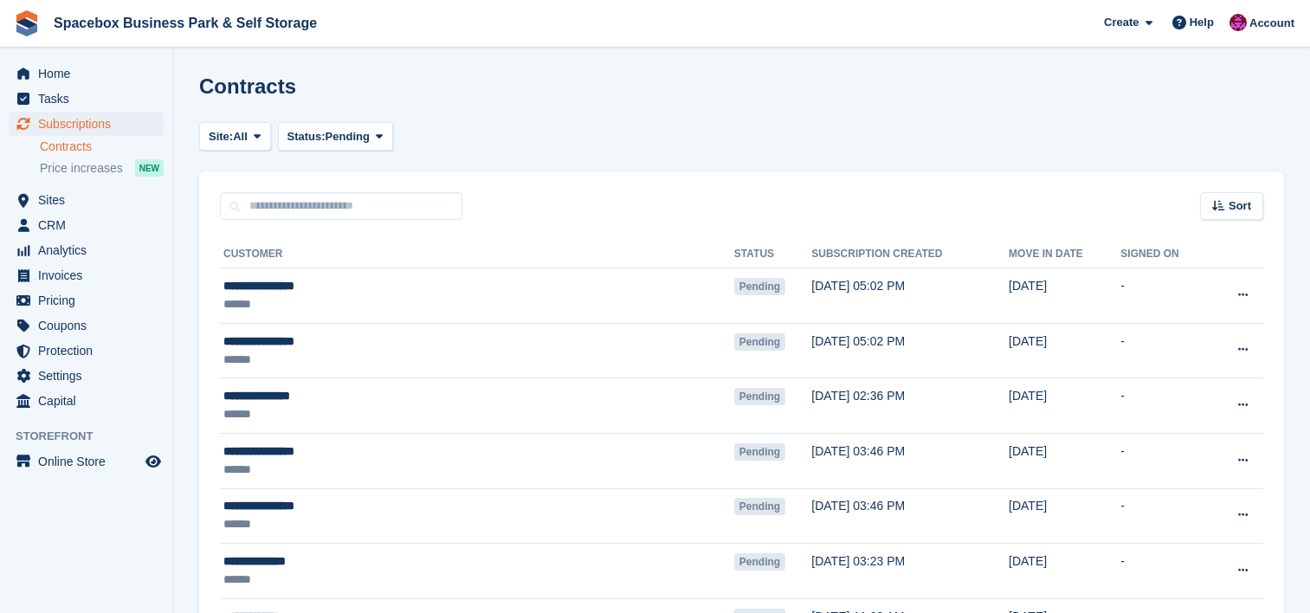
scroll to position [1063, 0]
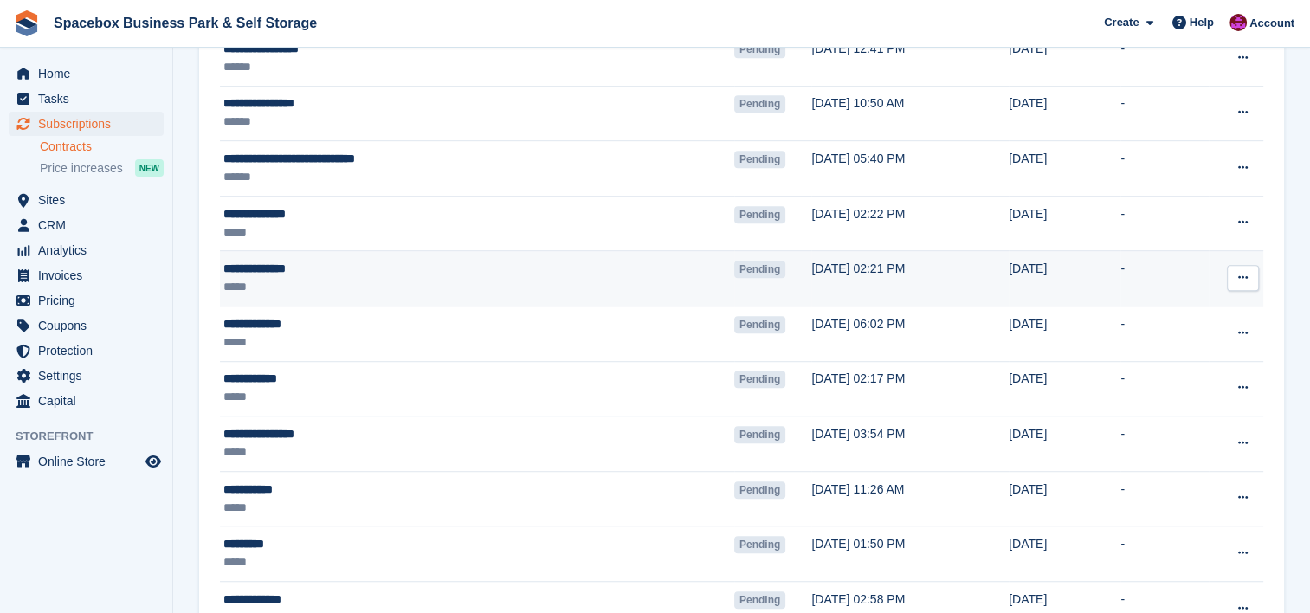
click at [323, 272] on div "**********" at bounding box center [392, 269] width 338 height 18
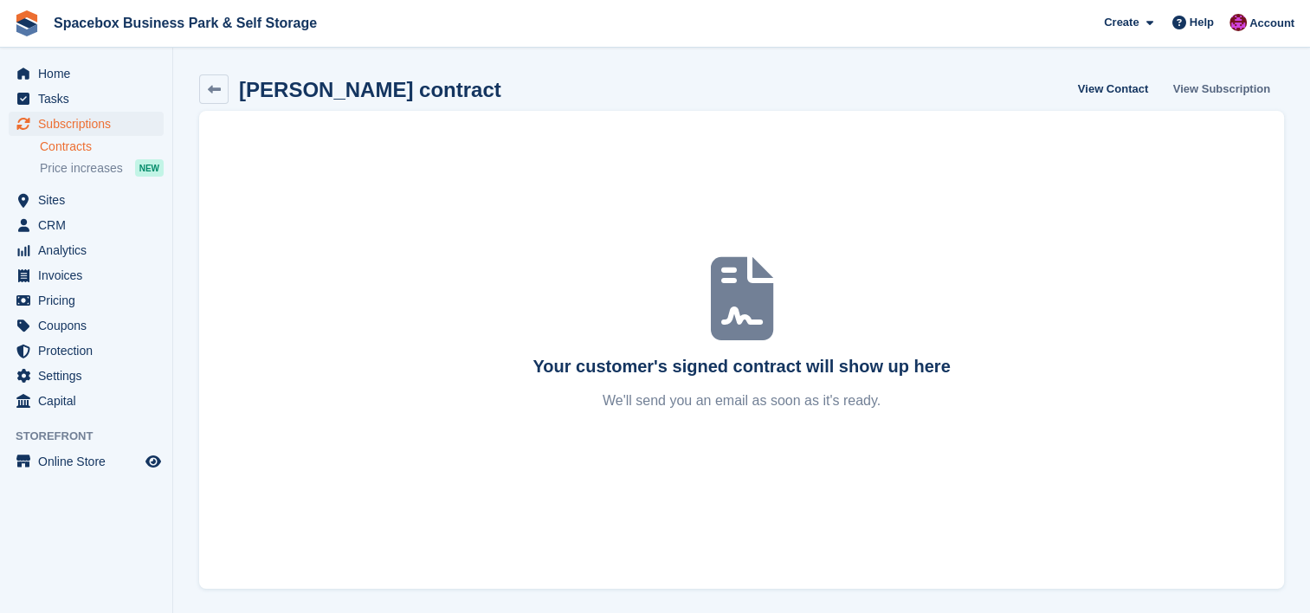
click at [1235, 84] on link "View Subscription" at bounding box center [1221, 88] width 111 height 29
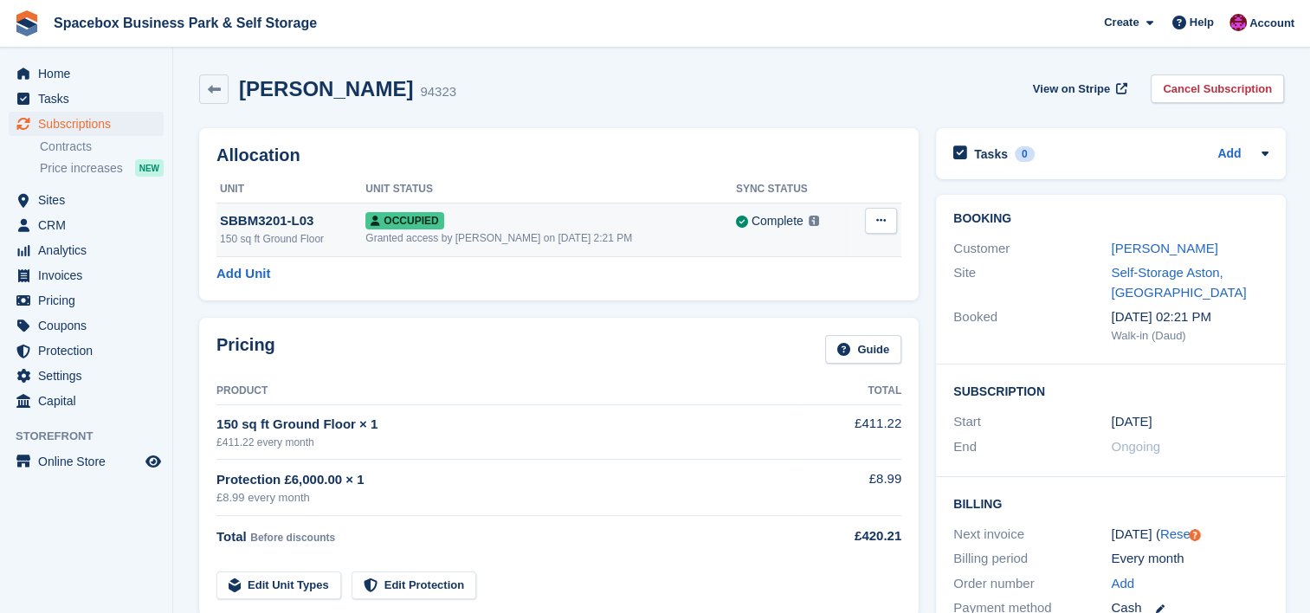
click at [623, 248] on td "Occupied Granted access by [PERSON_NAME] on [DATE] 2:21 PM" at bounding box center [550, 230] width 371 height 54
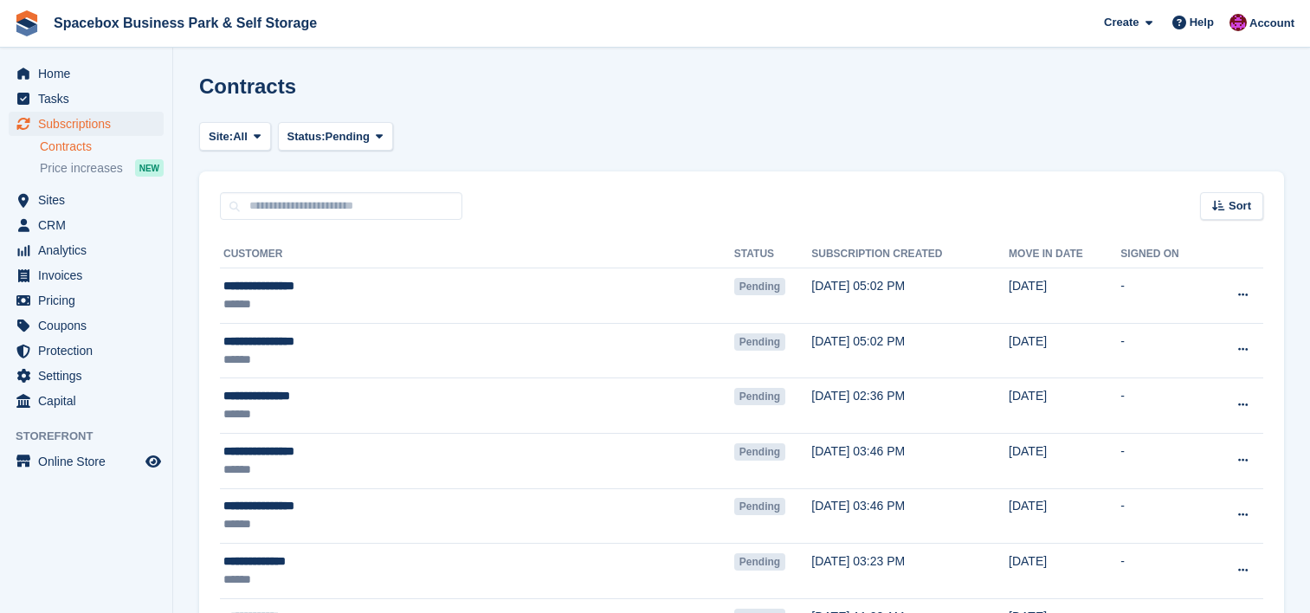
scroll to position [1063, 0]
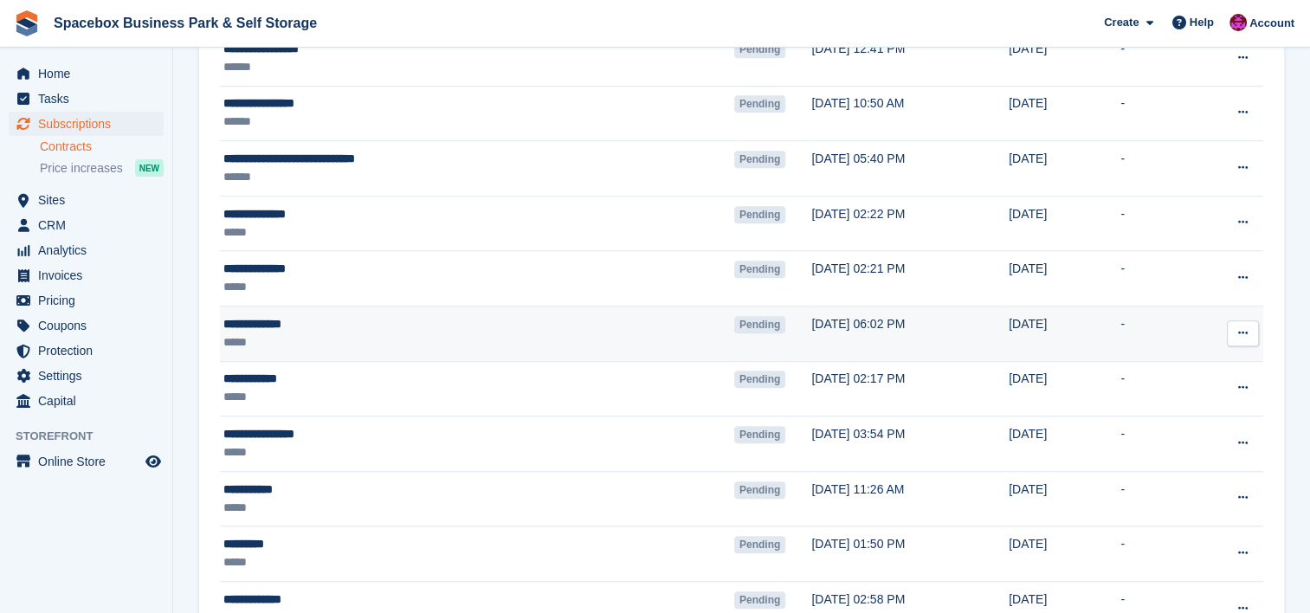
click at [402, 336] on div "*****" at bounding box center [392, 342] width 338 height 18
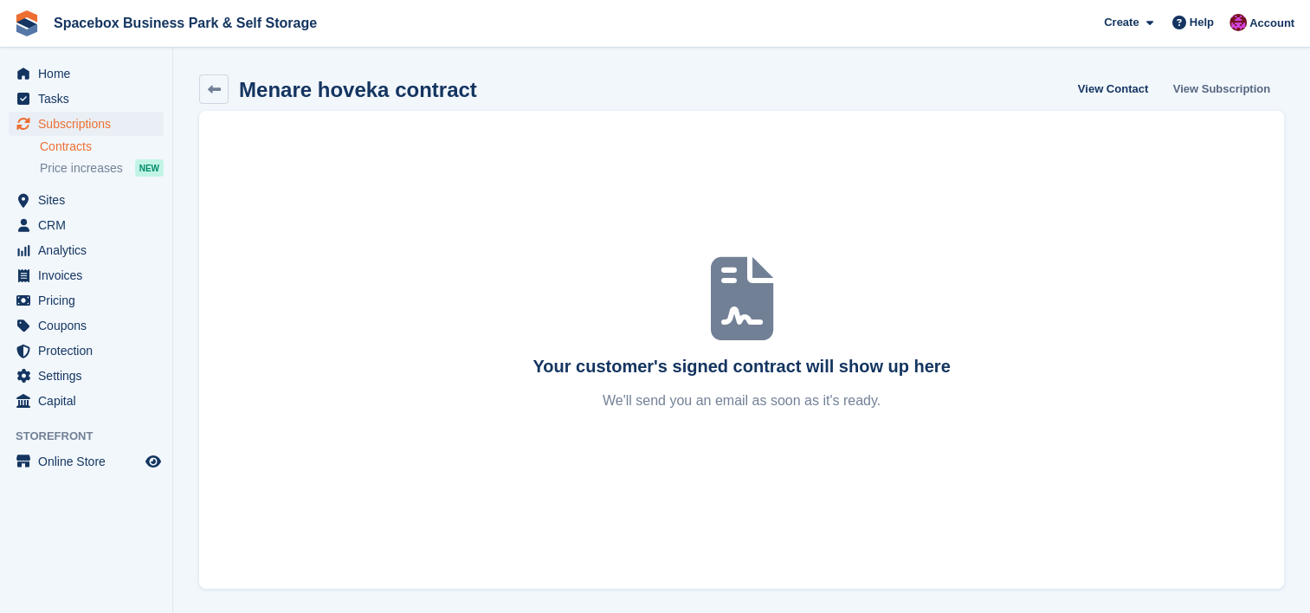
click at [1210, 98] on link "View Subscription" at bounding box center [1221, 88] width 111 height 29
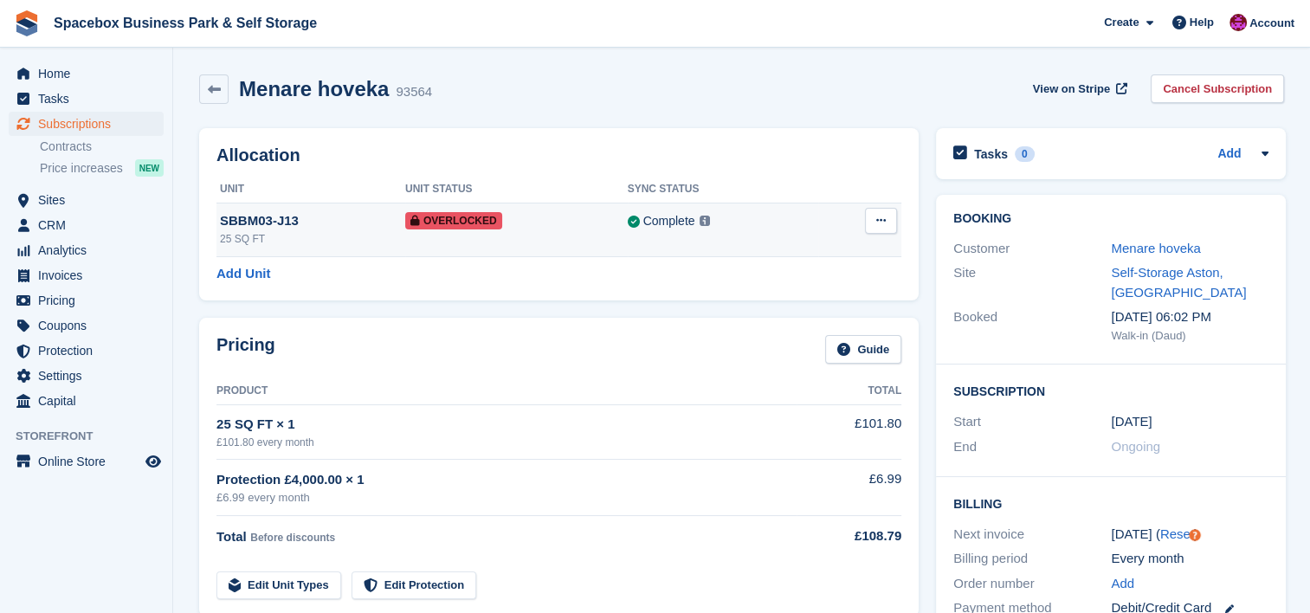
click at [603, 224] on div "Overlocked" at bounding box center [516, 220] width 223 height 18
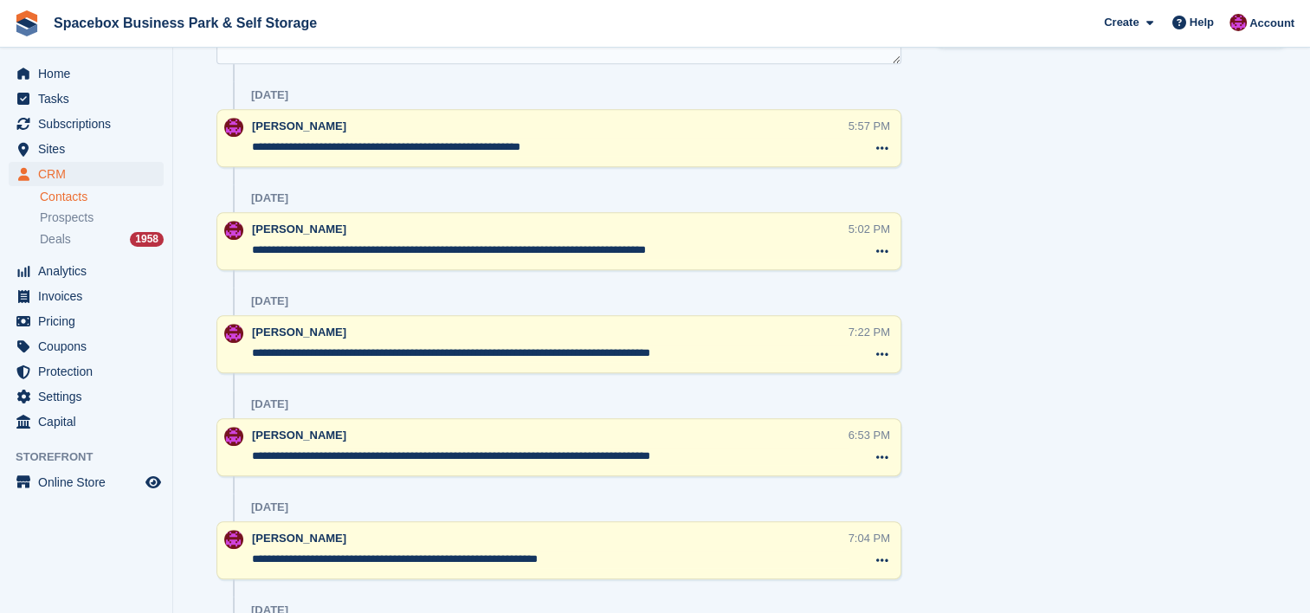
scroll to position [1061, 0]
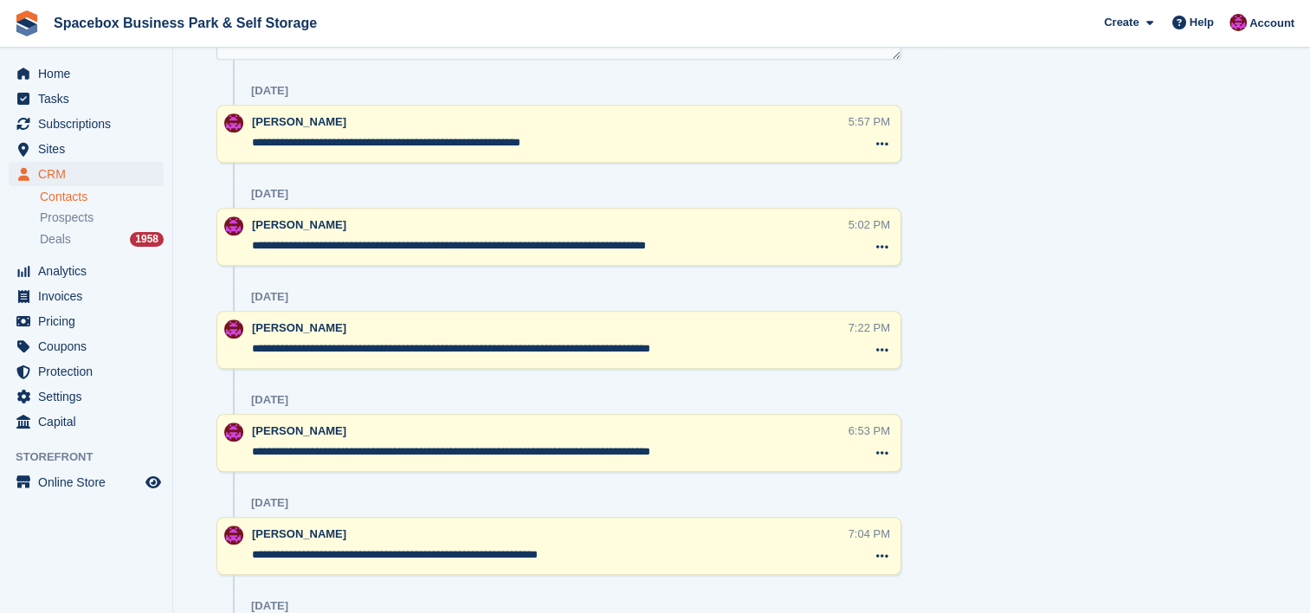
drag, startPoint x: 725, startPoint y: 454, endPoint x: 246, endPoint y: 441, distance: 479.0
click at [246, 441] on div "**********" at bounding box center [558, 443] width 685 height 58
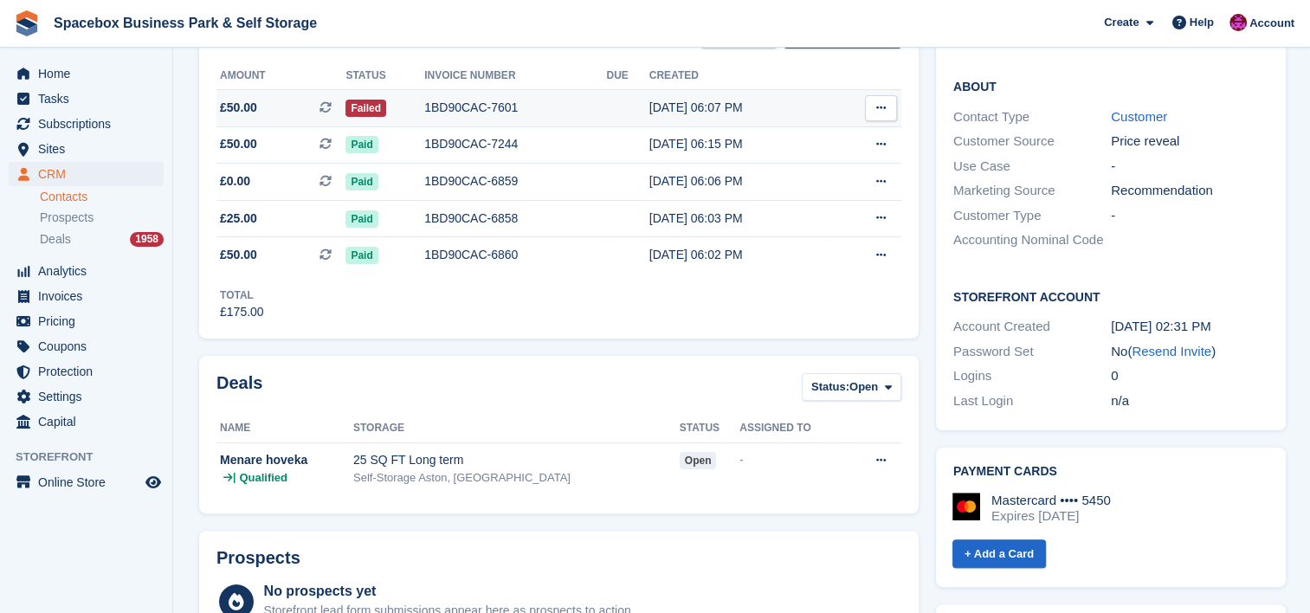
scroll to position [531, 0]
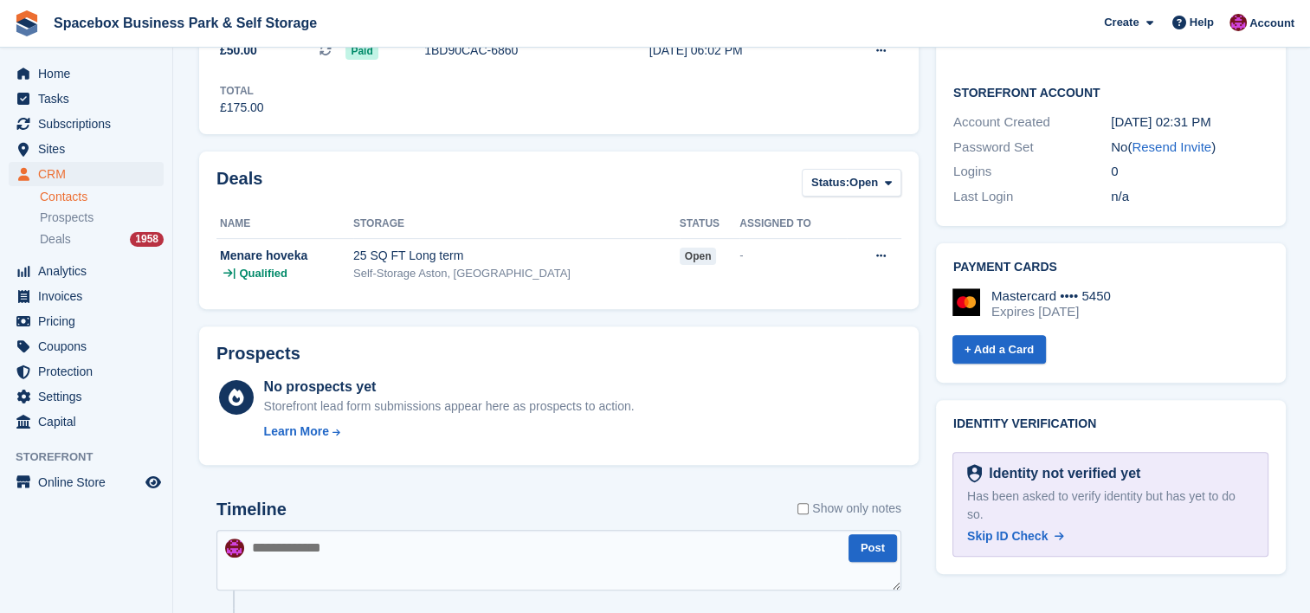
click at [264, 558] on textarea at bounding box center [558, 560] width 685 height 61
paste textarea "**********"
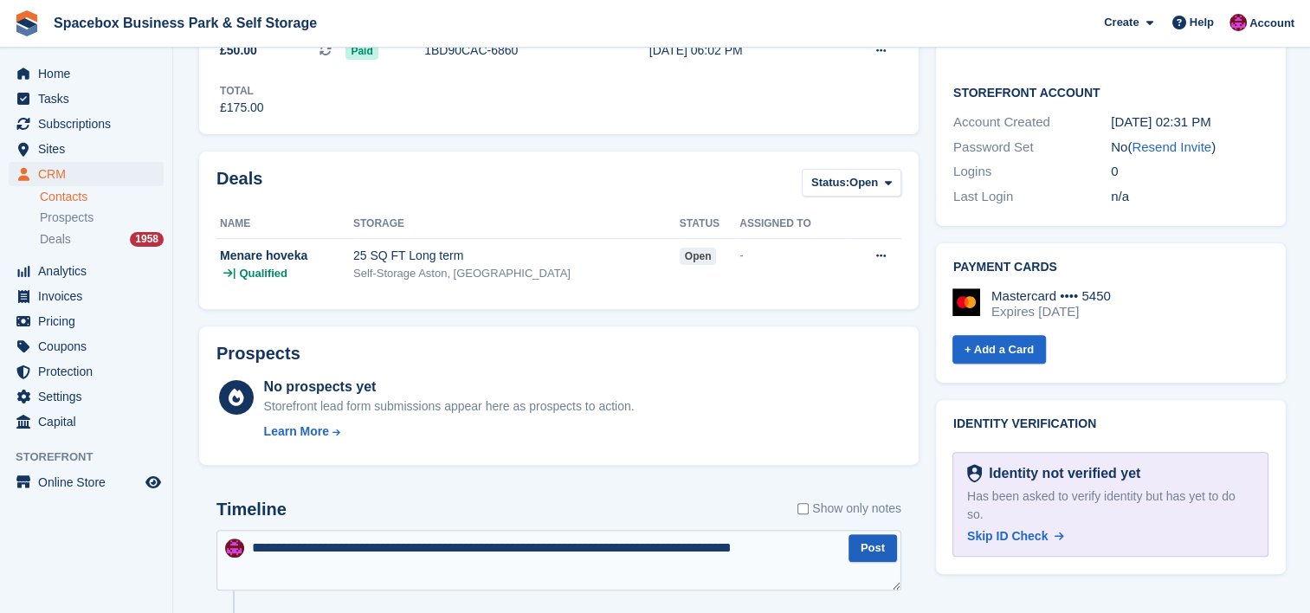
type textarea "**********"
click at [864, 551] on button "Post" at bounding box center [872, 548] width 48 height 29
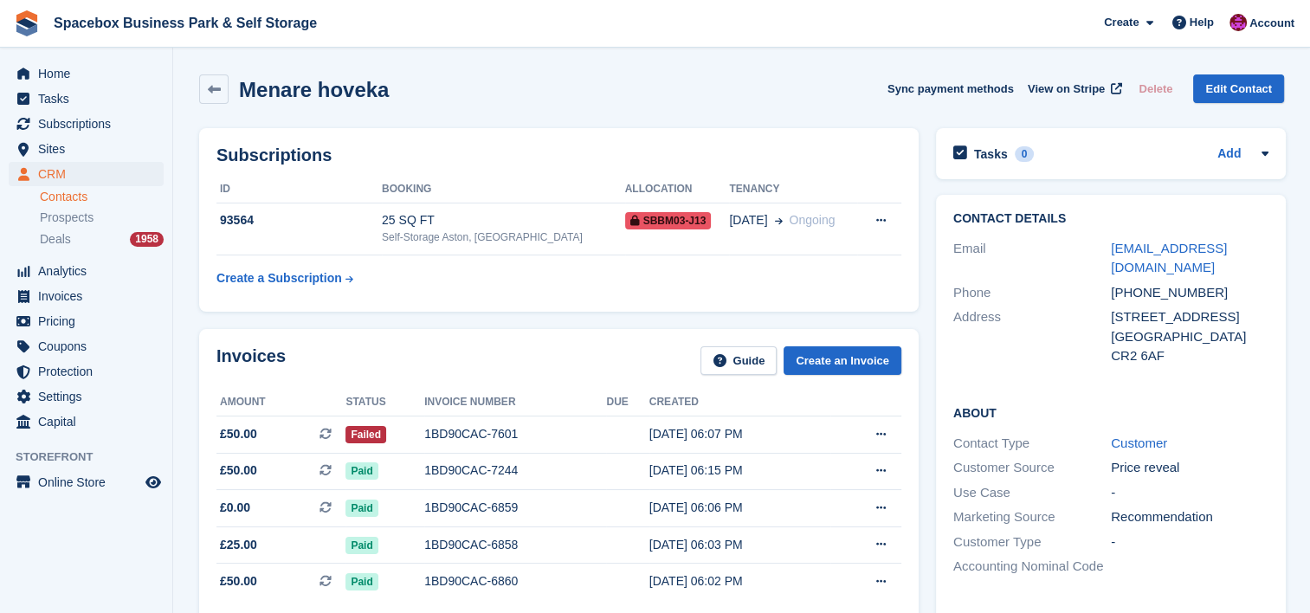
scroll to position [0, 0]
drag, startPoint x: 1258, startPoint y: 254, endPoint x: 1107, endPoint y: 247, distance: 150.8
click at [1107, 247] on div "Email chamikaaaa3@gmail.com" at bounding box center [1110, 258] width 315 height 44
copy div "chamikaaaa3@gmail.com"
click at [1107, 247] on div "Email" at bounding box center [1032, 258] width 158 height 39
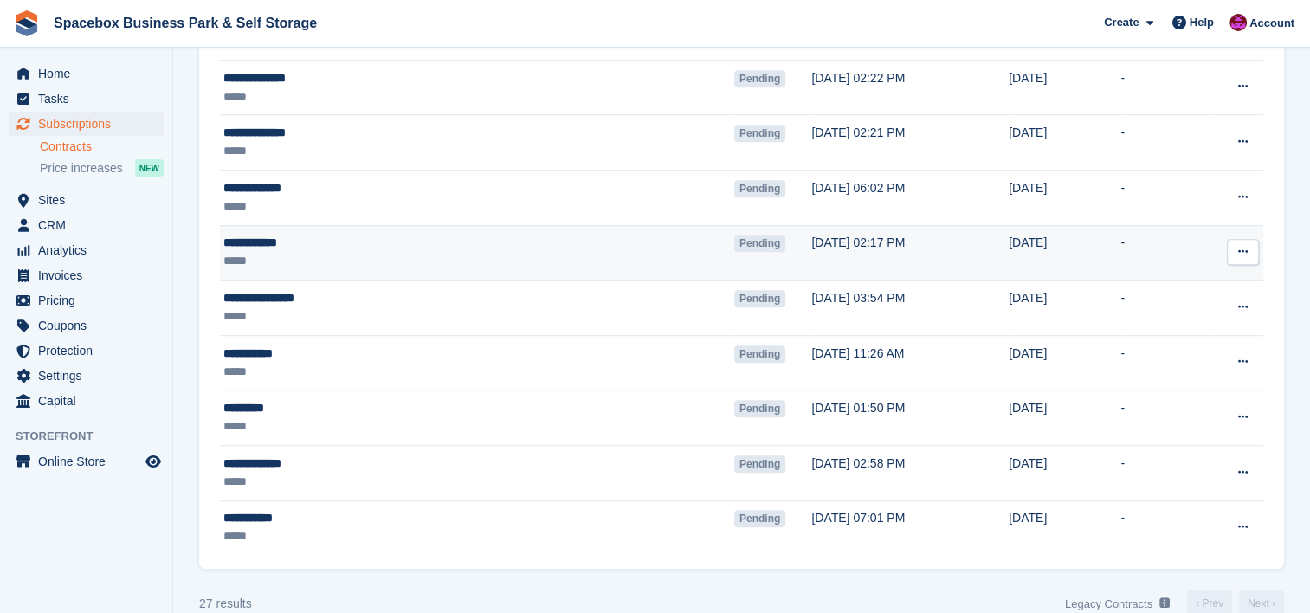
scroll to position [1225, 0]
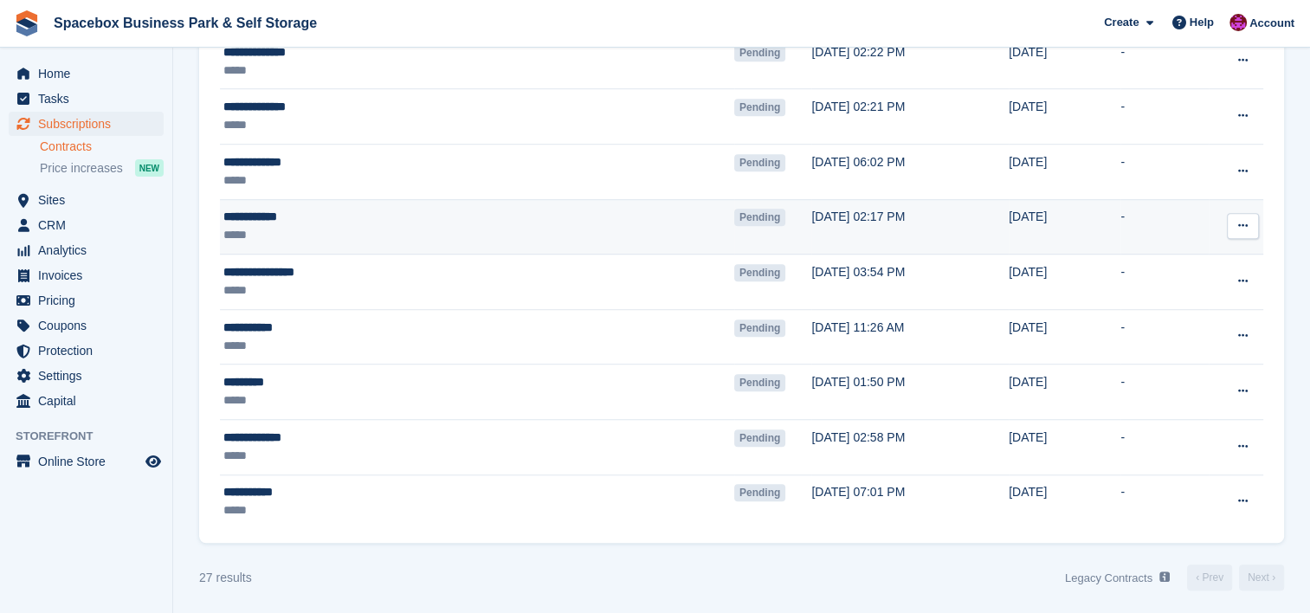
click at [398, 235] on div "*****" at bounding box center [392, 235] width 338 height 18
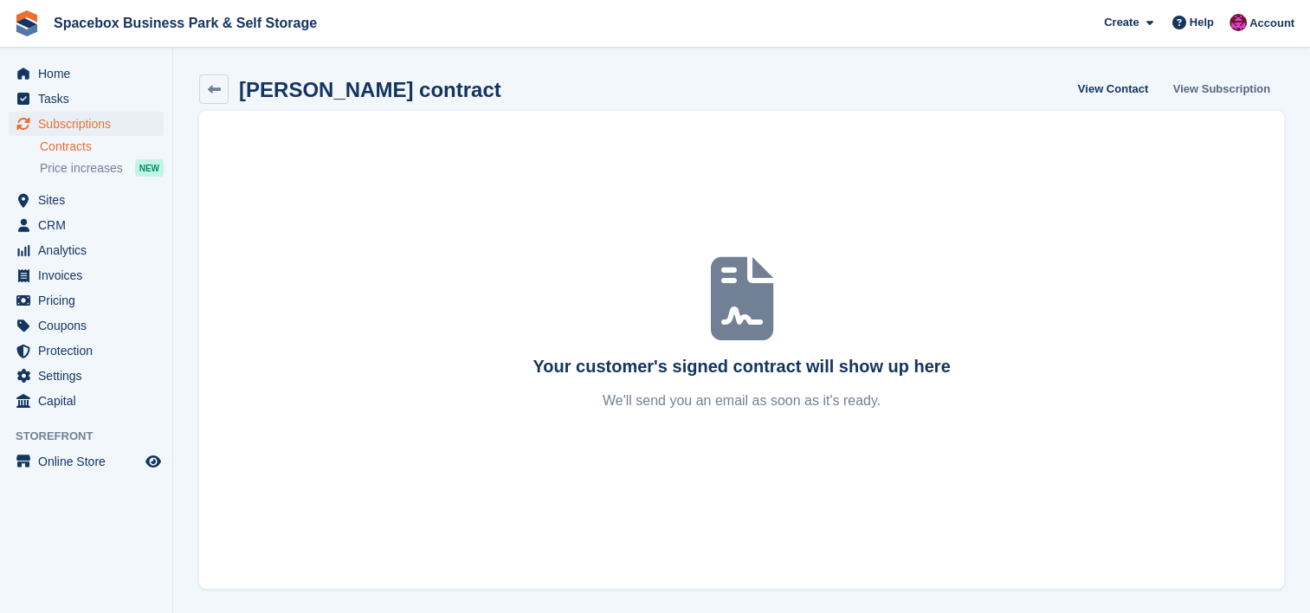
click at [1236, 89] on link "View Subscription" at bounding box center [1221, 88] width 111 height 29
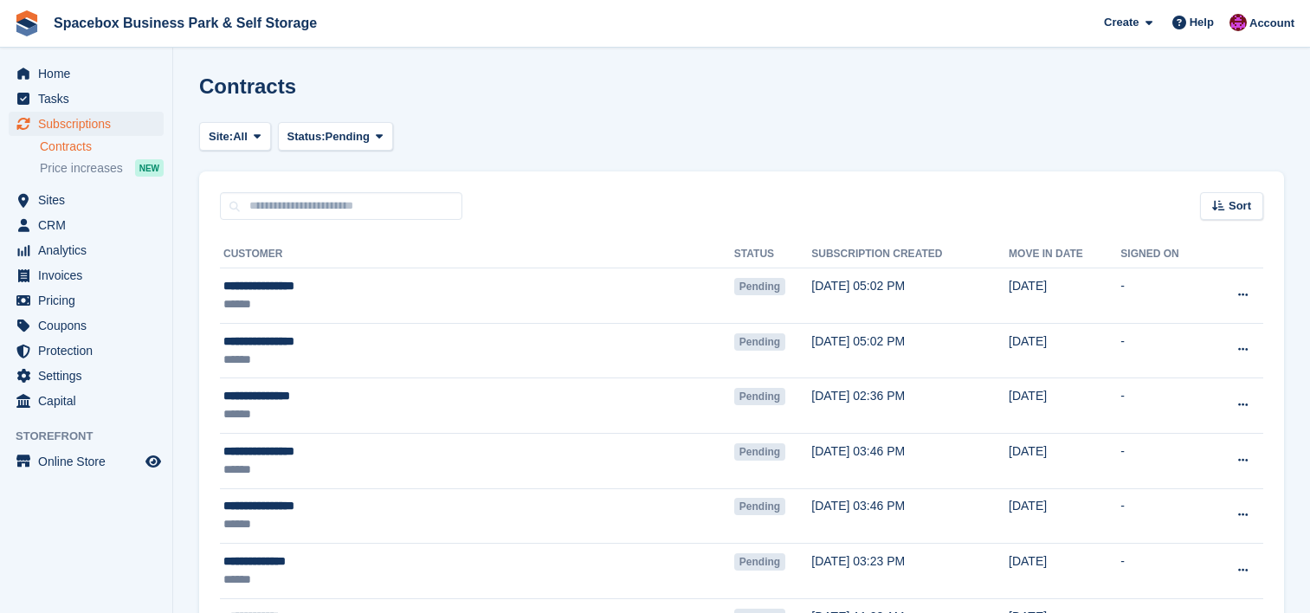
scroll to position [1225, 0]
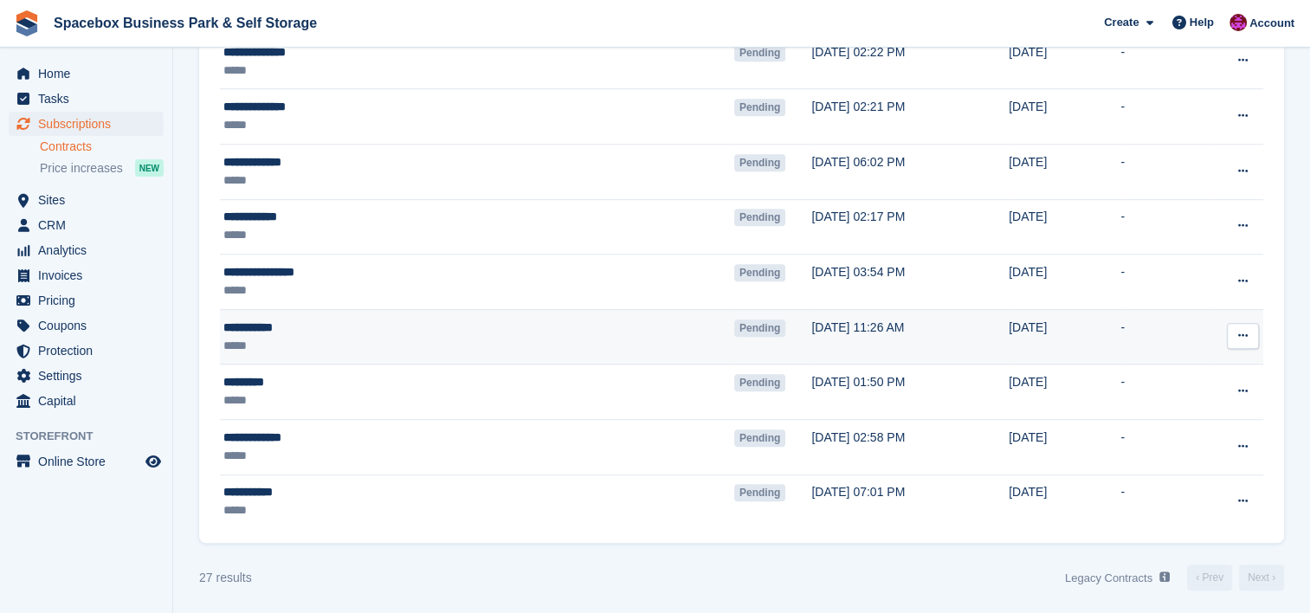
click at [436, 323] on div "**********" at bounding box center [392, 328] width 338 height 18
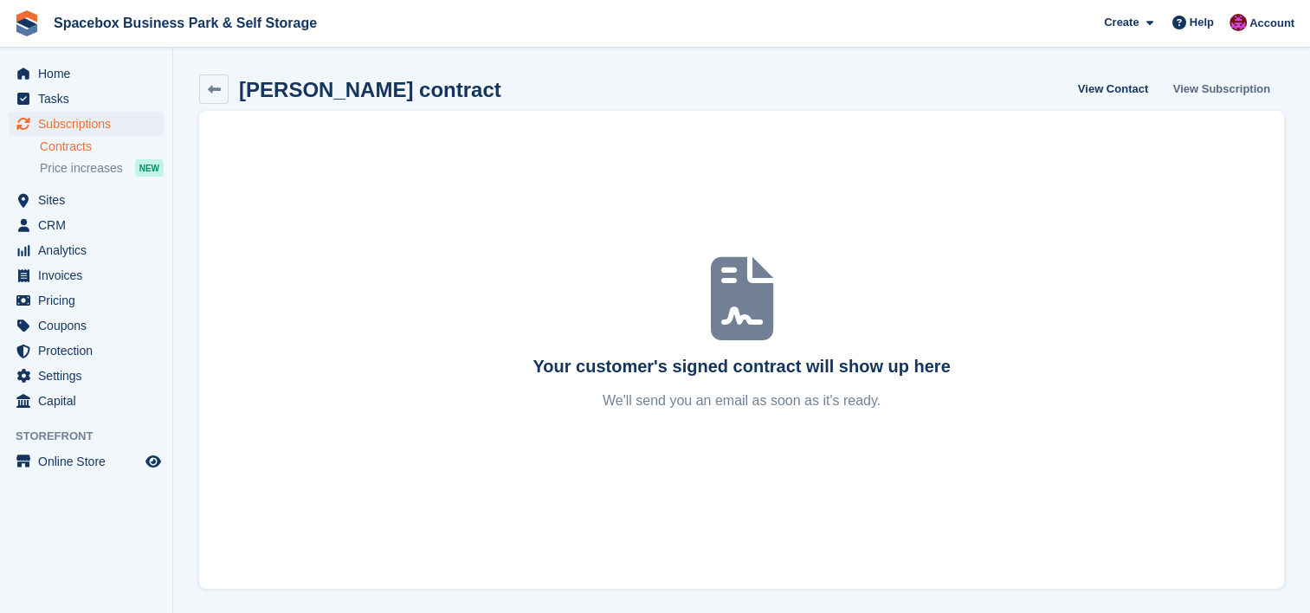
click at [1246, 92] on link "View Subscription" at bounding box center [1221, 88] width 111 height 29
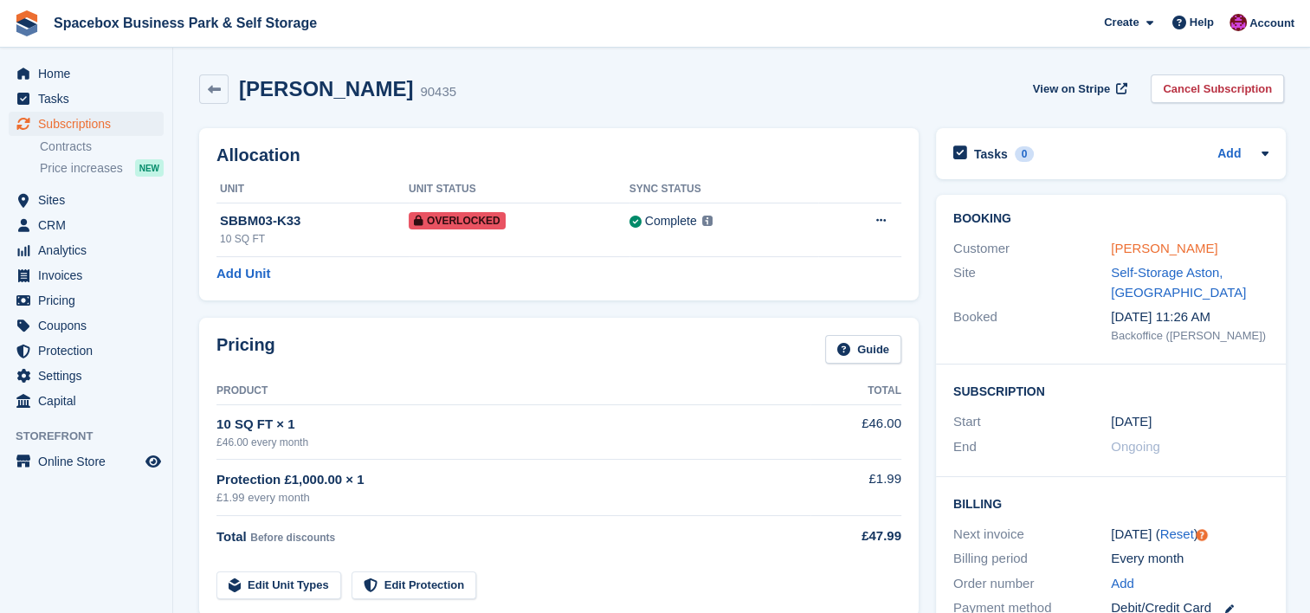
click at [1153, 246] on link "[PERSON_NAME]" at bounding box center [1164, 248] width 106 height 15
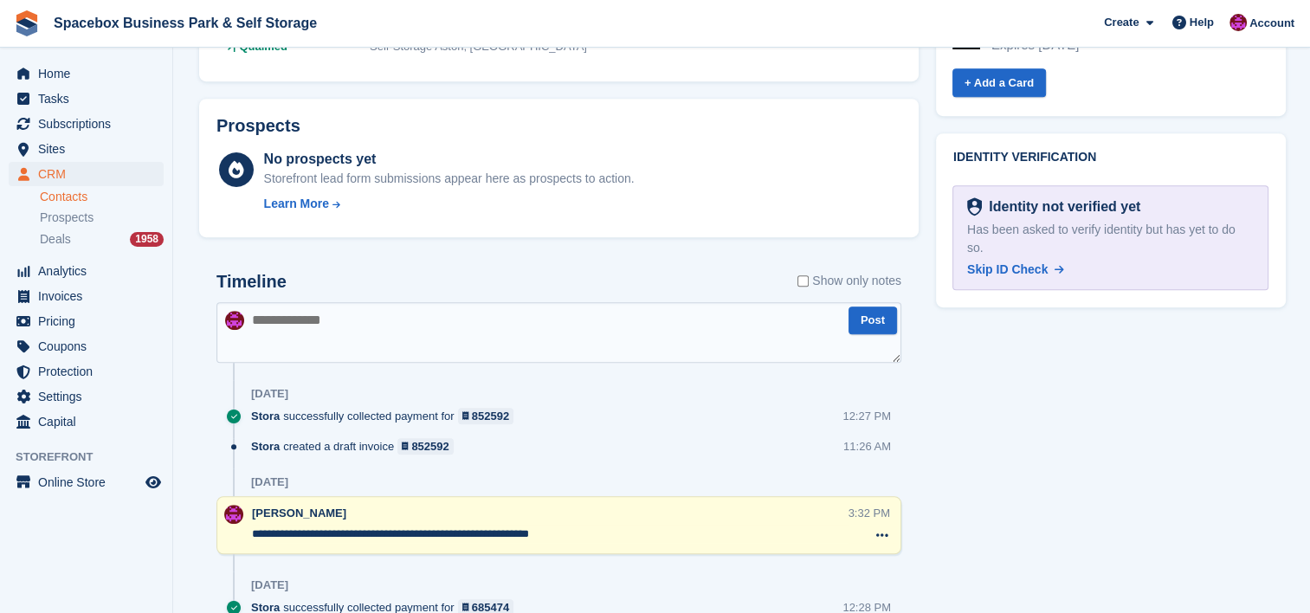
scroll to position [900, 0]
drag, startPoint x: 575, startPoint y: 531, endPoint x: 250, endPoint y: 517, distance: 325.0
click at [250, 517] on div "**********" at bounding box center [558, 526] width 685 height 58
click at [440, 324] on textarea at bounding box center [558, 333] width 685 height 61
paste textarea "**********"
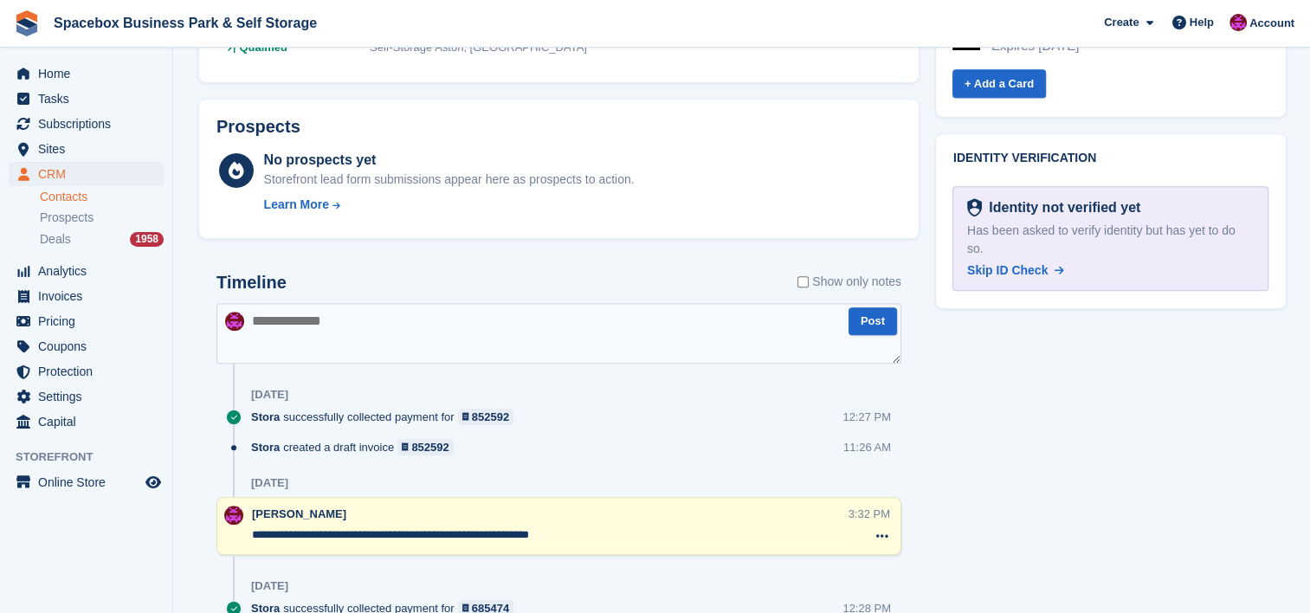
type textarea "**********"
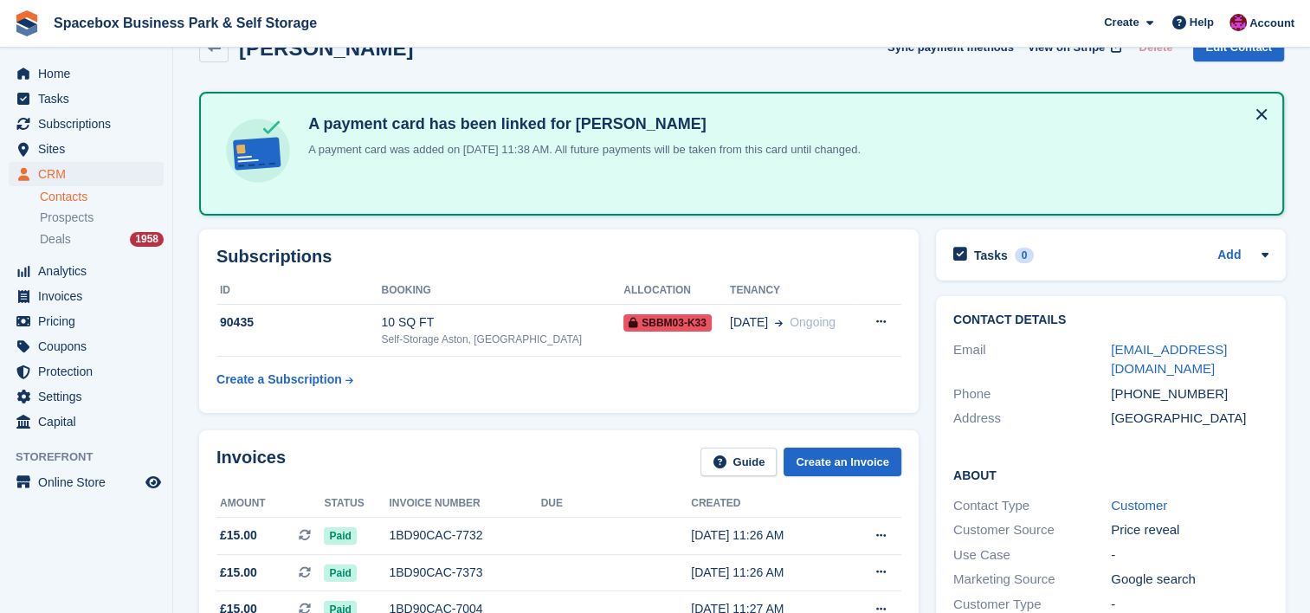
scroll to position [0, 0]
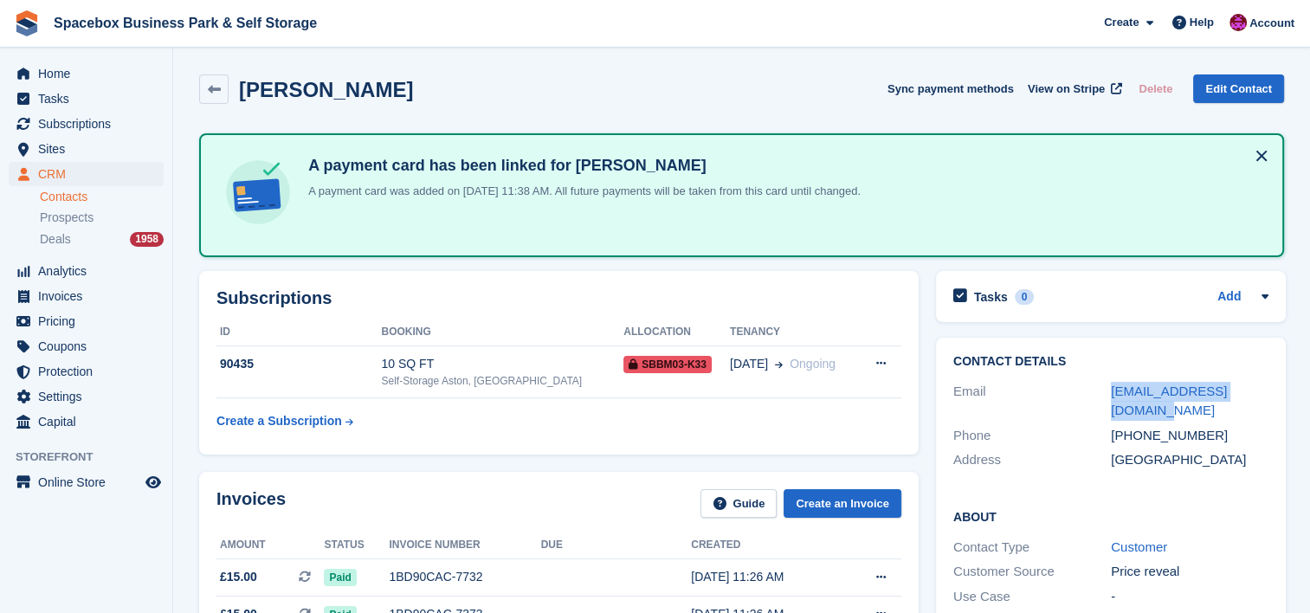
drag, startPoint x: 1271, startPoint y: 390, endPoint x: 1094, endPoint y: 384, distance: 176.7
click at [1094, 384] on div "Contact Details Email lucasbucas393@gmail.com Phone +447802417162 Address Unite…" at bounding box center [1111, 414] width 350 height 152
copy div "lucasbucas393@gmail.com"
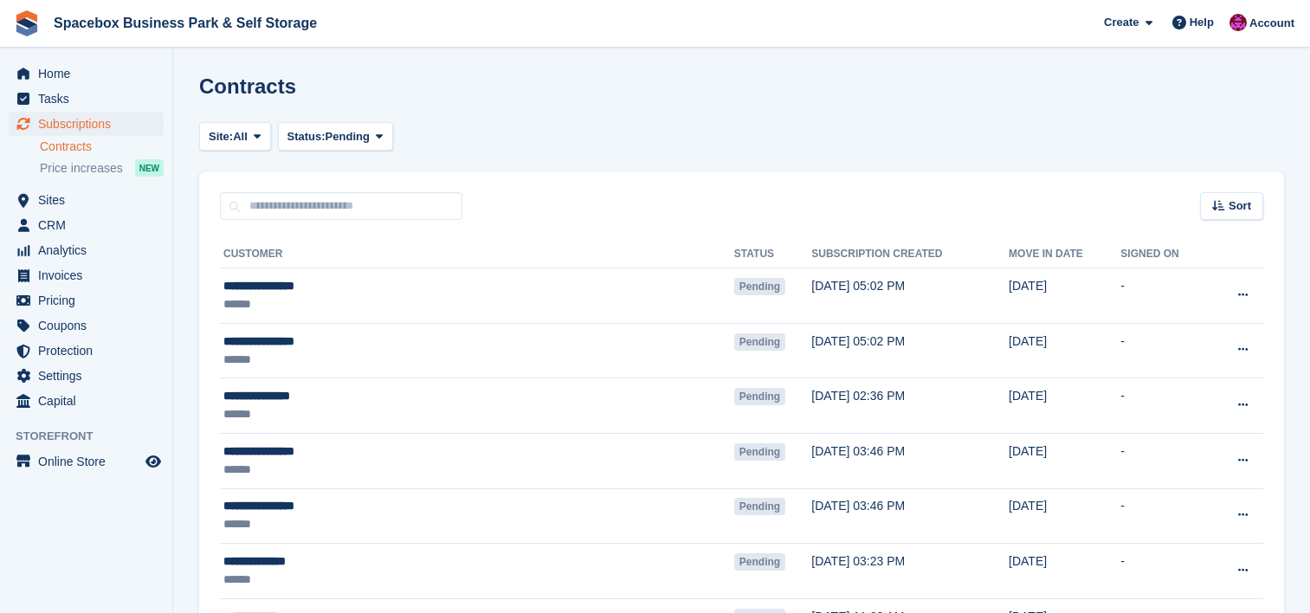
scroll to position [1225, 0]
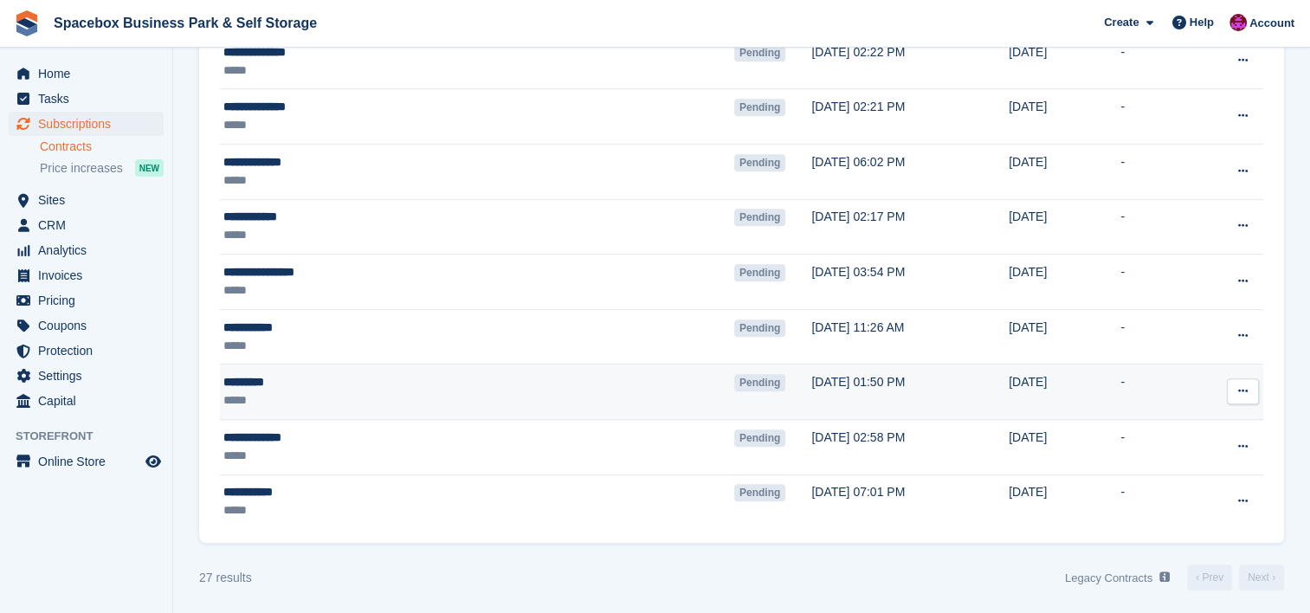
drag, startPoint x: 0, startPoint y: 0, endPoint x: 297, endPoint y: 377, distance: 479.6
click at [297, 377] on div "*********" at bounding box center [392, 382] width 338 height 18
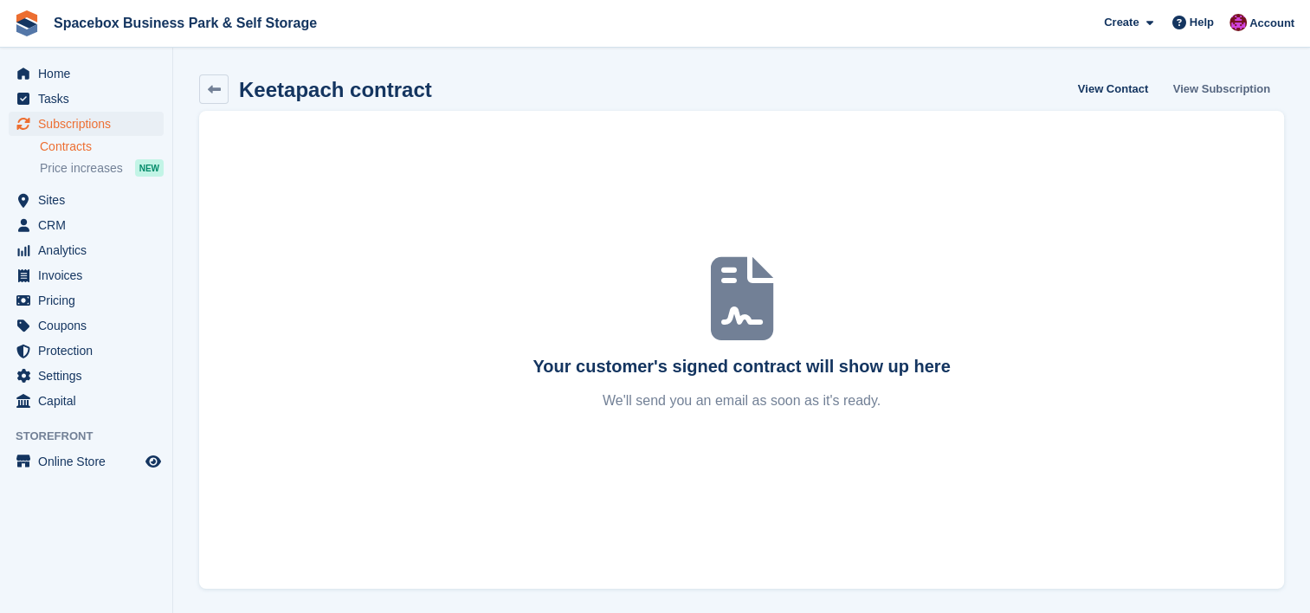
click at [1221, 87] on link "View Subscription" at bounding box center [1221, 88] width 111 height 29
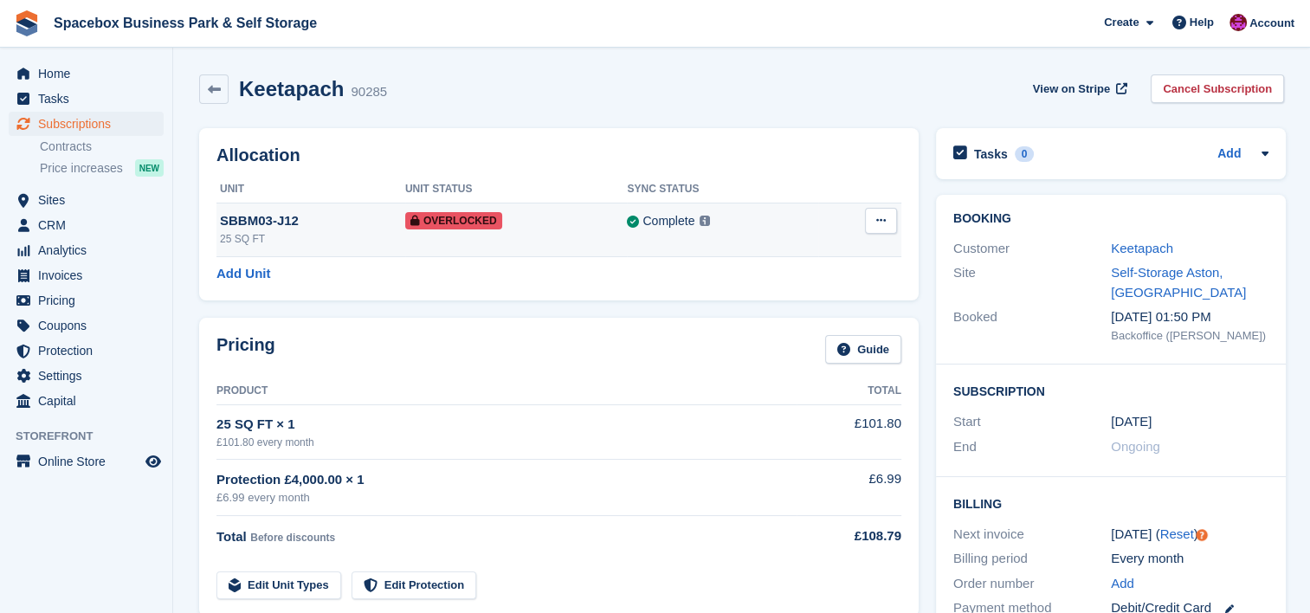
click at [790, 216] on div "Complete Last synced at [DATE] 2:01 PM Learn more →" at bounding box center [722, 221] width 190 height 20
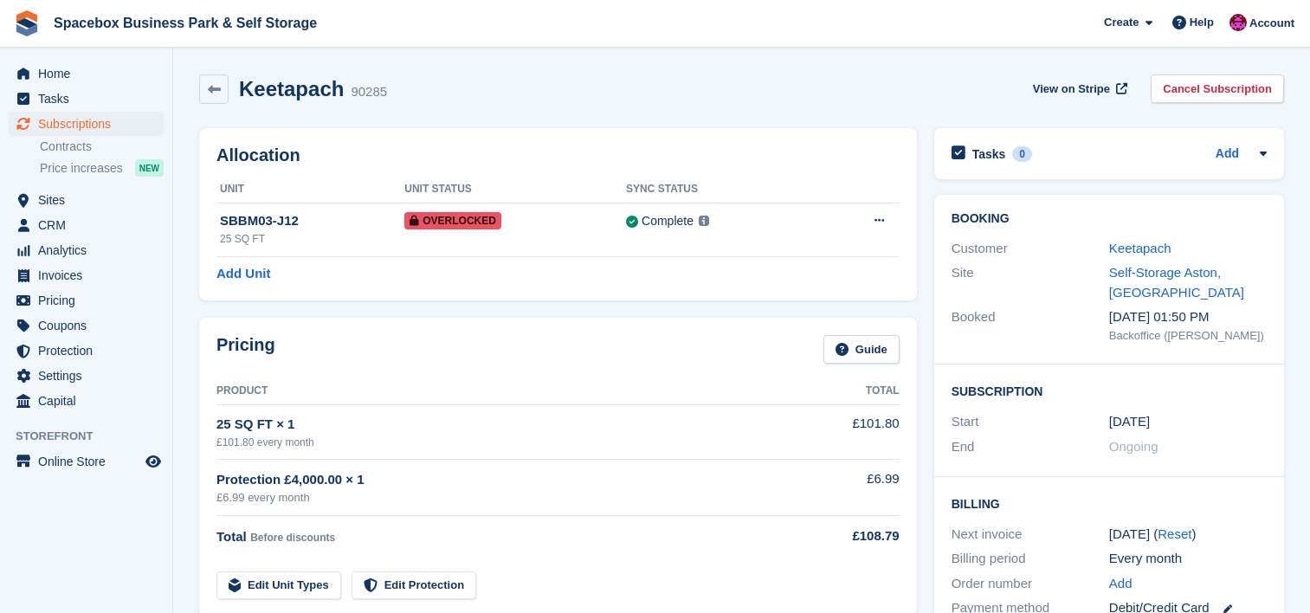
click at [1149, 245] on link "Keetapach" at bounding box center [1140, 248] width 62 height 15
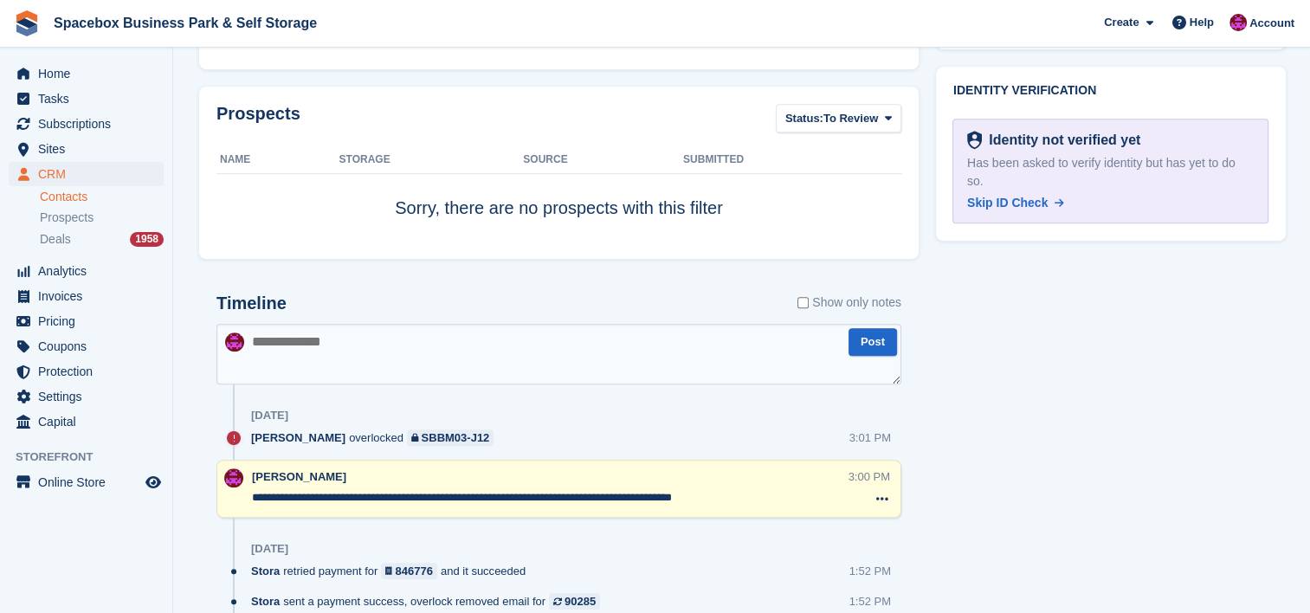
scroll to position [831, 0]
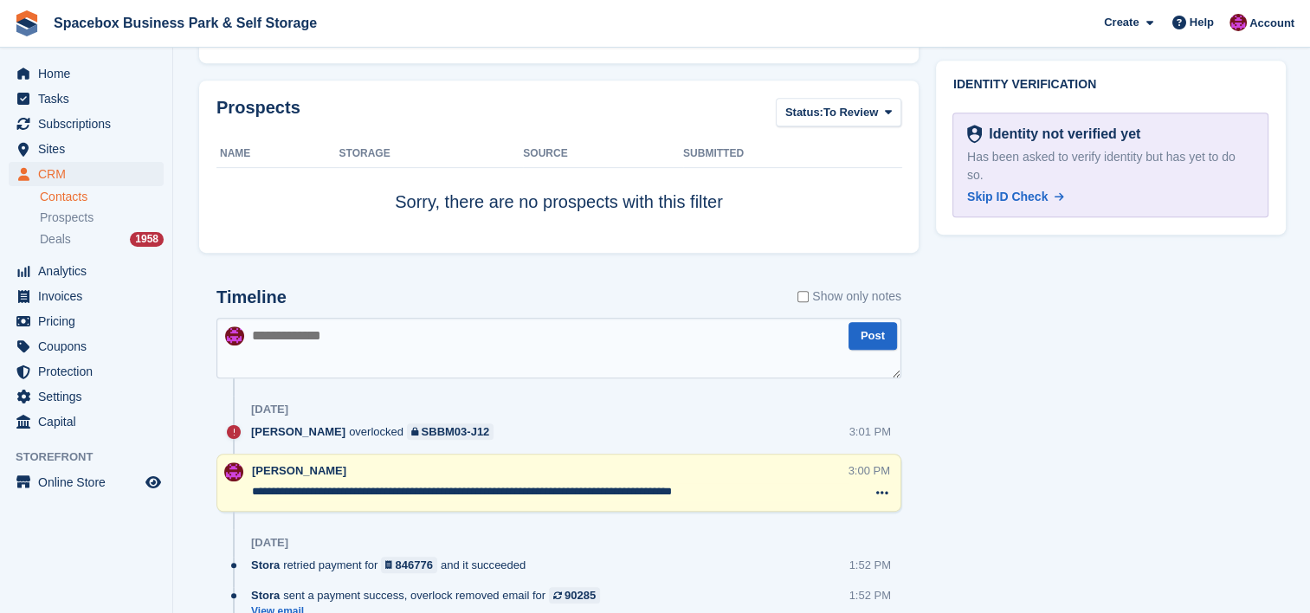
drag, startPoint x: 743, startPoint y: 494, endPoint x: 243, endPoint y: 495, distance: 499.6
click at [243, 495] on div "**********" at bounding box center [558, 483] width 685 height 58
click at [596, 554] on div "[DATE]" at bounding box center [576, 543] width 650 height 28
drag, startPoint x: 532, startPoint y: 492, endPoint x: 253, endPoint y: 482, distance: 278.9
click at [253, 483] on textarea "**********" at bounding box center [550, 491] width 597 height 17
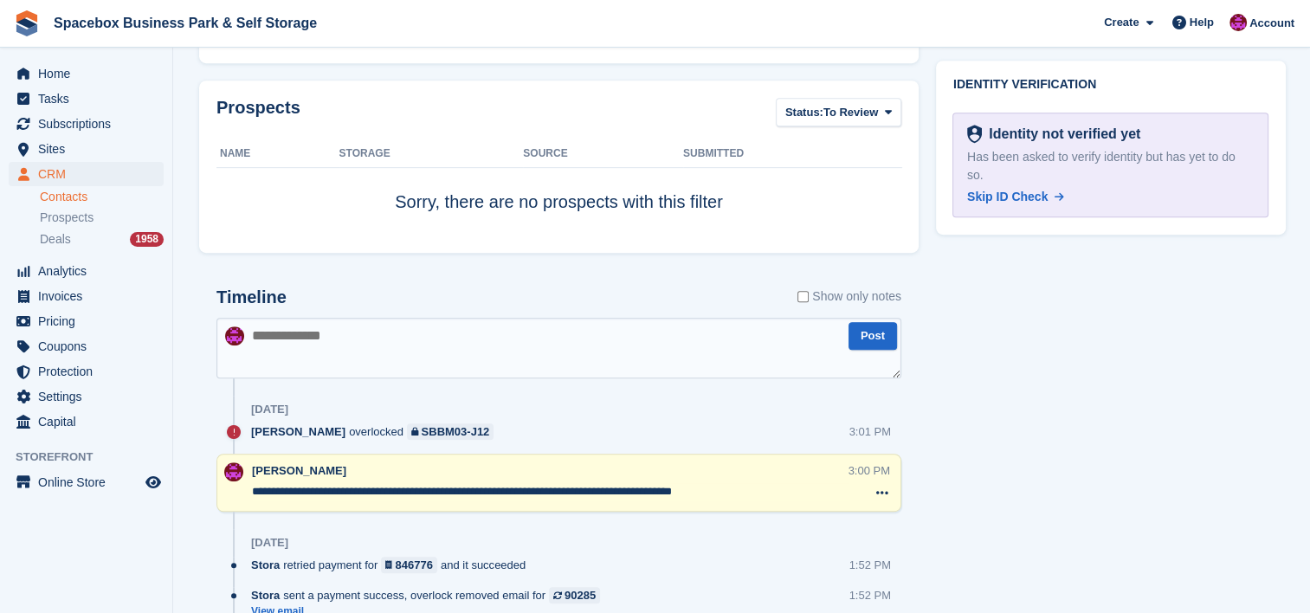
click at [387, 340] on textarea at bounding box center [558, 348] width 685 height 61
paste textarea "**********"
type textarea "**********"
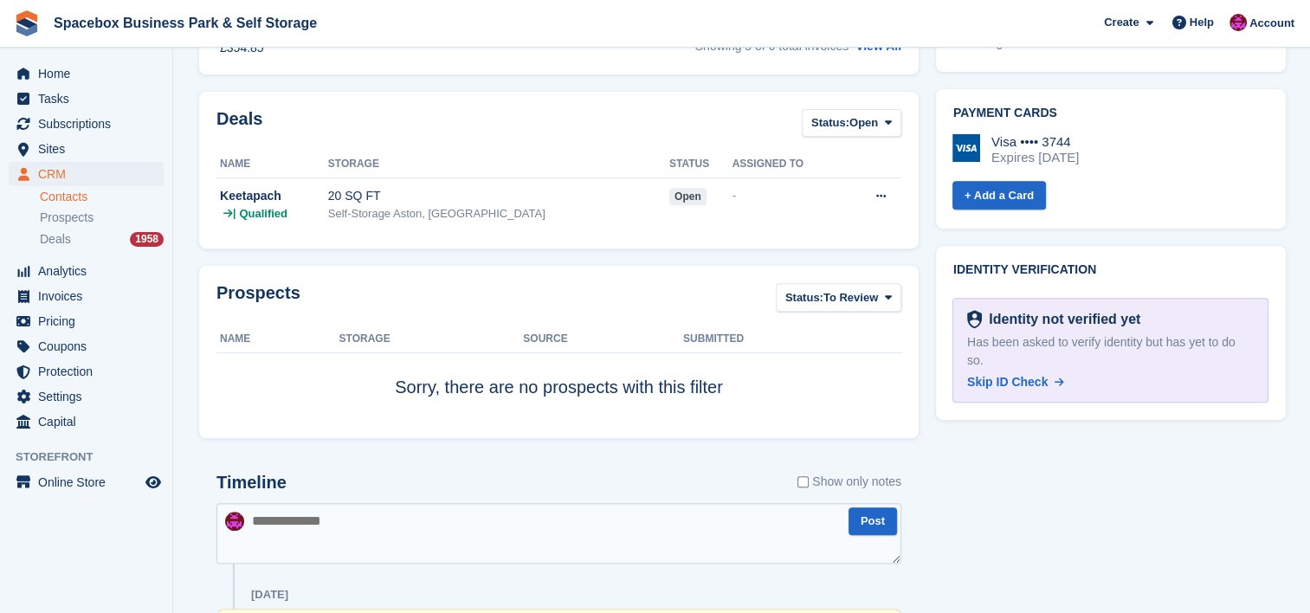
scroll to position [0, 0]
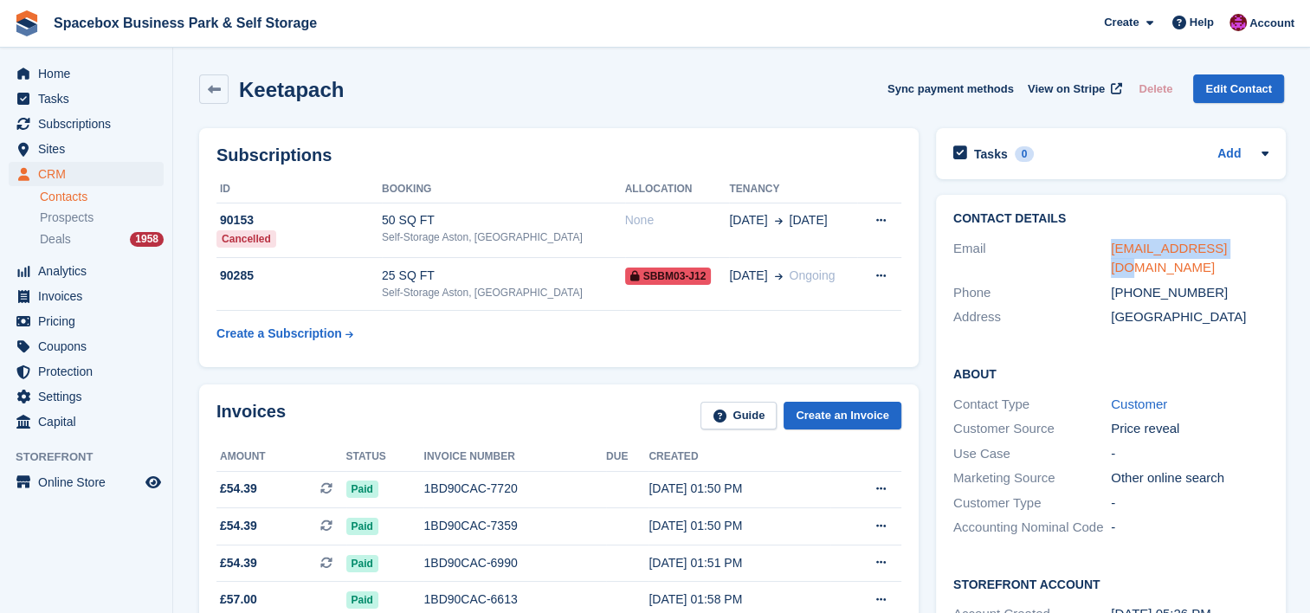
drag, startPoint x: 1237, startPoint y: 249, endPoint x: 1111, endPoint y: 246, distance: 126.5
click at [1111, 246] on div "airbut04@gmail.com" at bounding box center [1190, 258] width 158 height 39
copy link "airbut04@gmail.com"
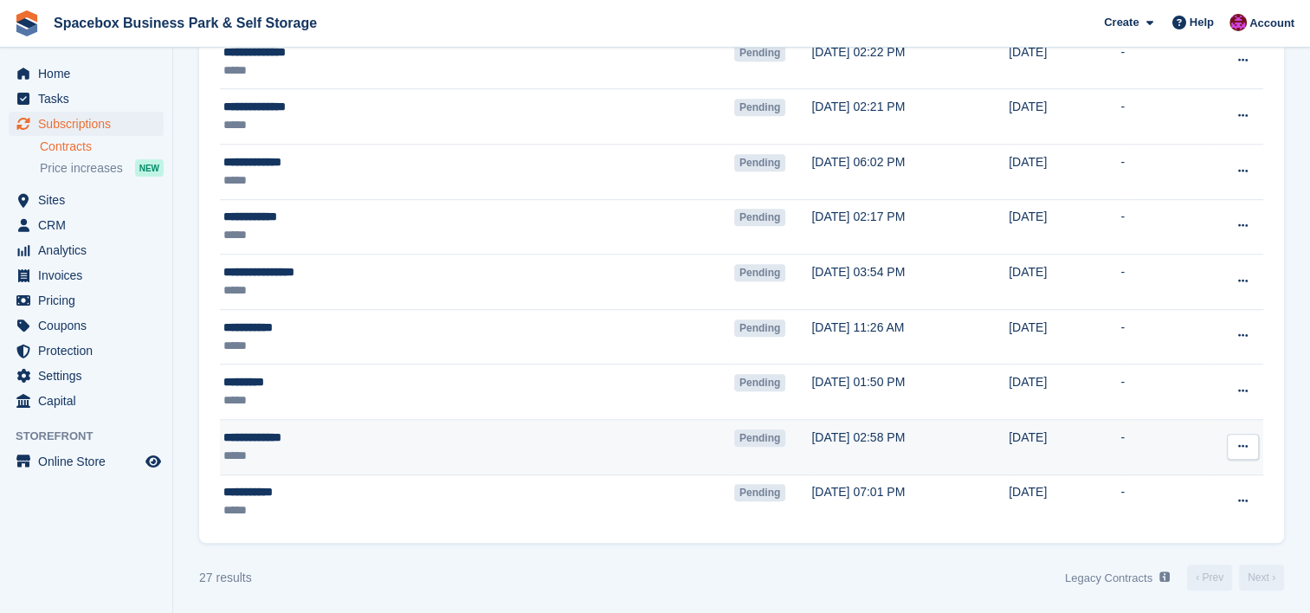
scroll to position [1225, 0]
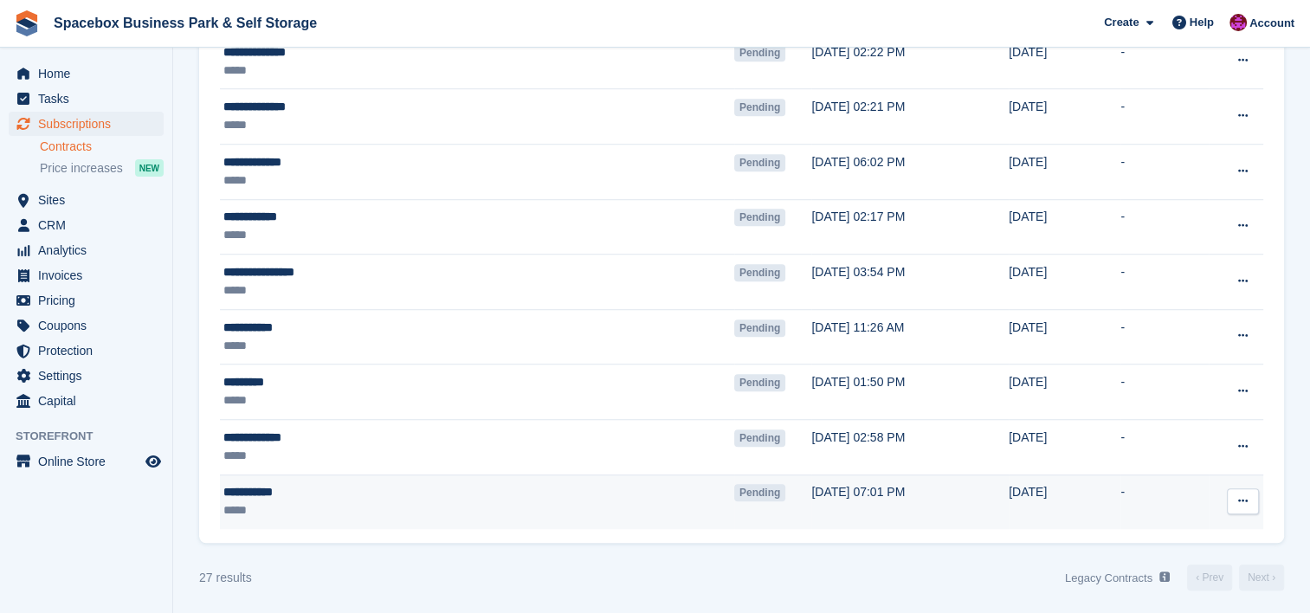
click at [435, 484] on div "**********" at bounding box center [392, 492] width 338 height 18
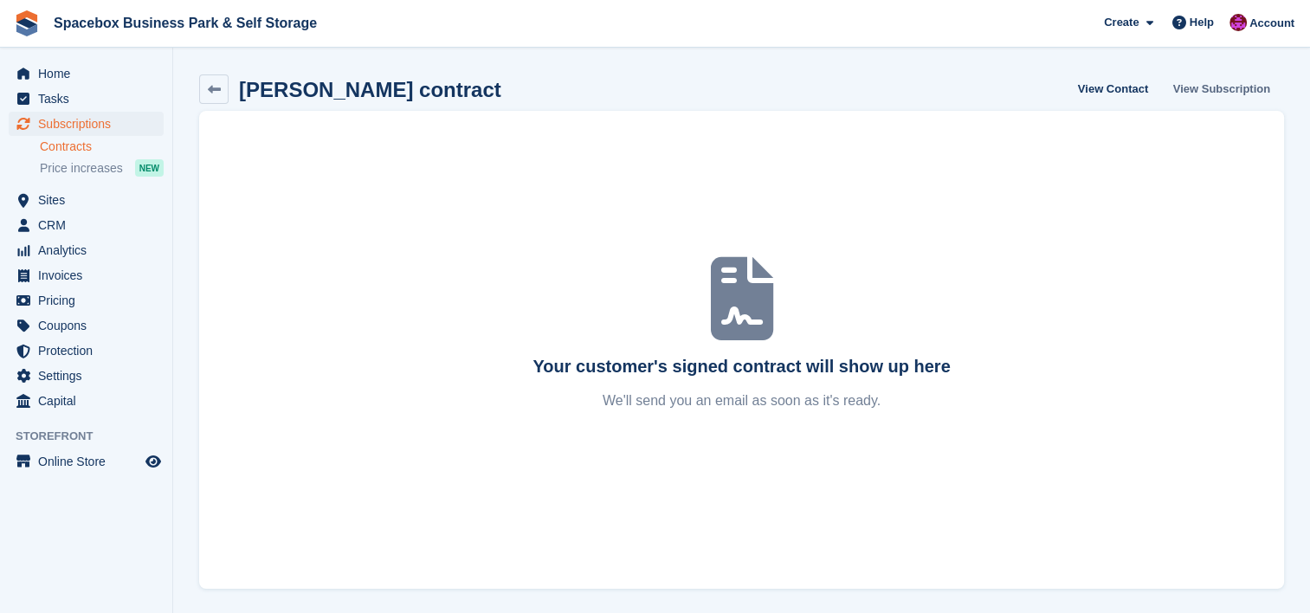
click at [1251, 83] on link "View Subscription" at bounding box center [1221, 88] width 111 height 29
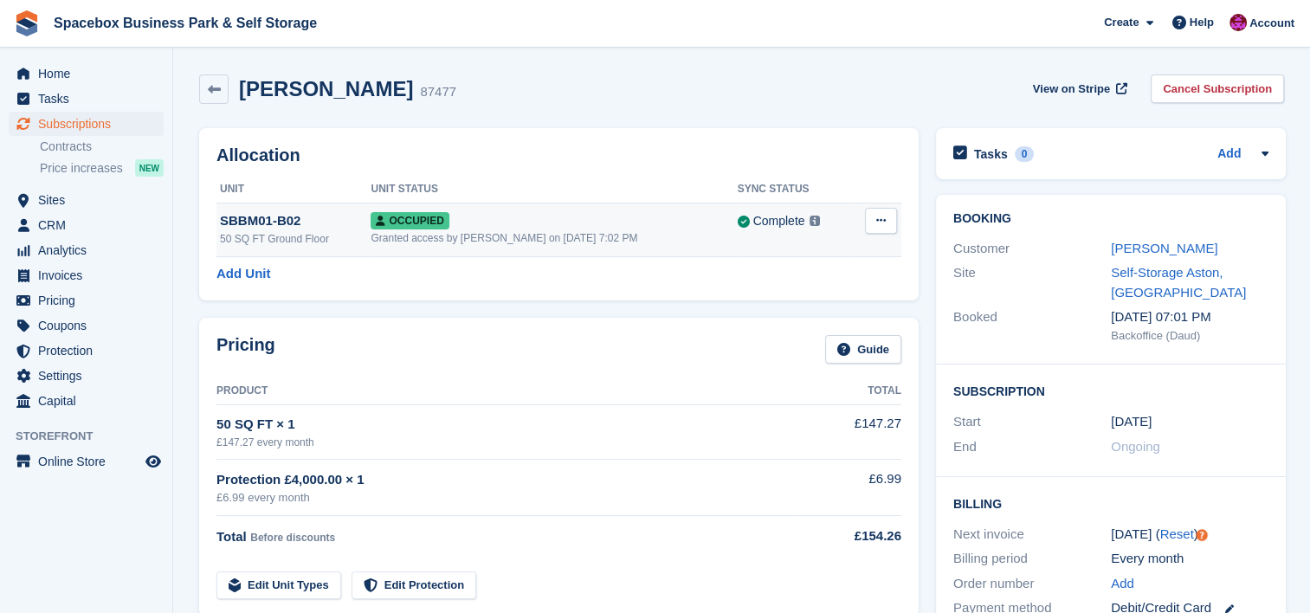
click at [426, 246] on div "Granted access by Daud on 24th May, 7:02 PM" at bounding box center [554, 238] width 366 height 16
click at [1121, 253] on link "[PERSON_NAME]" at bounding box center [1164, 248] width 106 height 15
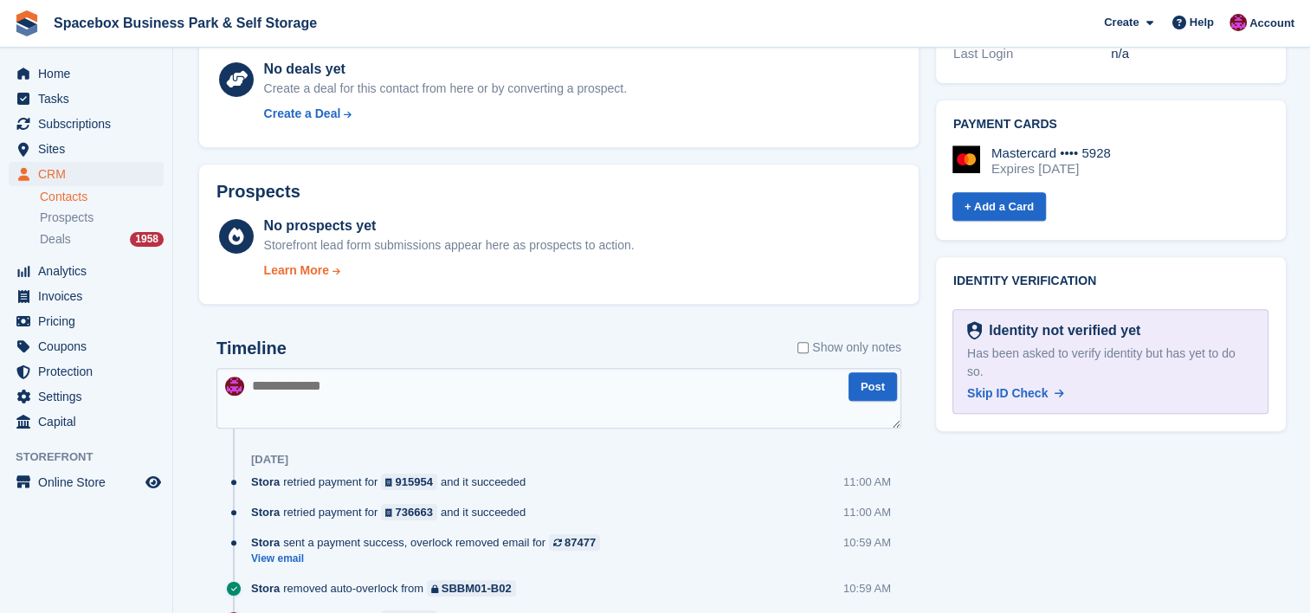
scroll to position [831, 0]
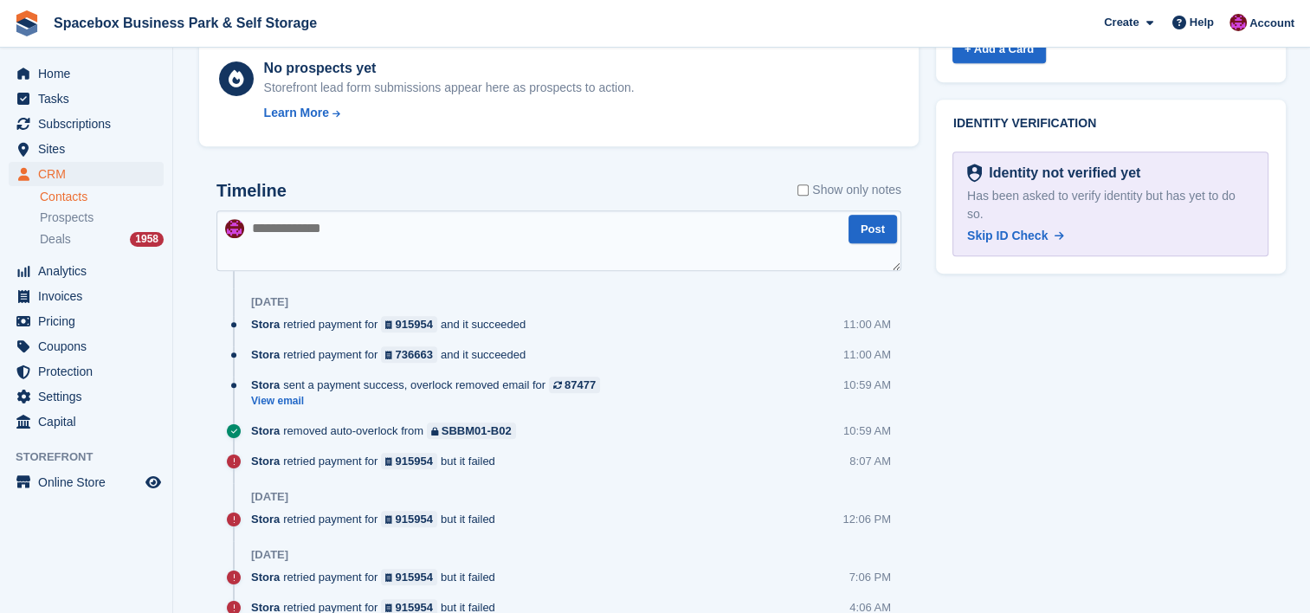
click at [447, 265] on textarea at bounding box center [558, 240] width 685 height 61
type textarea "**********"
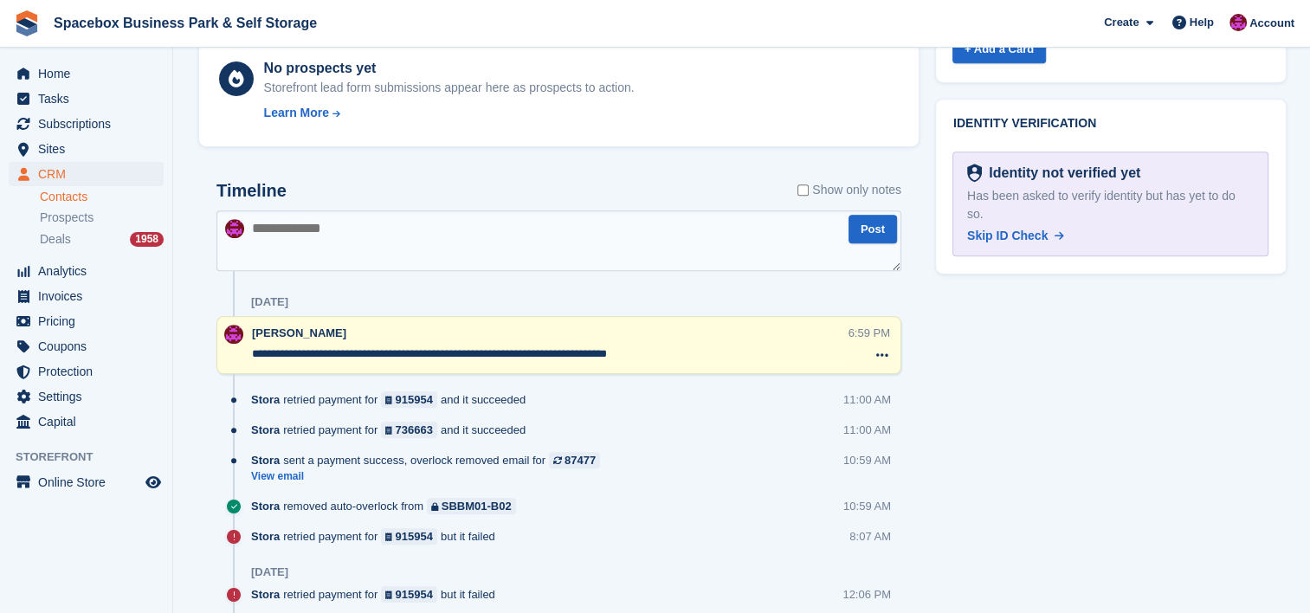
scroll to position [0, 0]
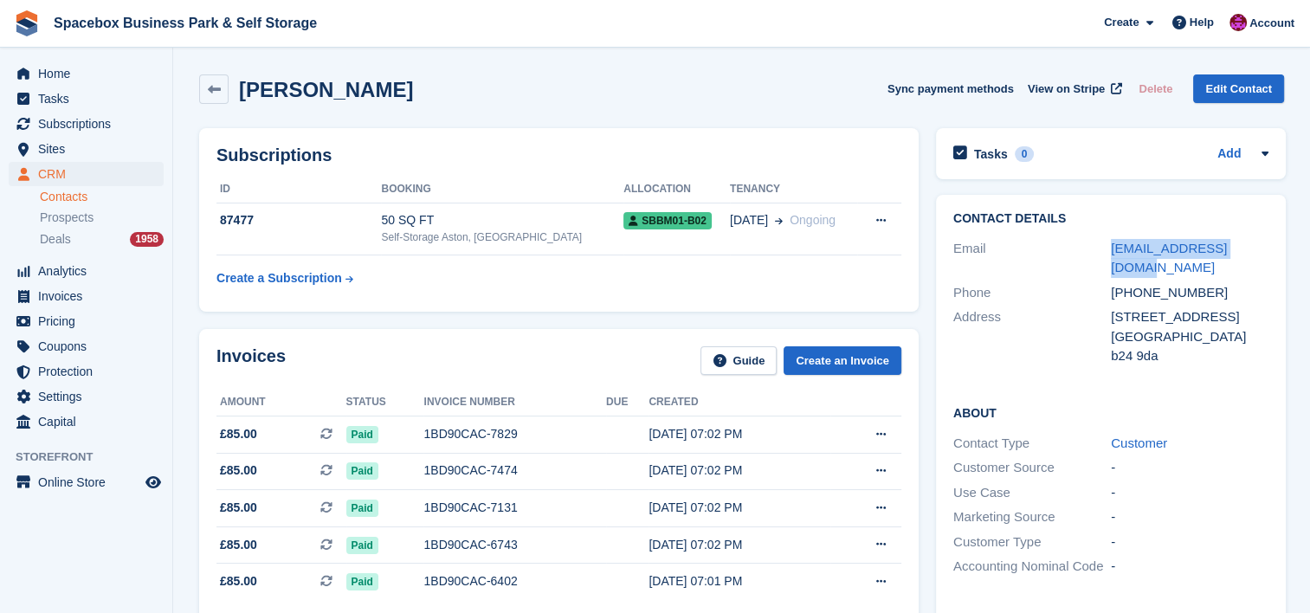
drag, startPoint x: 1264, startPoint y: 247, endPoint x: 1107, endPoint y: 249, distance: 156.7
click at [1107, 249] on div "Email omarjagan@hotmail.com" at bounding box center [1110, 258] width 315 height 44
copy div "omarjagan@hotmail.com"
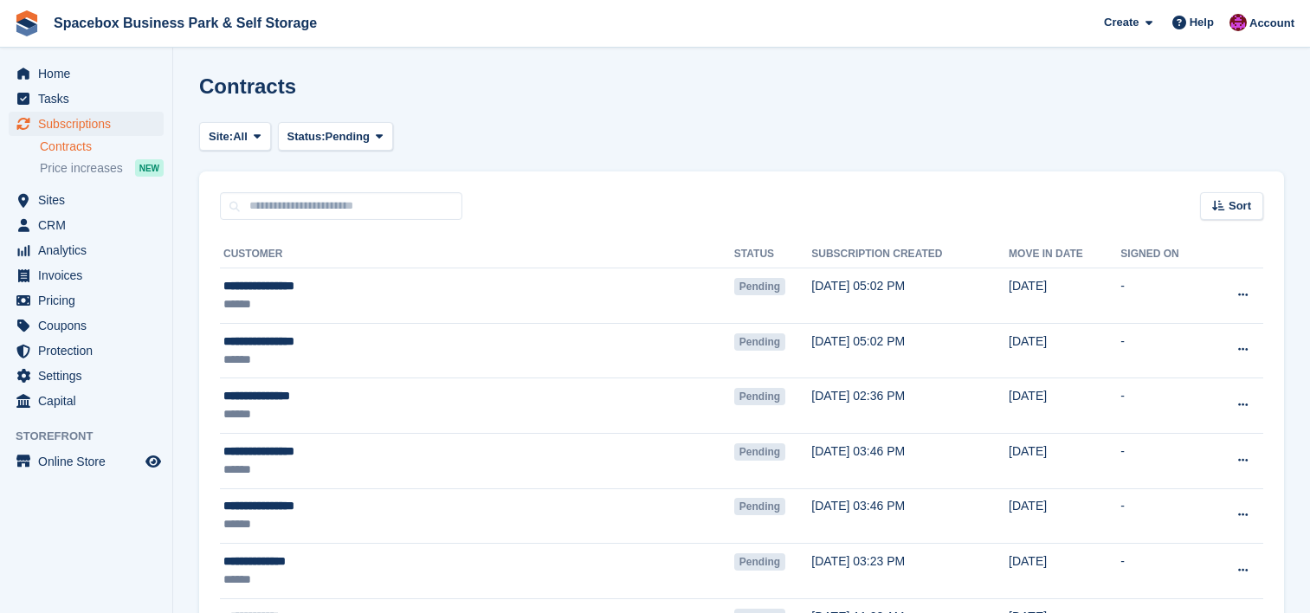
scroll to position [1225, 0]
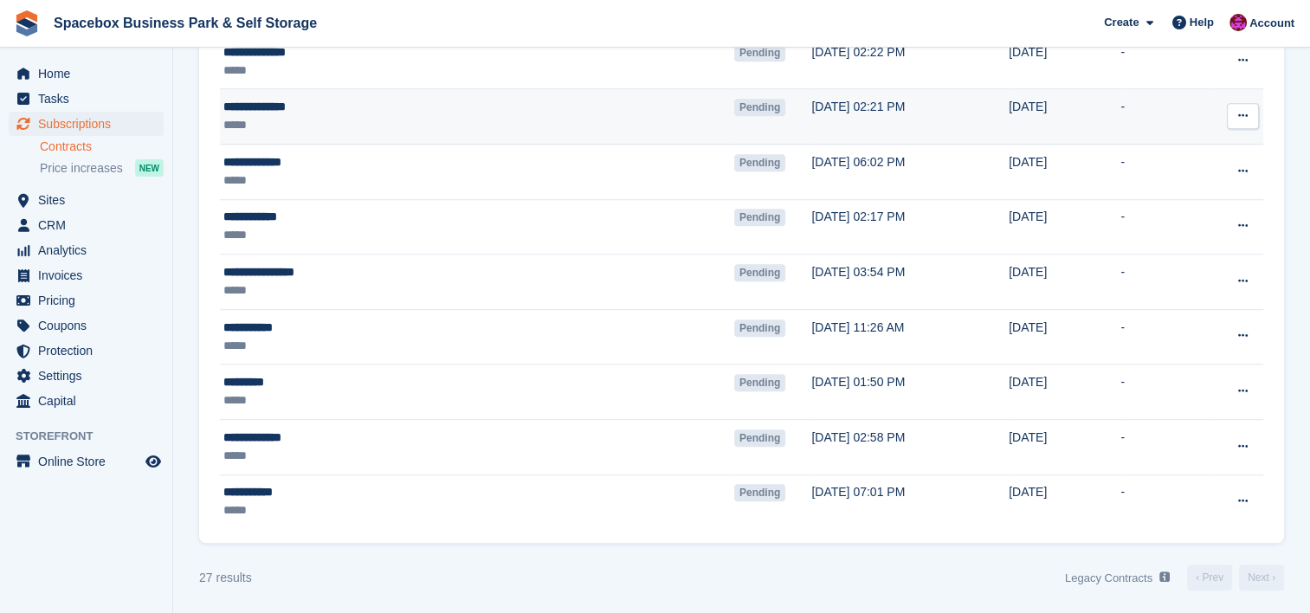
drag, startPoint x: 0, startPoint y: 0, endPoint x: 443, endPoint y: 87, distance: 451.8
click at [443, 89] on td "**********" at bounding box center [477, 116] width 514 height 55
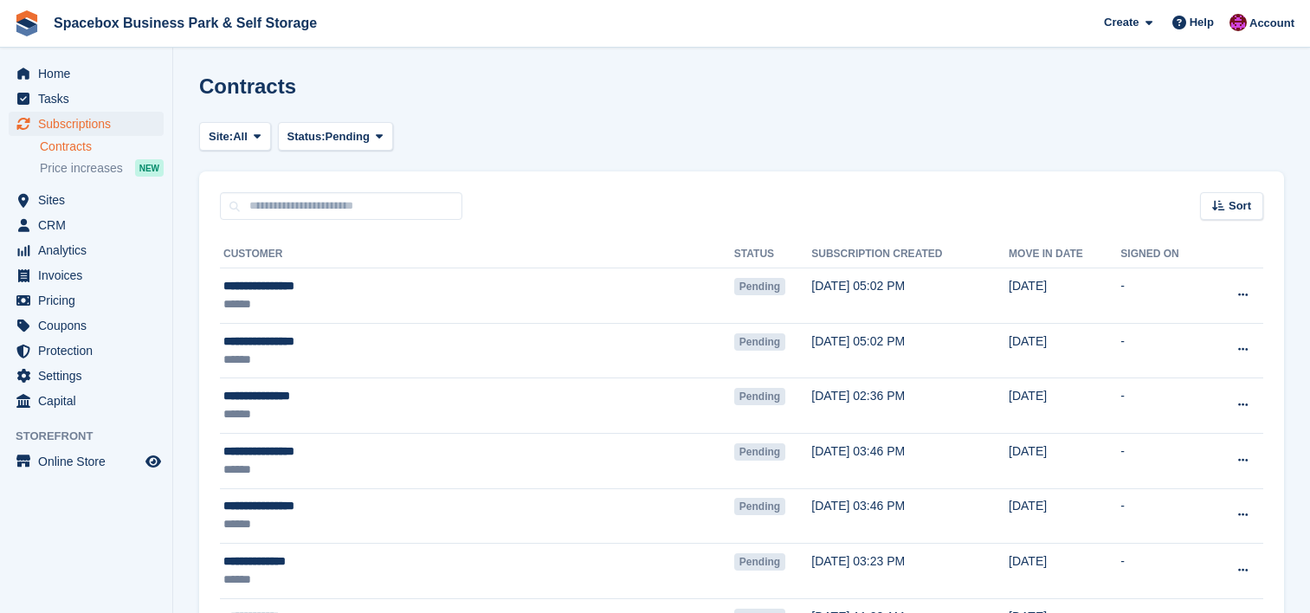
scroll to position [1225, 0]
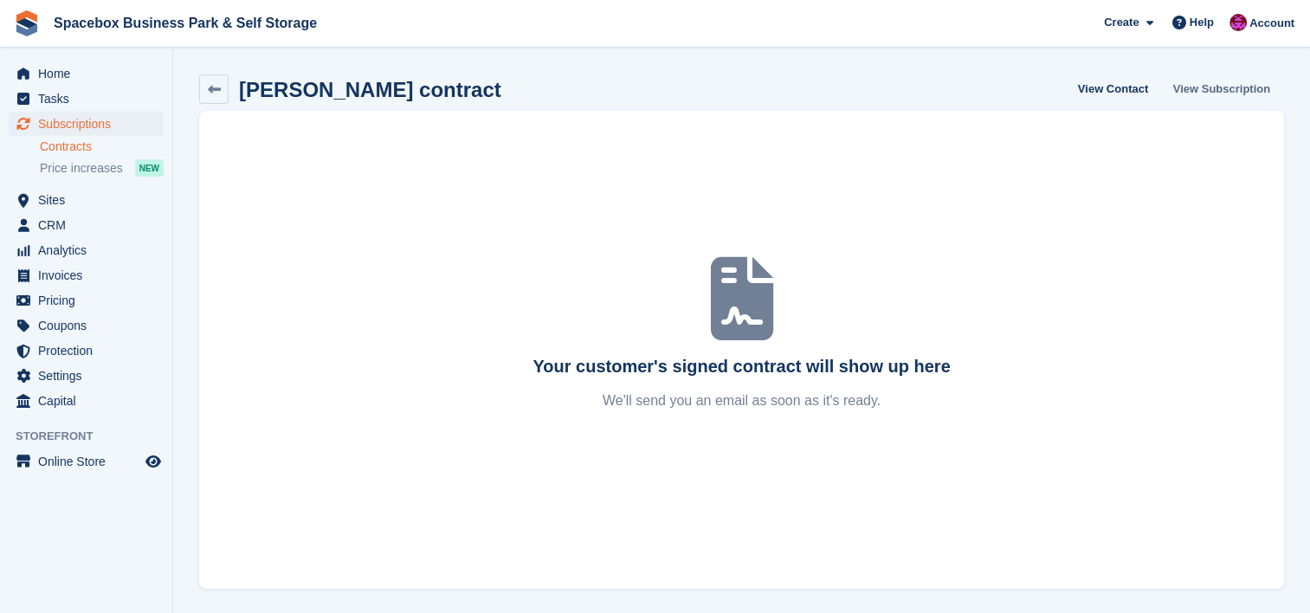
click at [1182, 94] on link "View Subscription" at bounding box center [1221, 88] width 111 height 29
